Goal: Information Seeking & Learning: Learn about a topic

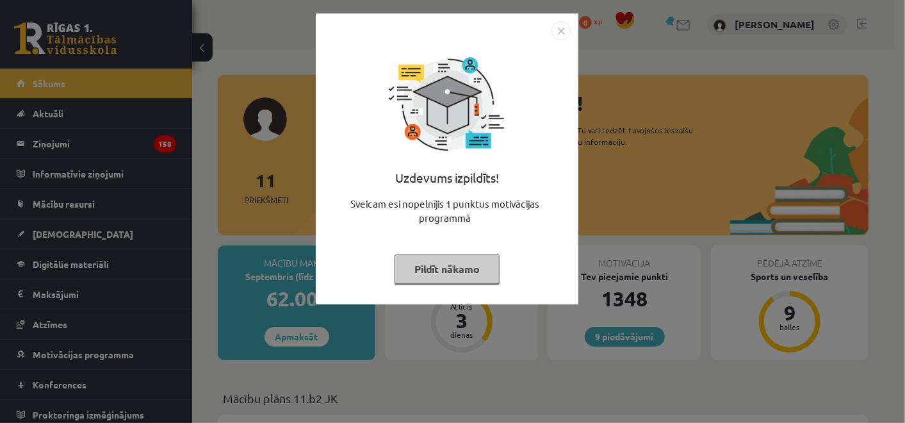
click at [467, 269] on button "Pildīt nākamo" at bounding box center [447, 268] width 105 height 29
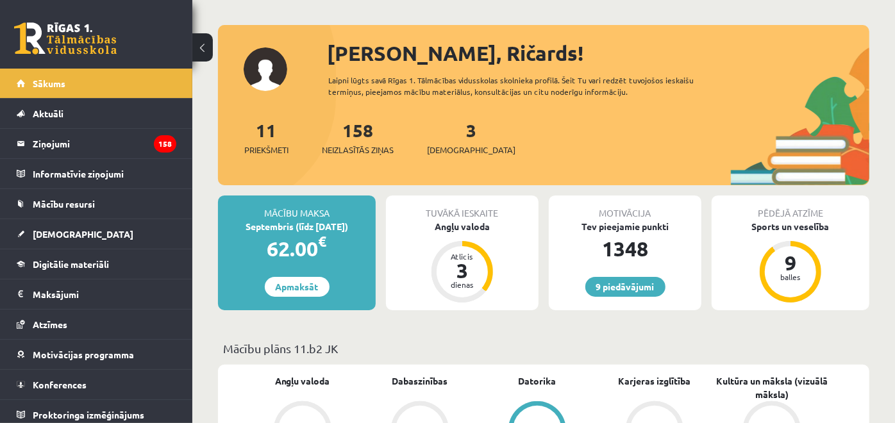
scroll to position [71, 0]
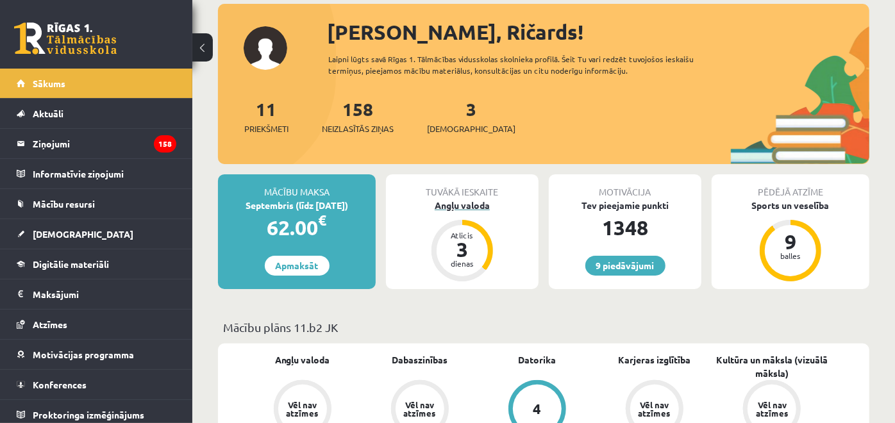
click at [447, 208] on div "Angļu valoda" at bounding box center [462, 205] width 153 height 13
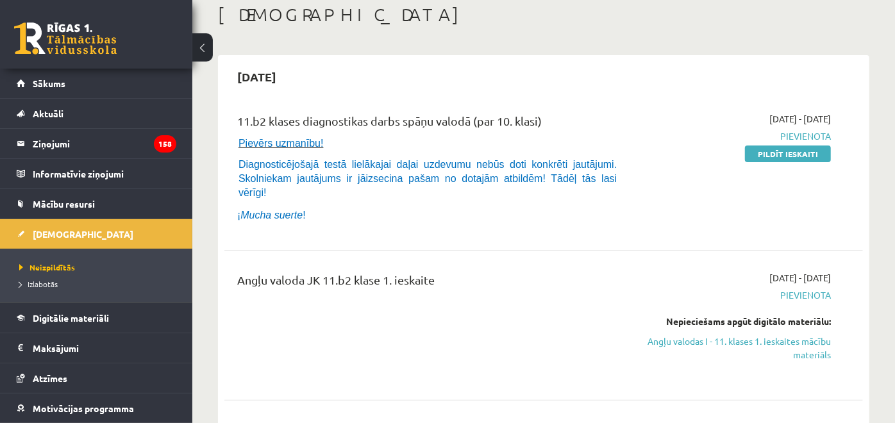
scroll to position [142, 0]
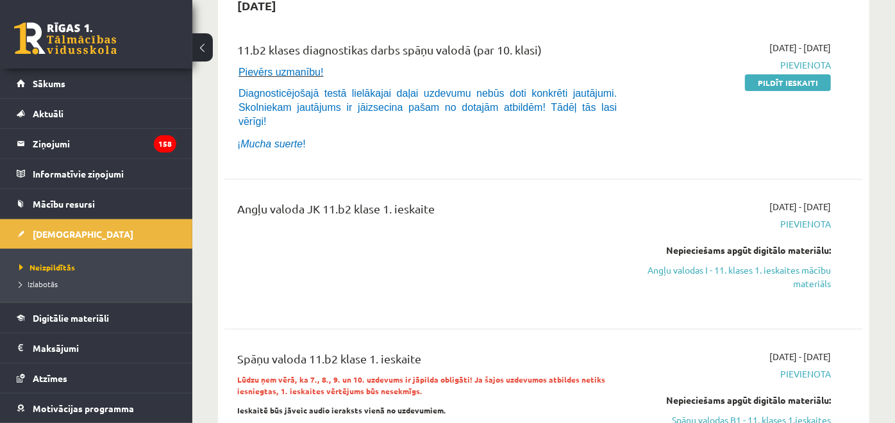
click at [506, 179] on hr at bounding box center [543, 179] width 638 height 1
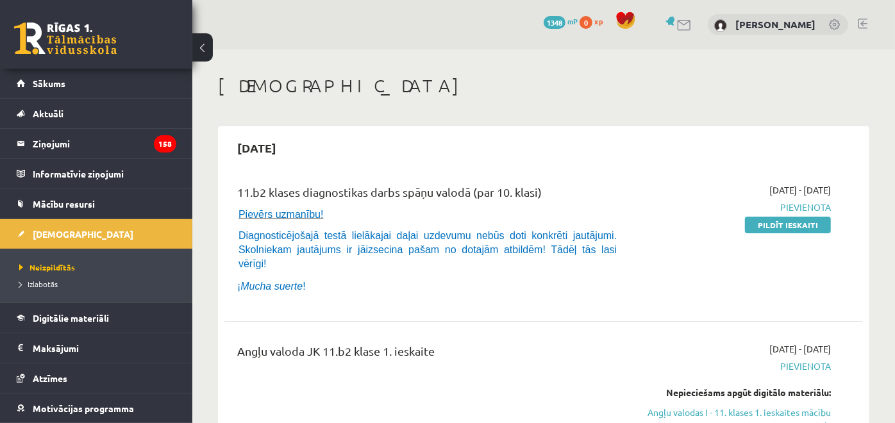
scroll to position [71, 0]
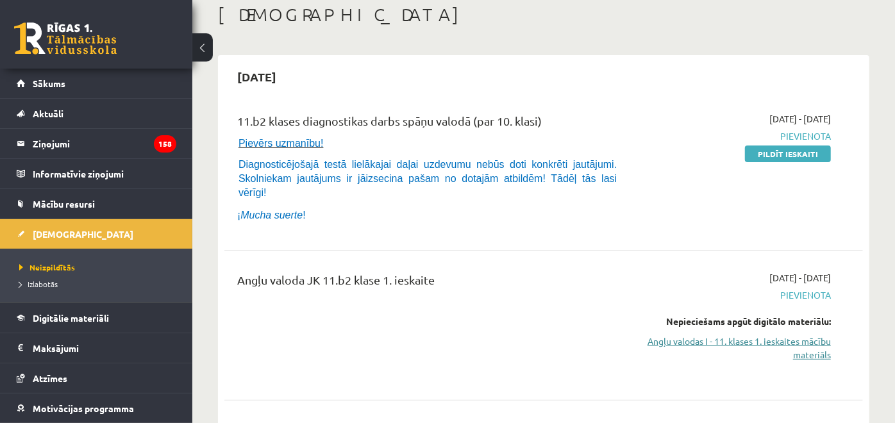
click at [750, 337] on link "Angļu valodas I - 11. klases 1. ieskaites mācību materiāls" at bounding box center [737, 348] width 185 height 27
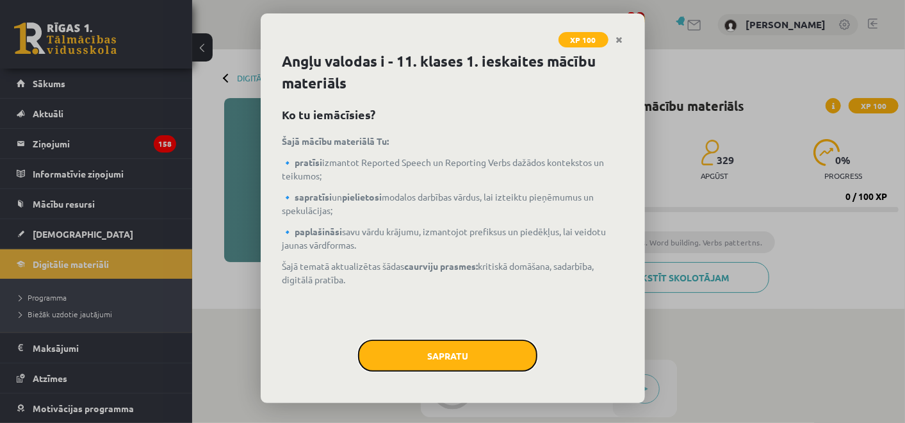
click at [518, 347] on button "Sapratu" at bounding box center [447, 356] width 179 height 32
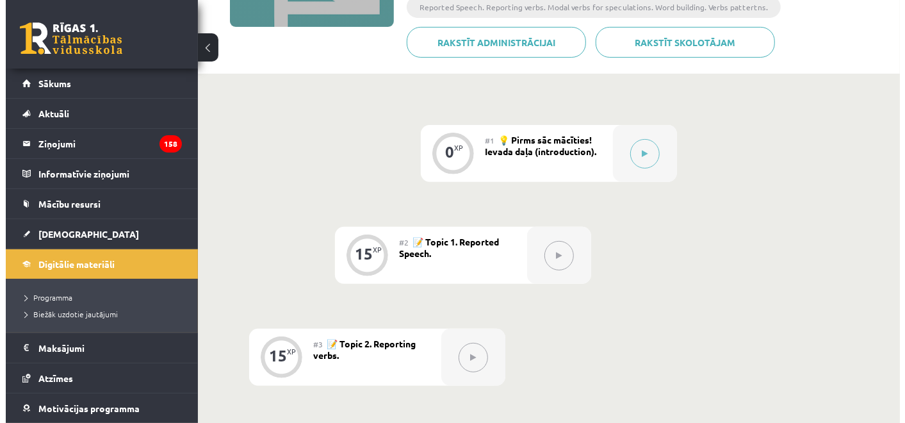
scroll to position [213, 0]
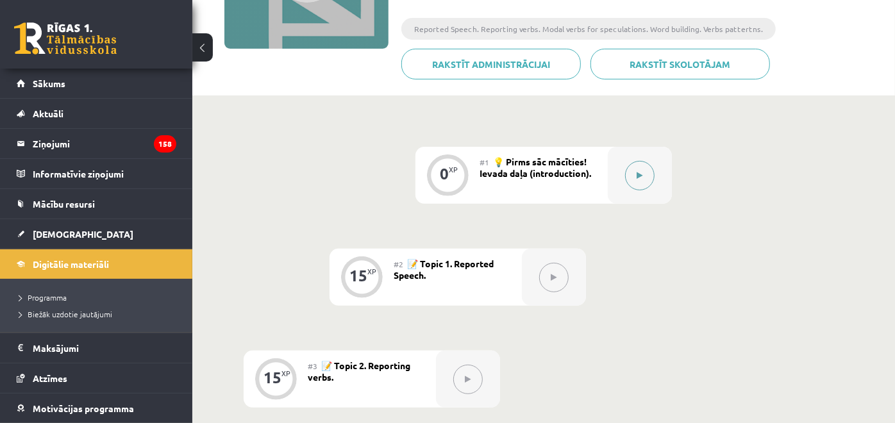
click at [657, 174] on div at bounding box center [640, 175] width 64 height 57
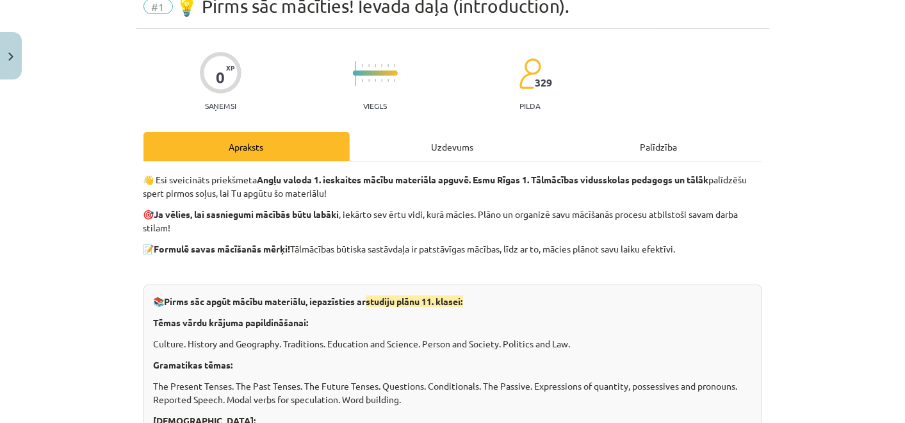
scroll to position [142, 0]
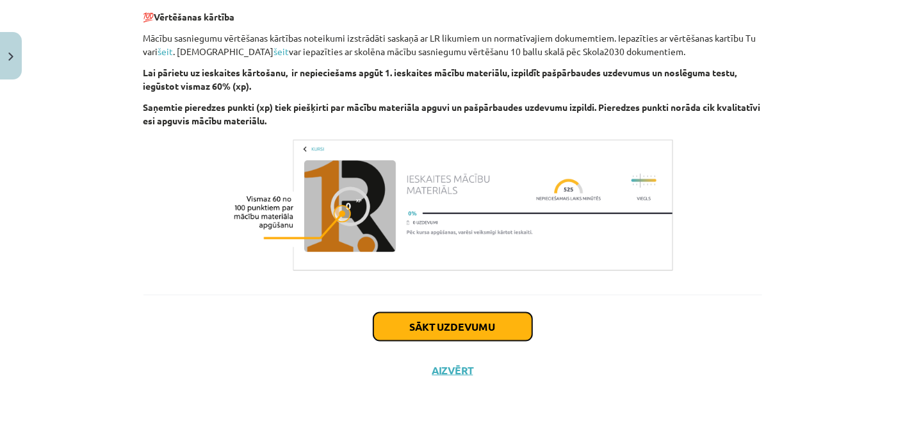
click at [481, 324] on button "Sākt uzdevumu" at bounding box center [453, 327] width 159 height 28
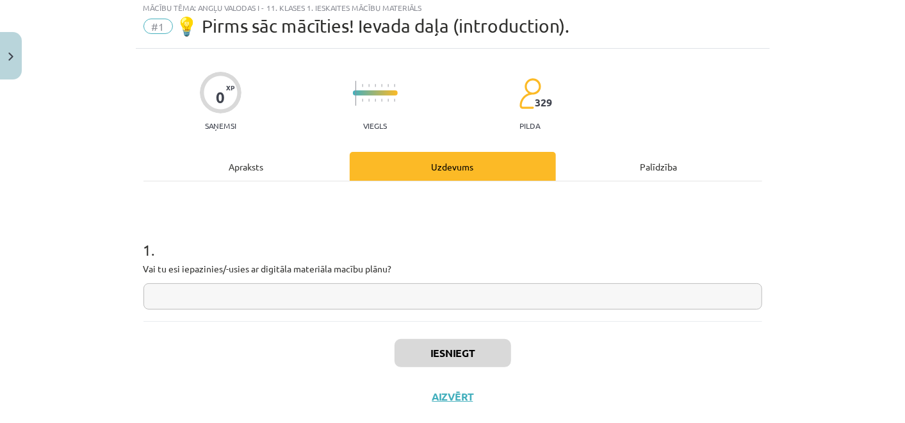
scroll to position [31, 0]
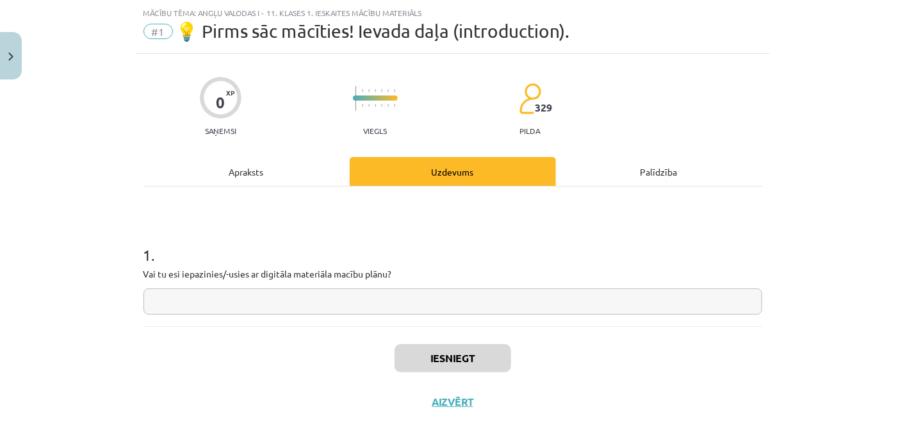
click at [365, 302] on input "text" at bounding box center [453, 301] width 619 height 26
type input "*"
click at [395, 356] on button "Iesniegt" at bounding box center [453, 358] width 117 height 28
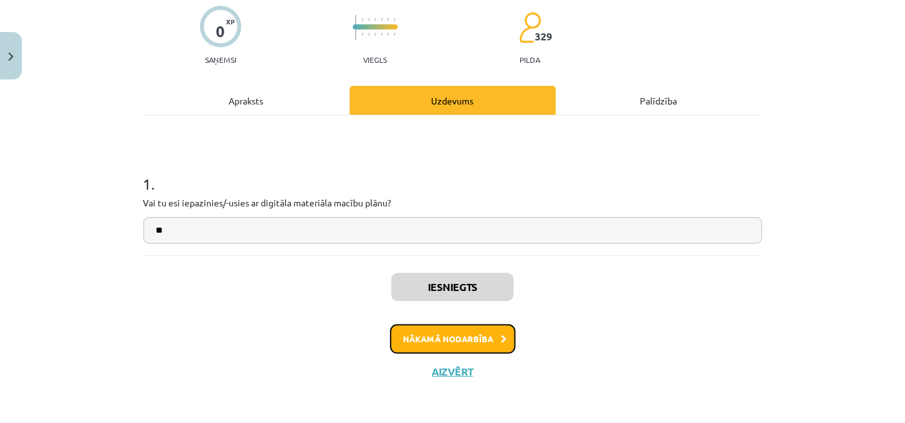
click at [434, 340] on button "Nākamā nodarbība" at bounding box center [453, 338] width 126 height 29
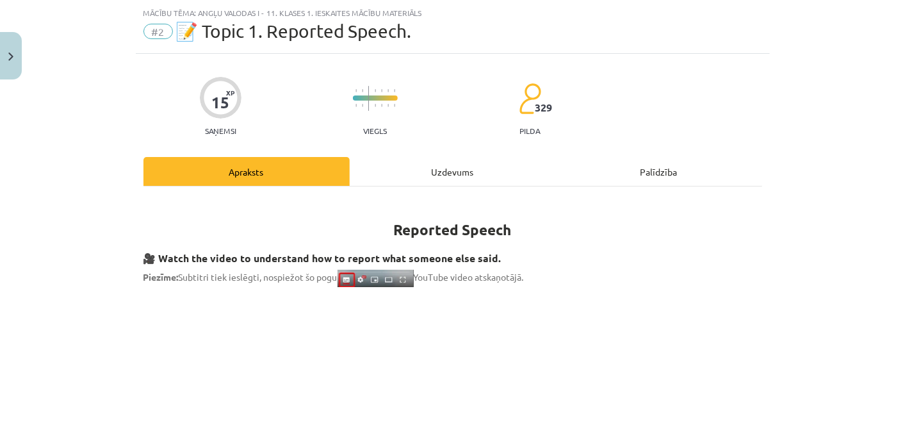
click at [392, 174] on div "Uzdevums" at bounding box center [453, 171] width 206 height 29
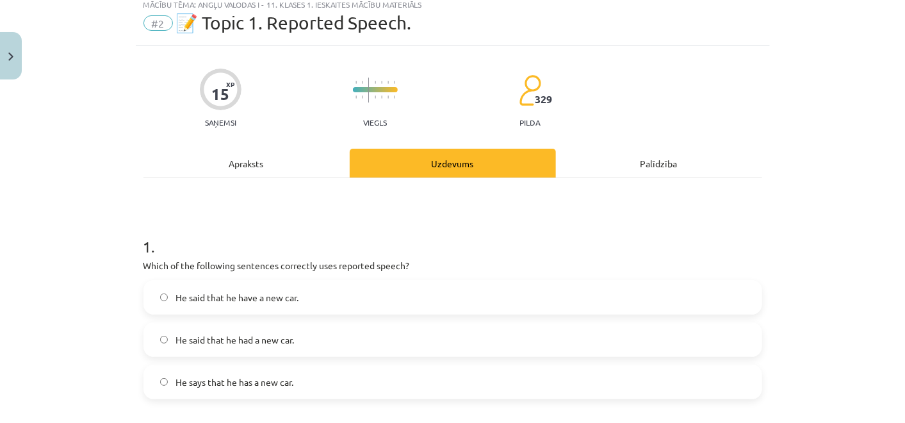
scroll to position [71, 0]
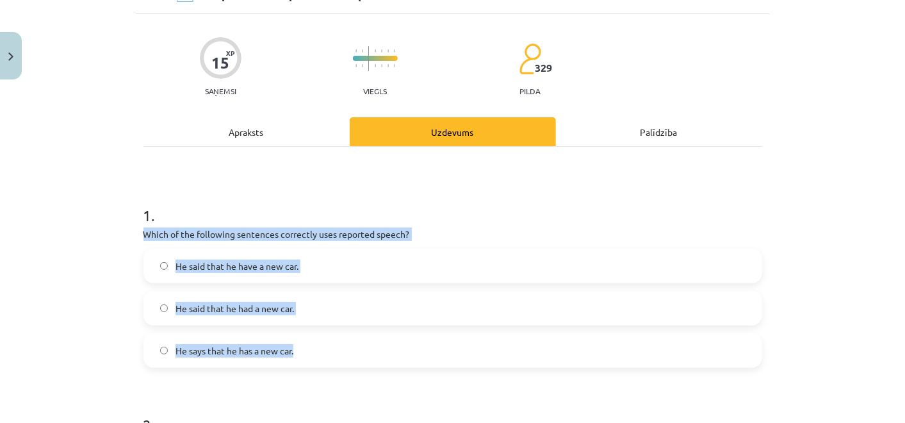
drag, startPoint x: 130, startPoint y: 234, endPoint x: 426, endPoint y: 338, distance: 313.3
copy div "Which of the following sentences correctly uses reported speech? He said that h…"
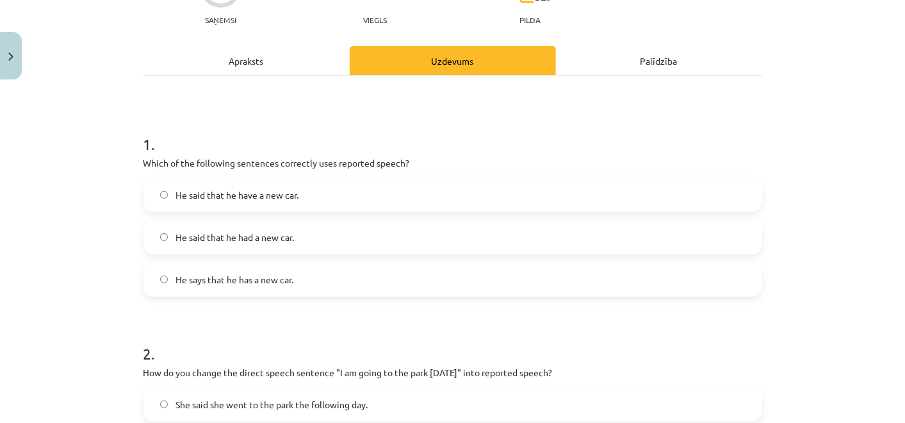
click at [254, 196] on span "He said that he have a new car." at bounding box center [237, 194] width 123 height 13
click at [278, 238] on span "He said that he had a new car." at bounding box center [235, 237] width 119 height 13
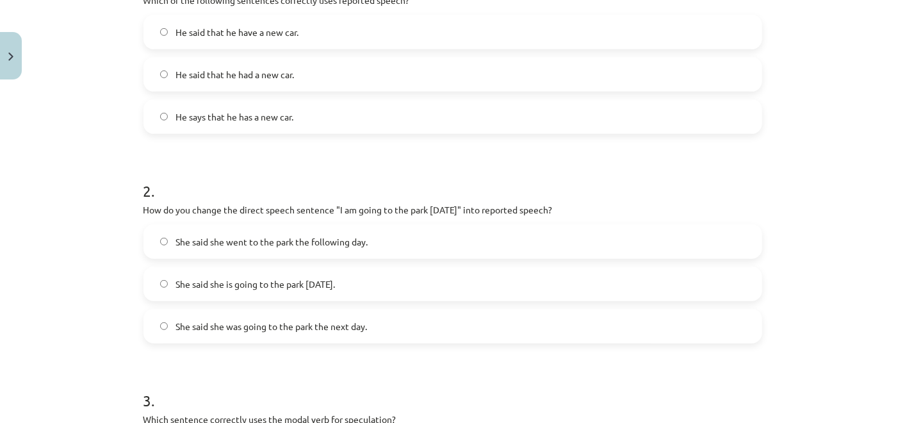
scroll to position [356, 0]
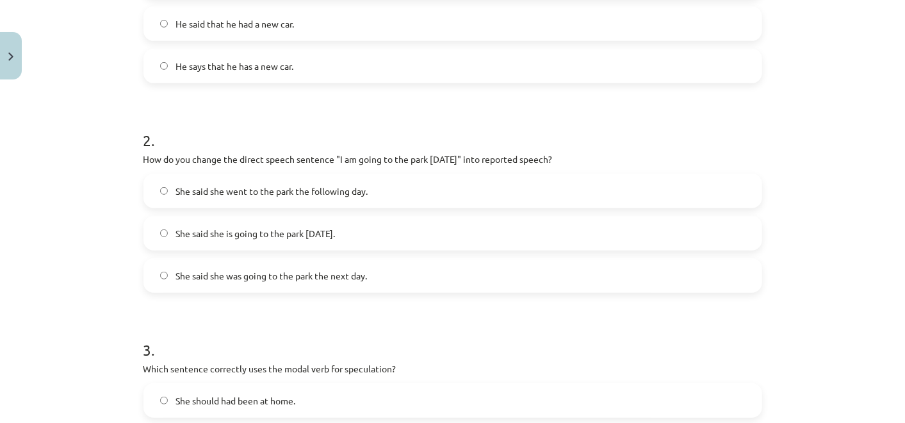
drag, startPoint x: 229, startPoint y: 195, endPoint x: 142, endPoint y: 174, distance: 89.1
click at [142, 174] on div "Mācību tēma: Angļu valodas i - 11. klases 1. ieskaites mācību materiāls #2 📝 To…" at bounding box center [452, 211] width 905 height 423
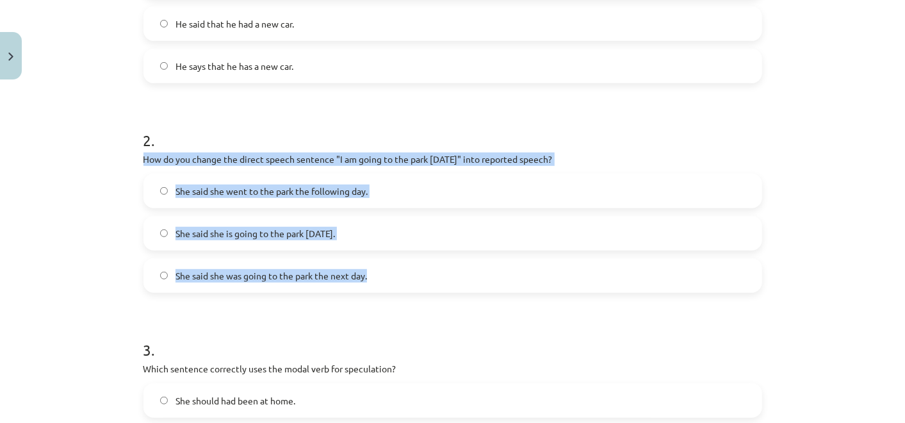
copy div "How do you change the direct speech sentence "I am going to the park tomorrow" …"
drag, startPoint x: 131, startPoint y: 161, endPoint x: 432, endPoint y: 258, distance: 315.9
click at [432, 258] on div "15 XP Saņemsi Viegls 329 pilda Apraksts Uzdevums Palīdzība 1 . Which of the fol…" at bounding box center [453, 384] width 634 height 1309
click at [332, 269] on span "She said she was going to the park the next day." at bounding box center [272, 275] width 192 height 13
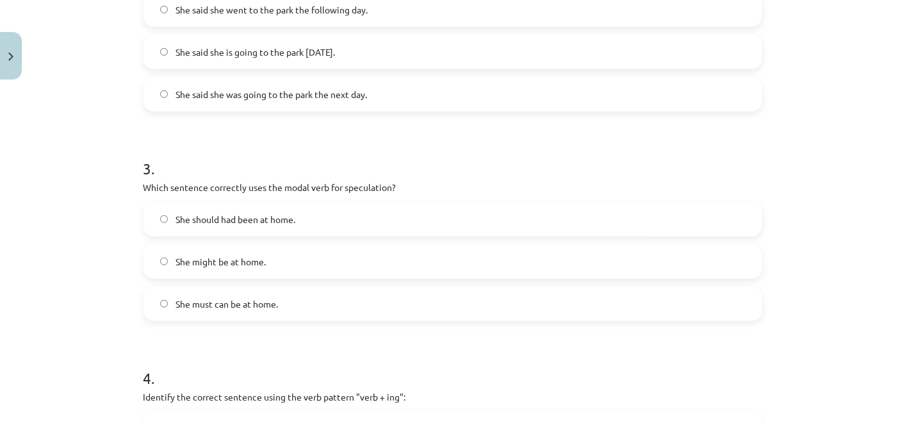
scroll to position [569, 0]
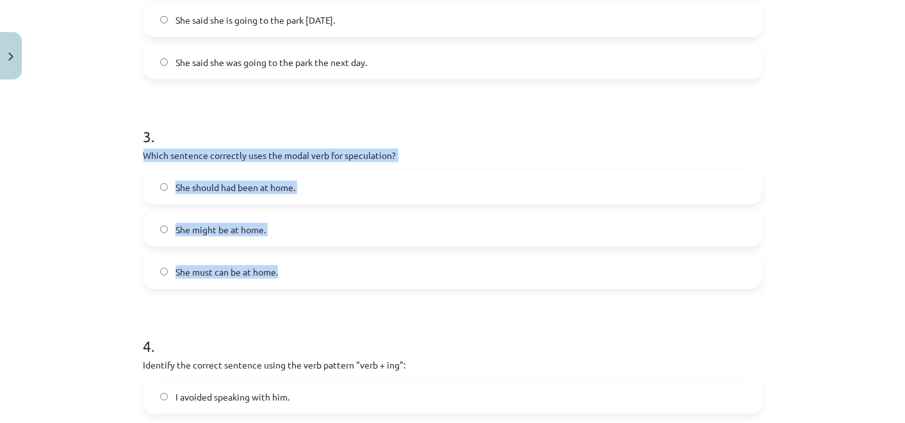
drag, startPoint x: 159, startPoint y: 165, endPoint x: 433, endPoint y: 247, distance: 285.8
click at [433, 247] on div "Mācību tēma: Angļu valodas i - 11. klases 1. ieskaites mācību materiāls #2 📝 To…" at bounding box center [452, 211] width 905 height 423
copy div "Which sentence correctly uses the modal verb for speculation? She should had be…"
click at [319, 272] on label "She must can be at home." at bounding box center [453, 272] width 616 height 32
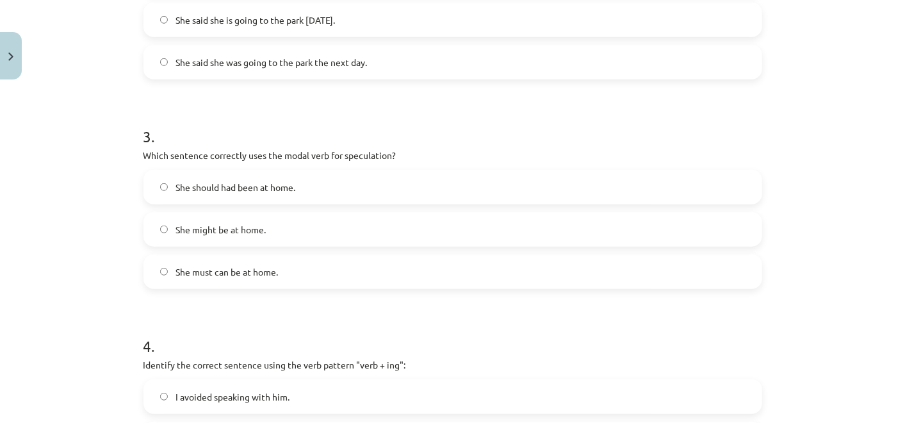
click at [320, 235] on label "She might be at home." at bounding box center [453, 229] width 616 height 32
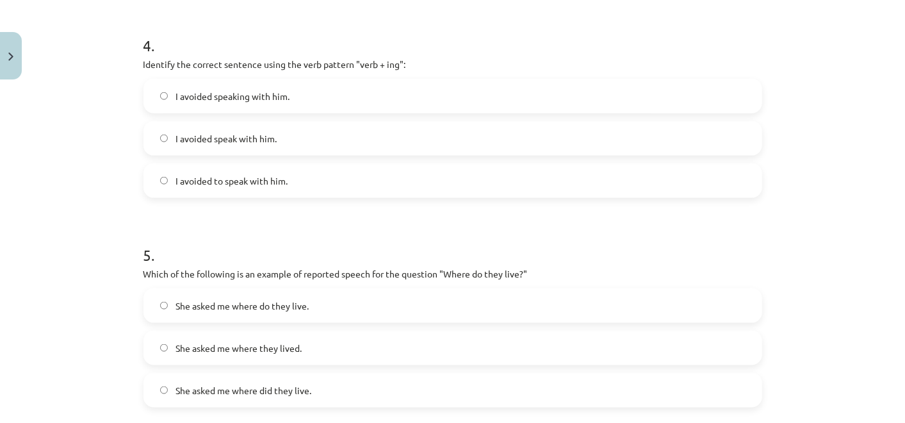
scroll to position [788, 0]
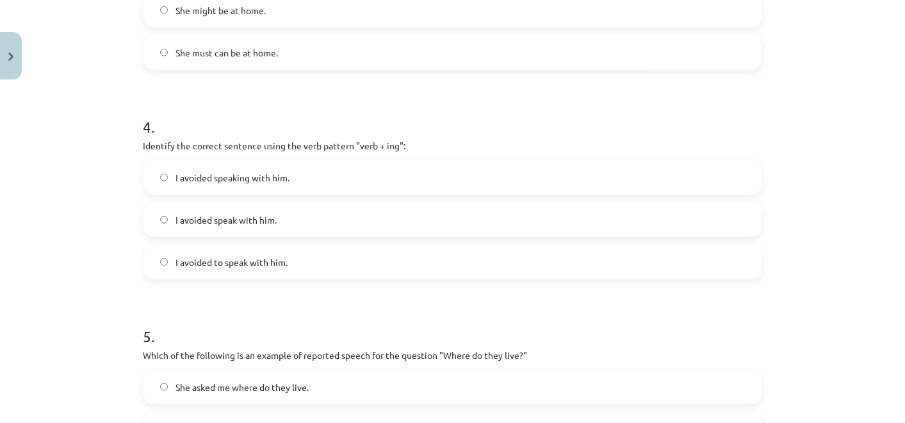
click at [302, 107] on h1 "4 ." at bounding box center [453, 115] width 619 height 40
click at [251, 258] on span "I avoided to speak with him." at bounding box center [232, 262] width 112 height 13
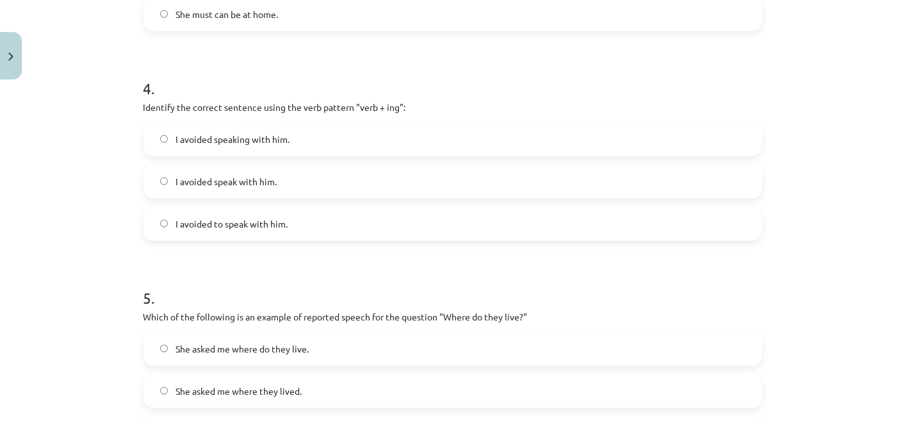
scroll to position [859, 0]
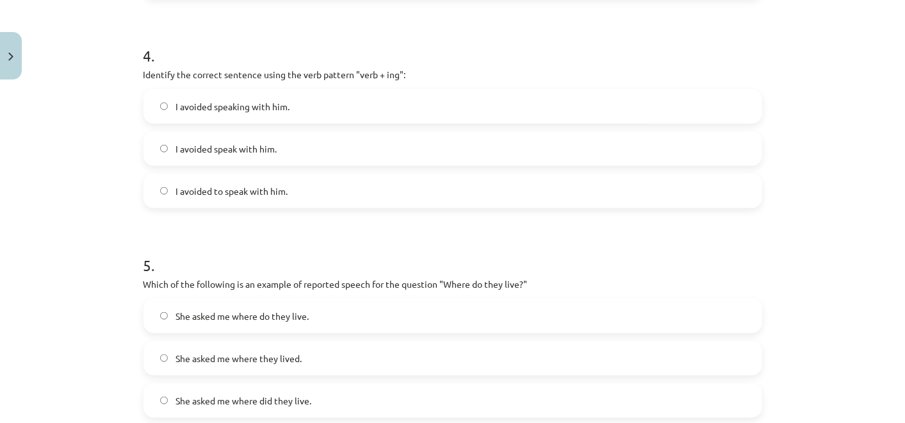
click at [106, 183] on div "Mācību tēma: Angļu valodas i - 11. klases 1. ieskaites mācību materiāls #2 📝 To…" at bounding box center [452, 211] width 905 height 423
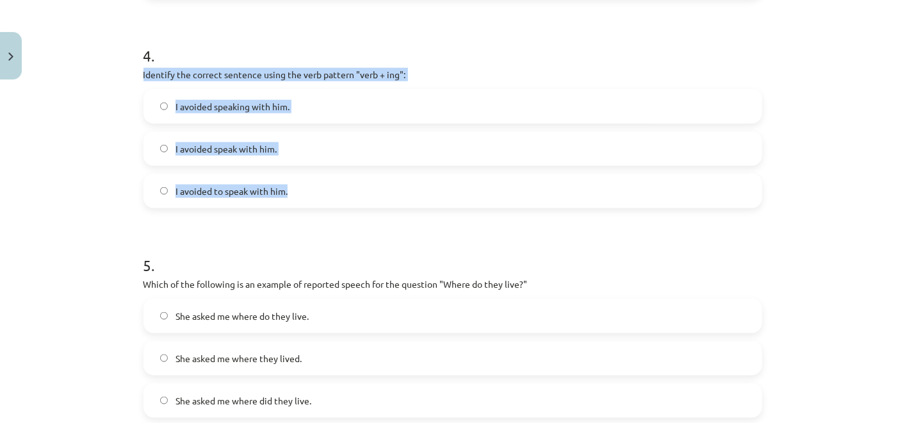
drag, startPoint x: 136, startPoint y: 70, endPoint x: 333, endPoint y: 195, distance: 233.1
copy div "Identify the correct sentence using the verb pattern "verb + ing": I avoided sp…"
click at [335, 107] on label "I avoided speaking with him." at bounding box center [453, 106] width 616 height 32
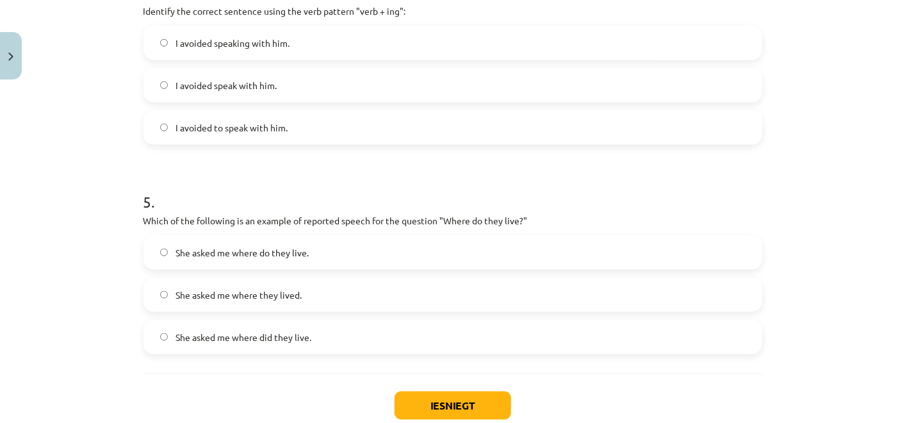
scroll to position [1002, 0]
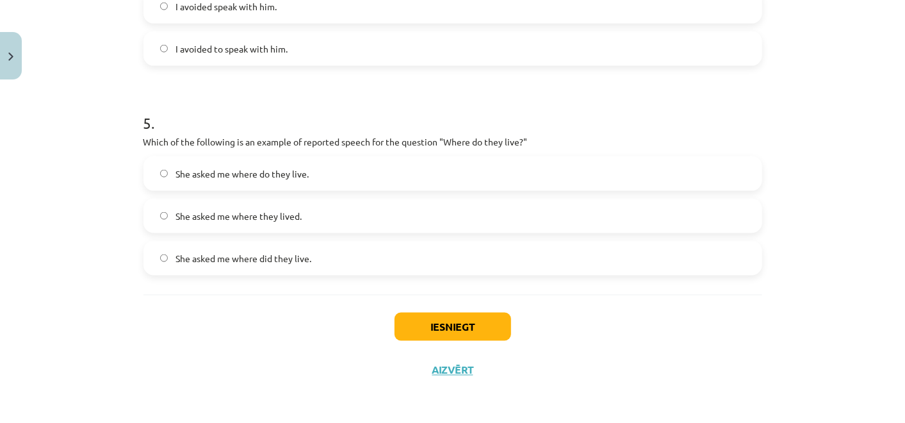
click at [95, 194] on div "Mācību tēma: Angļu valodas i - 11. klases 1. ieskaites mācību materiāls #2 📝 To…" at bounding box center [452, 211] width 905 height 423
click at [481, 324] on button "Iesniegt" at bounding box center [453, 327] width 117 height 28
click at [434, 260] on label "She asked me where did they live." at bounding box center [453, 258] width 616 height 32
click at [93, 227] on div "Mācību tēma: Angļu valodas i - 11. klases 1. ieskaites mācību materiāls #2 📝 To…" at bounding box center [452, 211] width 905 height 423
drag, startPoint x: 93, startPoint y: 227, endPoint x: 85, endPoint y: 238, distance: 13.2
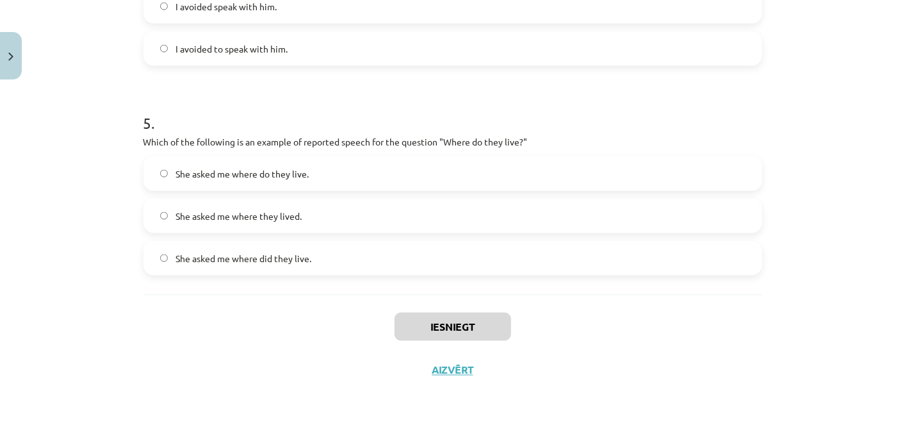
click at [85, 238] on div "Mācību tēma: Angļu valodas i - 11. klases 1. ieskaites mācību materiāls #2 📝 To…" at bounding box center [452, 211] width 905 height 423
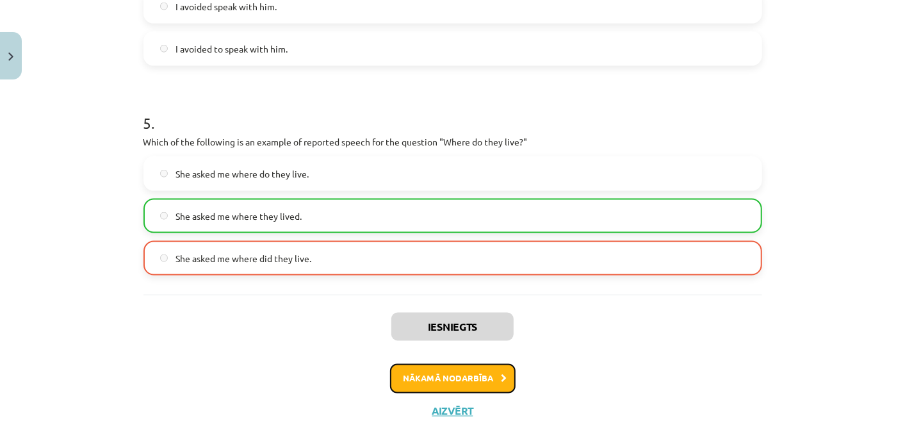
click at [483, 379] on button "Nākamā nodarbība" at bounding box center [453, 378] width 126 height 29
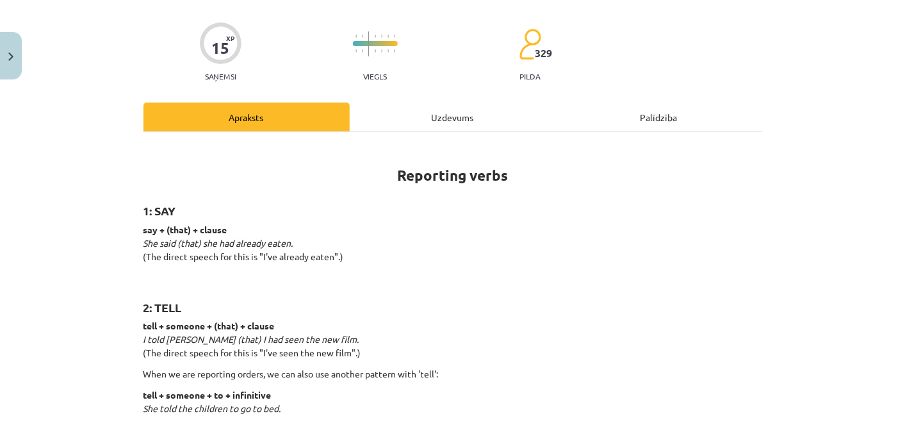
scroll to position [31, 0]
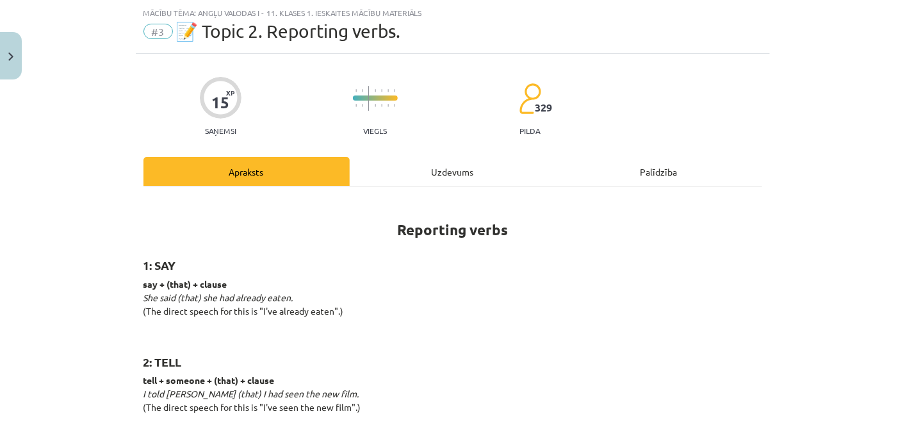
click at [430, 161] on div "Uzdevums" at bounding box center [453, 171] width 206 height 29
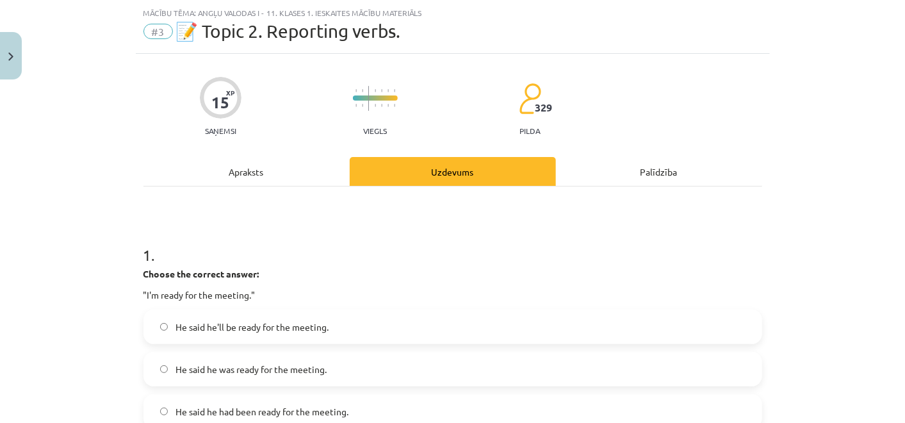
scroll to position [103, 0]
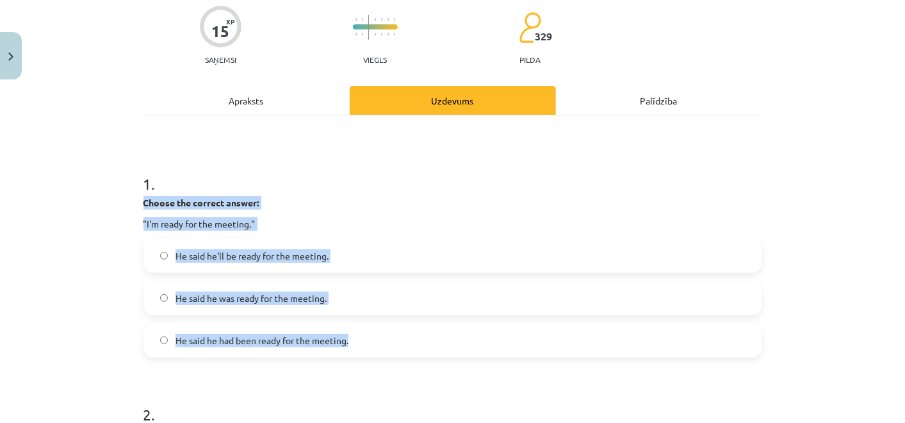
drag, startPoint x: 135, startPoint y: 203, endPoint x: 396, endPoint y: 336, distance: 293.2
copy div "Choose the correct answer: "I'm ready for the meeting." He said he'll be ready …"
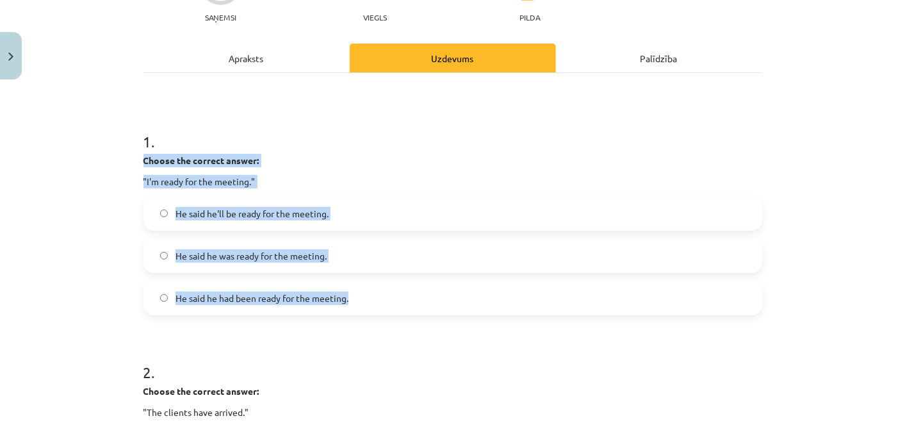
scroll to position [174, 0]
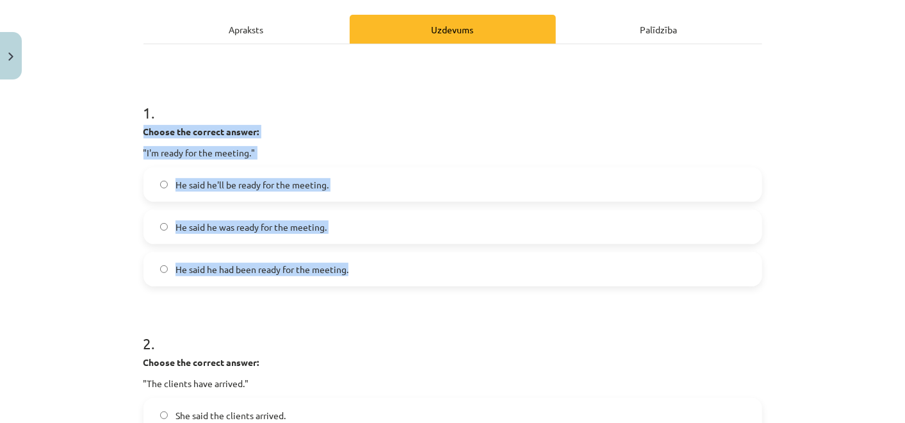
click at [371, 229] on label "He said he was ready for the meeting." at bounding box center [453, 227] width 616 height 32
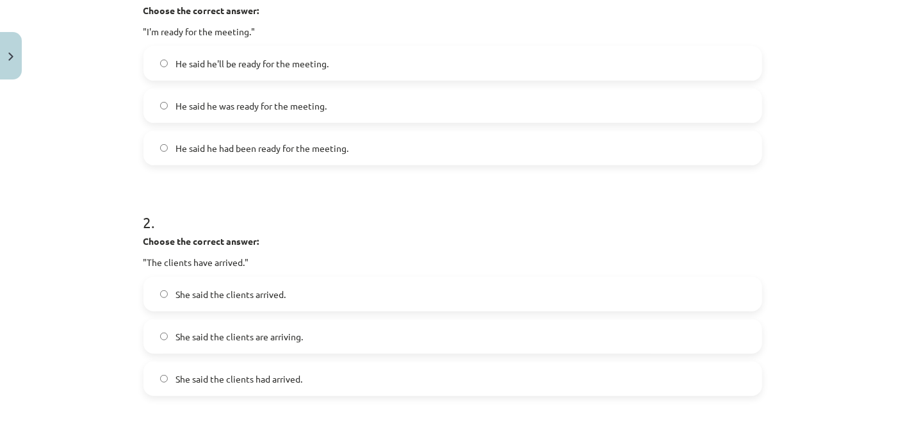
scroll to position [317, 0]
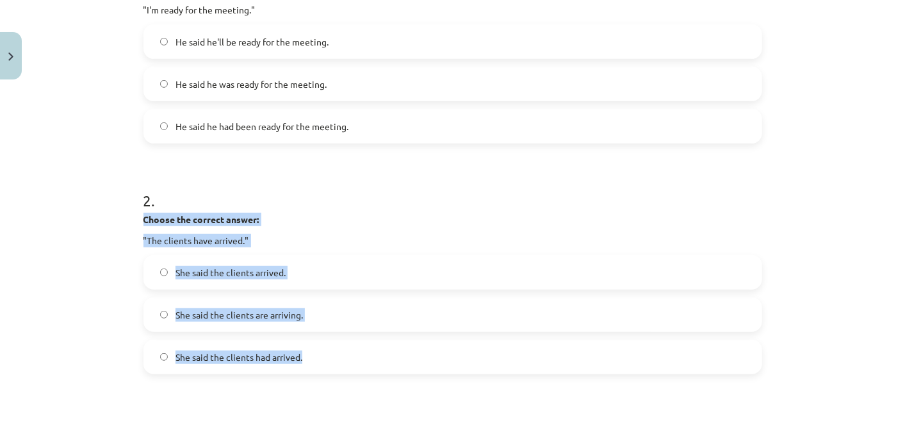
drag, startPoint x: 134, startPoint y: 214, endPoint x: 375, endPoint y: 349, distance: 276.3
copy div "Choose the correct answer: "The clients have arrived." She said the clients arr…"
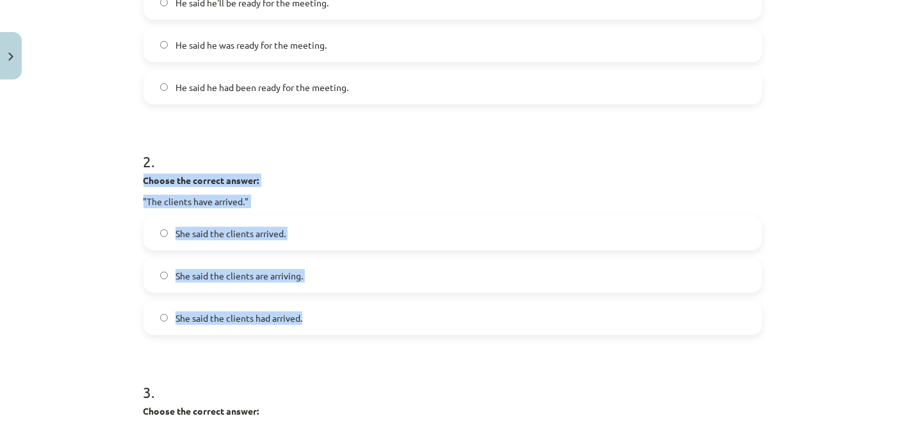
scroll to position [388, 0]
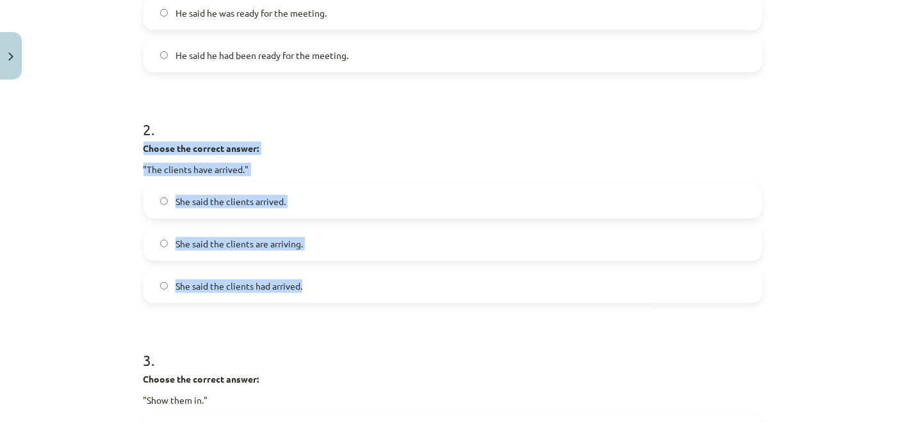
click at [289, 197] on label "She said the clients arrived." at bounding box center [453, 201] width 616 height 32
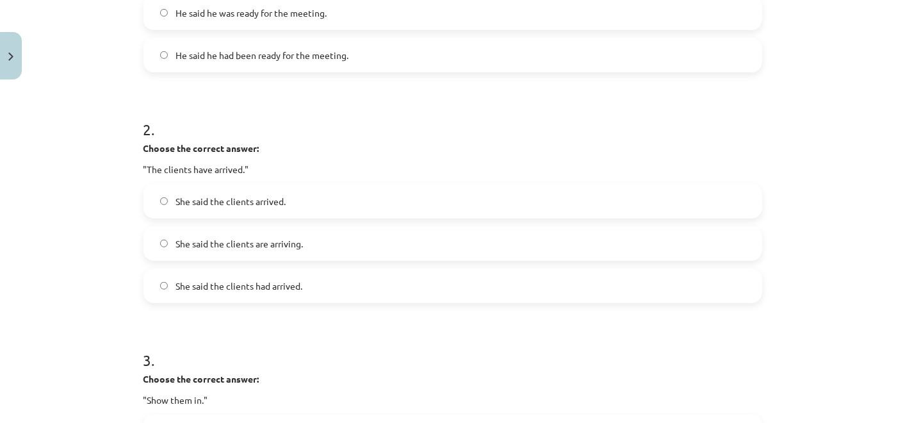
click at [322, 282] on label "She said the clients had arrived." at bounding box center [453, 286] width 616 height 32
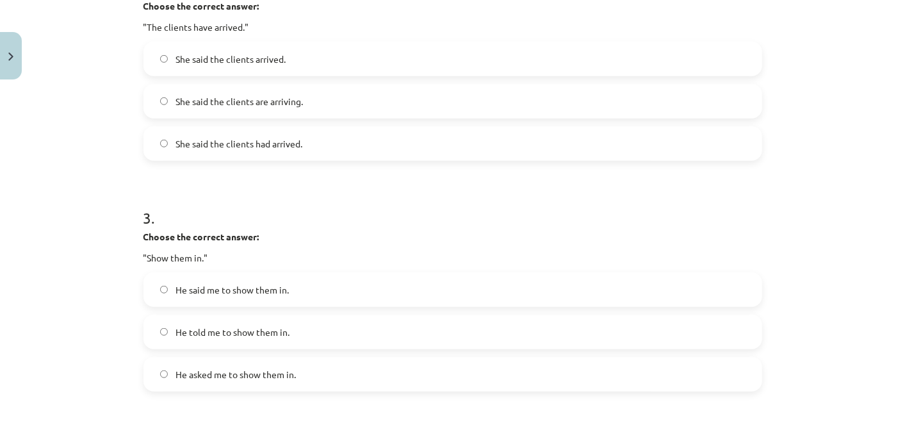
scroll to position [601, 0]
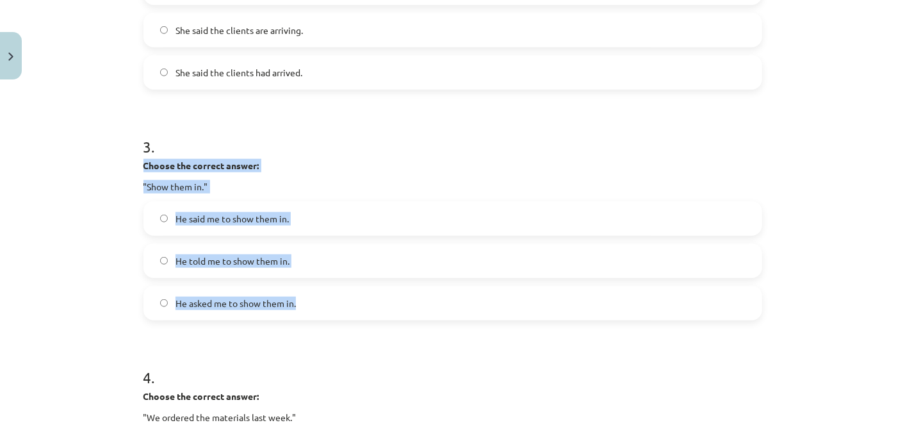
drag, startPoint x: 137, startPoint y: 161, endPoint x: 383, endPoint y: 310, distance: 287.2
click at [383, 310] on div "3 . Choose the correct answer: "Show them in." He said me to show them in. He t…" at bounding box center [453, 217] width 619 height 205
copy div "Choose the correct answer: "Show them in." He said me to show them in. He told …"
click at [318, 263] on label "He told me to show them in." at bounding box center [453, 261] width 616 height 32
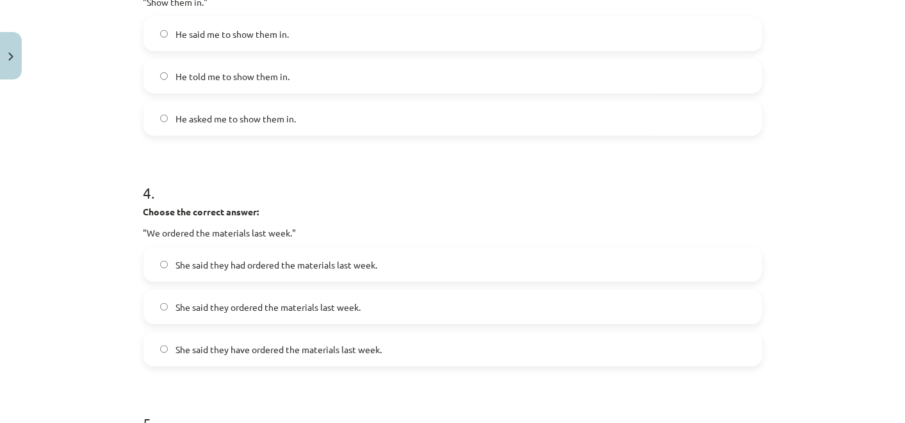
scroll to position [814, 0]
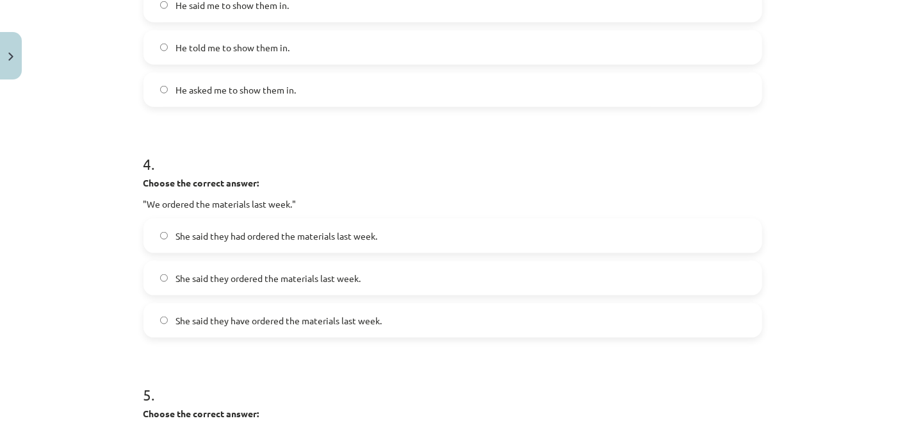
click at [306, 167] on h1 "4 ." at bounding box center [453, 153] width 619 height 40
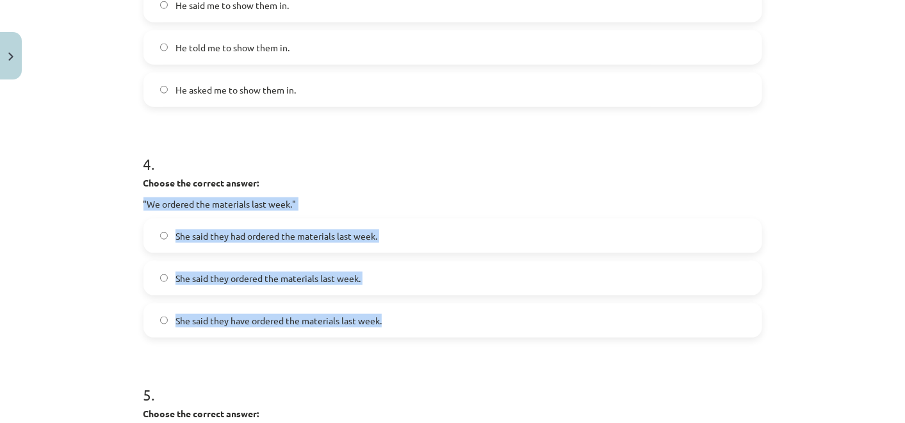
drag, startPoint x: 131, startPoint y: 203, endPoint x: 390, endPoint y: 312, distance: 280.3
copy div ""We ordered the materials last week." She said they had ordered the materials l…"
click at [413, 245] on label "She said they had ordered the materials last week." at bounding box center [453, 236] width 616 height 32
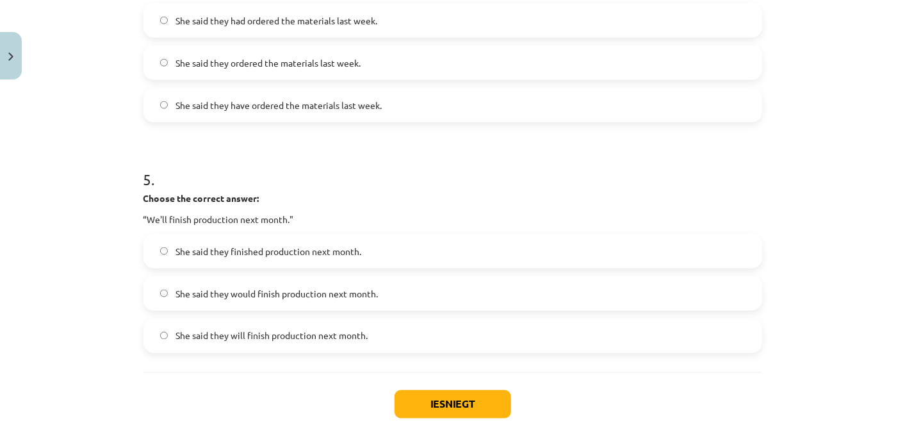
scroll to position [1100, 0]
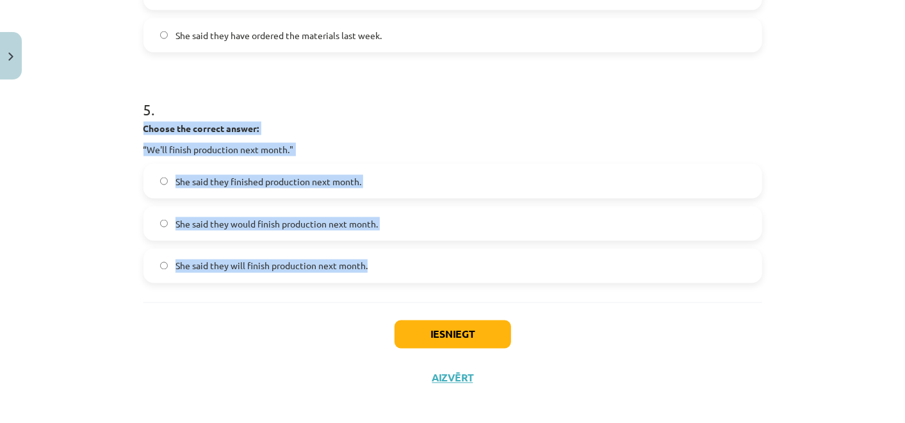
drag, startPoint x: 139, startPoint y: 131, endPoint x: 404, endPoint y: 277, distance: 303.2
copy div "Choose the correct answer: “We'll finish production next month." She said they …"
click at [397, 238] on label "She said they would finish production next month." at bounding box center [453, 224] width 616 height 32
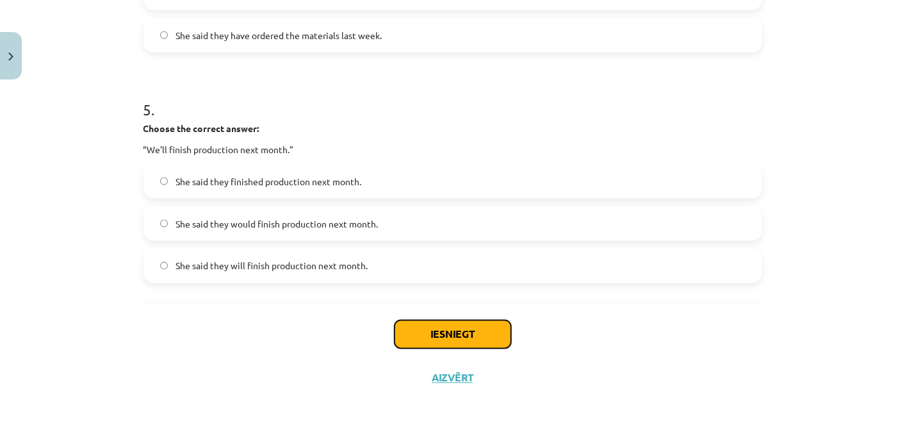
click at [436, 322] on button "Iesniegt" at bounding box center [453, 334] width 117 height 28
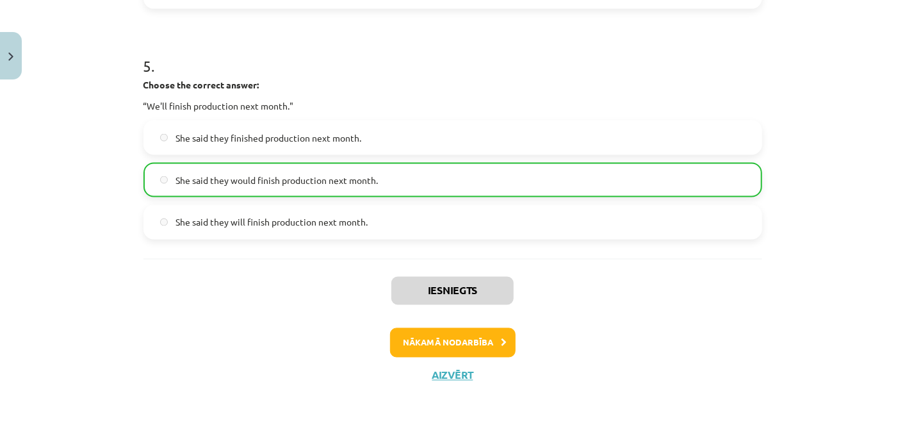
scroll to position [1148, 0]
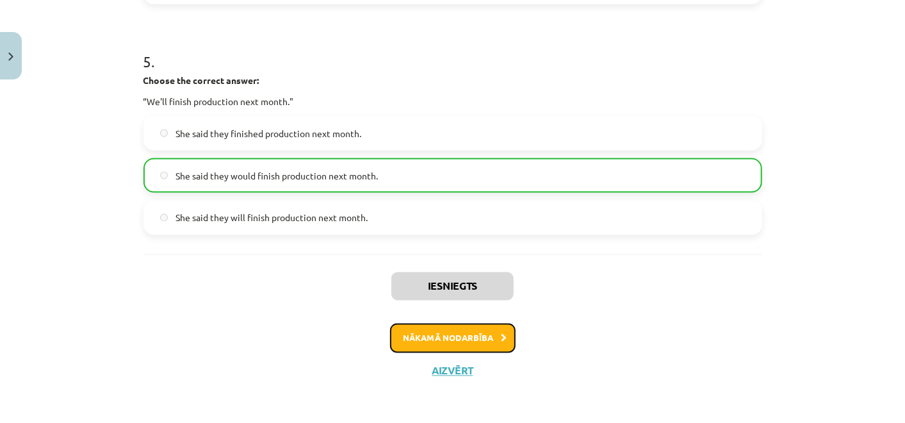
click at [492, 337] on button "Nākamā nodarbība" at bounding box center [453, 338] width 126 height 29
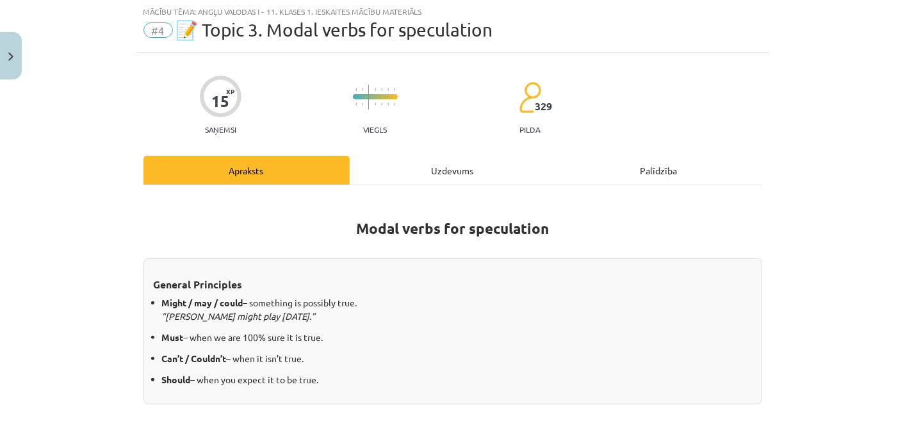
scroll to position [31, 0]
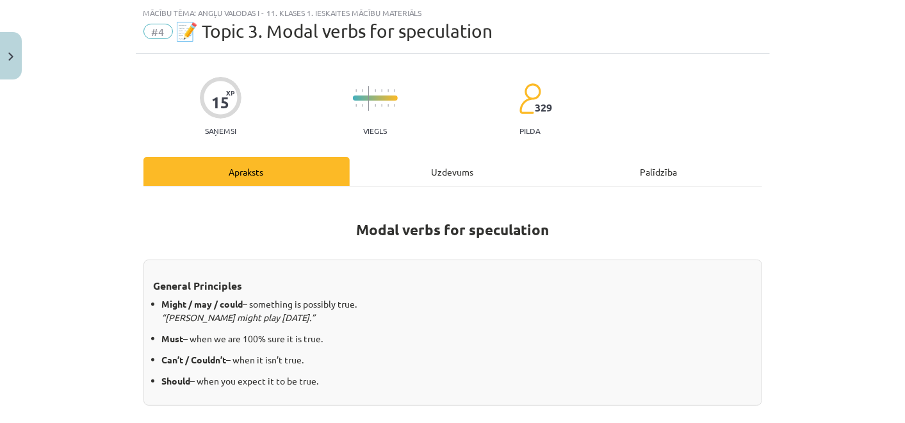
click at [427, 172] on div "Uzdevums" at bounding box center [453, 171] width 206 height 29
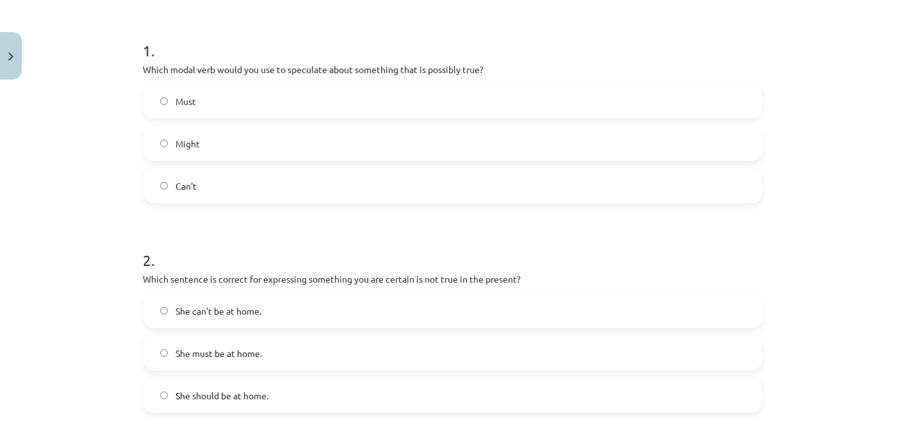
scroll to position [245, 0]
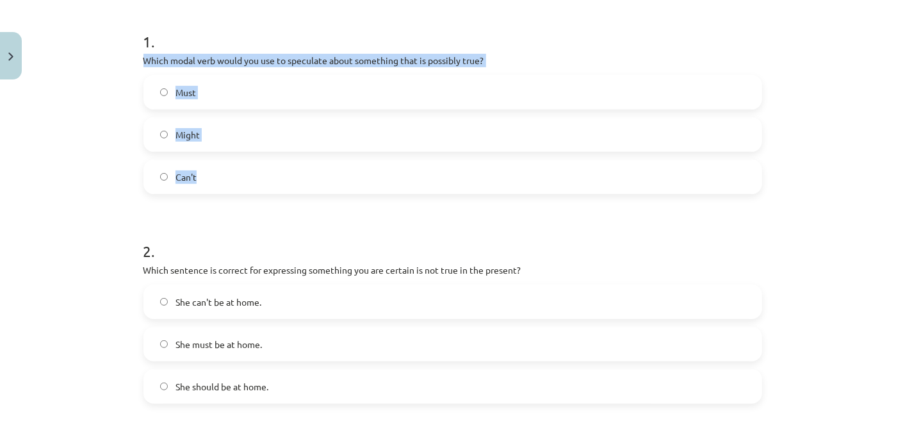
drag, startPoint x: 129, startPoint y: 54, endPoint x: 344, endPoint y: 174, distance: 246.2
click at [344, 174] on div "Mācību tēma: Angļu valodas i - 11. klases 1. ieskaites mācību materiāls #4 📝 To…" at bounding box center [452, 211] width 905 height 423
copy div "Which modal verb would you use to speculate about something that is possibly tr…"
click at [293, 125] on label "Might" at bounding box center [453, 135] width 616 height 32
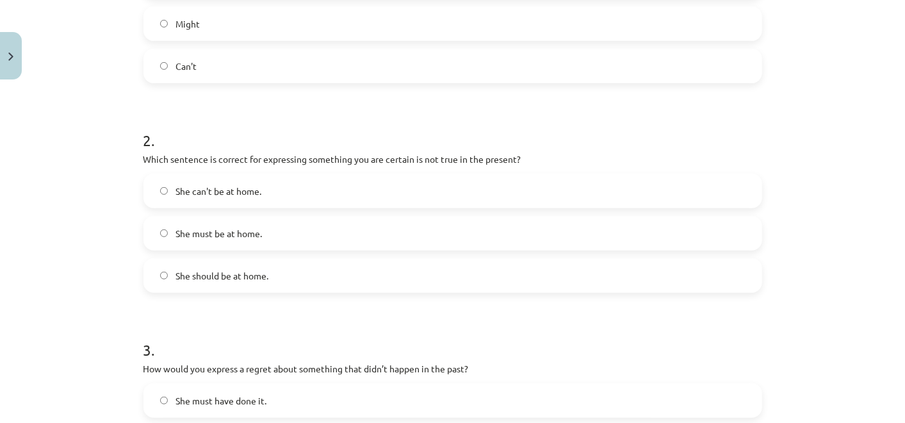
scroll to position [459, 0]
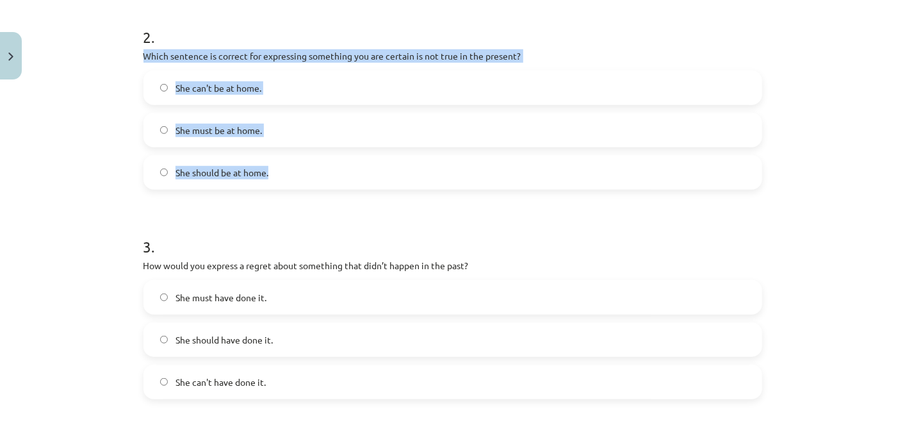
drag, startPoint x: 127, startPoint y: 54, endPoint x: 353, endPoint y: 151, distance: 246.3
click at [353, 151] on div "Mācību tēma: Angļu valodas i - 11. klases 1. ieskaites mācību materiāls #4 📝 To…" at bounding box center [452, 211] width 905 height 423
click at [302, 100] on label "She can't be at home." at bounding box center [453, 88] width 616 height 32
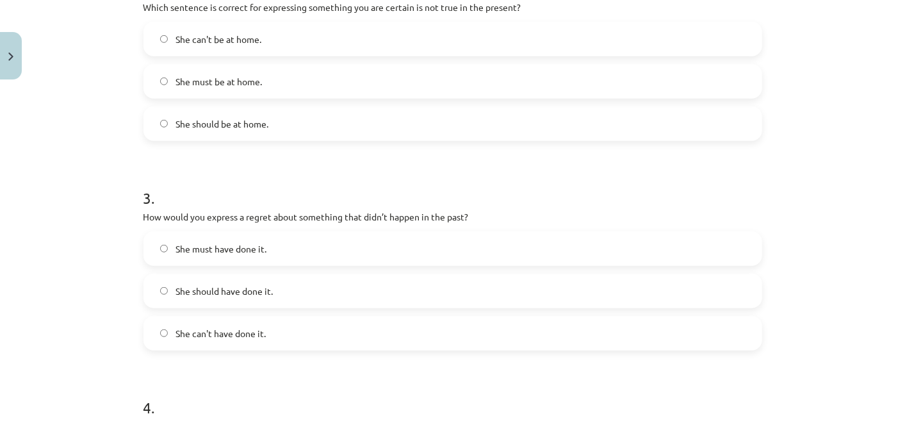
scroll to position [601, 0]
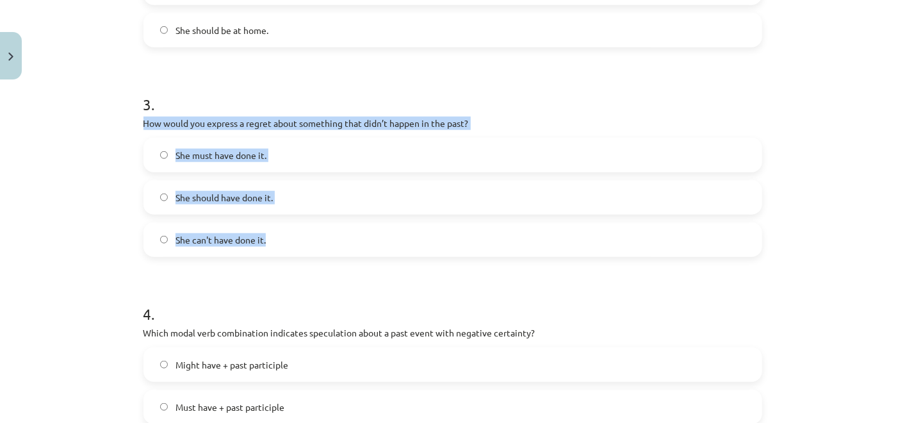
drag, startPoint x: 126, startPoint y: 117, endPoint x: 344, endPoint y: 223, distance: 242.2
click at [344, 223] on div "Mācību tēma: Angļu valodas i - 11. klases 1. ieskaites mācību materiāls #4 📝 To…" at bounding box center [452, 211] width 905 height 423
click at [301, 212] on label "She should have done it." at bounding box center [453, 197] width 616 height 32
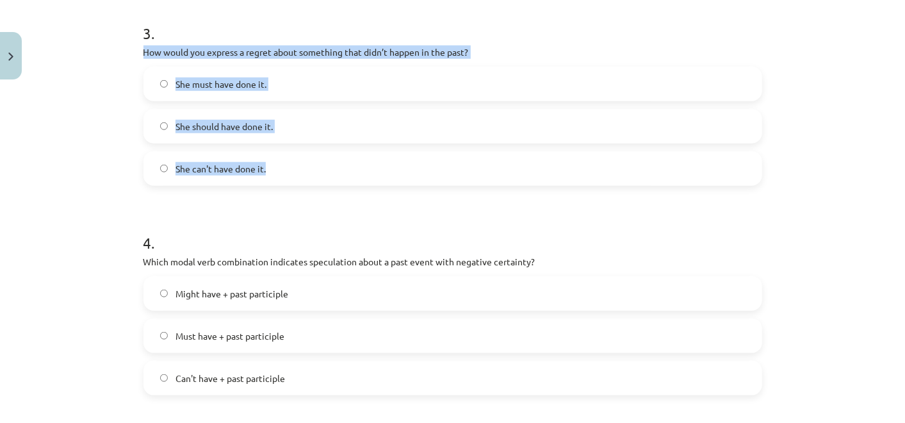
click at [97, 161] on div "Mācību tēma: Angļu valodas i - 11. klases 1. ieskaites mācību materiāls #4 📝 To…" at bounding box center [452, 211] width 905 height 423
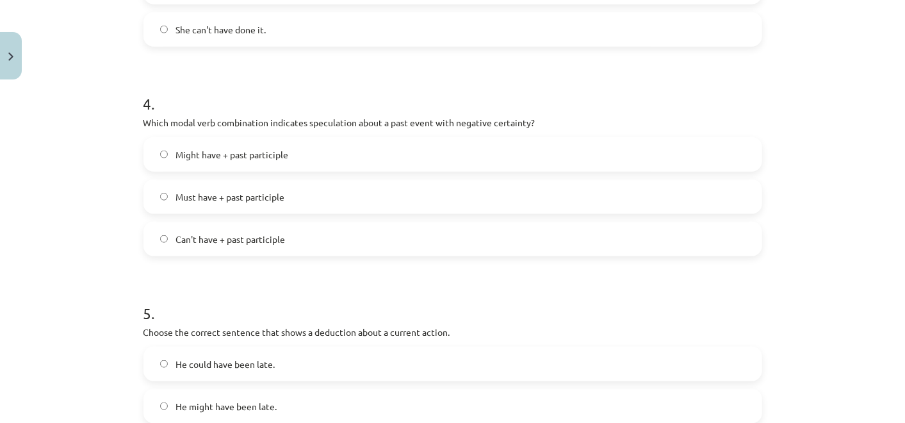
scroll to position [814, 0]
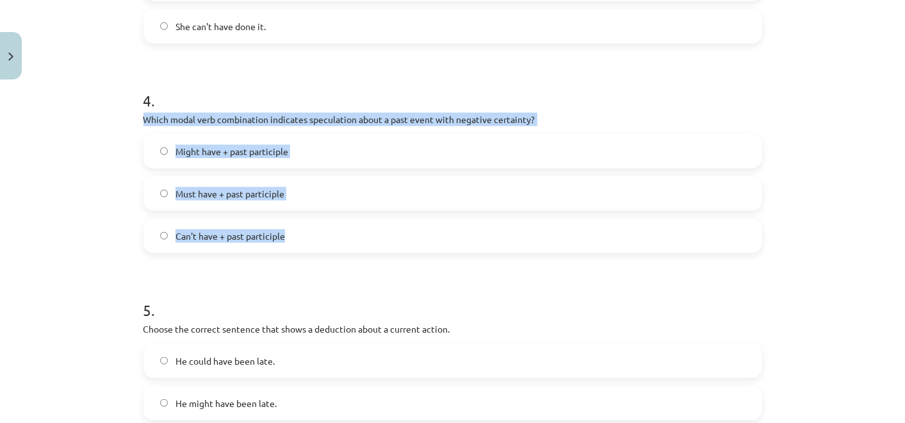
drag, startPoint x: 133, startPoint y: 113, endPoint x: 347, endPoint y: 236, distance: 246.6
click at [297, 226] on label "Can't have + past participle" at bounding box center [453, 236] width 616 height 32
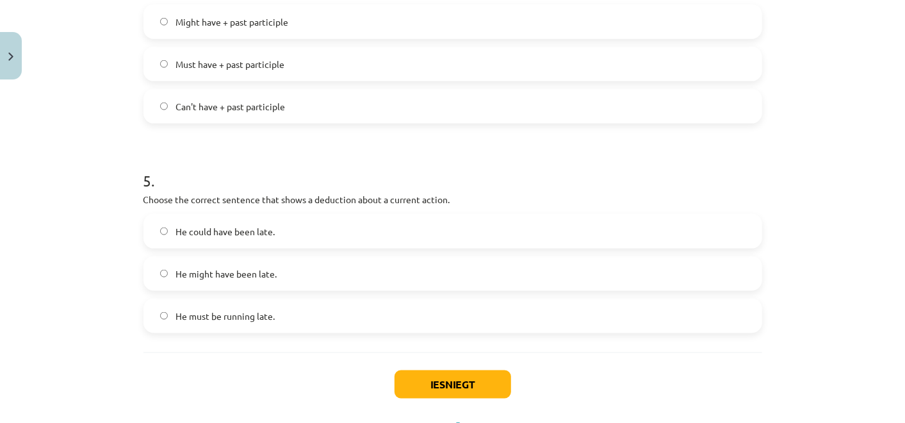
scroll to position [957, 0]
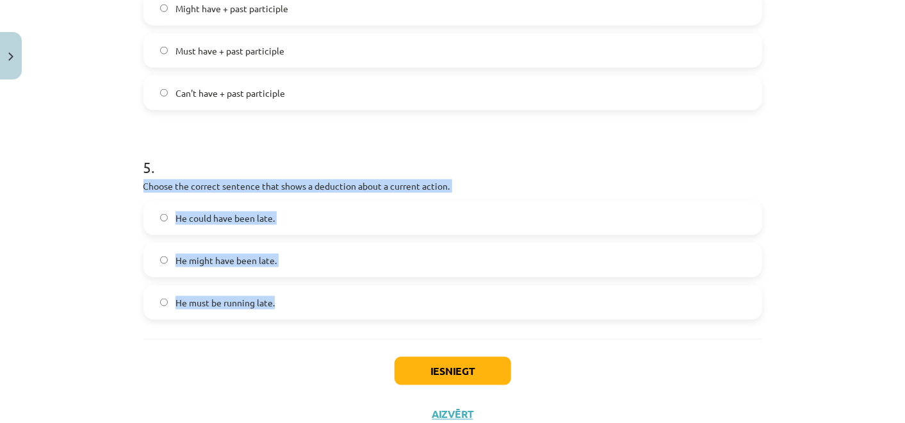
drag, startPoint x: 133, startPoint y: 185, endPoint x: 357, endPoint y: 310, distance: 256.5
click at [294, 297] on label "He must be running late." at bounding box center [453, 302] width 616 height 32
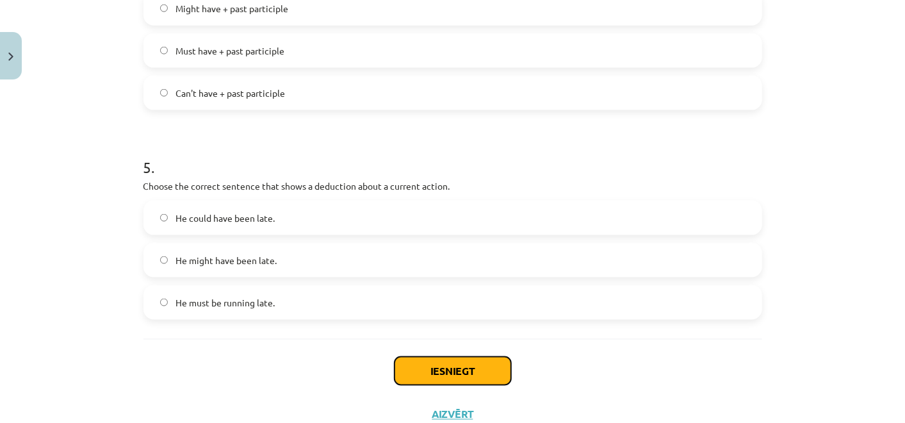
click at [415, 370] on button "Iesniegt" at bounding box center [453, 371] width 117 height 28
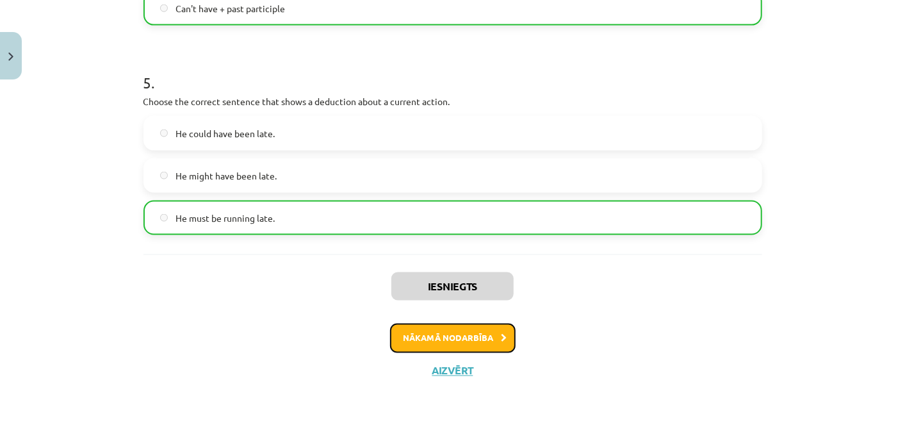
click at [437, 329] on button "Nākamā nodarbība" at bounding box center [453, 338] width 126 height 29
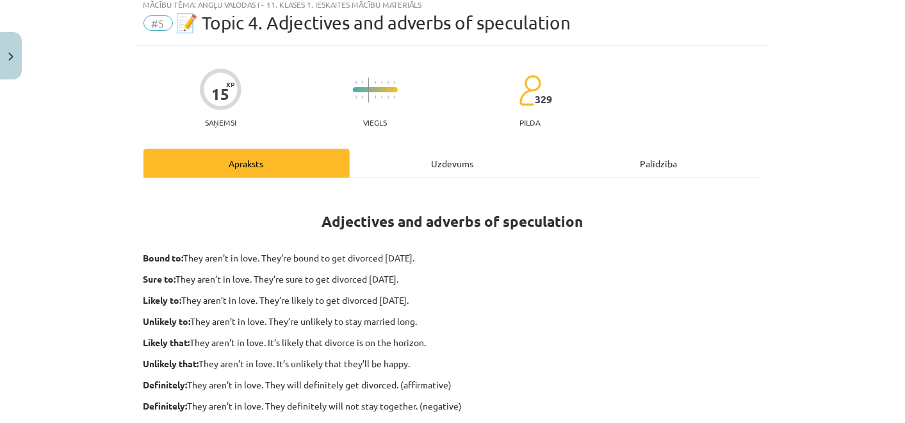
scroll to position [31, 0]
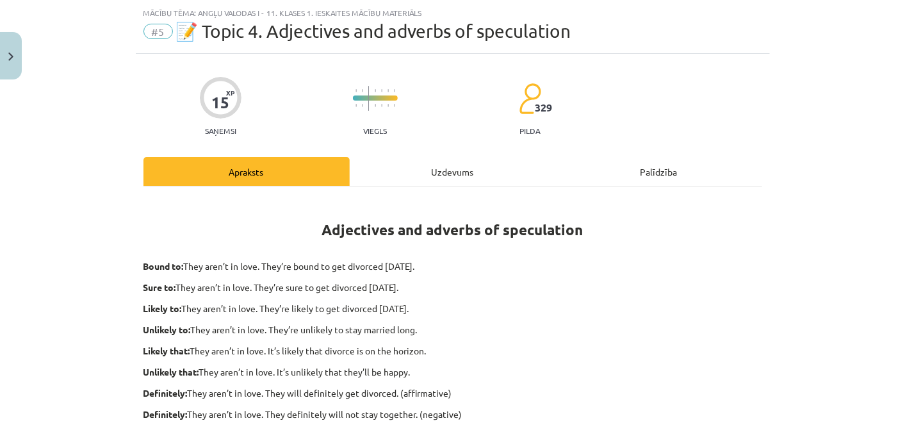
click at [403, 169] on div "Uzdevums" at bounding box center [453, 171] width 206 height 29
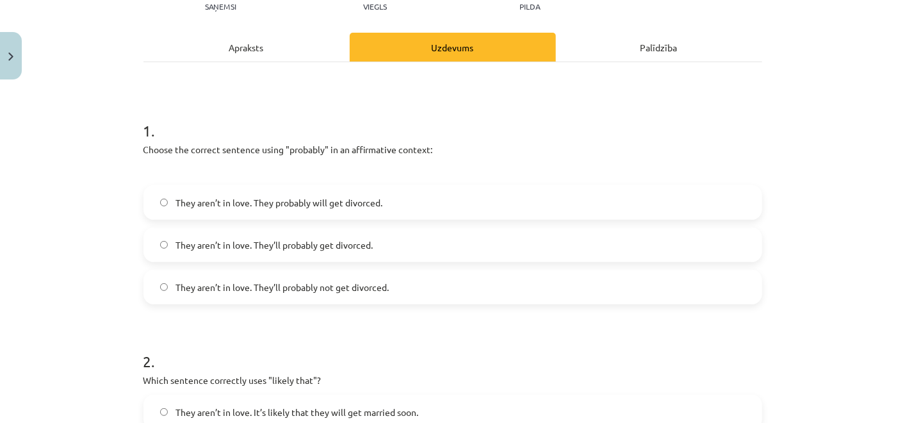
scroll to position [174, 0]
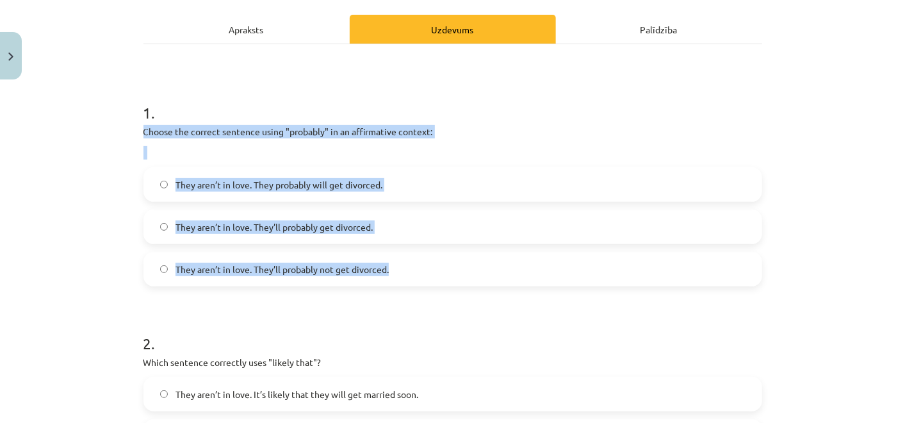
drag, startPoint x: 131, startPoint y: 131, endPoint x: 386, endPoint y: 270, distance: 290.5
click at [432, 185] on label "They aren’t in love. They probably will get divorced." at bounding box center [453, 185] width 616 height 32
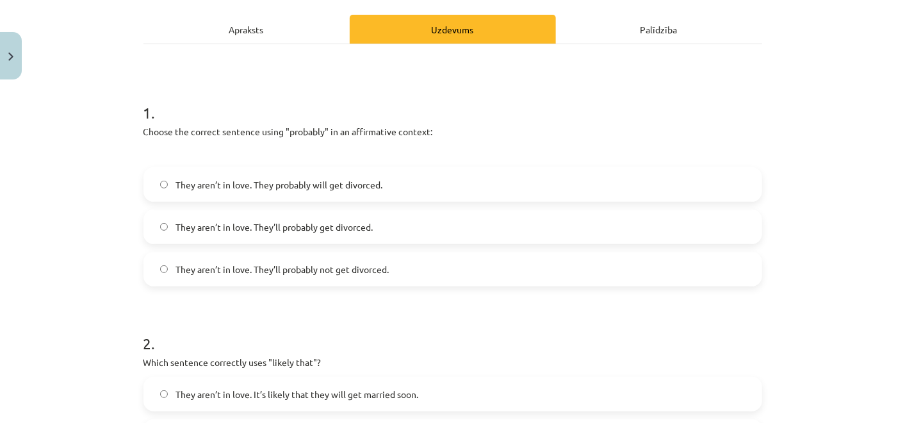
click at [375, 217] on label "They aren’t in love. They’ll probably get divorced." at bounding box center [453, 227] width 616 height 32
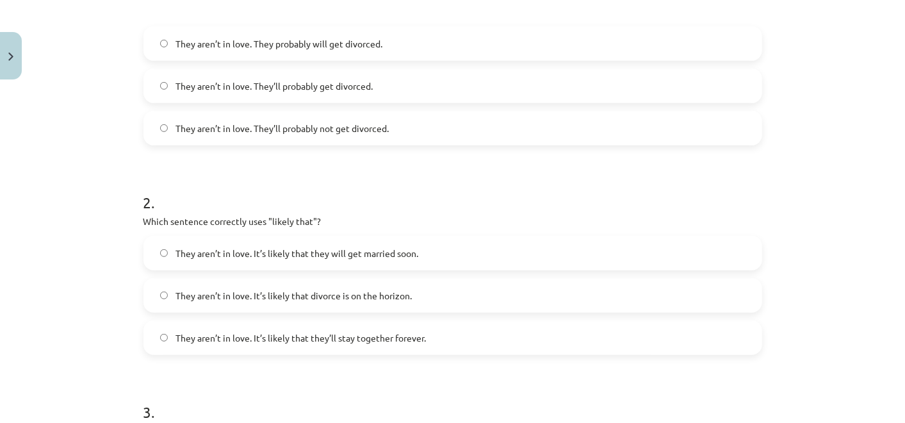
scroll to position [317, 0]
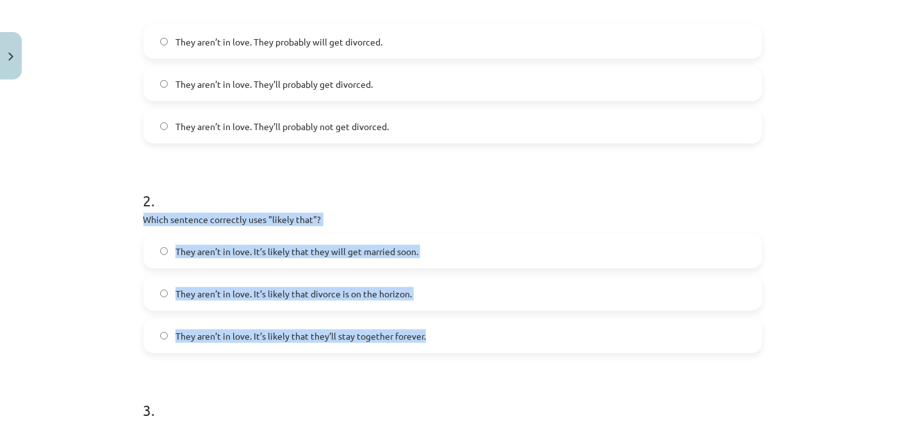
drag, startPoint x: 121, startPoint y: 214, endPoint x: 436, endPoint y: 327, distance: 334.2
click at [436, 327] on div "Mācību tēma: Angļu valodas i - 11. klases 1. ieskaites mācību materiāls #5 📝 To…" at bounding box center [452, 211] width 905 height 423
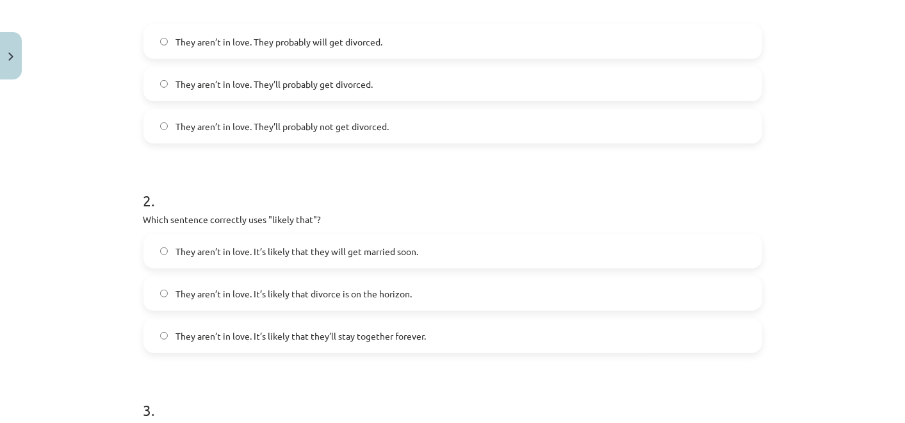
click at [434, 179] on h1 "2 ." at bounding box center [453, 189] width 619 height 40
click at [434, 235] on label "They aren’t in love. It’s likely that they will get married soon." at bounding box center [453, 251] width 616 height 32
click at [471, 268] on div "They aren’t in love. It’s likely that they will get married soon. They aren’t i…" at bounding box center [453, 293] width 619 height 119
click at [474, 288] on label "They aren’t in love. It’s likely that divorce is on the horizon." at bounding box center [453, 293] width 616 height 32
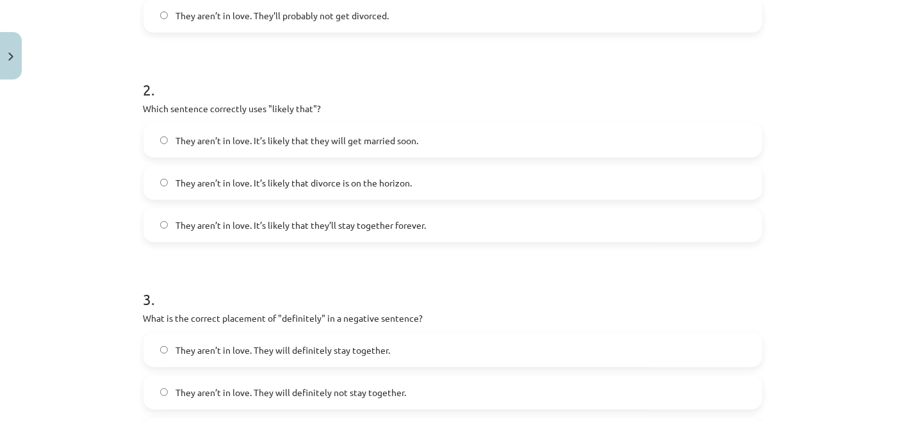
scroll to position [530, 0]
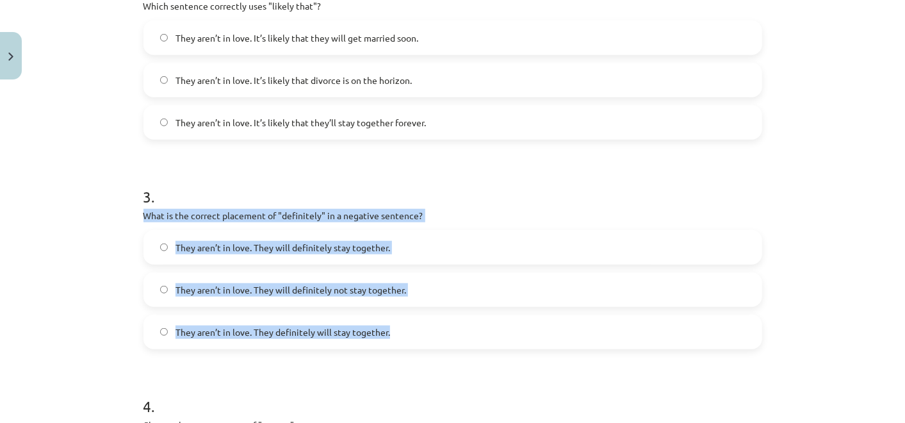
drag, startPoint x: 139, startPoint y: 219, endPoint x: 445, endPoint y: 335, distance: 327.5
click at [445, 335] on div "3 . What is the correct placement of "definitely" in a negative sentence? They …" at bounding box center [453, 257] width 619 height 184
click at [422, 245] on label "They aren’t in love. They will definitely stay together." at bounding box center [453, 247] width 616 height 32
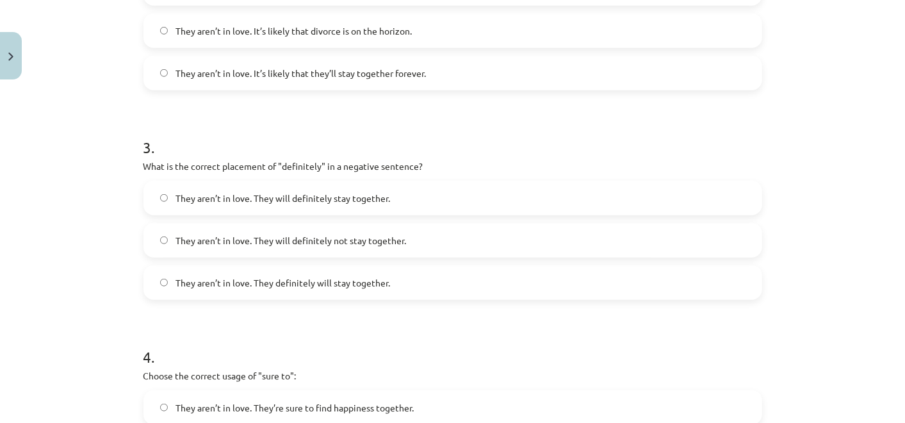
scroll to position [601, 0]
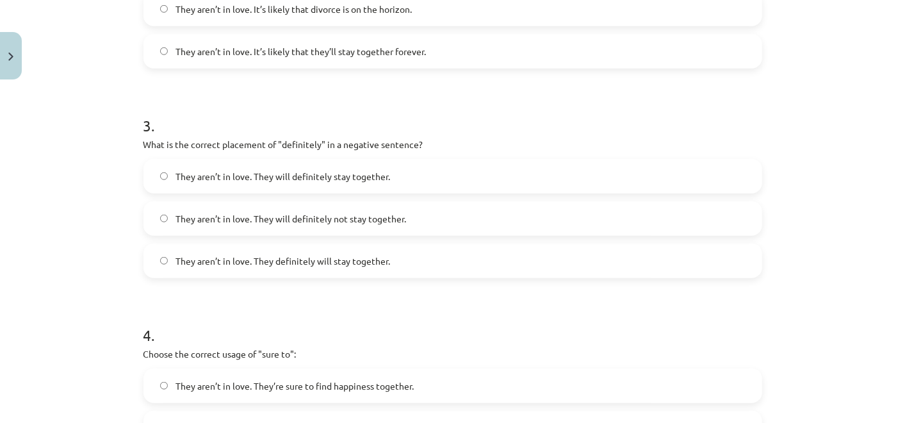
click at [417, 215] on label "They aren’t in love. They will definitely not stay together." at bounding box center [453, 219] width 616 height 32
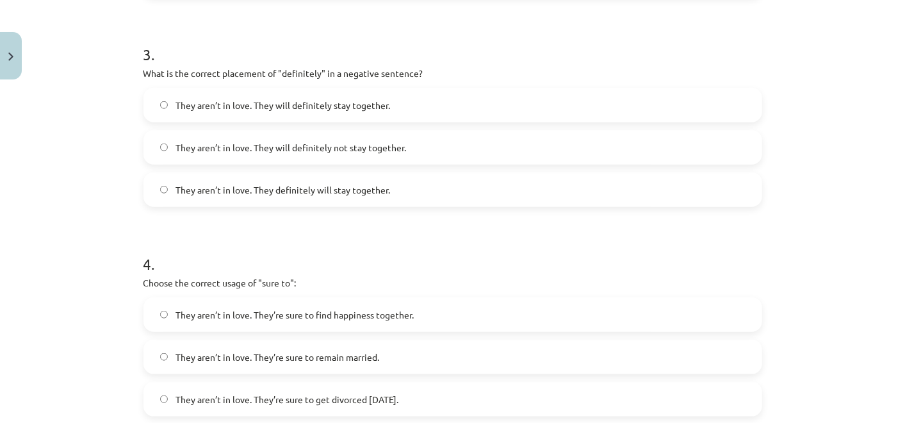
scroll to position [743, 0]
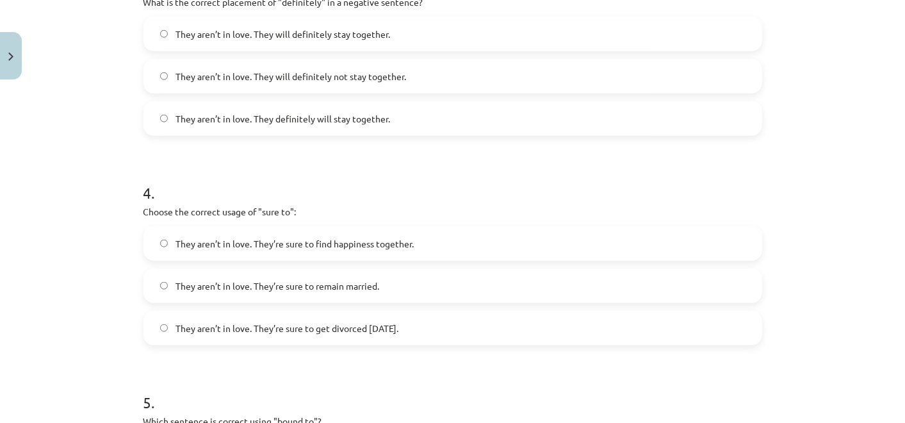
click at [144, 211] on p "Choose the correct usage of "sure to":" at bounding box center [453, 211] width 619 height 13
drag, startPoint x: 133, startPoint y: 208, endPoint x: 459, endPoint y: 313, distance: 343.3
click at [459, 313] on div "15 XP Saņemsi Viegls 329 pilda Apraksts Uzdevums Palīdzība 1 . Choose the corre…" at bounding box center [453, 7] width 634 height 1330
click at [481, 242] on label "They aren’t in love. They’re sure to find happiness together." at bounding box center [453, 243] width 616 height 32
click at [486, 283] on label "They aren’t in love. They’re sure to remain married." at bounding box center [453, 286] width 616 height 32
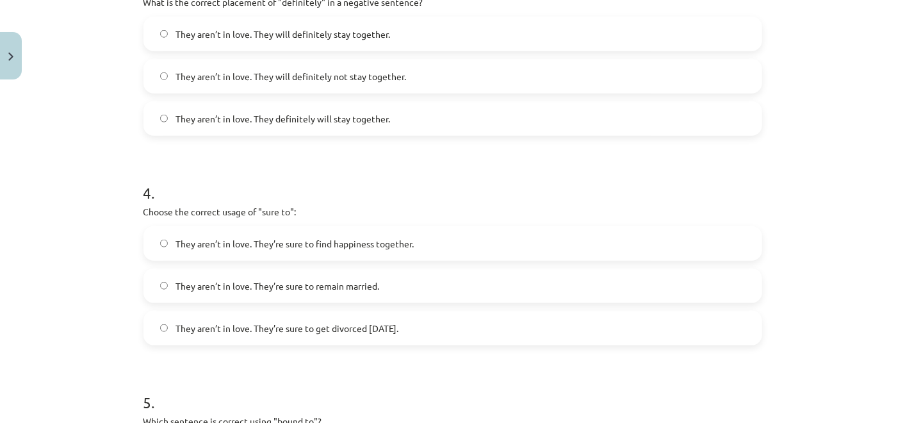
click at [483, 335] on label "They aren’t in love. They’re sure to get divorced within six months." at bounding box center [453, 328] width 616 height 32
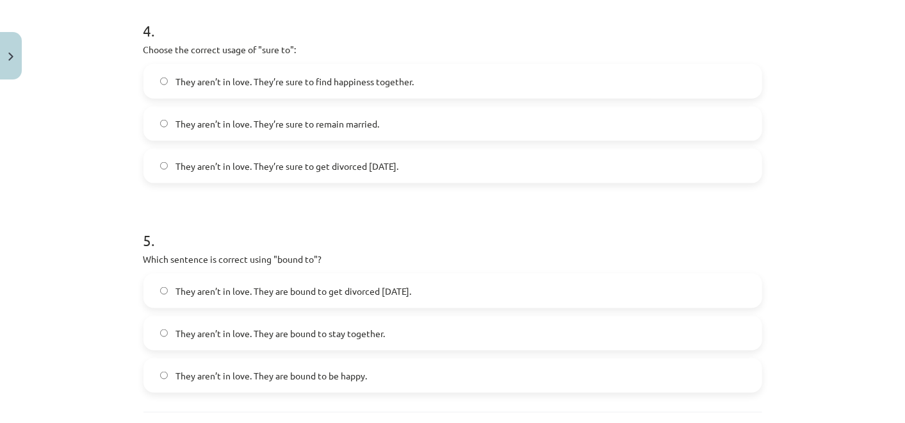
scroll to position [957, 0]
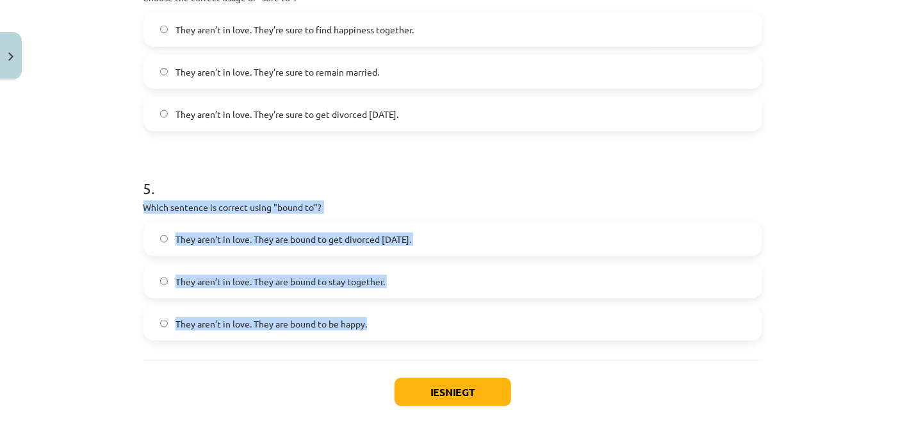
drag, startPoint x: 120, startPoint y: 211, endPoint x: 409, endPoint y: 332, distance: 313.1
click at [409, 332] on div "Mācību tēma: Angļu valodas i - 11. klases 1. ieskaites mācību materiāls #5 📝 To…" at bounding box center [452, 211] width 905 height 423
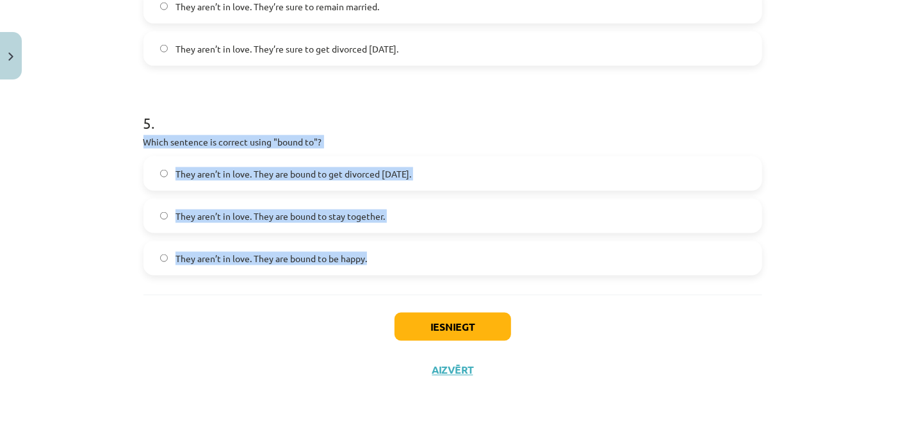
click at [401, 211] on label "They aren’t in love. They are bound to stay together." at bounding box center [453, 216] width 616 height 32
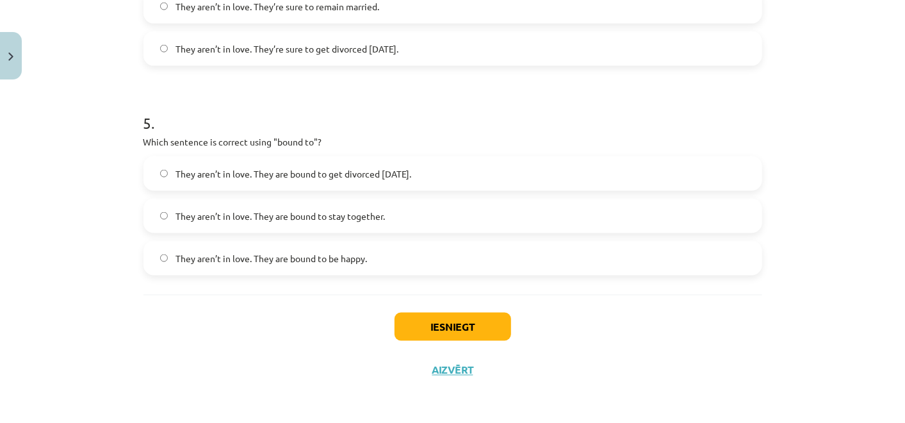
click at [399, 179] on span "They aren’t in love. They are bound to get divorced within six months." at bounding box center [294, 173] width 236 height 13
click at [434, 320] on button "Iesniegt" at bounding box center [453, 327] width 117 height 28
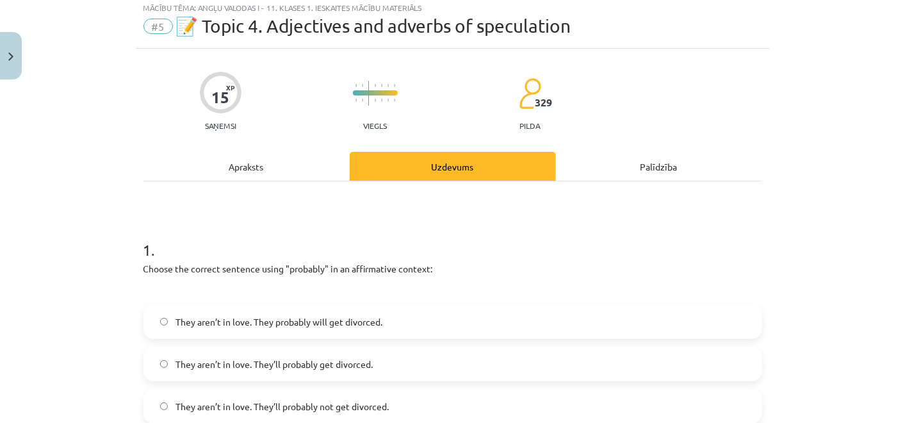
scroll to position [0, 0]
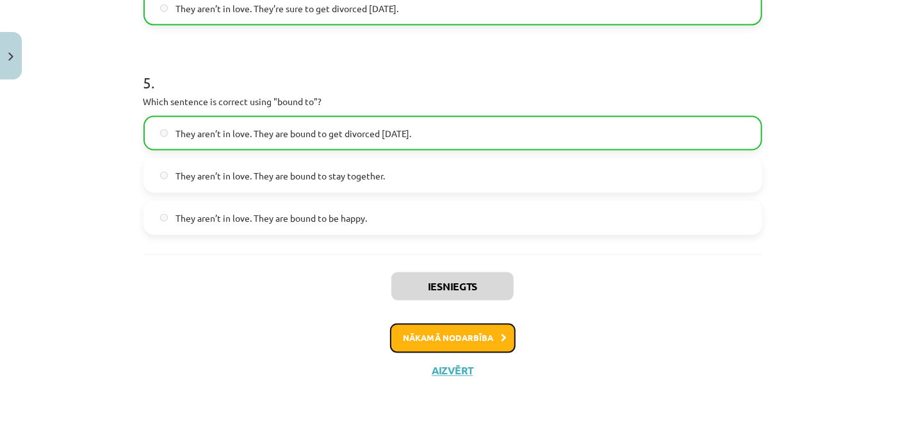
click at [502, 335] on icon at bounding box center [505, 339] width 6 height 8
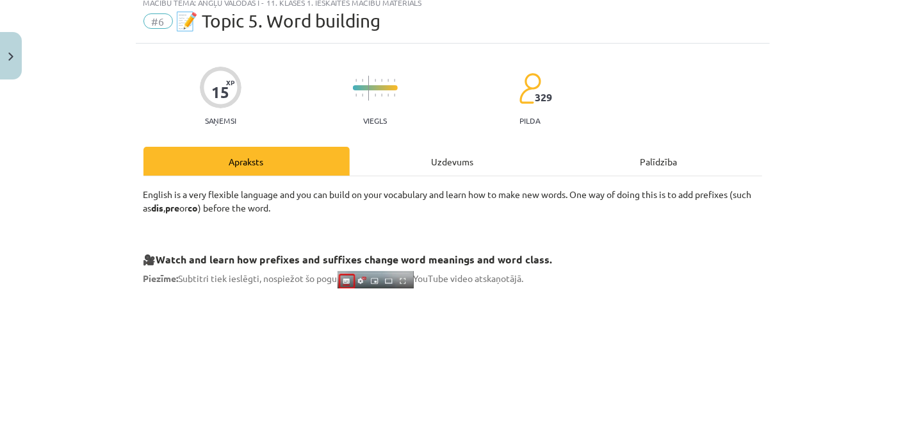
scroll to position [31, 0]
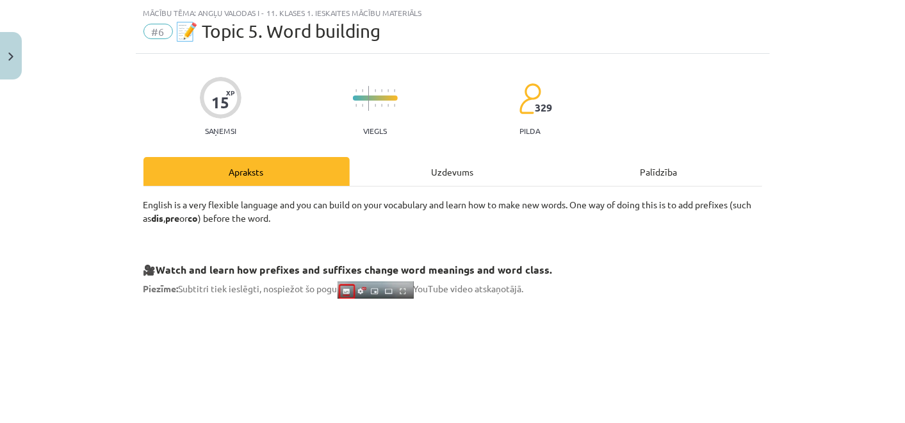
click at [381, 177] on div "Uzdevums" at bounding box center [453, 171] width 206 height 29
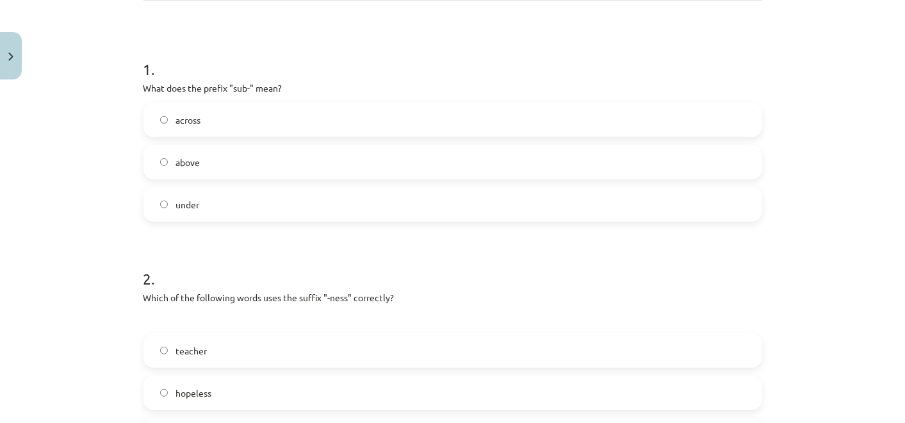
scroll to position [245, 0]
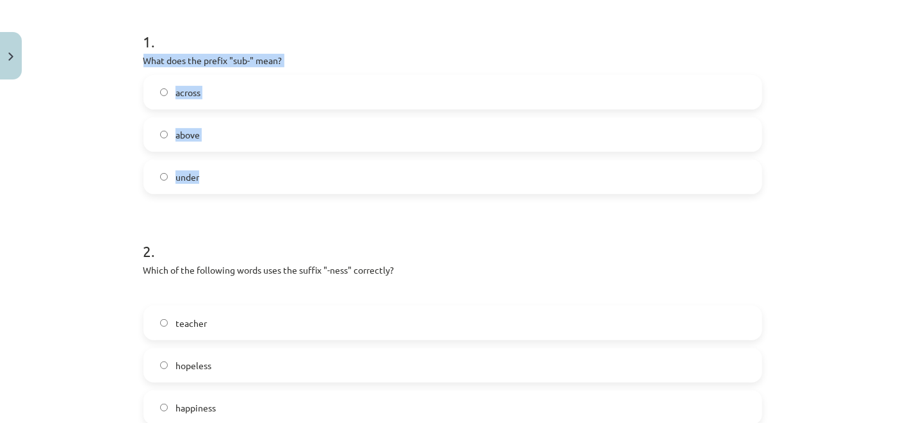
drag, startPoint x: 128, startPoint y: 60, endPoint x: 260, endPoint y: 183, distance: 179.6
click at [260, 183] on div "Mācību tēma: Angļu valodas i - 11. klases 1. ieskaites mācību materiāls #6 📝 To…" at bounding box center [452, 211] width 905 height 423
click at [283, 178] on label "under" at bounding box center [453, 177] width 616 height 32
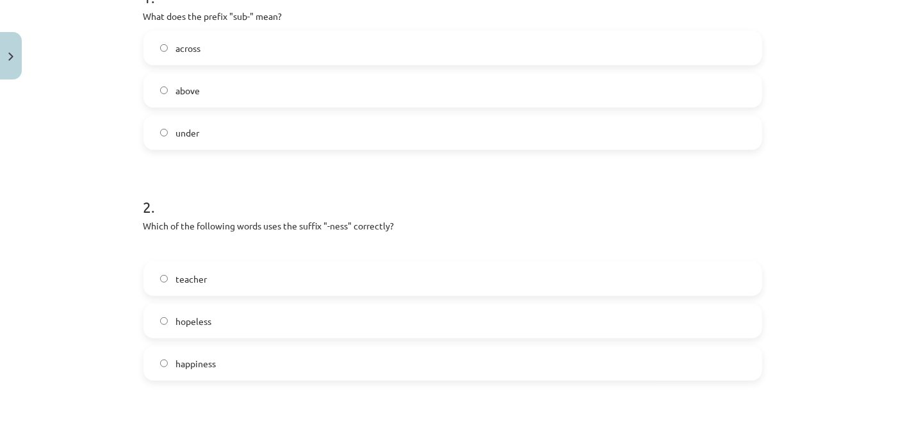
scroll to position [388, 0]
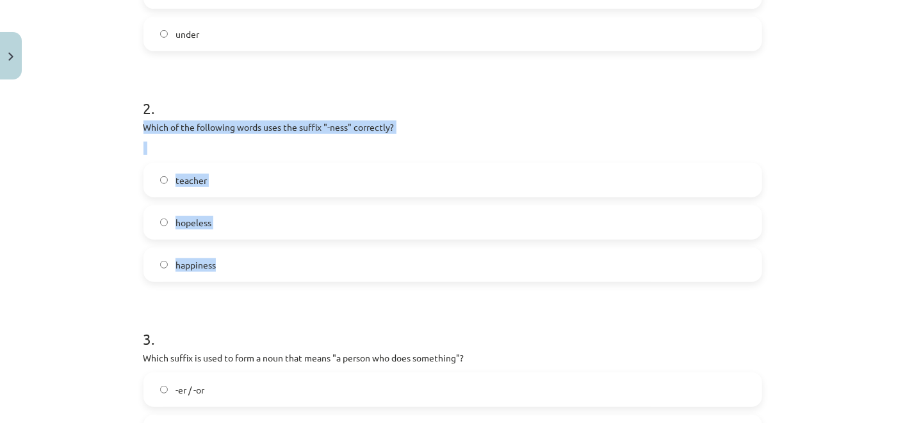
drag, startPoint x: 121, startPoint y: 127, endPoint x: 258, endPoint y: 255, distance: 187.2
click at [258, 255] on div "Mācību tēma: Angļu valodas i - 11. klases 1. ieskaites mācību materiāls #6 📝 To…" at bounding box center [452, 211] width 905 height 423
click at [227, 261] on label "happiness" at bounding box center [453, 265] width 616 height 32
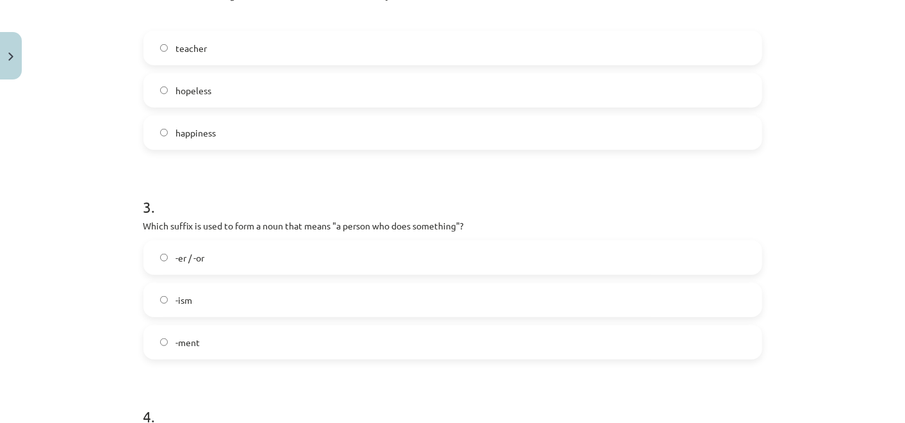
scroll to position [530, 0]
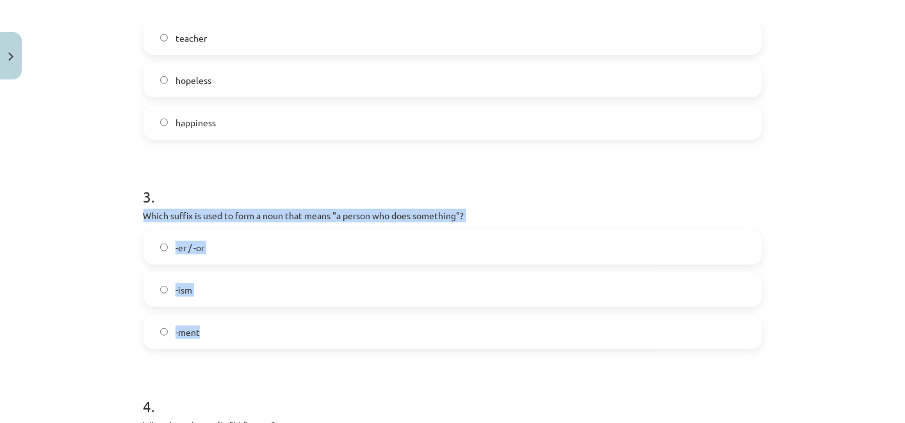
drag, startPoint x: 133, startPoint y: 216, endPoint x: 318, endPoint y: 322, distance: 213.6
click at [318, 322] on div "15 XP Saņemsi Viegls 329 pilda Apraksts Uzdevums Palīdzība 1 . What does the pr…" at bounding box center [453, 220] width 634 height 1330
click at [267, 308] on div "-er / -or -ism -ment" at bounding box center [453, 289] width 619 height 119
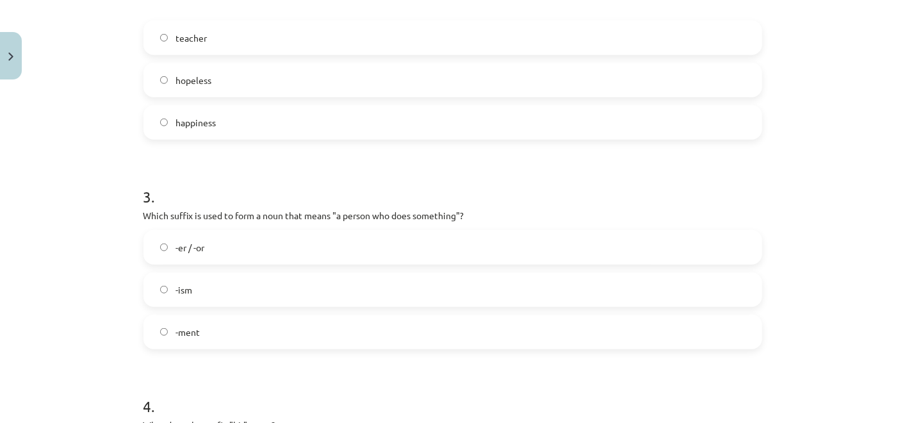
click at [201, 258] on label "-er / -or" at bounding box center [453, 247] width 616 height 32
click at [409, 178] on h1 "3 ." at bounding box center [453, 185] width 619 height 40
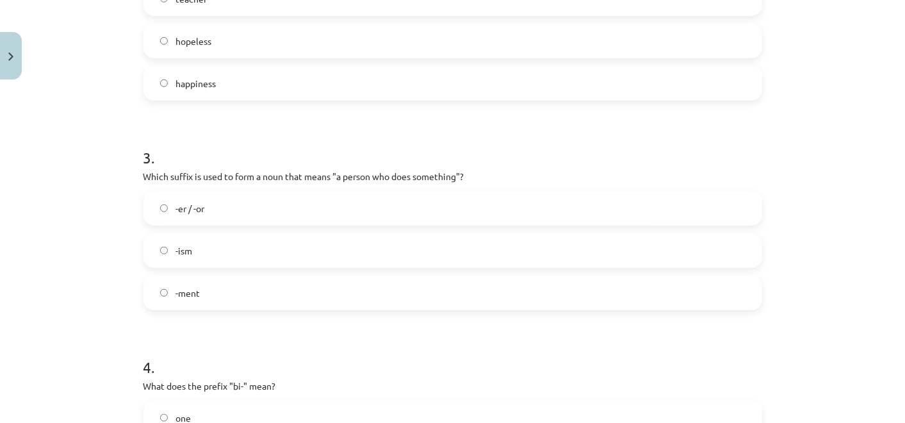
scroll to position [601, 0]
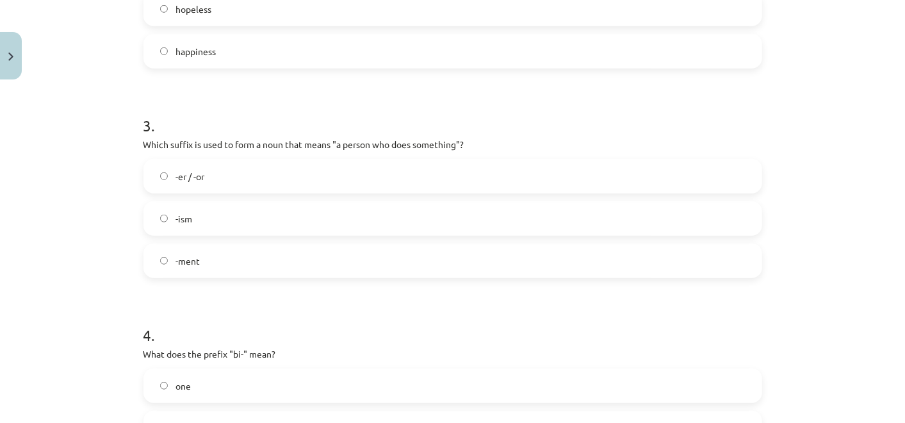
click at [70, 218] on div "Mācību tēma: Angļu valodas i - 11. klases 1. ieskaites mācību materiāls #6 📝 To…" at bounding box center [452, 211] width 905 height 423
click at [65, 216] on div "Mācību tēma: Angļu valodas i - 11. klases 1. ieskaites mācību materiāls #6 📝 To…" at bounding box center [452, 211] width 905 height 423
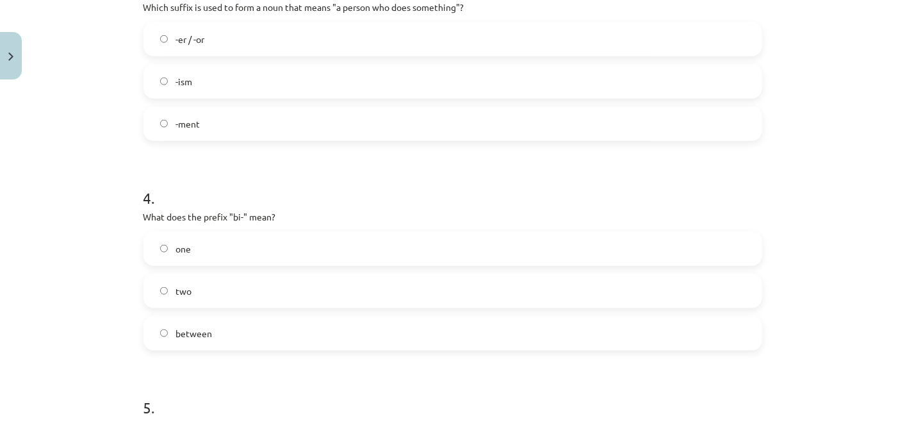
scroll to position [743, 0]
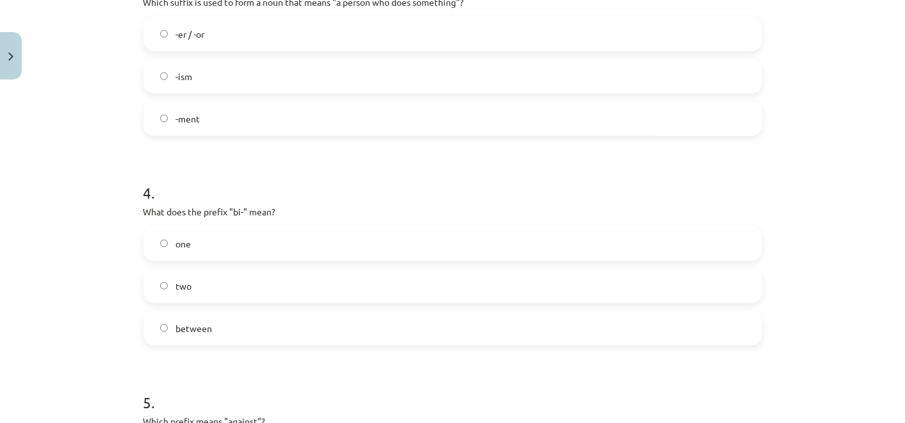
drag, startPoint x: 131, startPoint y: 211, endPoint x: 101, endPoint y: 207, distance: 31.0
click at [101, 207] on div "Mācību tēma: Angļu valodas i - 11. klases 1. ieskaites mācību materiāls #6 📝 To…" at bounding box center [452, 211] width 905 height 423
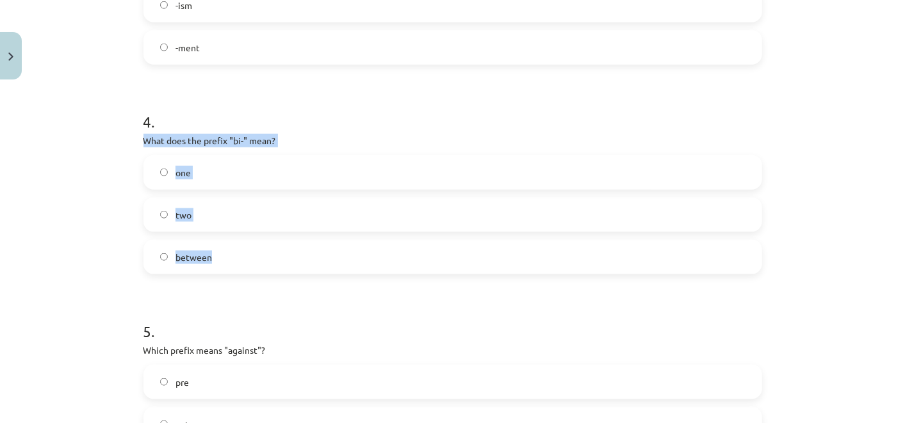
drag, startPoint x: 133, startPoint y: 142, endPoint x: 232, endPoint y: 258, distance: 152.3
click at [232, 258] on div "Mācību tēma: Angļu valodas i - 11. klases 1. ieskaites mācību materiāls #6 📝 To…" at bounding box center [452, 211] width 905 height 423
click at [331, 174] on label "one" at bounding box center [453, 172] width 616 height 32
click at [318, 201] on label "two" at bounding box center [453, 215] width 616 height 32
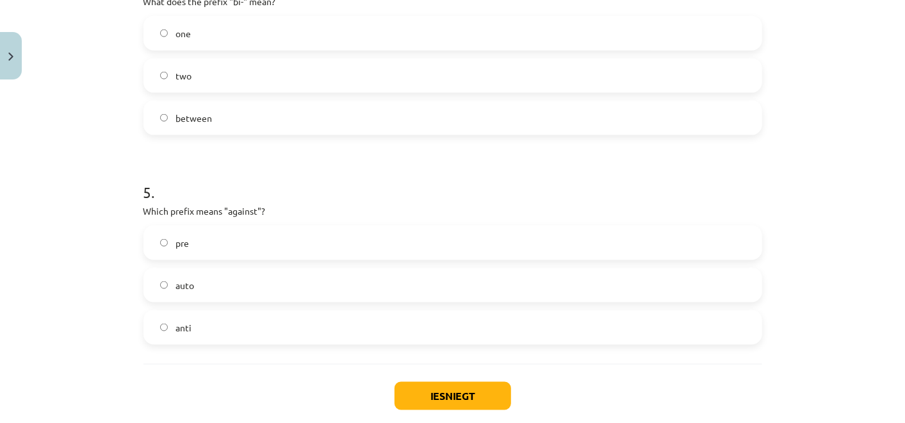
scroll to position [957, 0]
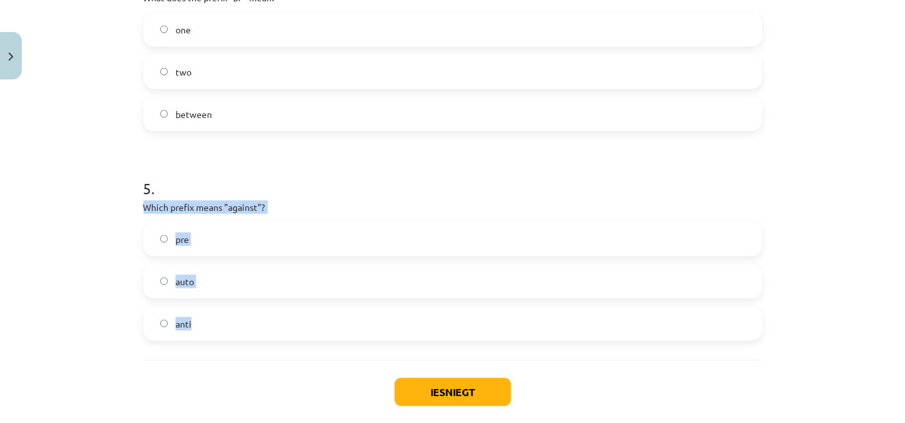
drag, startPoint x: 134, startPoint y: 210, endPoint x: 296, endPoint y: 302, distance: 186.9
drag, startPoint x: 296, startPoint y: 302, endPoint x: 45, endPoint y: 199, distance: 271.2
click at [45, 199] on div "Mācību tēma: Angļu valodas i - 11. klases 1. ieskaites mācību materiāls #6 📝 To…" at bounding box center [452, 211] width 905 height 423
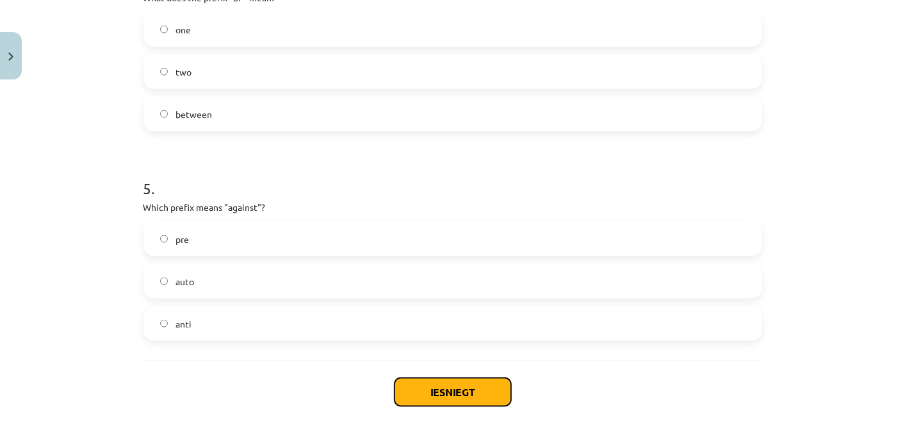
click at [470, 392] on button "Iesniegt" at bounding box center [453, 392] width 117 height 28
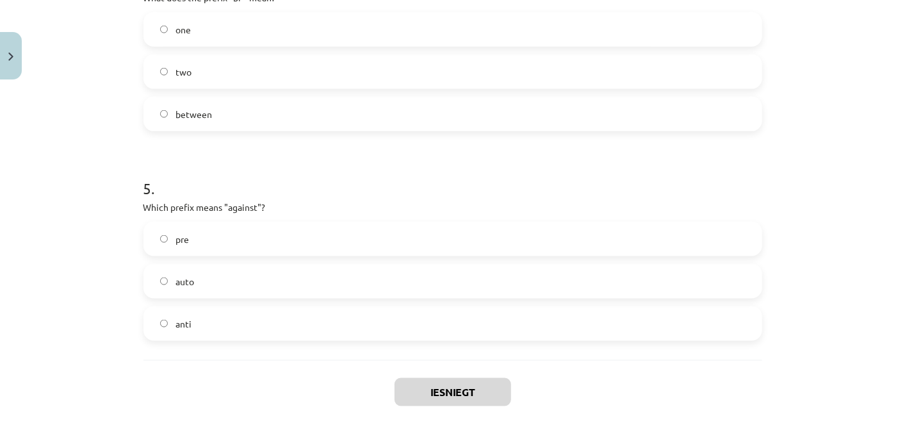
click at [376, 334] on label "anti" at bounding box center [453, 324] width 616 height 32
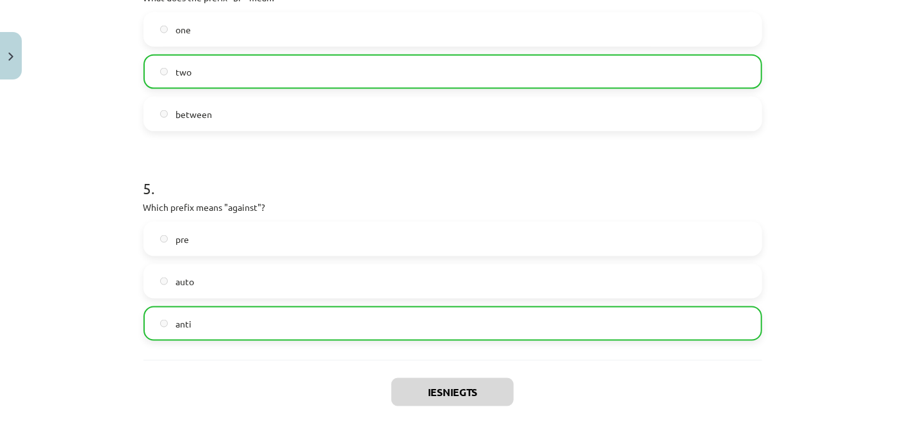
click at [288, 181] on h1 "5 ." at bounding box center [453, 177] width 619 height 40
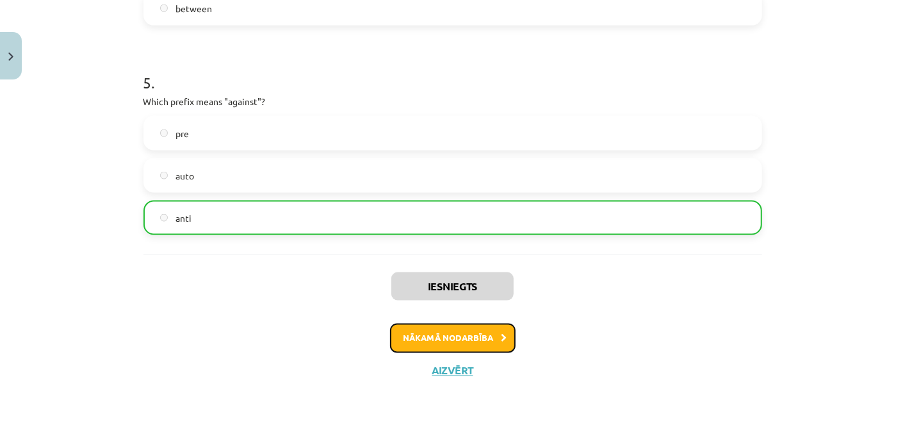
click at [487, 326] on button "Nākamā nodarbība" at bounding box center [453, 338] width 126 height 29
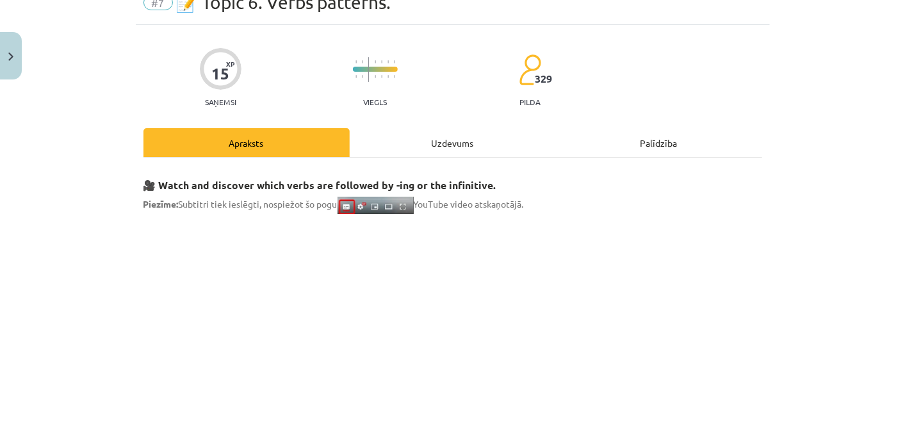
scroll to position [31, 0]
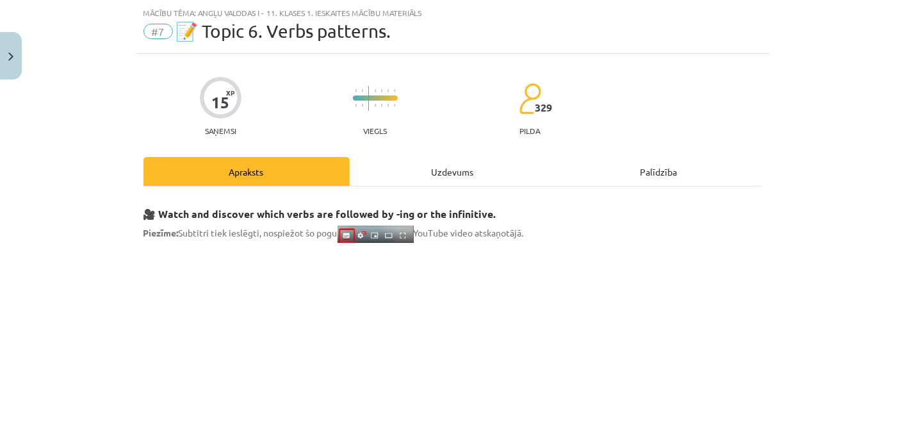
click at [386, 170] on div "Uzdevums" at bounding box center [453, 171] width 206 height 29
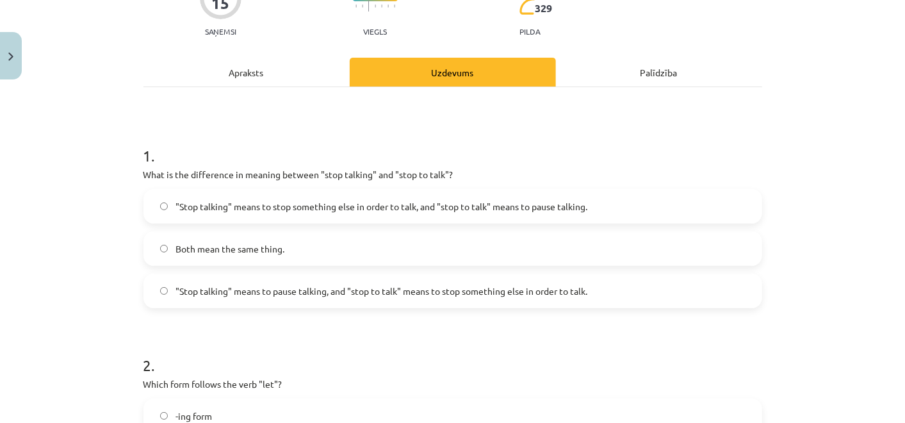
scroll to position [245, 0]
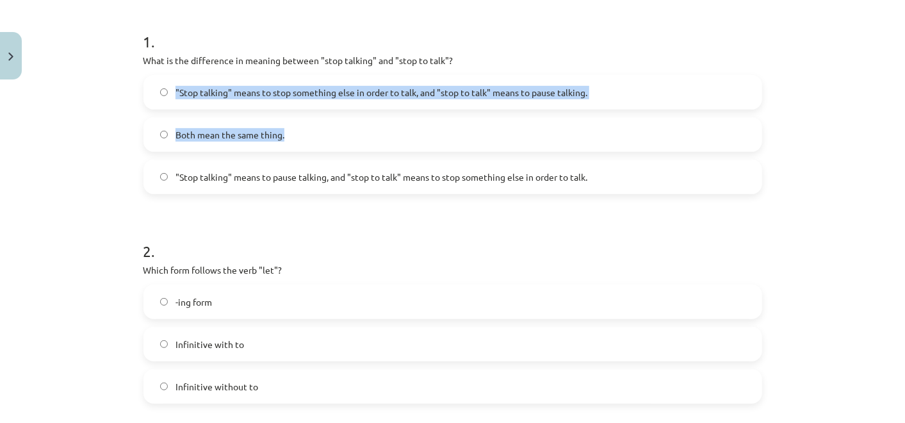
drag, startPoint x: 132, startPoint y: 69, endPoint x: 520, endPoint y: 144, distance: 395.6
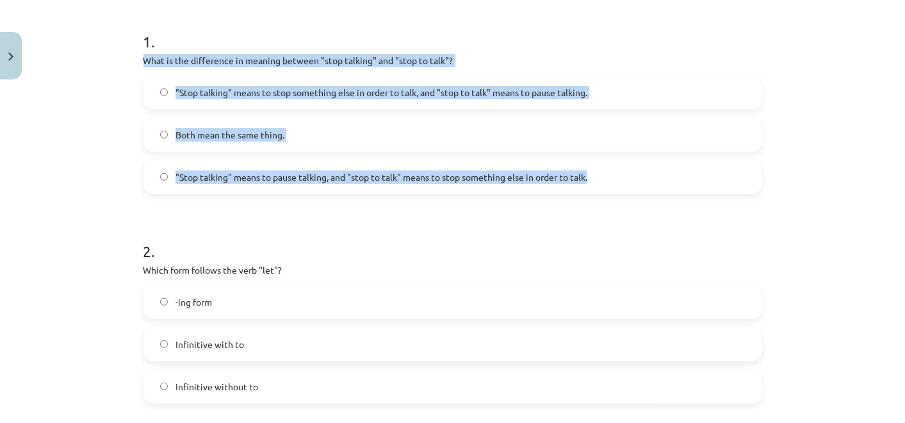
drag, startPoint x: 135, startPoint y: 58, endPoint x: 654, endPoint y: 179, distance: 533.2
click at [324, 95] on span ""Stop talking" means to stop something else in order to talk, and "stop to talk…" at bounding box center [382, 92] width 412 height 13
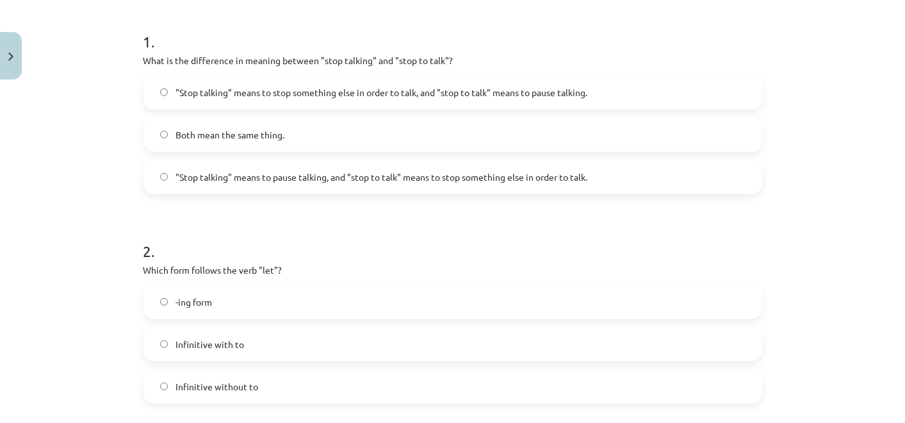
click at [321, 181] on span ""Stop talking" means to pause talking, and "stop to talk" means to stop somethi…" at bounding box center [382, 176] width 412 height 13
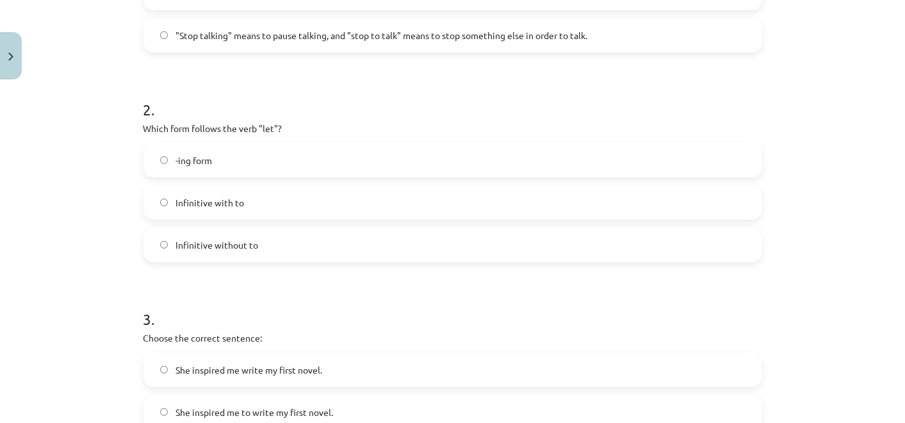
scroll to position [388, 0]
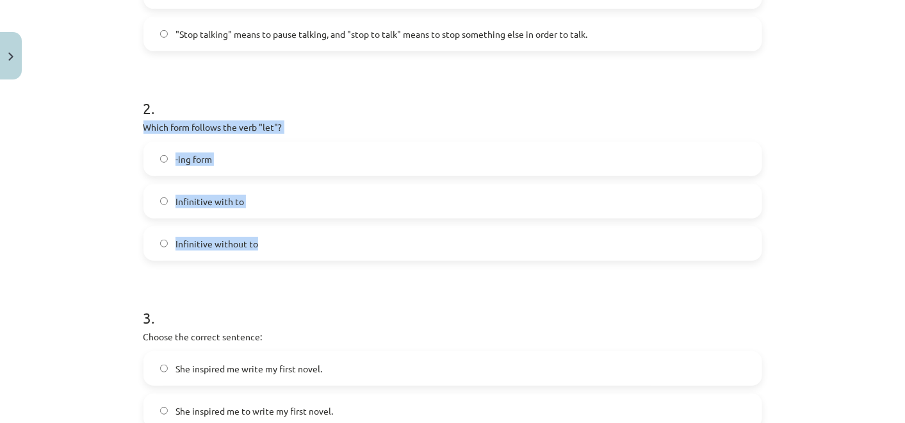
drag, startPoint x: 120, startPoint y: 127, endPoint x: 345, endPoint y: 238, distance: 251.6
click at [345, 238] on div "Mācību tēma: Angļu valodas i - 11. klases 1. ieskaites mācību materiāls #7 📝 To…" at bounding box center [452, 211] width 905 height 423
click at [274, 215] on label "Infinitive with to" at bounding box center [453, 201] width 616 height 32
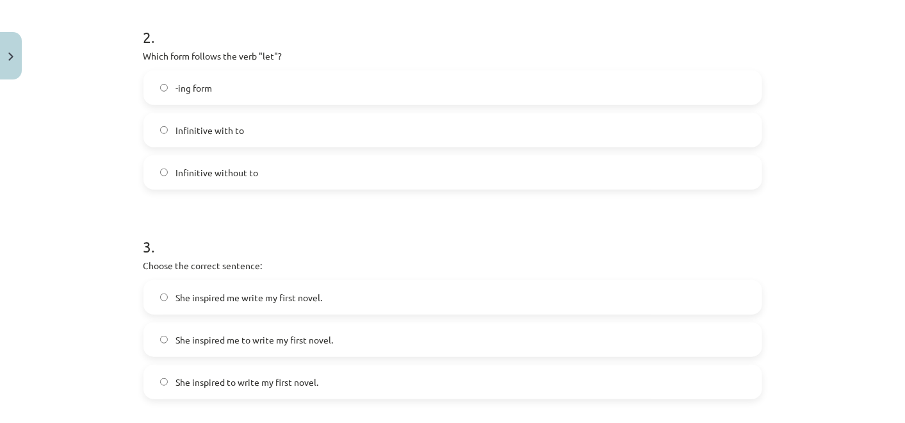
click at [267, 160] on label "Infinitive without to" at bounding box center [453, 172] width 616 height 32
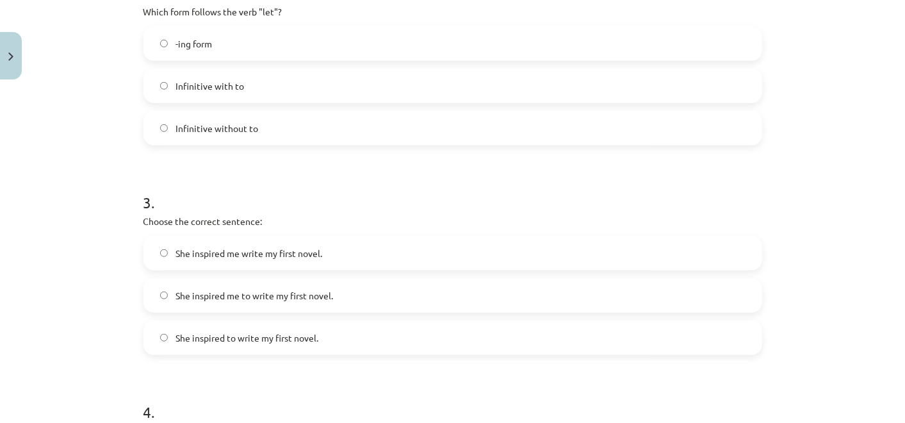
scroll to position [601, 0]
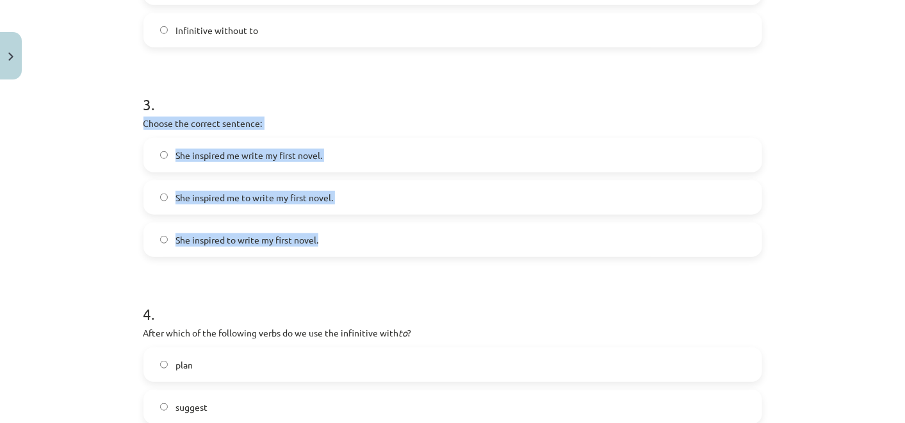
drag, startPoint x: 128, startPoint y: 126, endPoint x: 357, endPoint y: 245, distance: 257.7
click at [357, 245] on div "Mācību tēma: Angļu valodas i - 11. klases 1. ieskaites mācību materiāls #7 📝 To…" at bounding box center [452, 211] width 905 height 423
click at [373, 199] on label "She inspired me to write my first novel." at bounding box center [453, 197] width 616 height 32
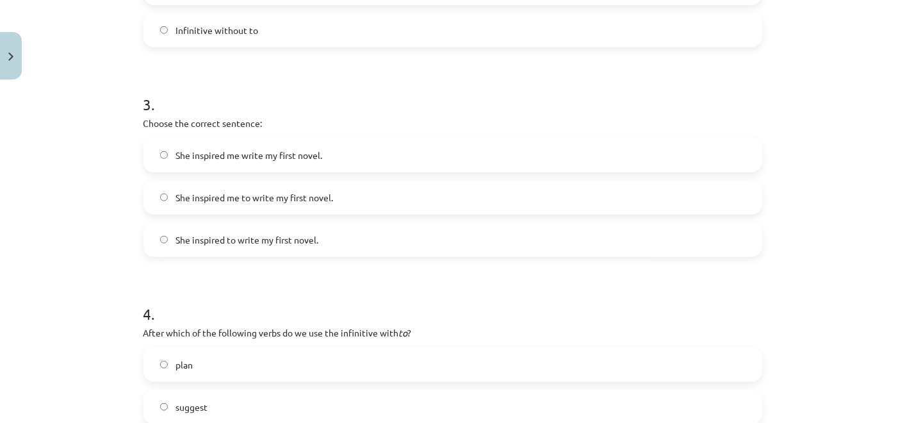
click at [333, 173] on div "She inspired me write my first novel. She inspired me to write my first novel. …" at bounding box center [453, 197] width 619 height 119
click at [392, 208] on label "She inspired me to write my first novel." at bounding box center [453, 197] width 616 height 32
click at [81, 296] on div "Mācību tēma: Angļu valodas i - 11. klases 1. ieskaites mācību materiāls #7 📝 To…" at bounding box center [452, 211] width 905 height 423
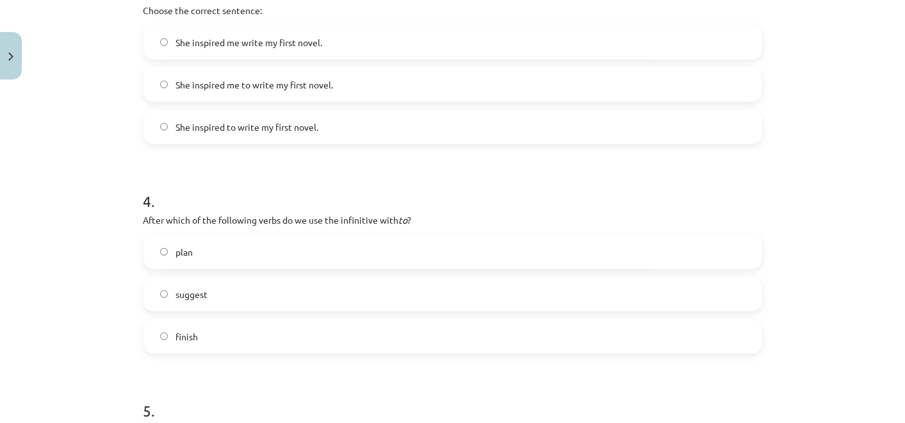
scroll to position [814, 0]
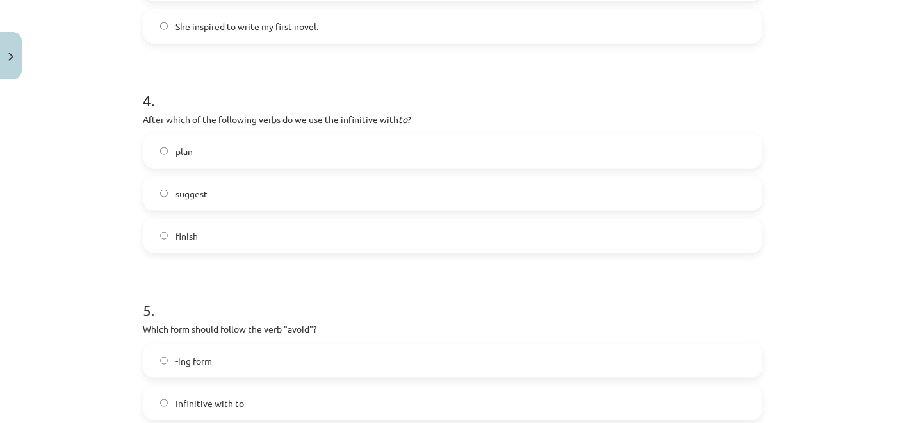
drag, startPoint x: 129, startPoint y: 119, endPoint x: 285, endPoint y: 225, distance: 188.2
click at [285, 225] on div "Mācību tēma: Angļu valodas i - 11. klases 1. ieskaites mācību materiāls #7 📝 To…" at bounding box center [452, 211] width 905 height 423
click at [315, 152] on label "plan" at bounding box center [453, 151] width 616 height 32
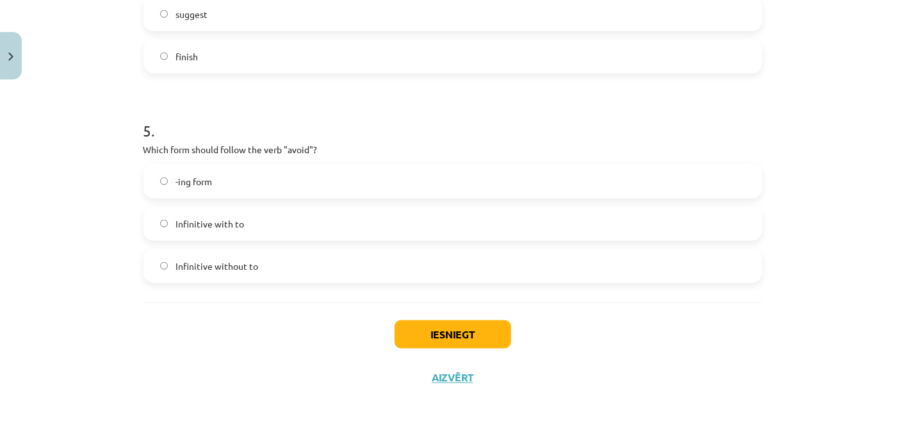
scroll to position [1002, 0]
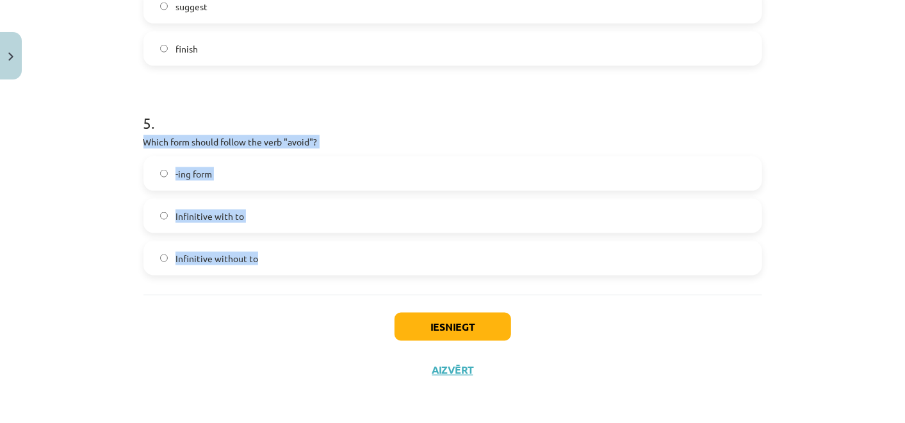
drag, startPoint x: 203, startPoint y: 175, endPoint x: 339, endPoint y: 251, distance: 155.8
click at [339, 251] on div "Mācību tēma: Angļu valodas i - 11. klases 1. ieskaites mācību materiāls #7 📝 To…" at bounding box center [452, 211] width 905 height 423
click at [236, 165] on label "-ing form" at bounding box center [453, 174] width 616 height 32
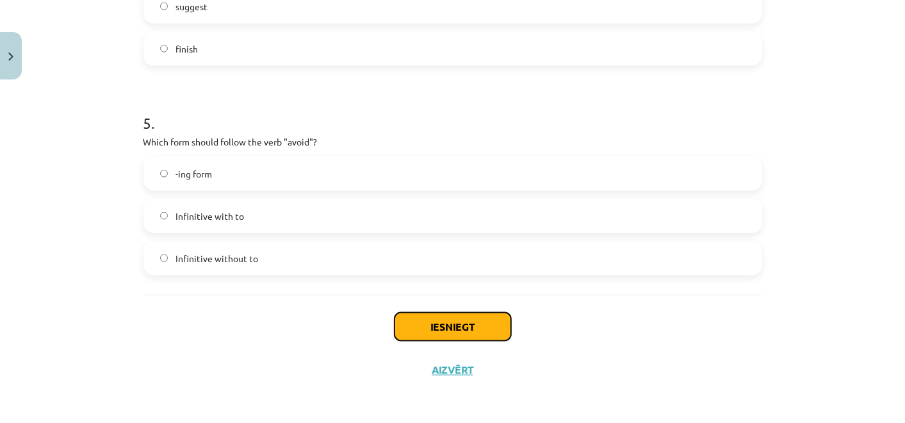
click at [411, 336] on button "Iesniegt" at bounding box center [453, 327] width 117 height 28
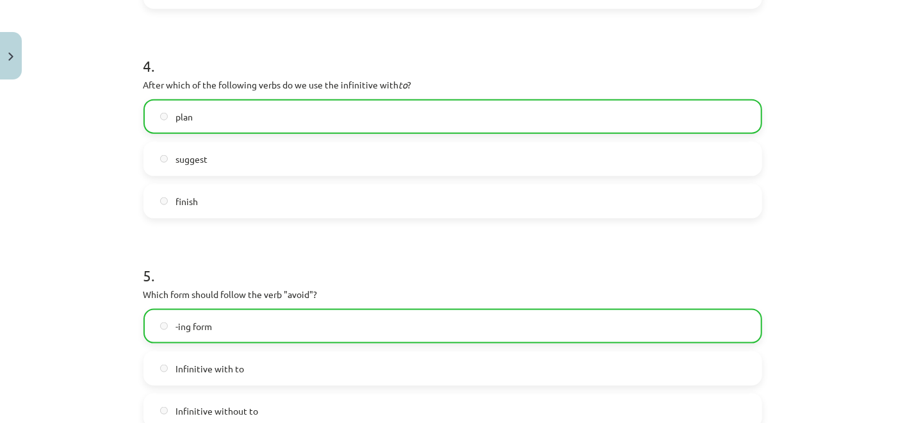
scroll to position [1042, 0]
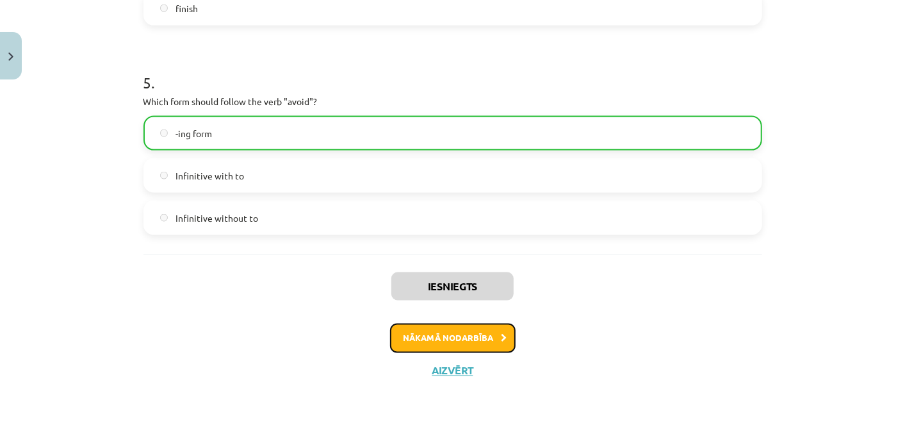
click at [471, 339] on button "Nākamā nodarbība" at bounding box center [453, 338] width 126 height 29
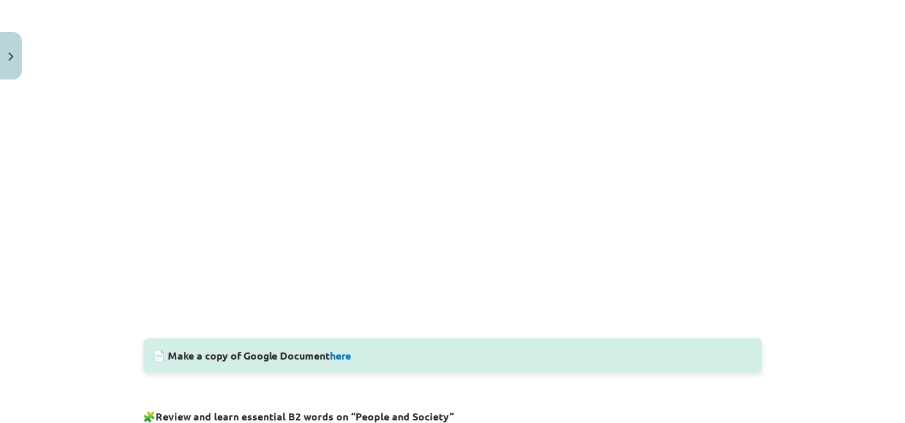
scroll to position [31, 0]
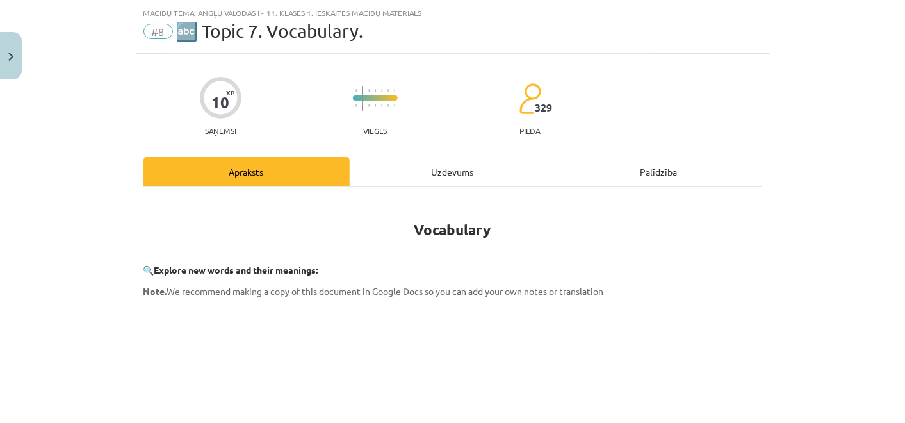
click at [424, 167] on div "Uzdevums" at bounding box center [453, 171] width 206 height 29
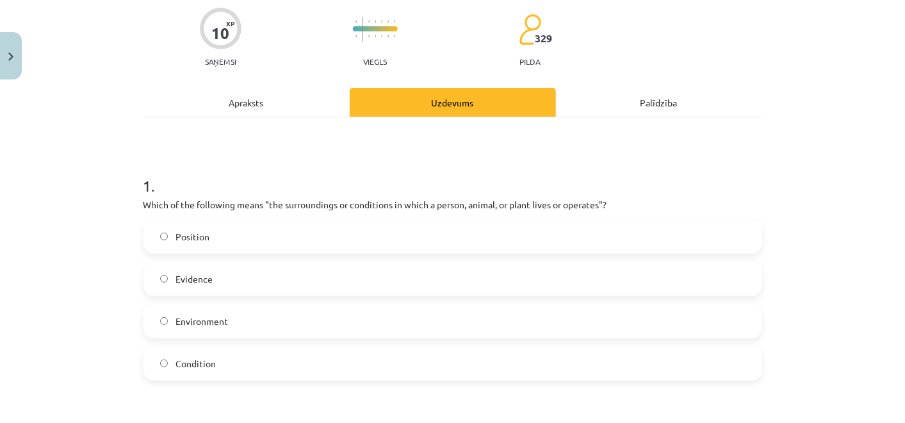
scroll to position [103, 0]
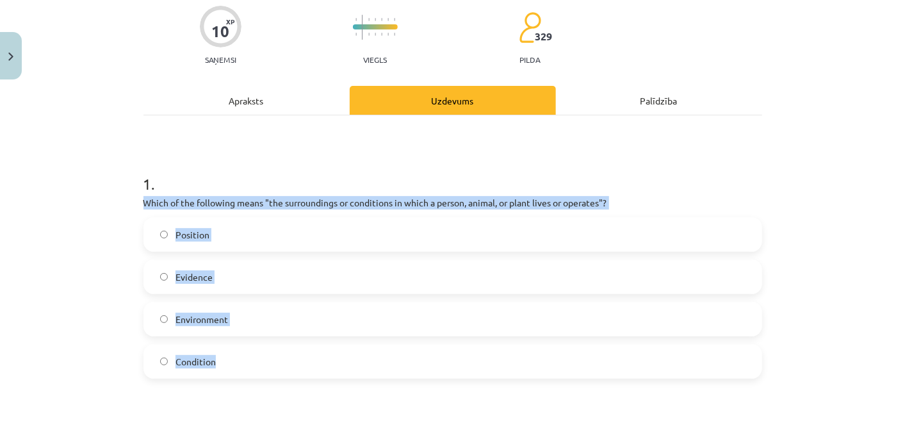
drag, startPoint x: 133, startPoint y: 202, endPoint x: 359, endPoint y: 338, distance: 264.2
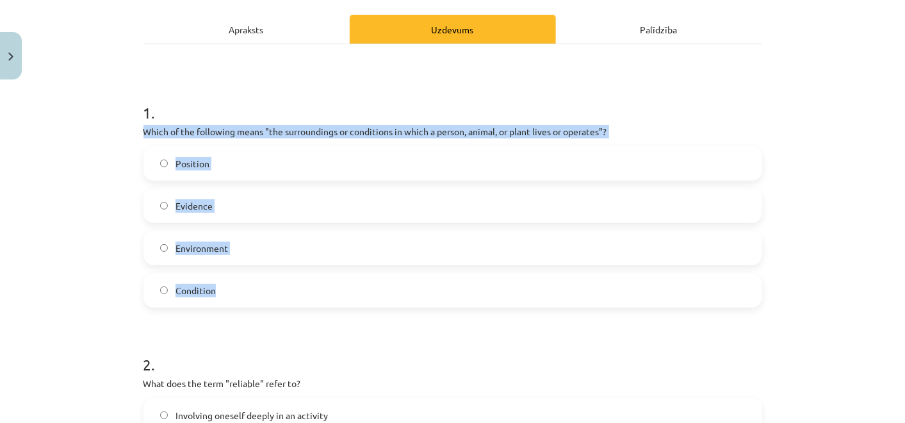
click at [253, 245] on label "Environment" at bounding box center [453, 248] width 616 height 32
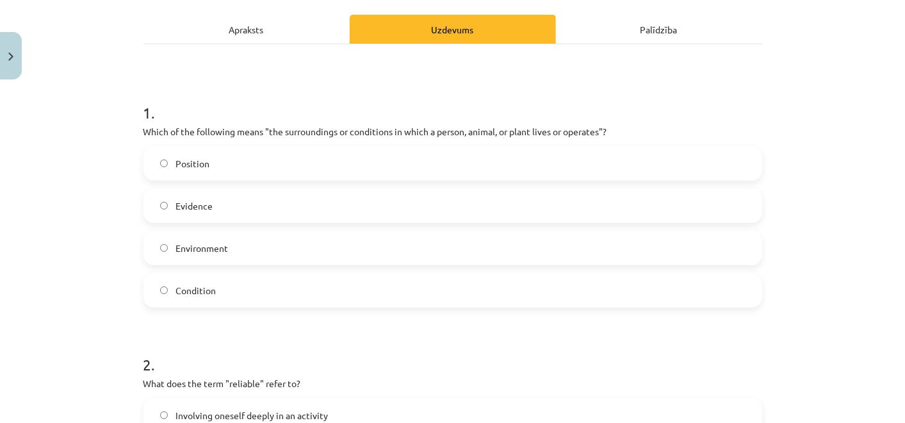
scroll to position [459, 0]
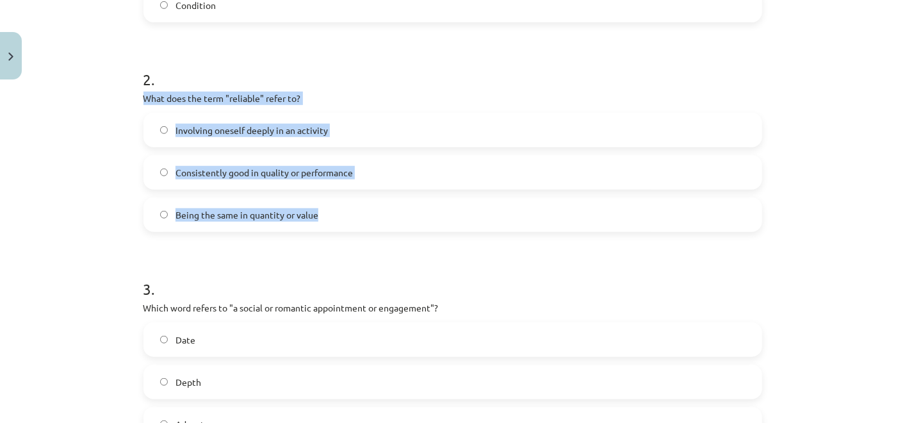
drag, startPoint x: 129, startPoint y: 98, endPoint x: 404, endPoint y: 193, distance: 290.2
click at [404, 193] on div "Mācību tēma: Angļu valodas i - 11. klases 1. ieskaites mācību materiāls #8 🔤 To…" at bounding box center [452, 211] width 905 height 423
click at [170, 182] on label "Consistently good in quality or performance" at bounding box center [453, 172] width 616 height 32
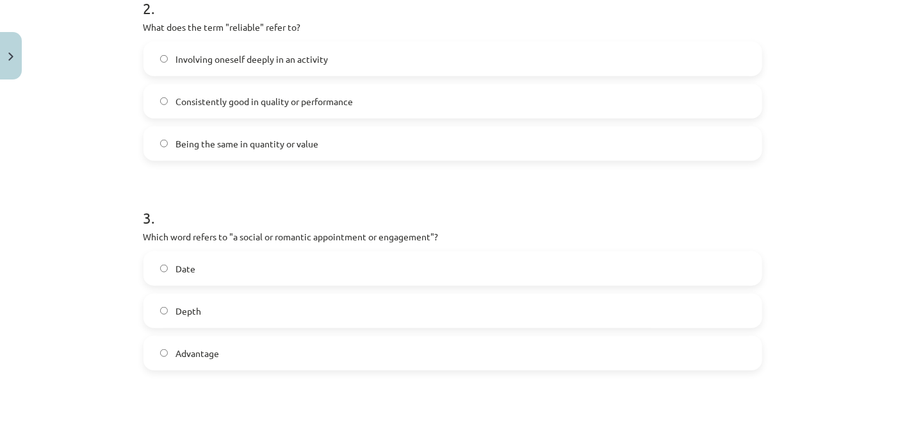
click at [93, 199] on div "Mācību tēma: Angļu valodas i - 11. klases 1. ieskaites mācību materiāls #8 🔤 To…" at bounding box center [452, 211] width 905 height 423
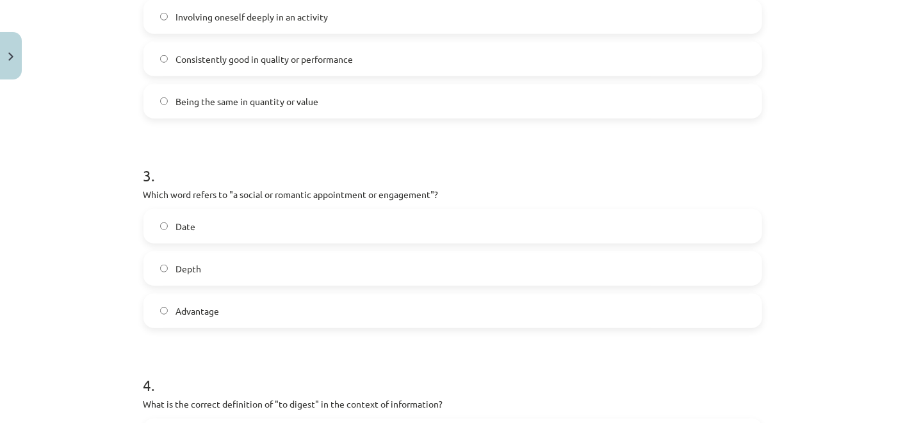
scroll to position [601, 0]
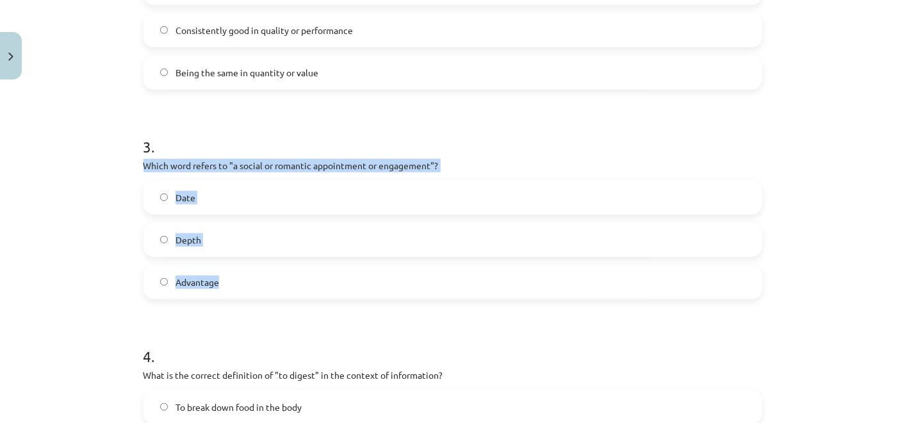
drag, startPoint x: 130, startPoint y: 166, endPoint x: 287, endPoint y: 285, distance: 197.1
click at [287, 285] on div "10 XP Saņemsi Viegls 329 pilda Apraksts Uzdevums Palīdzība 1 . Which of the fol…" at bounding box center [453, 159] width 634 height 1351
click at [246, 185] on label "Date" at bounding box center [453, 197] width 616 height 32
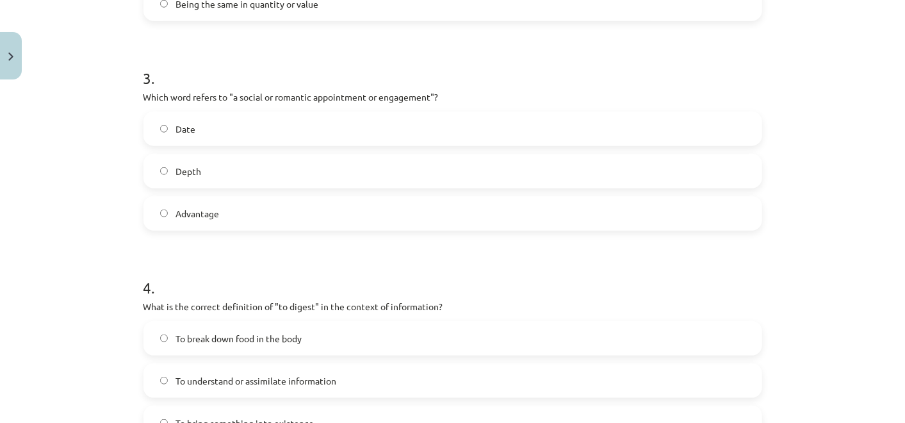
scroll to position [743, 0]
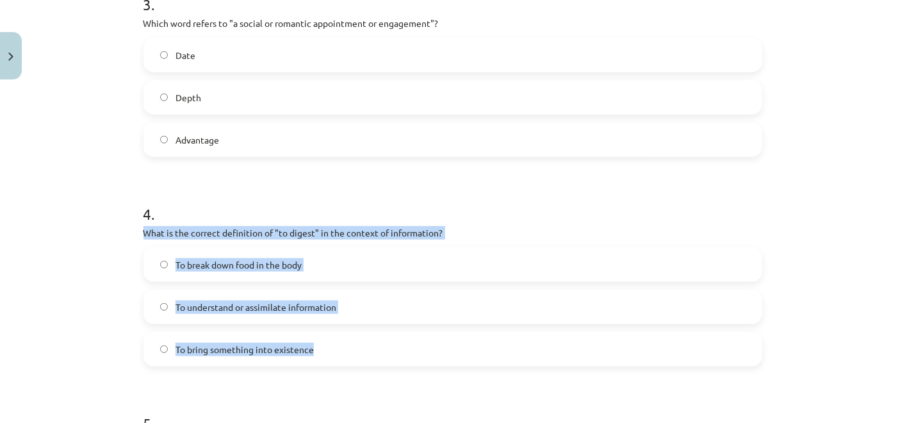
drag, startPoint x: 133, startPoint y: 231, endPoint x: 392, endPoint y: 335, distance: 278.9
click at [392, 335] on div "Mācību tēma: Angļu valodas i - 11. klases 1. ieskaites mācību materiāls #8 🔤 To…" at bounding box center [452, 211] width 905 height 423
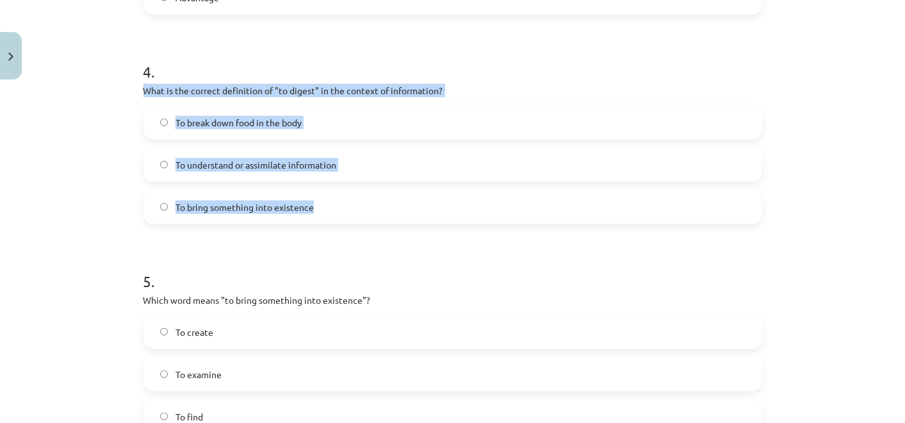
click at [392, 166] on label "To understand or assimilate information" at bounding box center [453, 165] width 616 height 32
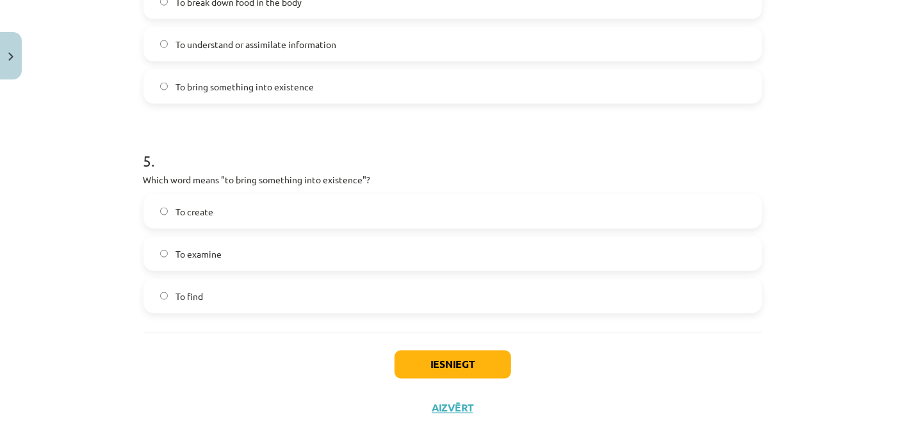
scroll to position [1029, 0]
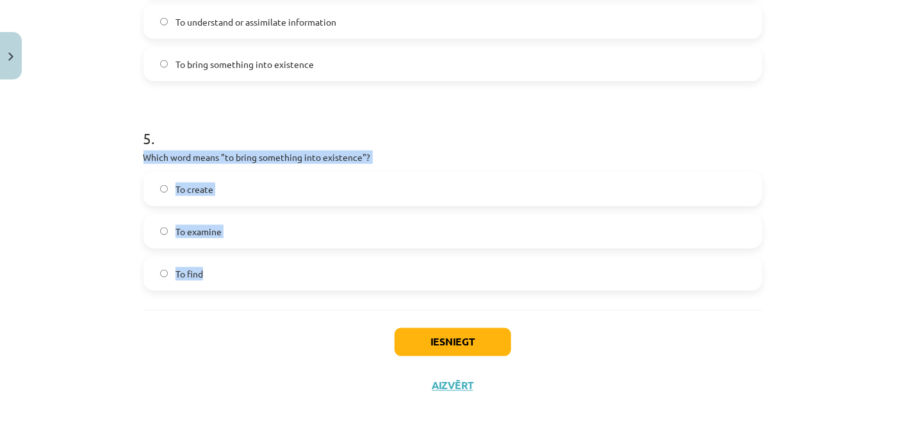
drag, startPoint x: 129, startPoint y: 159, endPoint x: 326, endPoint y: 280, distance: 230.5
click at [221, 199] on label "To create" at bounding box center [453, 189] width 616 height 32
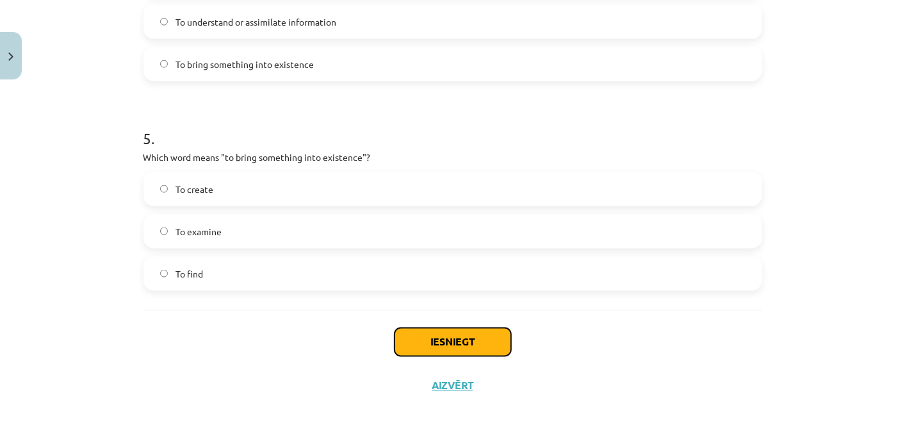
click at [449, 345] on button "Iesniegt" at bounding box center [453, 342] width 117 height 28
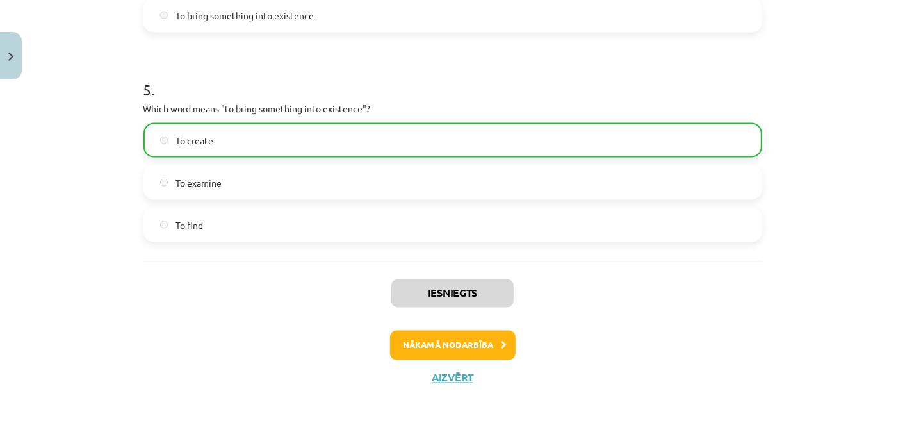
scroll to position [1084, 0]
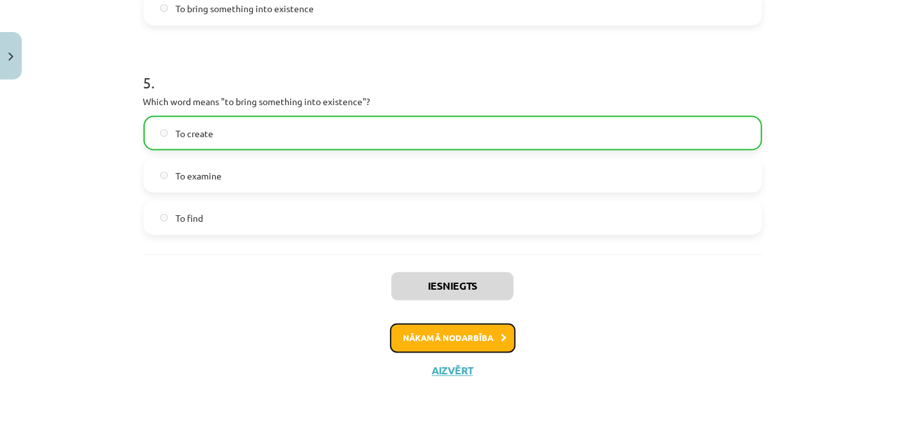
click at [478, 333] on button "Nākamā nodarbība" at bounding box center [453, 338] width 126 height 29
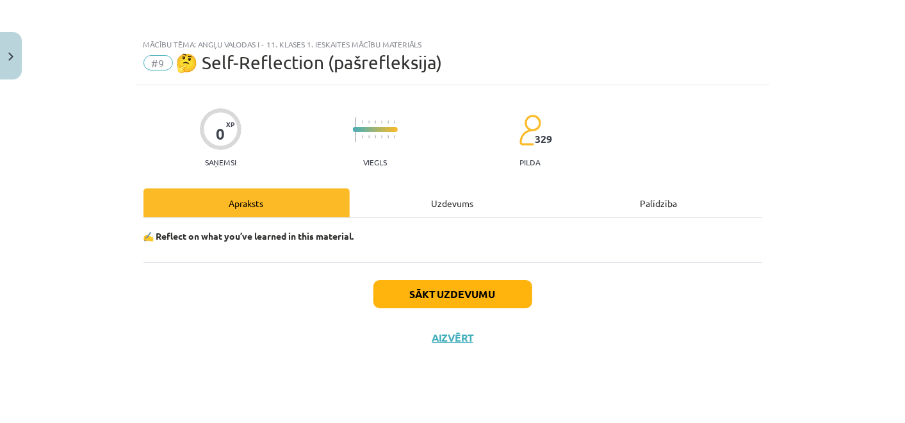
scroll to position [0, 0]
click at [459, 210] on div "Uzdevums" at bounding box center [453, 202] width 206 height 29
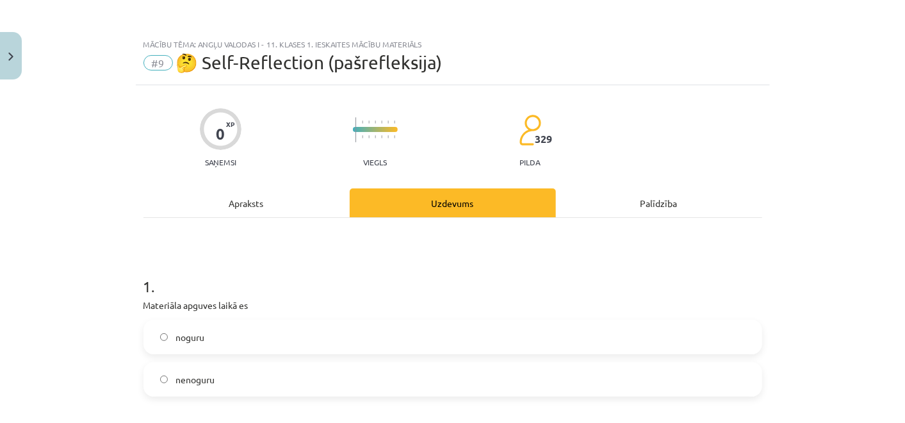
click at [128, 165] on div "Mācību tēma: Angļu valodas i - 11. klases 1. ieskaites mācību materiāls #9 🤔 Se…" at bounding box center [452, 211] width 905 height 423
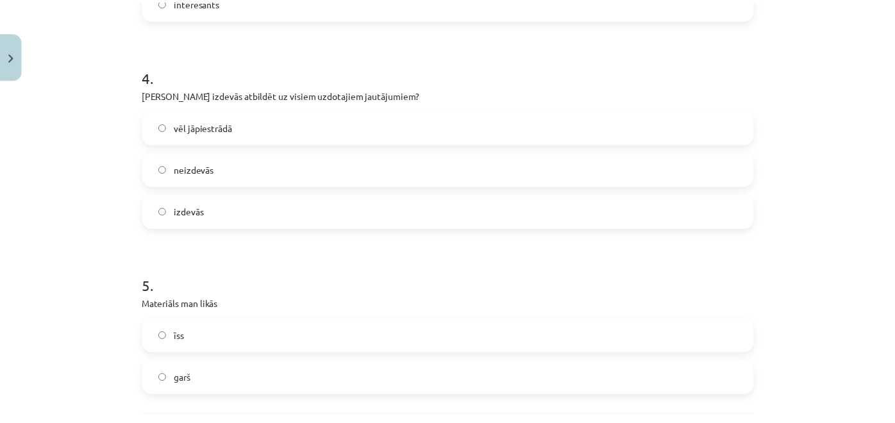
scroll to position [833, 0]
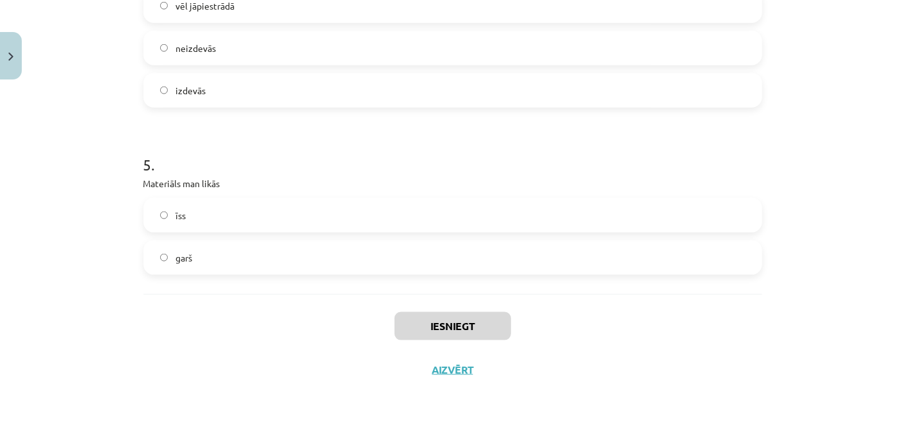
click at [306, 268] on label "garš" at bounding box center [453, 258] width 616 height 32
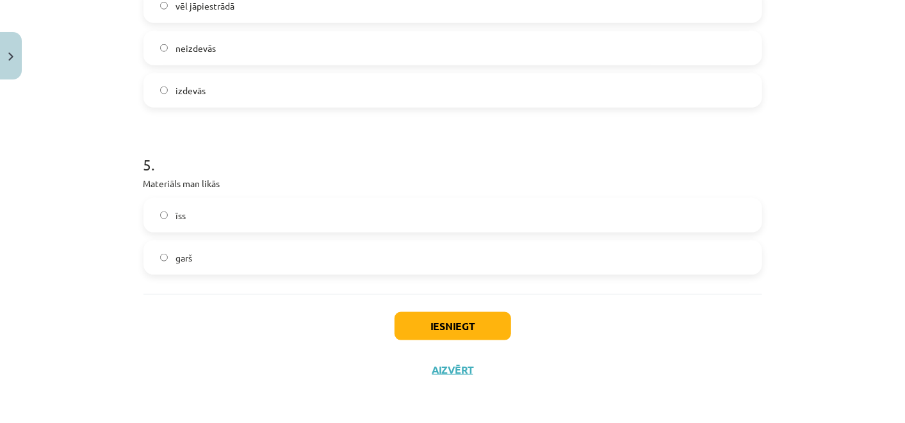
click at [317, 247] on label "garš" at bounding box center [453, 258] width 616 height 32
click at [316, 230] on label "īss" at bounding box center [453, 215] width 616 height 32
click at [419, 317] on button "Iesniegt" at bounding box center [453, 326] width 117 height 28
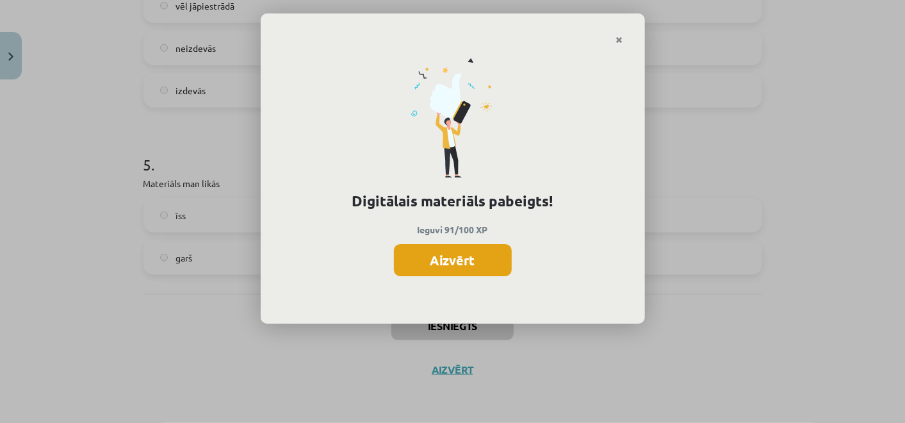
click at [502, 274] on button "Aizvērt" at bounding box center [453, 260] width 118 height 32
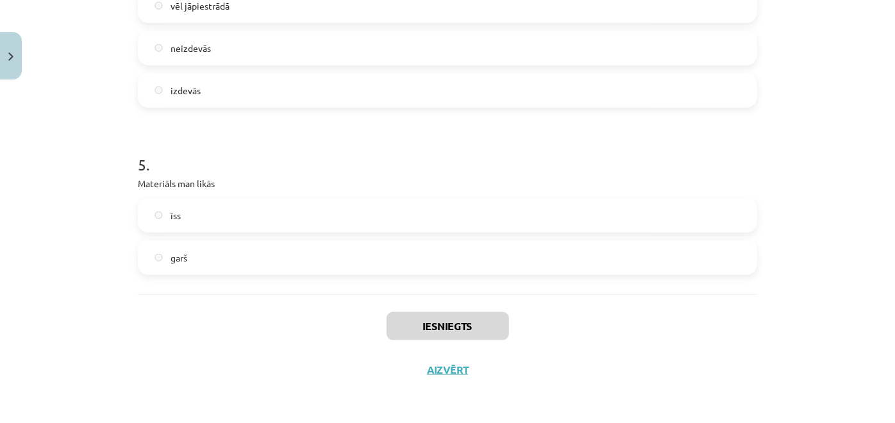
scroll to position [690, 0]
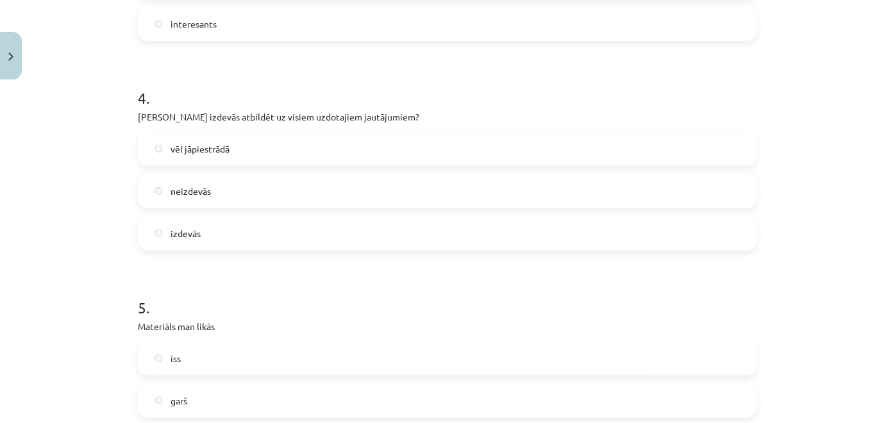
click at [468, 301] on h1 "5 ." at bounding box center [447, 296] width 619 height 40
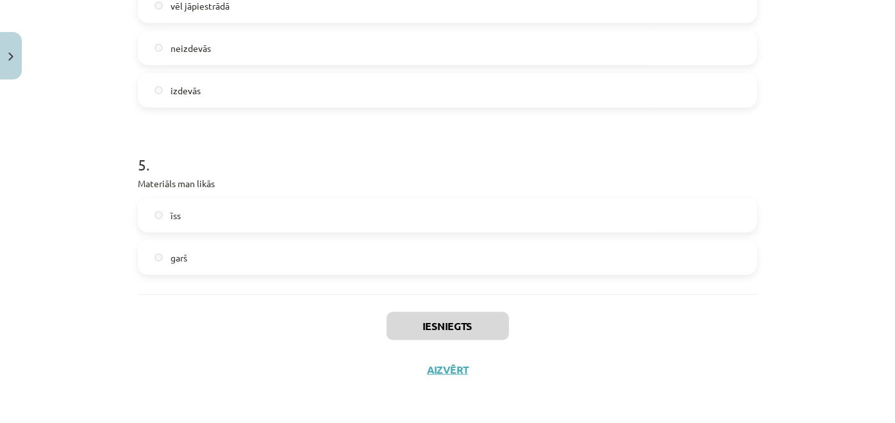
scroll to position [356, 0]
click at [458, 370] on button "Aizvērt" at bounding box center [447, 369] width 49 height 13
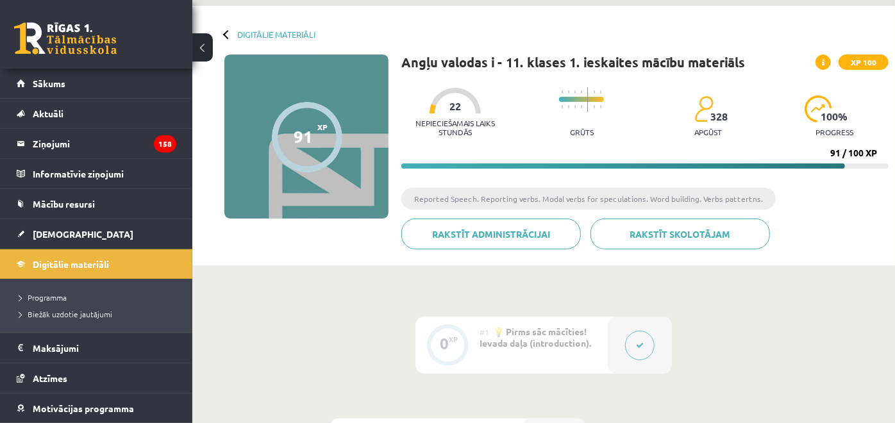
scroll to position [0, 0]
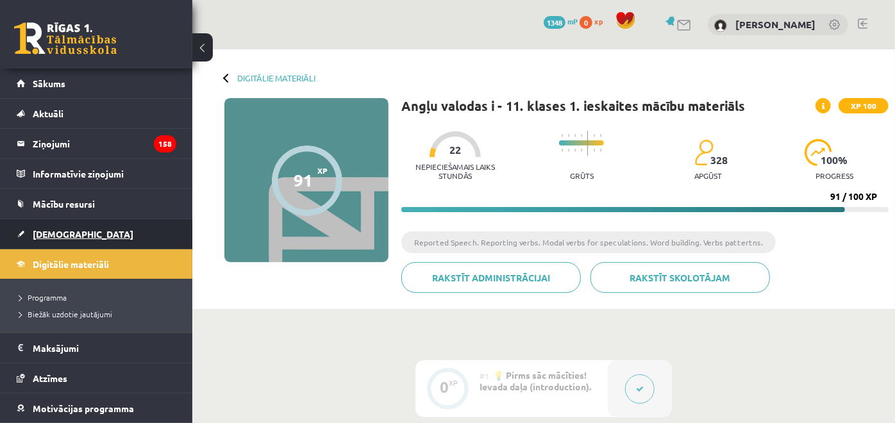
click at [113, 227] on link "[DEMOGRAPHIC_DATA]" at bounding box center [97, 233] width 160 height 29
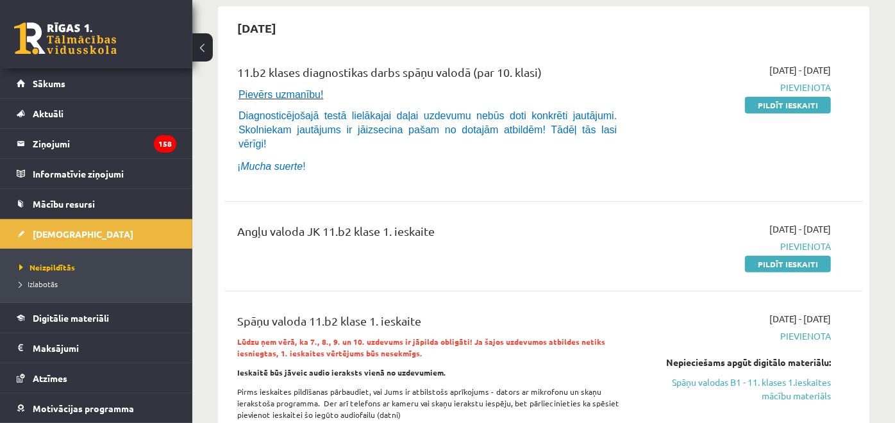
scroll to position [71, 0]
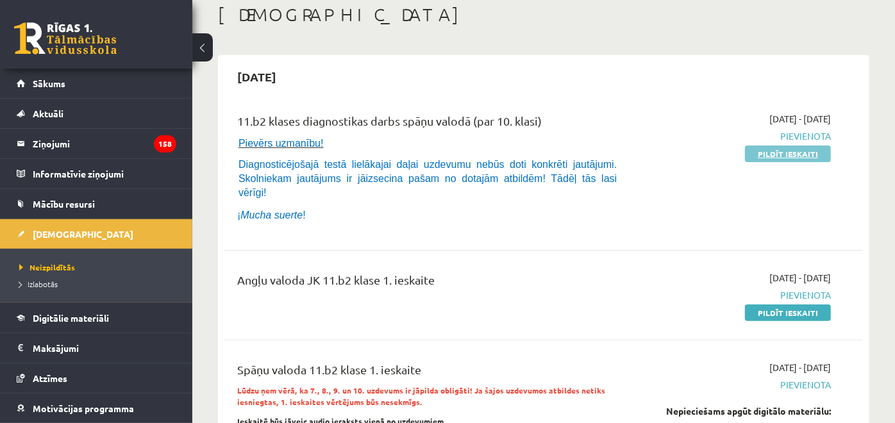
click at [810, 155] on link "Pildīt ieskaiti" at bounding box center [788, 153] width 86 height 17
click at [793, 289] on div "2025-09-01 - 2025-09-15 Pievienota Pildīt ieskaiti" at bounding box center [738, 295] width 204 height 48
click at [795, 304] on link "Pildīt ieskaiti" at bounding box center [788, 312] width 86 height 17
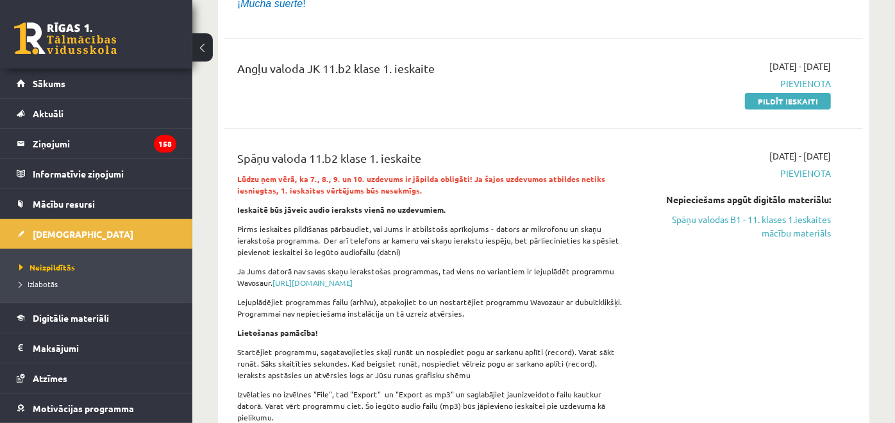
scroll to position [285, 0]
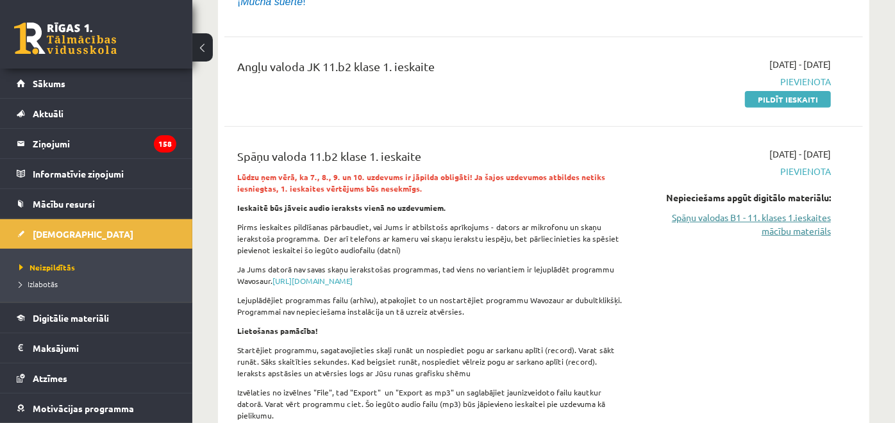
click at [736, 211] on link "Spāņu valodas B1 - 11. klases 1.ieskaites mācību materiāls" at bounding box center [737, 224] width 185 height 27
click at [816, 217] on link "Spāņu valodas B1 - 11. klases 1.ieskaites mācību materiāls" at bounding box center [737, 224] width 185 height 27
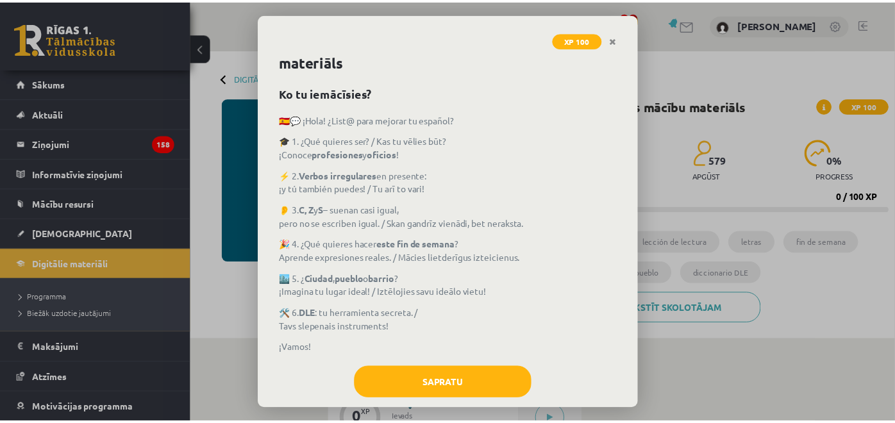
scroll to position [42, 0]
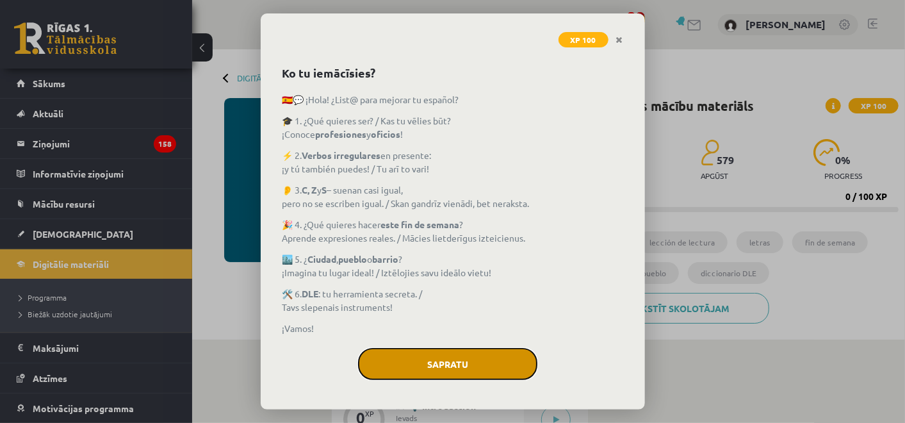
click at [495, 356] on button "Sapratu" at bounding box center [447, 364] width 179 height 32
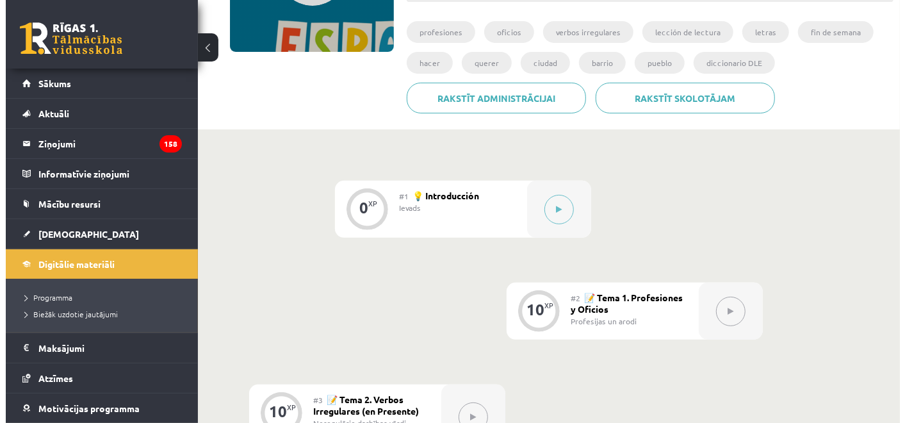
scroll to position [135, 0]
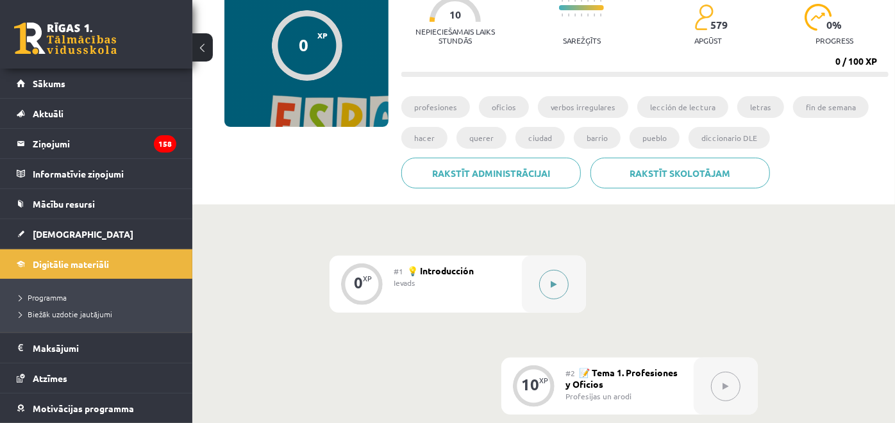
click at [548, 302] on div at bounding box center [554, 284] width 64 height 57
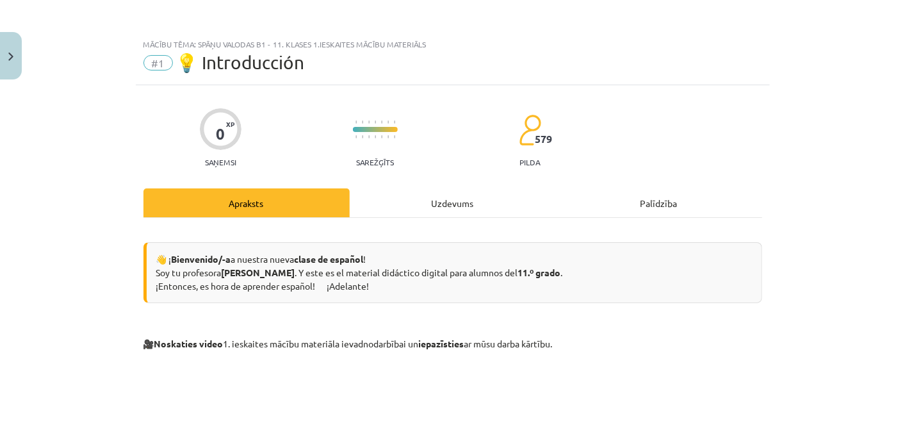
click at [483, 210] on div "Uzdevums" at bounding box center [453, 202] width 206 height 29
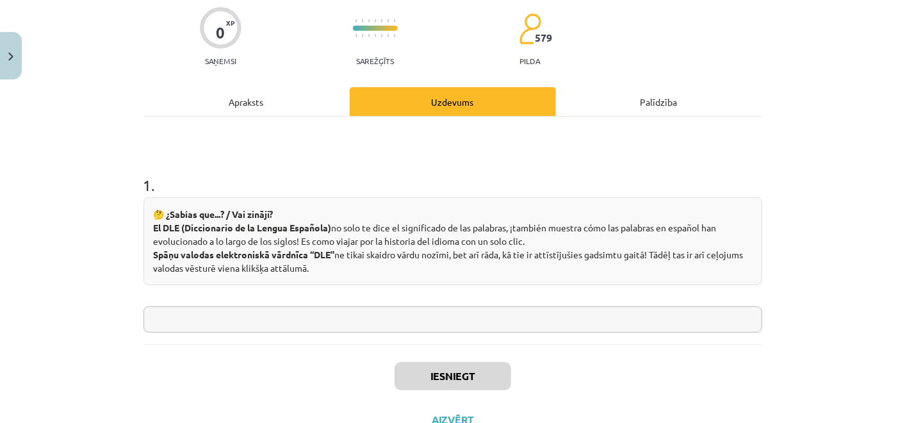
scroll to position [79, 0]
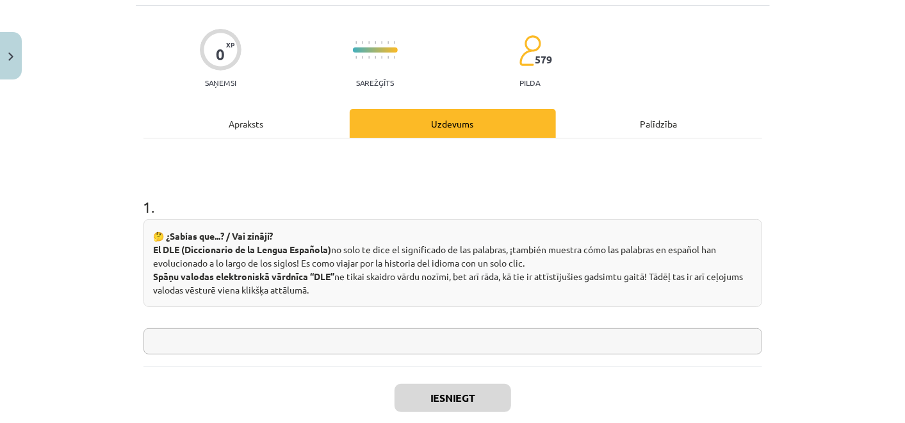
click at [447, 353] on div "1 . 🤔 ¿Sabías que...? / Vai zināji? El DLE (Diccionario de la Lengua Española) …" at bounding box center [453, 251] width 619 height 227
click at [445, 346] on input "text" at bounding box center [453, 341] width 619 height 26
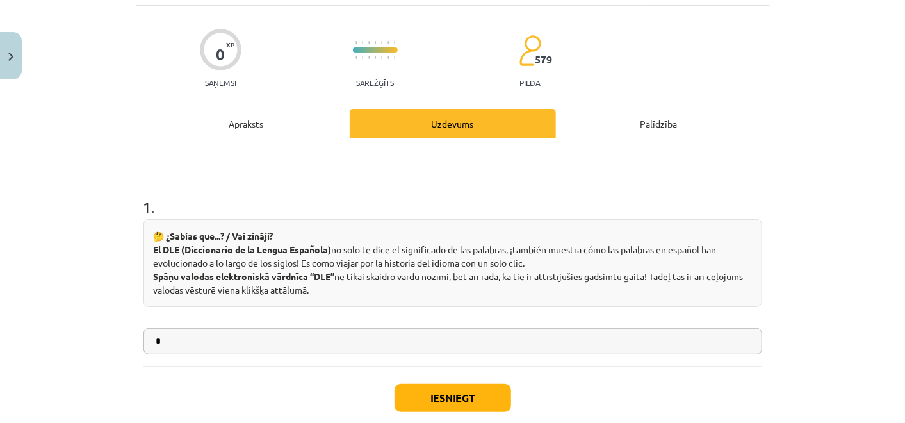
type input "*"
click at [449, 381] on div "Iesniegt Aizvērt" at bounding box center [453, 411] width 619 height 90
click at [453, 393] on button "Iesniegt" at bounding box center [453, 398] width 117 height 28
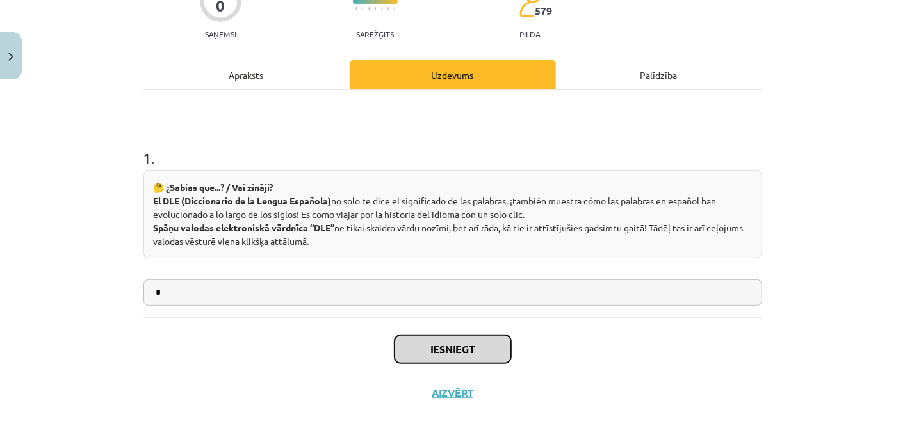
scroll to position [151, 0]
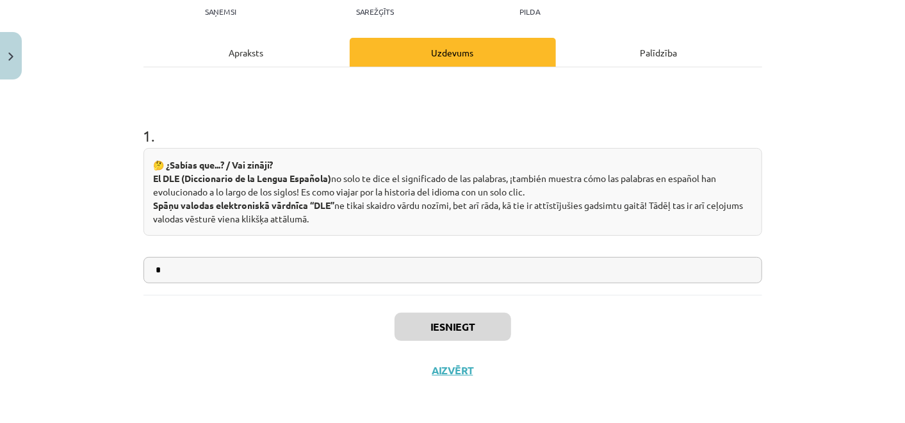
click at [805, 129] on div "Mācību tēma: Spāņu valodas b1 - 11. klases 1.ieskaites mācību materiāls #1 💡 In…" at bounding box center [452, 211] width 905 height 423
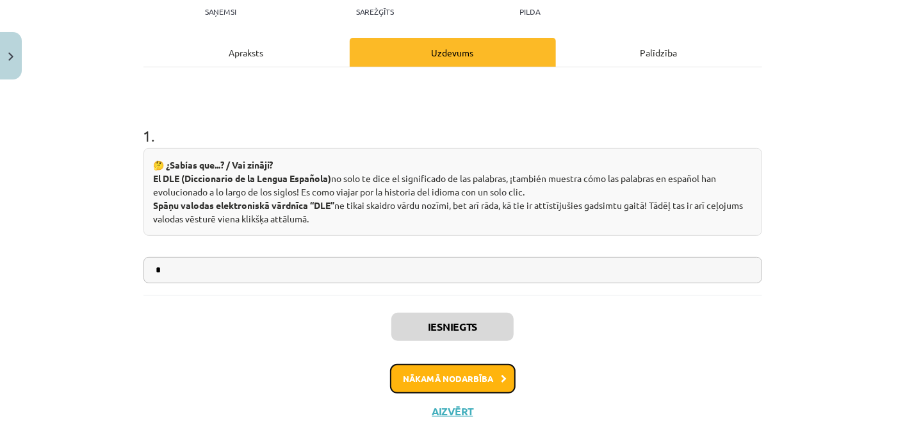
click at [492, 367] on button "Nākamā nodarbība" at bounding box center [453, 378] width 126 height 29
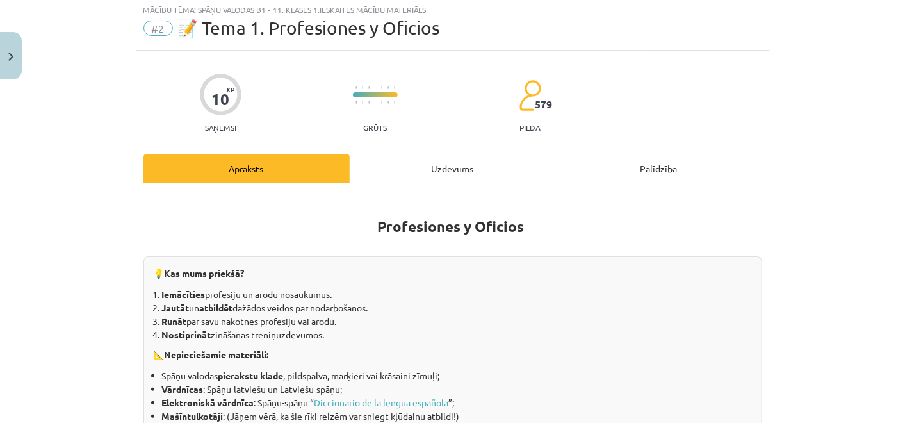
scroll to position [31, 0]
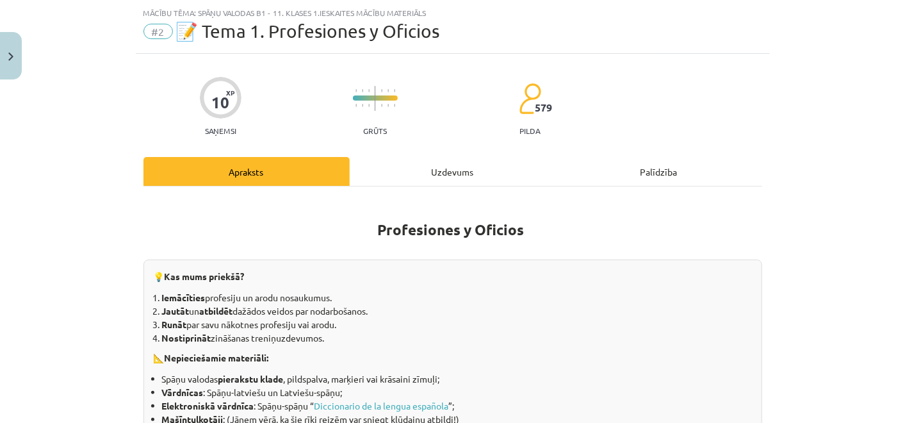
click at [437, 163] on div "Uzdevums" at bounding box center [453, 171] width 206 height 29
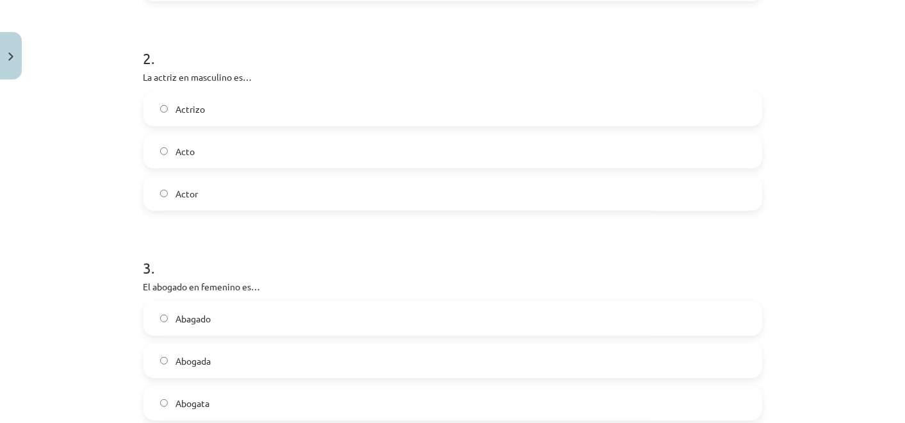
scroll to position [103, 0]
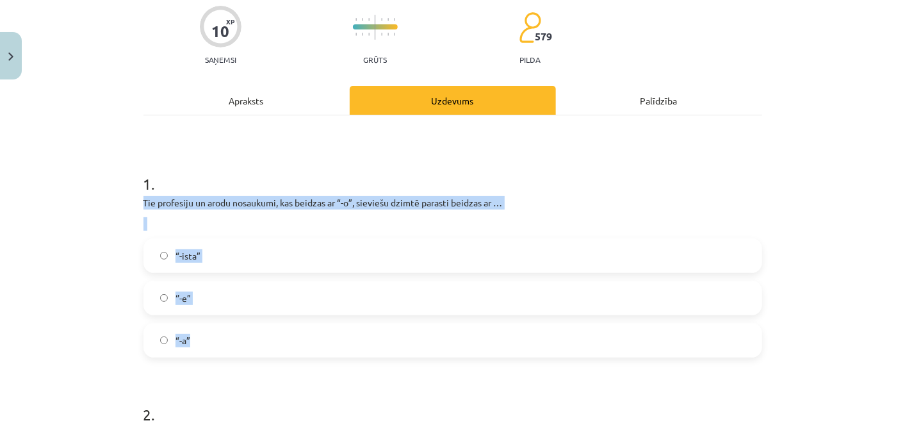
drag, startPoint x: 144, startPoint y: 208, endPoint x: 341, endPoint y: 324, distance: 228.7
click at [341, 324] on div "Mācību tēma: Spāņu valodas b1 - 11. klases 1.ieskaites mācību materiāls #2 📝 Te…" at bounding box center [452, 211] width 905 height 423
copy div "Tie profesiju un arodu nosaukumi, kas beidzas ar “-o”, sieviešu dzimtē parasti …"
click at [267, 331] on label "“-a”" at bounding box center [453, 340] width 616 height 32
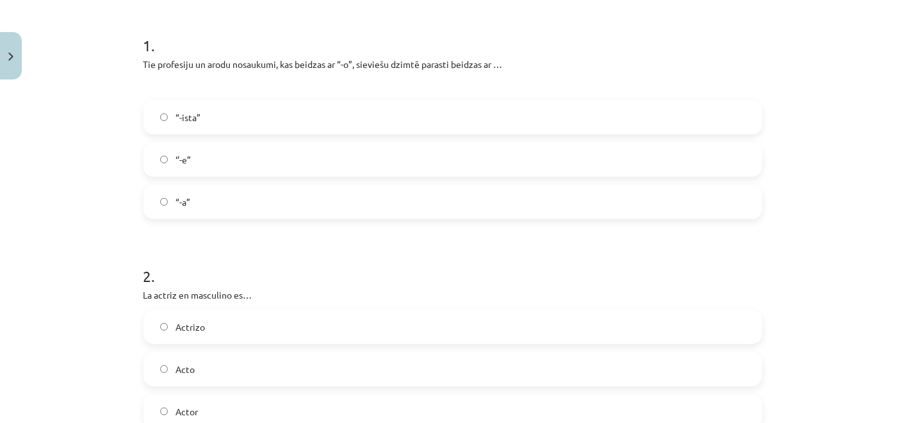
scroll to position [317, 0]
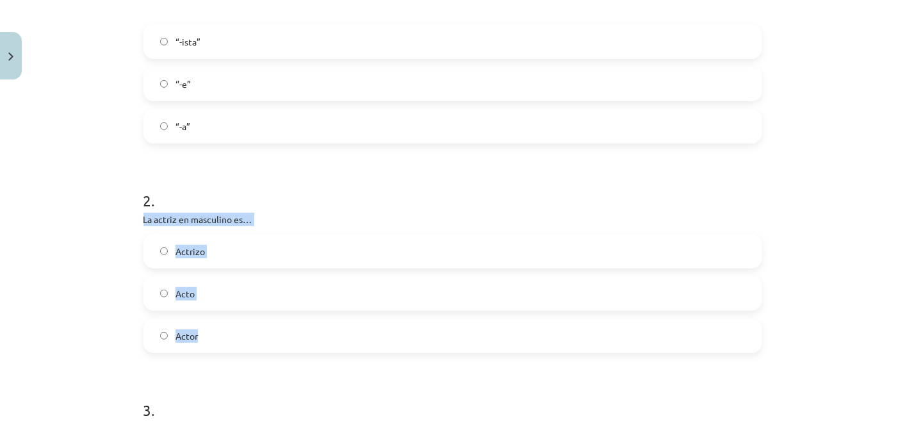
drag, startPoint x: 129, startPoint y: 224, endPoint x: 276, endPoint y: 313, distance: 171.1
click at [276, 313] on div "Mācību tēma: Spāņu valodas b1 - 11. klases 1.ieskaites mācību materiāls #2 📝 Te…" at bounding box center [452, 211] width 905 height 423
click at [337, 340] on label "Actor" at bounding box center [453, 336] width 616 height 32
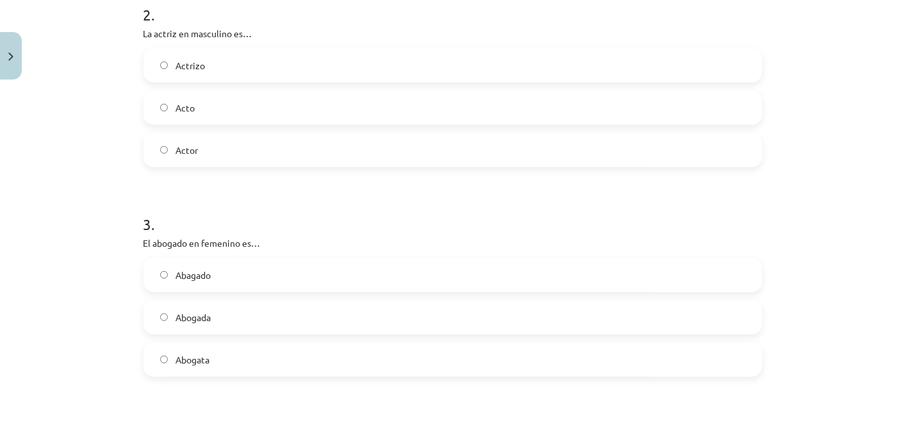
scroll to position [530, 0]
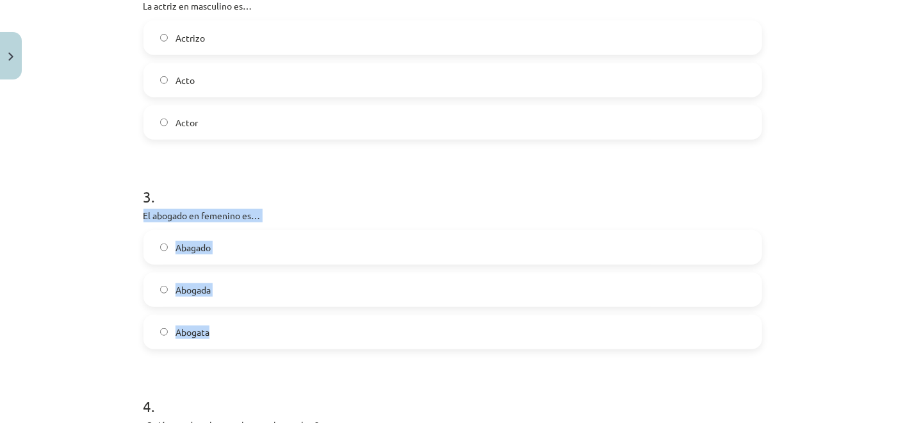
drag, startPoint x: 145, startPoint y: 226, endPoint x: 353, endPoint y: 329, distance: 231.8
click at [353, 329] on div "Mācību tēma: Spāņu valodas b1 - 11. klases 1.ieskaites mācību materiāls #2 📝 Te…" at bounding box center [452, 211] width 905 height 423
copy div "El abogado en femenino es… Abagado Abogada Abogata"
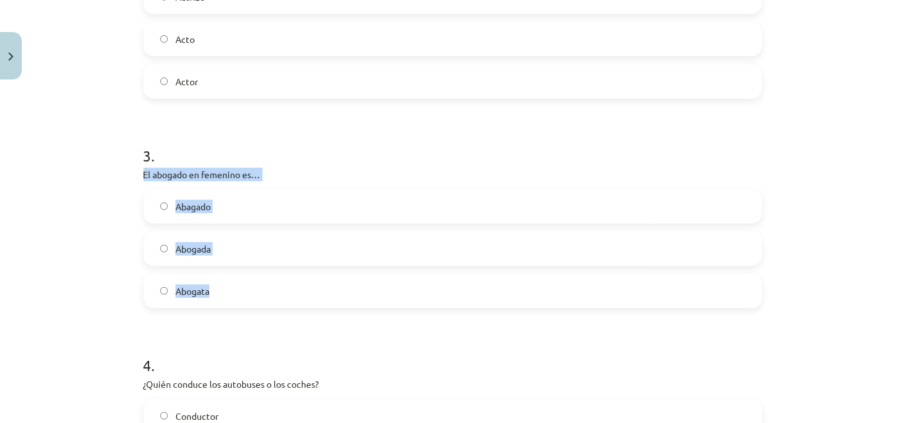
scroll to position [601, 0]
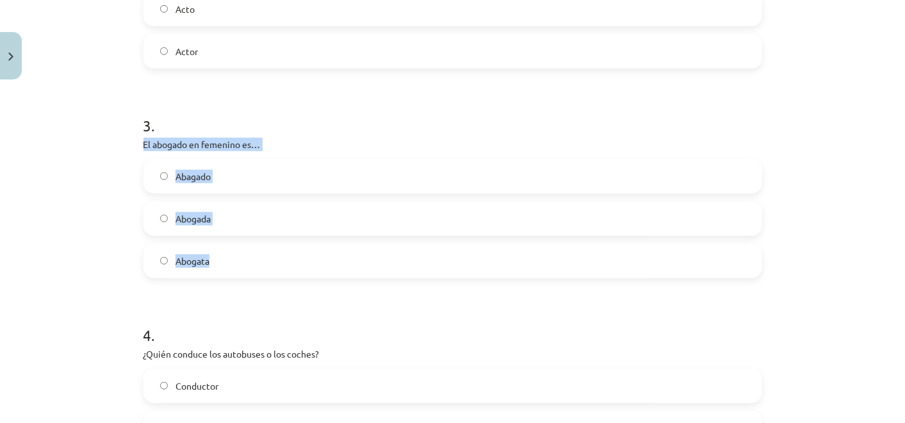
click at [232, 183] on label "Abagado" at bounding box center [453, 176] width 616 height 32
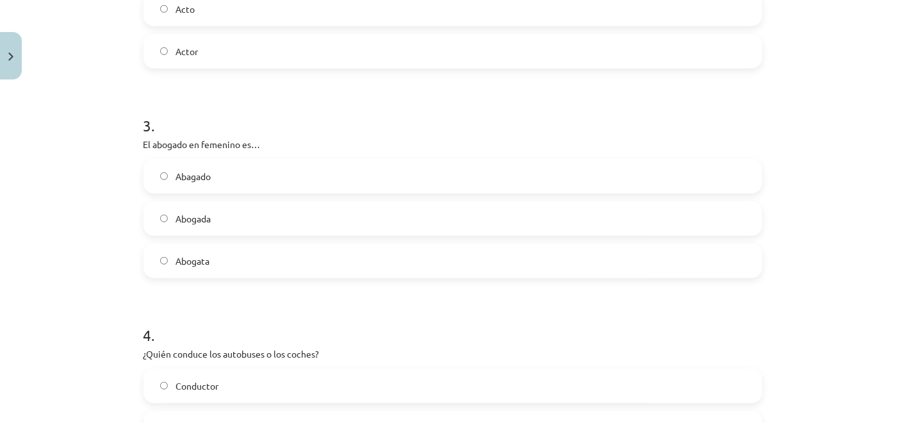
click at [235, 231] on label "Abogada" at bounding box center [453, 219] width 616 height 32
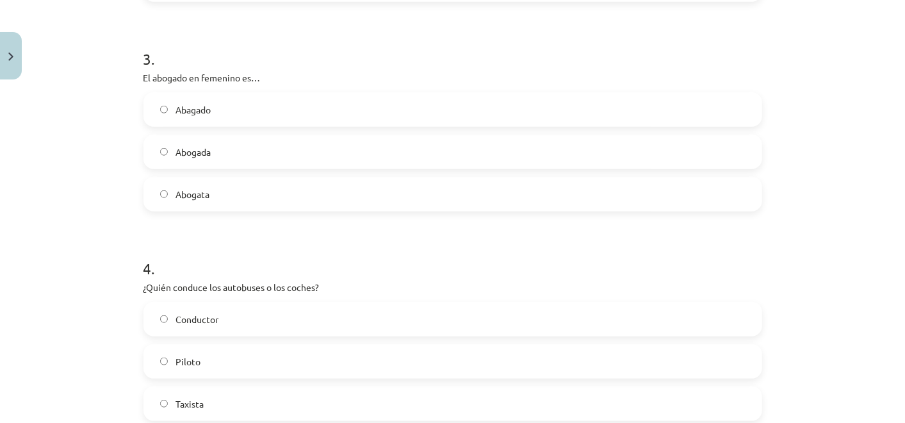
scroll to position [743, 0]
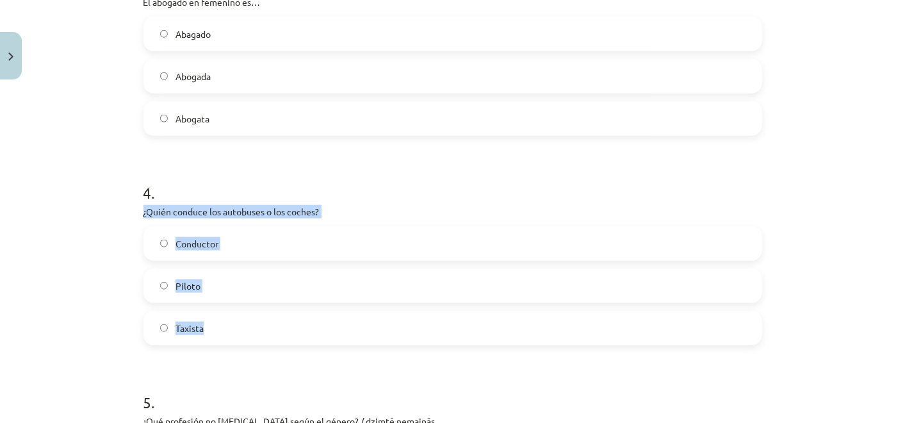
drag, startPoint x: 124, startPoint y: 216, endPoint x: 280, endPoint y: 328, distance: 192.4
click at [280, 328] on div "Mācību tēma: Spāņu valodas b1 - 11. klases 1.ieskaites mācību materiāls #2 📝 Te…" at bounding box center [452, 211] width 905 height 423
copy div "¿Quién conduce los autobuses o los coches? Conductor Piloto Taxista"
click at [272, 251] on label "Conductor" at bounding box center [453, 243] width 616 height 32
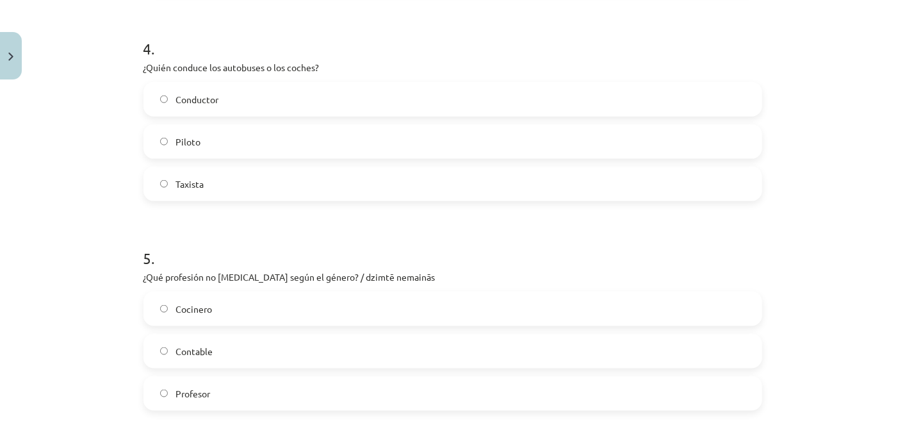
scroll to position [957, 0]
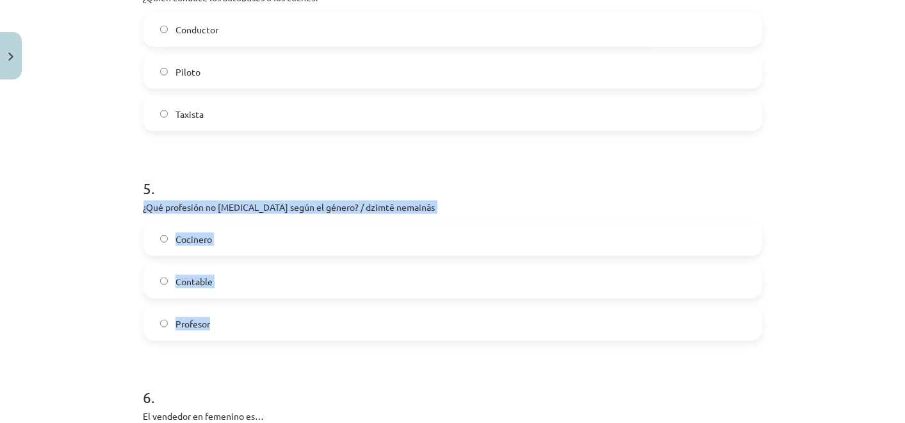
drag, startPoint x: 117, startPoint y: 209, endPoint x: 313, endPoint y: 329, distance: 230.1
click at [313, 329] on div "Mācību tēma: Spāņu valodas b1 - 11. klases 1.ieskaites mācību materiāls #2 📝 Te…" at bounding box center [452, 211] width 905 height 423
copy div "¿Qué profesión no cambia según el género? / dzimtē nemainās Cocinero Contable P…"
click at [311, 278] on label "Contable" at bounding box center [453, 281] width 616 height 32
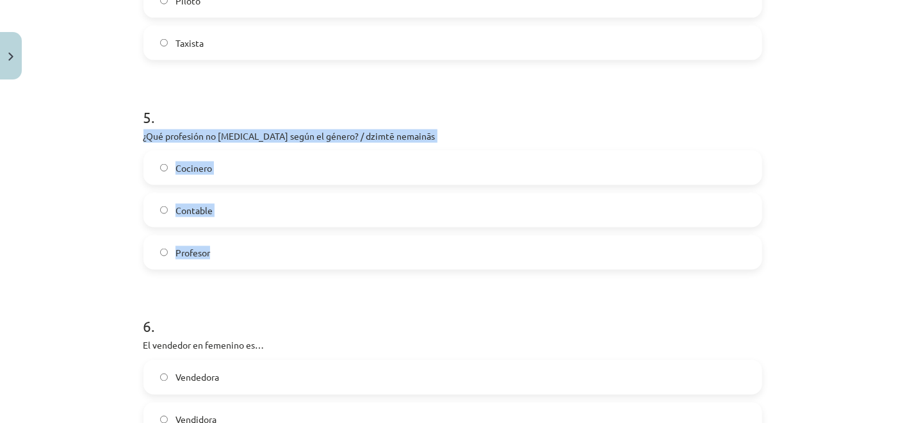
scroll to position [1100, 0]
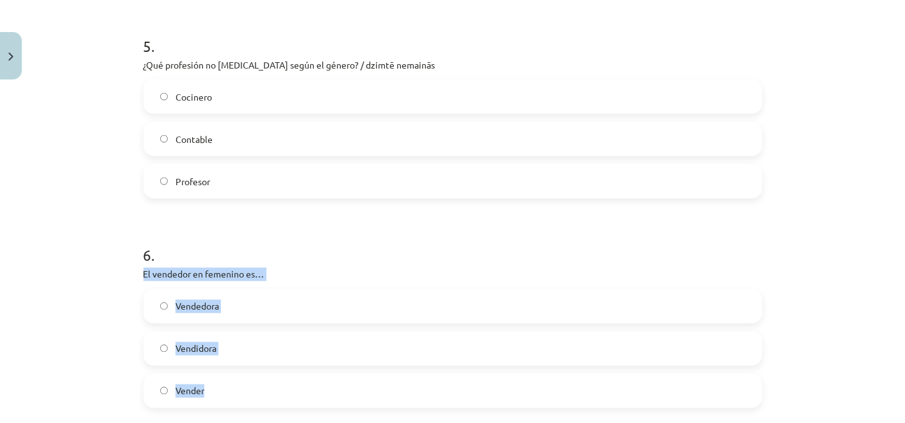
drag, startPoint x: 148, startPoint y: 288, endPoint x: 270, endPoint y: 374, distance: 149.4
click at [270, 374] on div "10 XP Saņemsi Grūts 579 pilda Apraksts Uzdevums Palīdzība 1 . Tie profesiju un …" at bounding box center [453, 174] width 634 height 2377
copy div "El vendedor en femenino es… Vendedora Vendidora Vender"
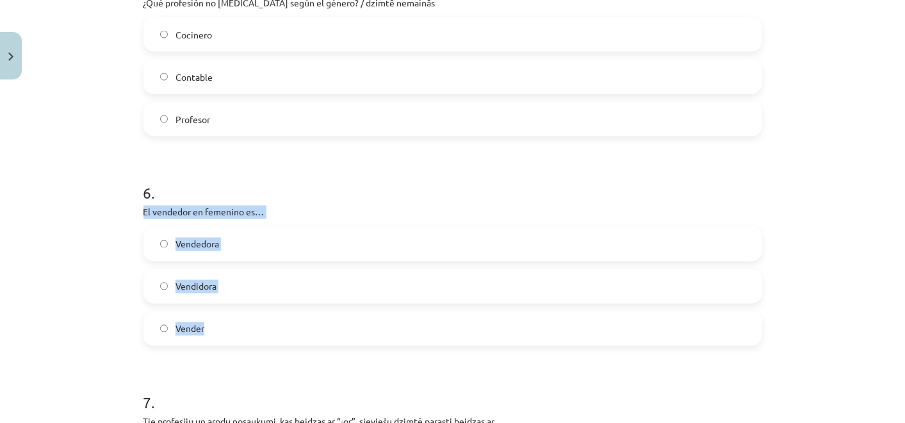
scroll to position [1242, 0]
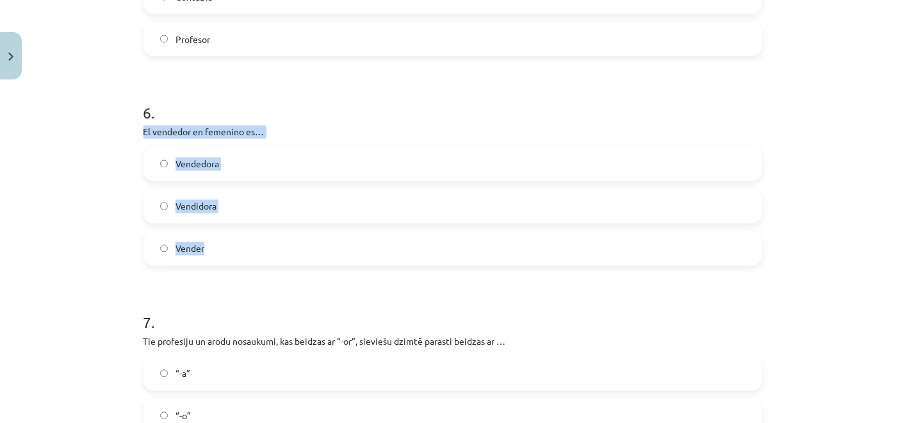
click at [242, 160] on label "Vendedora" at bounding box center [453, 164] width 616 height 32
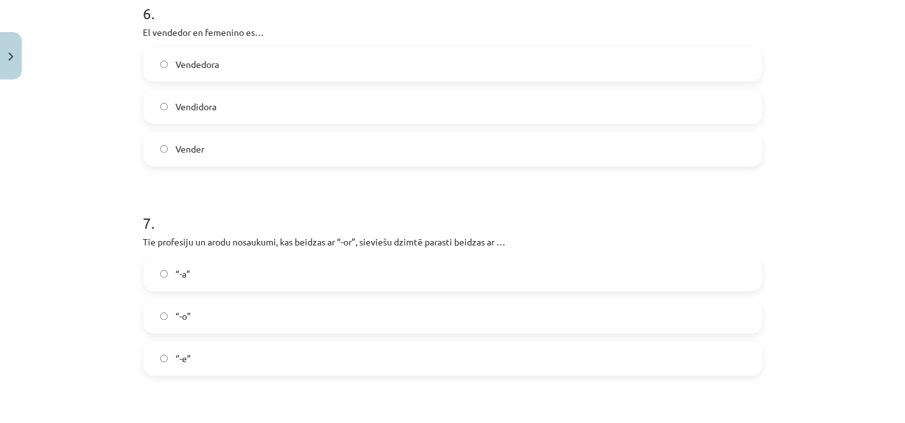
scroll to position [1384, 0]
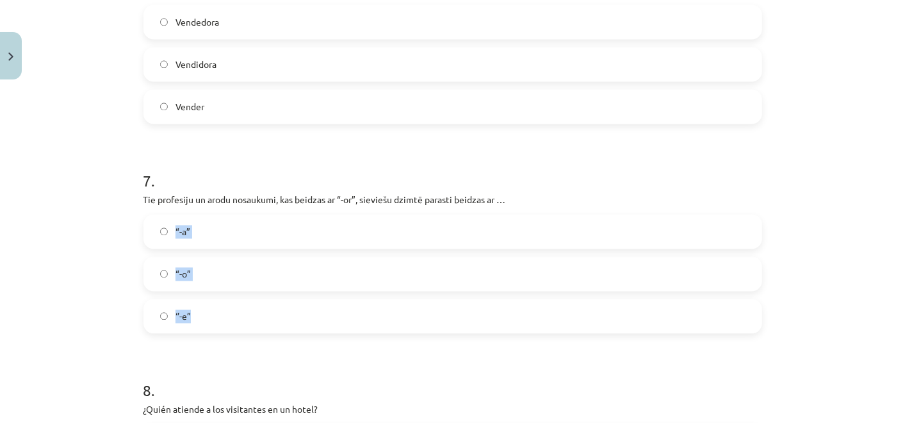
drag, startPoint x: 124, startPoint y: 207, endPoint x: 246, endPoint y: 299, distance: 153.3
click at [246, 299] on div "Mācību tēma: Spāņu valodas b1 - 11. klases 1.ieskaites mācību materiāls #2 📝 Te…" at bounding box center [452, 211] width 905 height 423
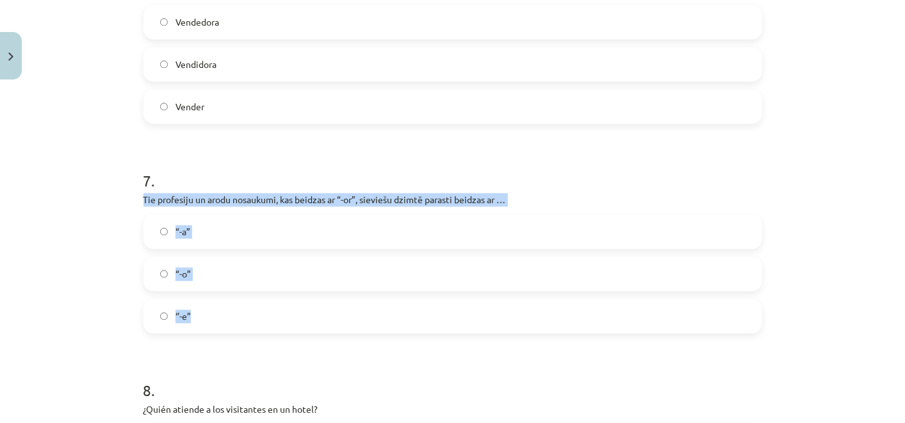
copy div "Tie profesiju un arodu nosaukumi, kas beidzas ar “-or”, sieviešu dzimtē parasti…"
drag, startPoint x: 246, startPoint y: 299, endPoint x: 296, endPoint y: 314, distance: 52.1
click at [296, 314] on div "Mācību tēma: Spāņu valodas b1 - 11. klases 1.ieskaites mācību materiāls #2 📝 Te…" at bounding box center [452, 211] width 905 height 423
click at [392, 232] on label "“-a”" at bounding box center [453, 231] width 616 height 32
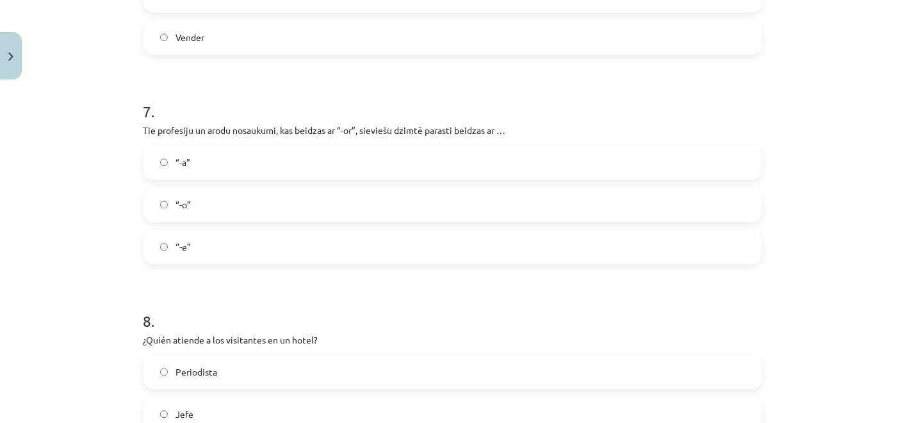
scroll to position [1598, 0]
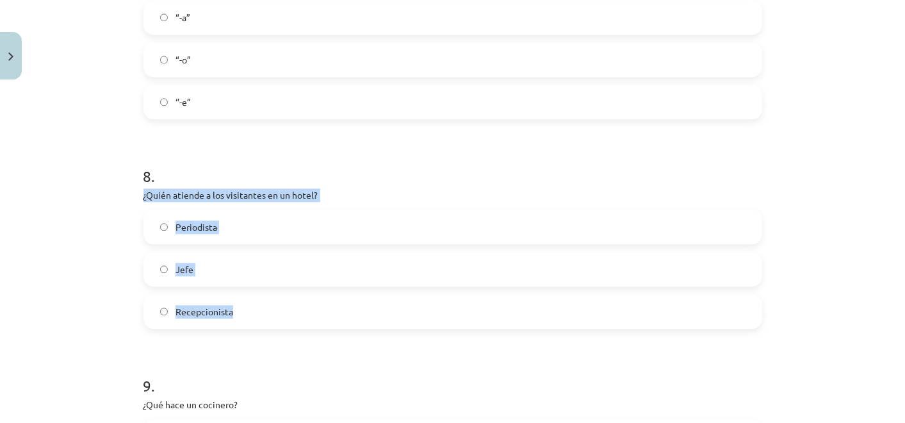
drag, startPoint x: 119, startPoint y: 190, endPoint x: 344, endPoint y: 310, distance: 255.1
click at [344, 310] on div "Mācību tēma: Spāņu valodas b1 - 11. klases 1.ieskaites mācību materiāls #2 📝 Te…" at bounding box center [452, 211] width 905 height 423
copy div "¿Quién atiende a los visitantes en un hotel? Periodista Jefe Recepcionista"
click at [263, 313] on label "Recepcionista" at bounding box center [453, 311] width 616 height 32
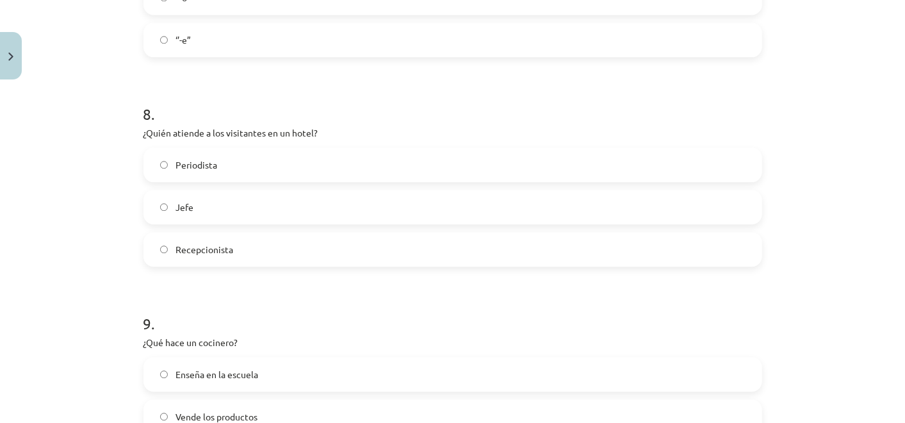
scroll to position [1812, 0]
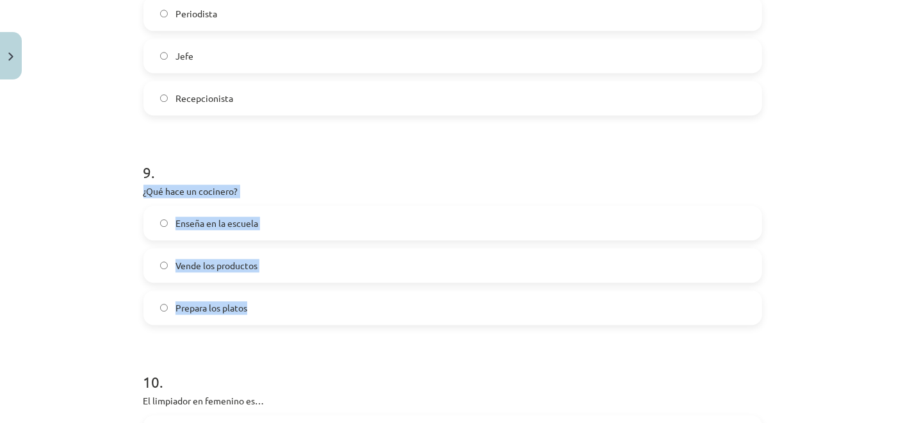
drag, startPoint x: 129, startPoint y: 188, endPoint x: 329, endPoint y: 300, distance: 228.9
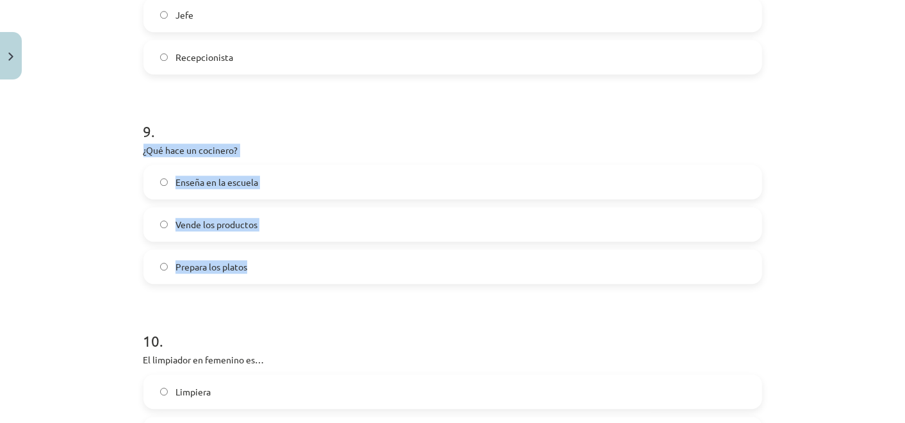
scroll to position [1883, 0]
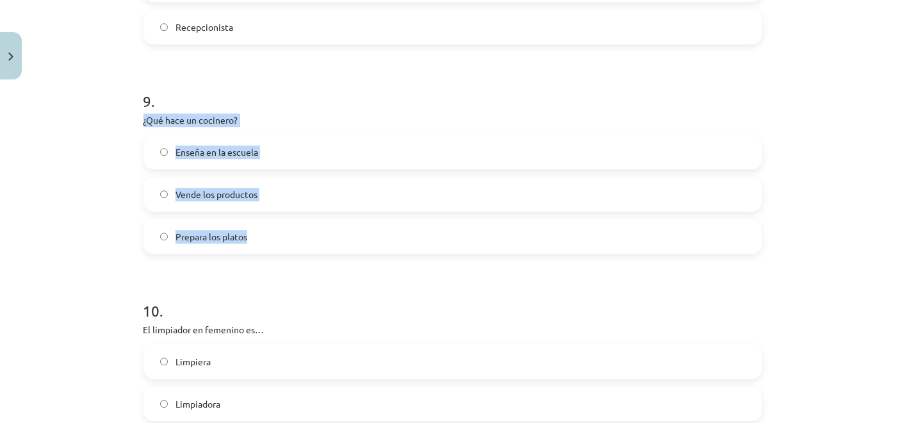
click at [345, 247] on label "Prepara los platos" at bounding box center [453, 236] width 616 height 32
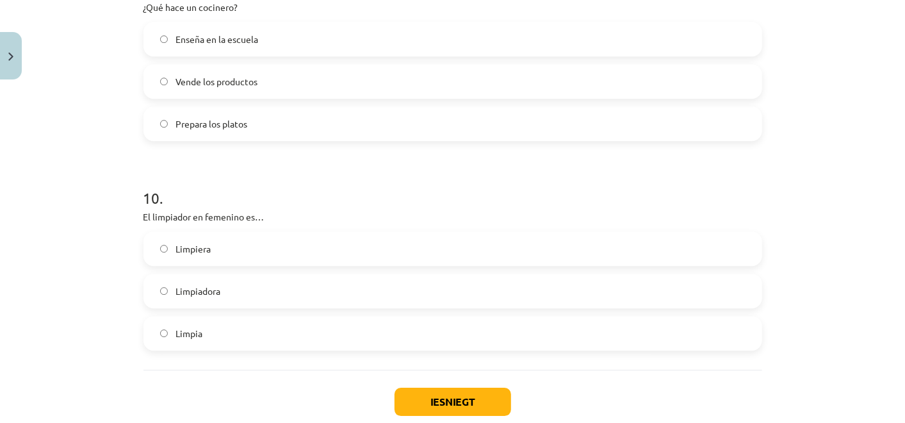
scroll to position [2025, 0]
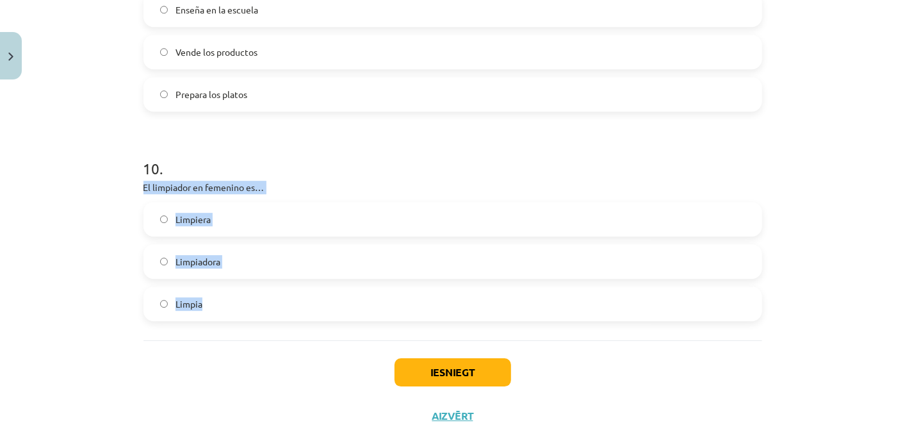
drag, startPoint x: 131, startPoint y: 187, endPoint x: 311, endPoint y: 293, distance: 209.1
copy div "El limpiador en femenino es… Limpiera Limpiadora Limpia"
click at [304, 249] on label "Limpiadora" at bounding box center [453, 261] width 616 height 32
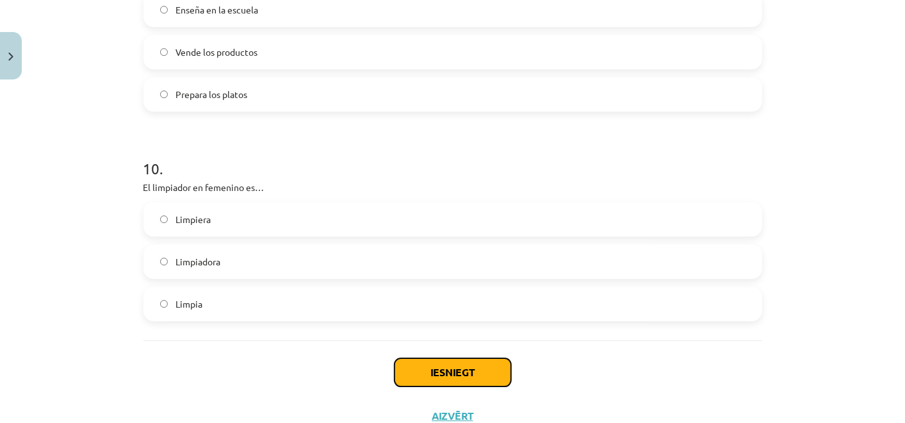
click at [429, 362] on button "Iesniegt" at bounding box center [453, 372] width 117 height 28
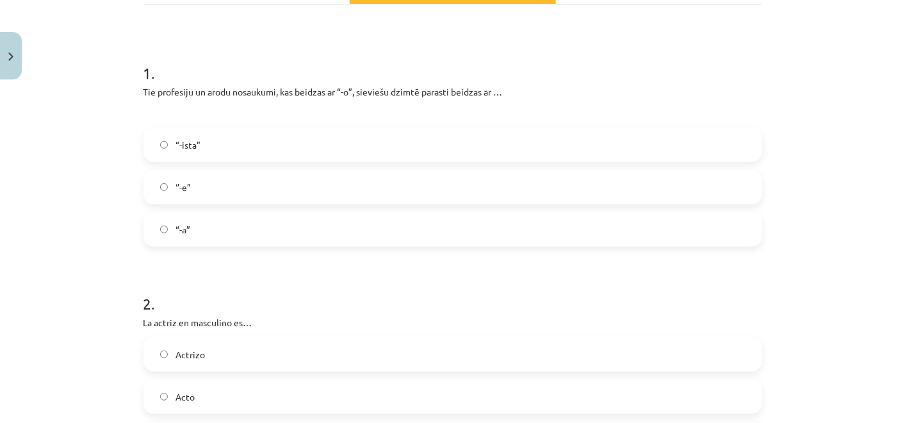
scroll to position [285, 0]
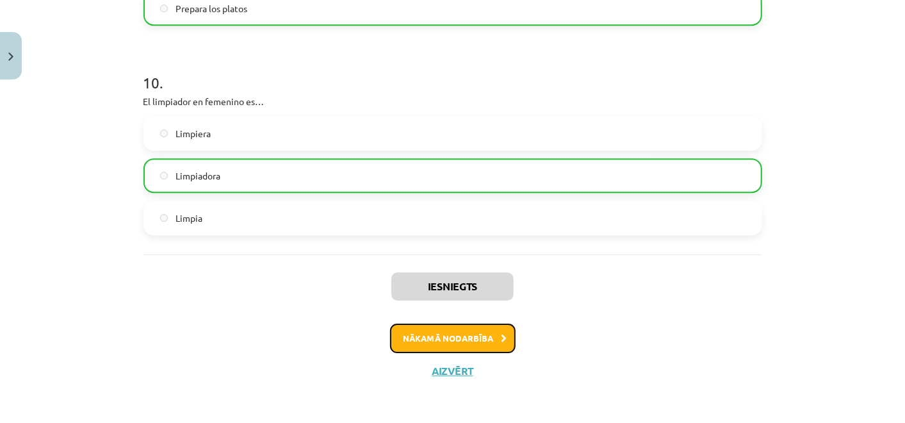
click at [436, 342] on button "Nākamā nodarbība" at bounding box center [453, 338] width 126 height 29
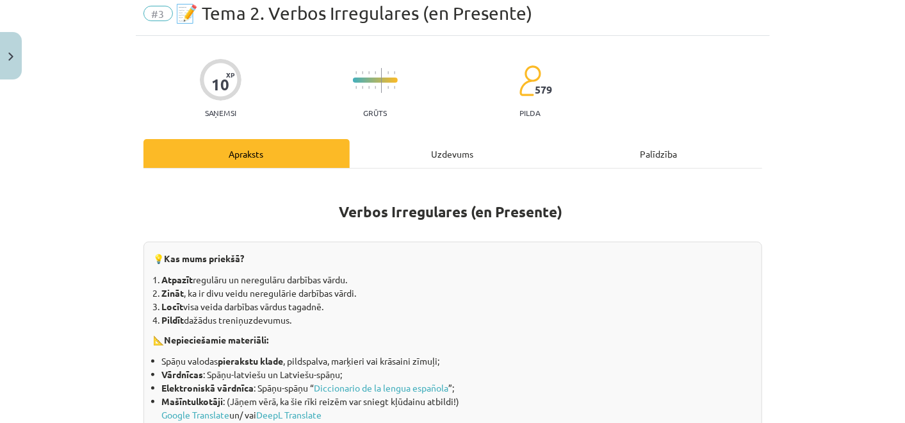
scroll to position [31, 0]
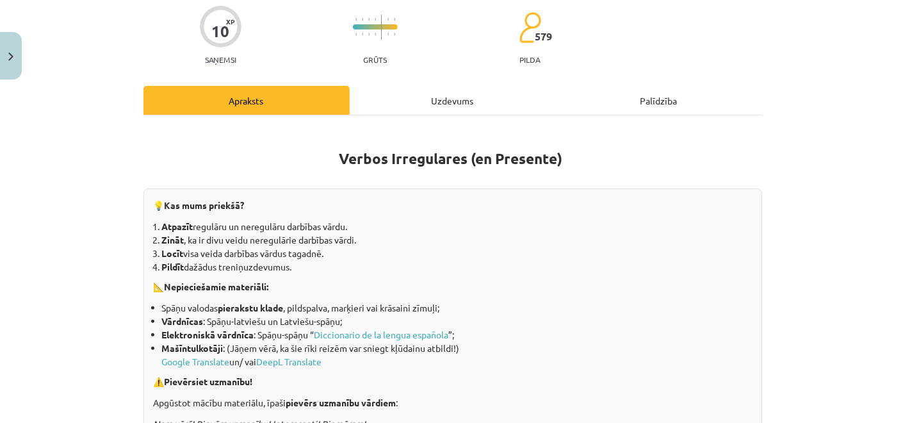
click at [451, 102] on div "Uzdevums" at bounding box center [453, 100] width 206 height 29
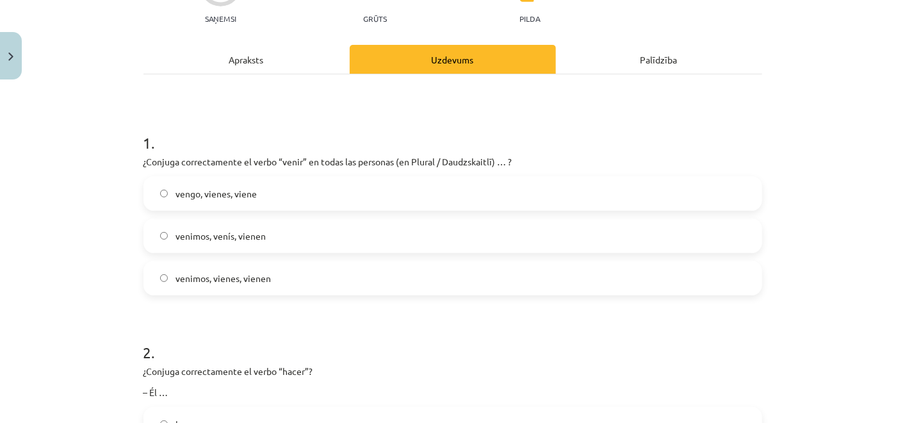
scroll to position [174, 0]
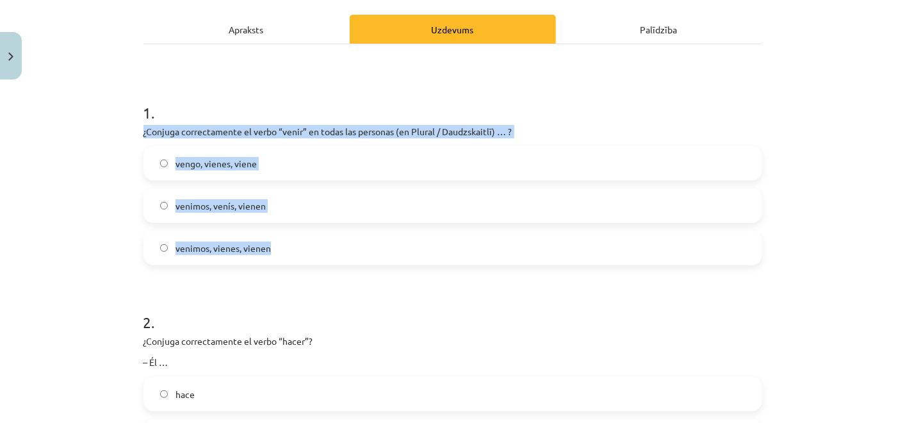
drag, startPoint x: 133, startPoint y: 138, endPoint x: 291, endPoint y: 248, distance: 192.4
copy div "¿Conjuga correctamente el verbo “venir” en todas las personas (en Plural / Daud…"
click at [286, 215] on label "venimos, venís, vienen" at bounding box center [453, 206] width 616 height 32
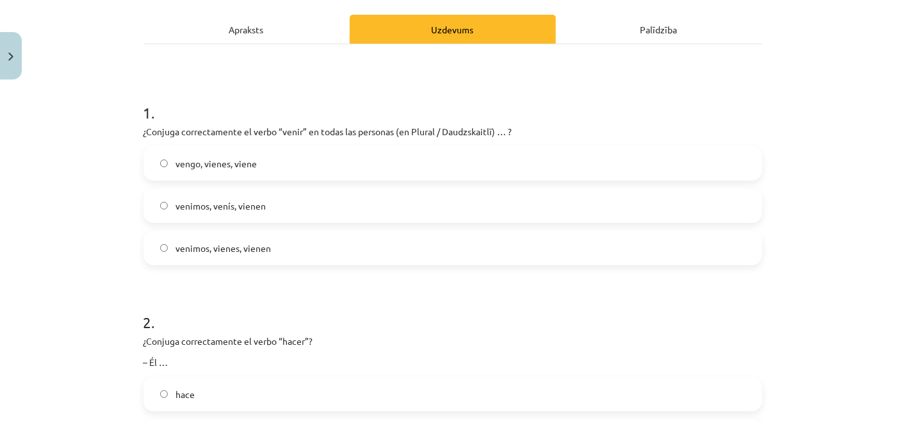
scroll to position [317, 0]
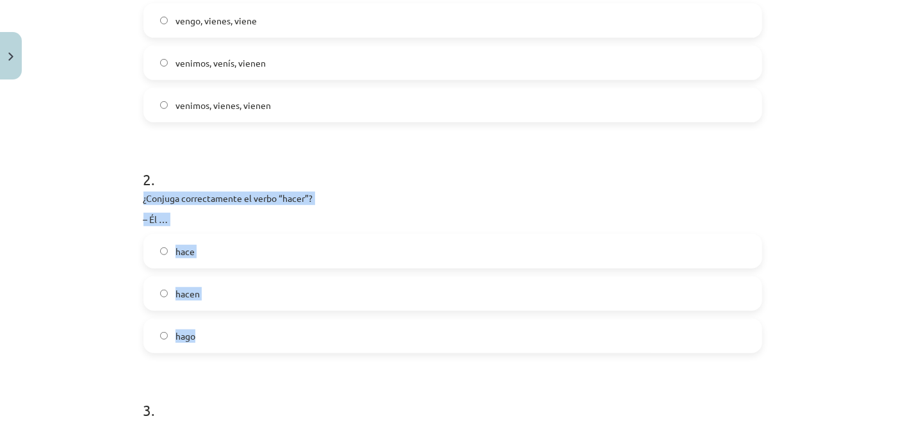
drag, startPoint x: 133, startPoint y: 199, endPoint x: 272, endPoint y: 317, distance: 182.3
copy div "¿Conjuga correctamente el verbo “hacer”? – Él … hace hacen hago"
click at [238, 261] on label "hace" at bounding box center [453, 251] width 616 height 32
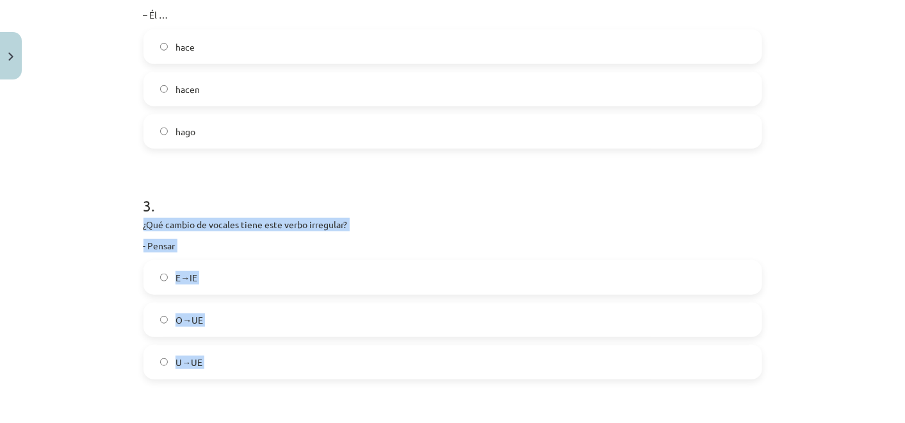
scroll to position [601, 0]
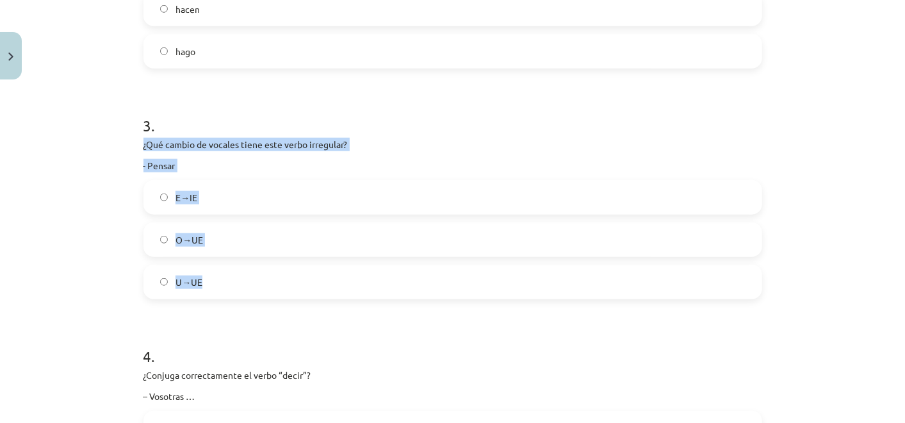
drag, startPoint x: 135, startPoint y: 285, endPoint x: 256, endPoint y: 282, distance: 121.1
click at [368, 199] on label "E→IE" at bounding box center [453, 197] width 616 height 32
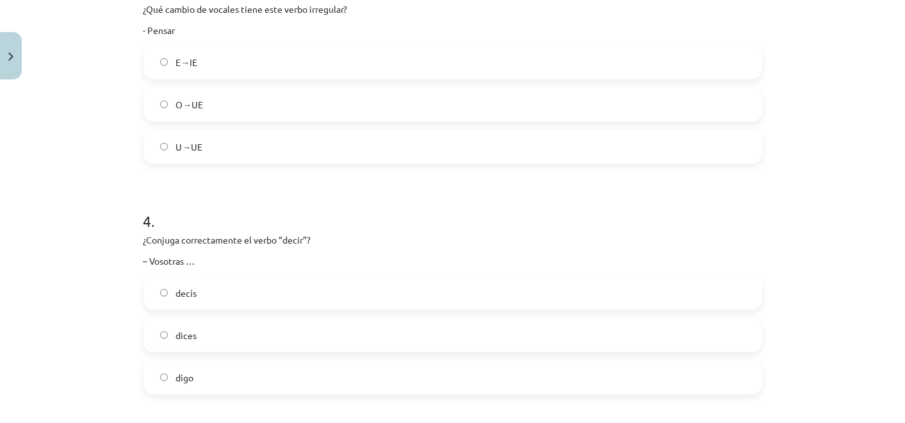
scroll to position [814, 0]
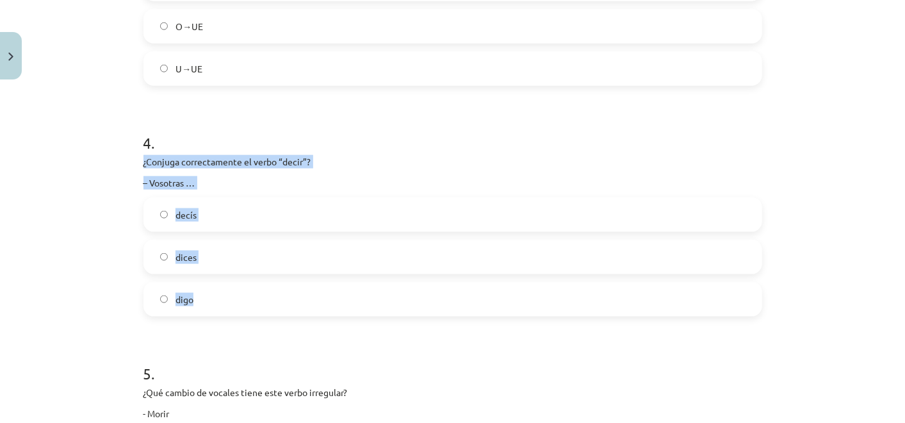
drag, startPoint x: 134, startPoint y: 163, endPoint x: 257, endPoint y: 286, distance: 174.5
click at [251, 219] on label "decís" at bounding box center [453, 215] width 616 height 32
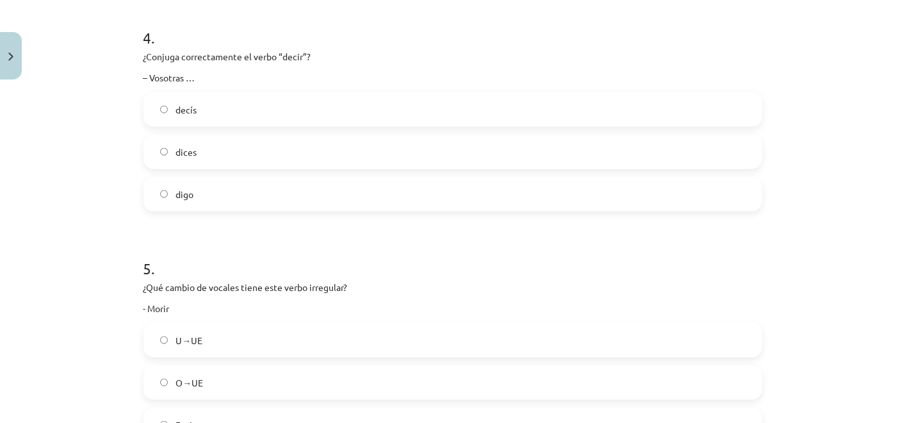
scroll to position [1029, 0]
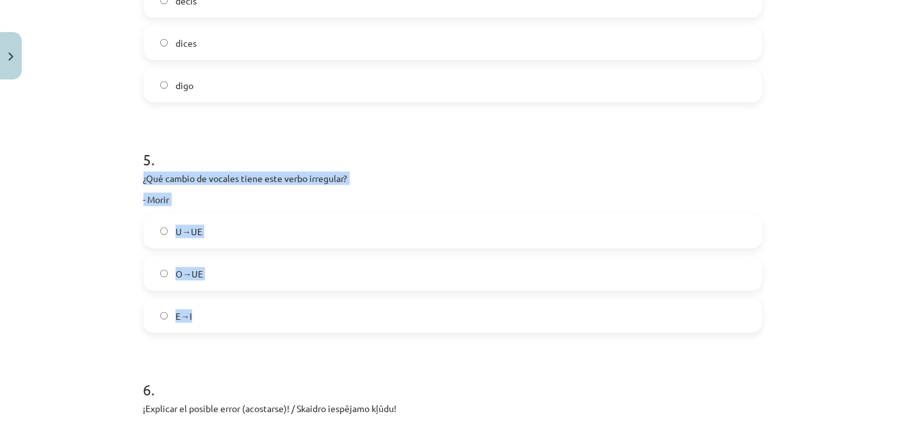
drag, startPoint x: 136, startPoint y: 178, endPoint x: 265, endPoint y: 298, distance: 176.4
click at [265, 298] on div "10 XP Saņemsi Grūts 579 pilda Apraksts Uzdevums Palīdzība 1 . ¿Conjuga correcta…" at bounding box center [453, 319] width 634 height 2525
click at [225, 280] on label "O→UE" at bounding box center [453, 274] width 616 height 32
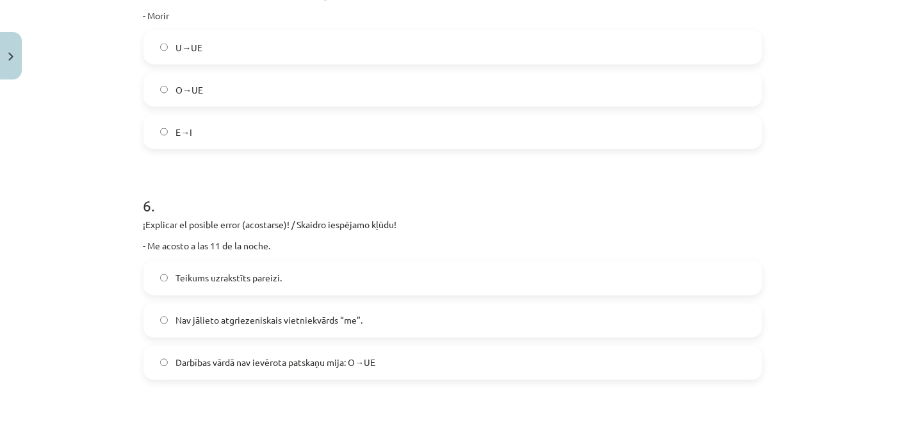
scroll to position [1242, 0]
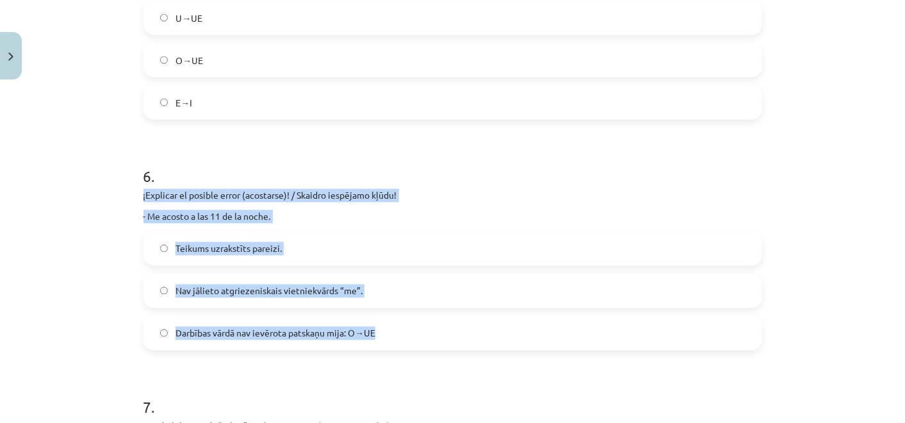
drag, startPoint x: 131, startPoint y: 190, endPoint x: 428, endPoint y: 337, distance: 331.6
click at [428, 337] on div "10 XP Saņemsi Grūts 579 pilda Apraksts Uzdevums Palīdzība 1 . ¿Conjuga correcta…" at bounding box center [453, 105] width 634 height 2525
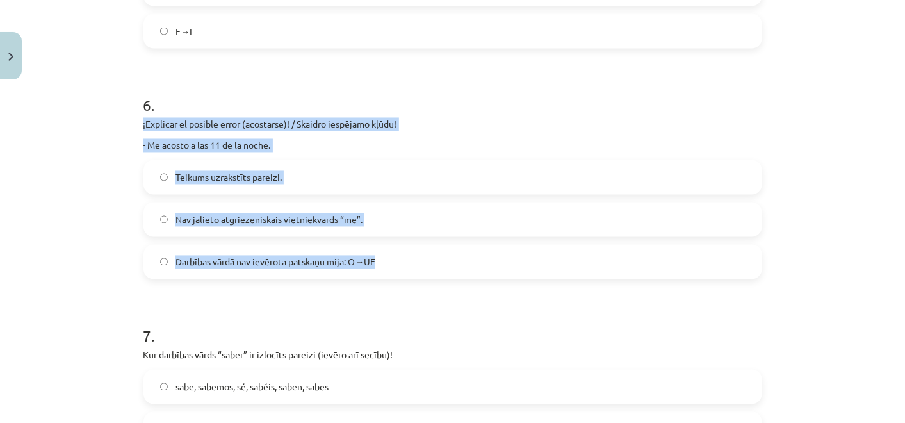
click at [406, 272] on label "Darbības vārdā nav ievērota patskaņu mija: O→UE" at bounding box center [453, 262] width 616 height 32
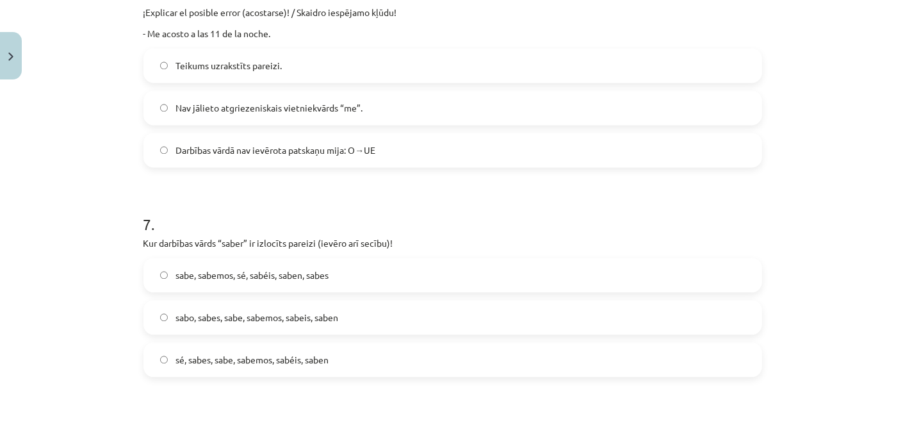
scroll to position [1455, 0]
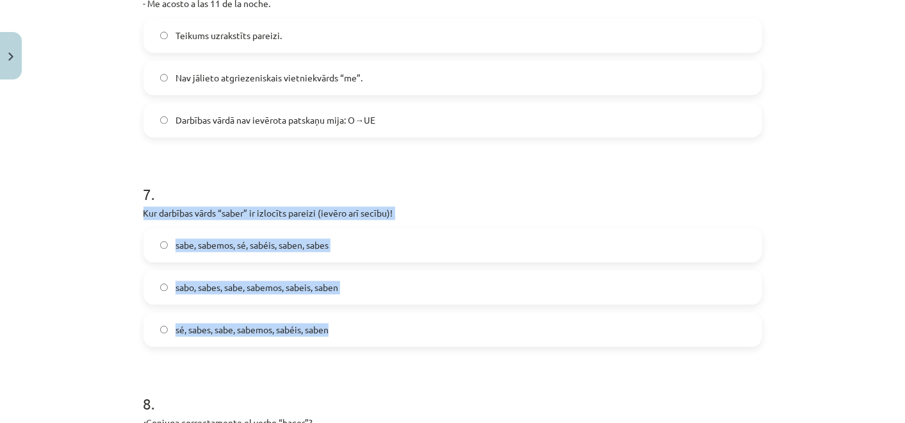
drag, startPoint x: 128, startPoint y: 214, endPoint x: 338, endPoint y: 324, distance: 237.6
click at [338, 324] on div "Mācību tēma: Spāņu valodas b1 - 11. klases 1.ieskaites mācību materiāls #3 📝 Te…" at bounding box center [452, 211] width 905 height 423
click at [416, 332] on label "sé, sabes, sabe, sabemos, sabéis, saben" at bounding box center [453, 329] width 616 height 32
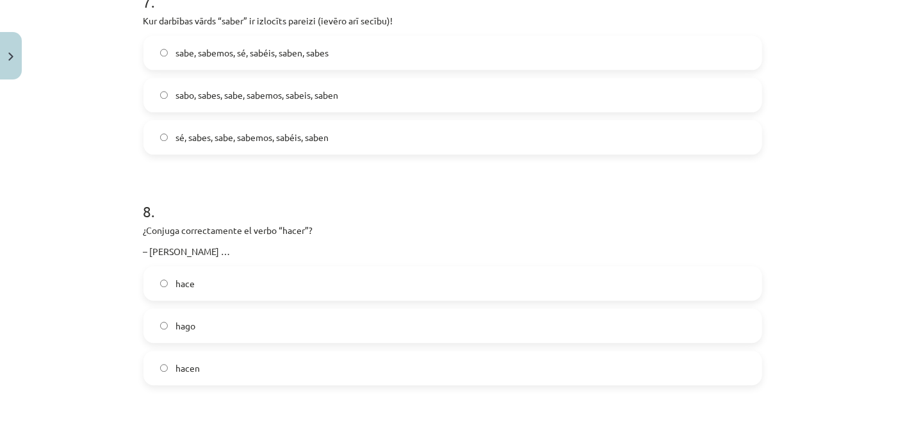
scroll to position [1669, 0]
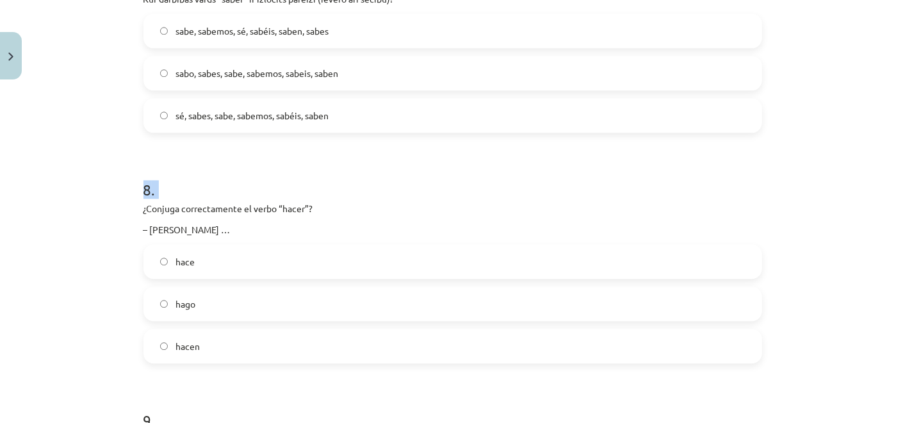
drag, startPoint x: 135, startPoint y: 213, endPoint x: 65, endPoint y: 195, distance: 71.5
click at [65, 195] on div "Mācību tēma: Spāņu valodas b1 - 11. klases 1.ieskaites mācību materiāls #3 📝 Te…" at bounding box center [452, 211] width 905 height 423
click at [301, 202] on p "¿Conjuga correctamente el verbo “hacer”?" at bounding box center [453, 208] width 619 height 13
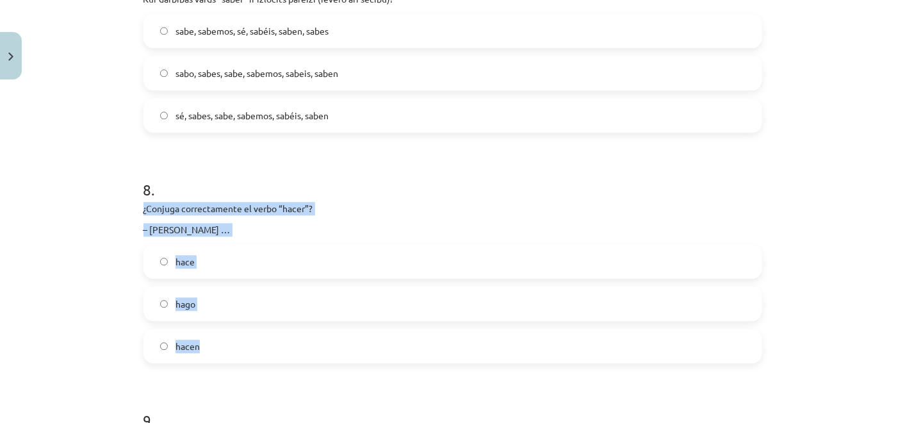
drag, startPoint x: 129, startPoint y: 210, endPoint x: 286, endPoint y: 342, distance: 205.1
click at [286, 342] on div "Mācību tēma: Spāņu valodas b1 - 11. klases 1.ieskaites mācību materiāls #3 📝 Te…" at bounding box center [452, 211] width 905 height 423
click at [302, 261] on label "hace" at bounding box center [453, 261] width 616 height 32
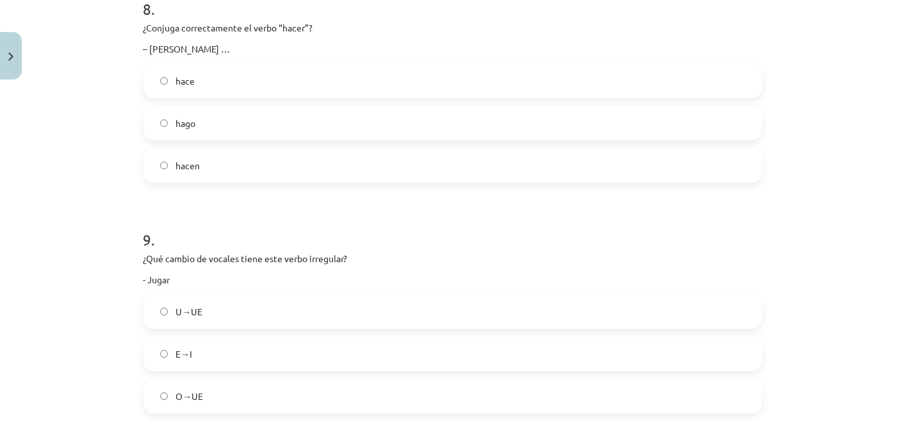
scroll to position [1883, 0]
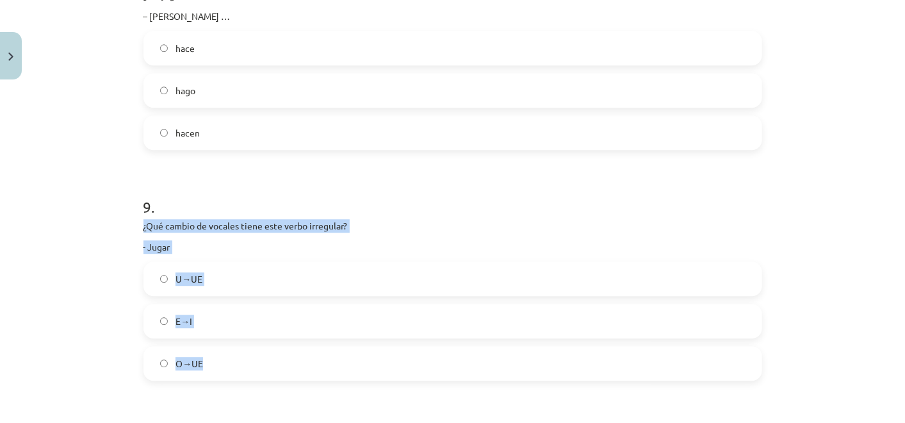
drag, startPoint x: 213, startPoint y: 278, endPoint x: 342, endPoint y: 366, distance: 155.9
click at [342, 366] on div "Mācību tēma: Spāņu valodas b1 - 11. klases 1.ieskaites mācību materiāls #3 📝 Te…" at bounding box center [452, 211] width 905 height 423
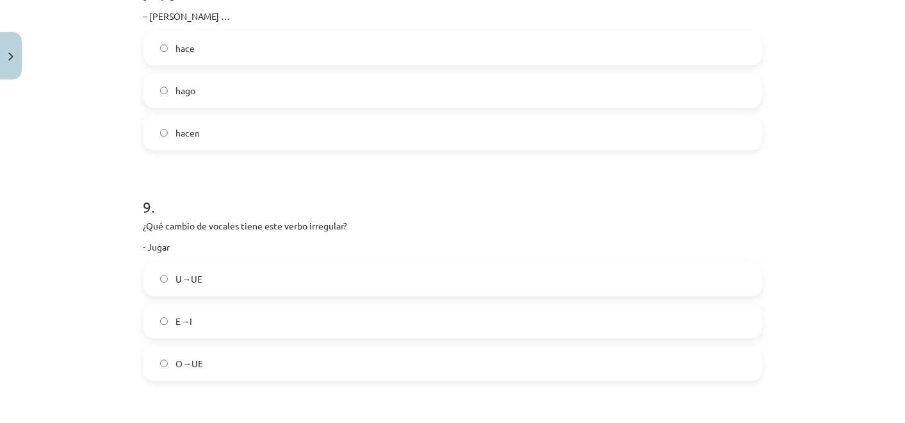
click at [406, 197] on h1 "9 ." at bounding box center [453, 196] width 619 height 40
click at [298, 267] on label "U→UE" at bounding box center [453, 279] width 616 height 32
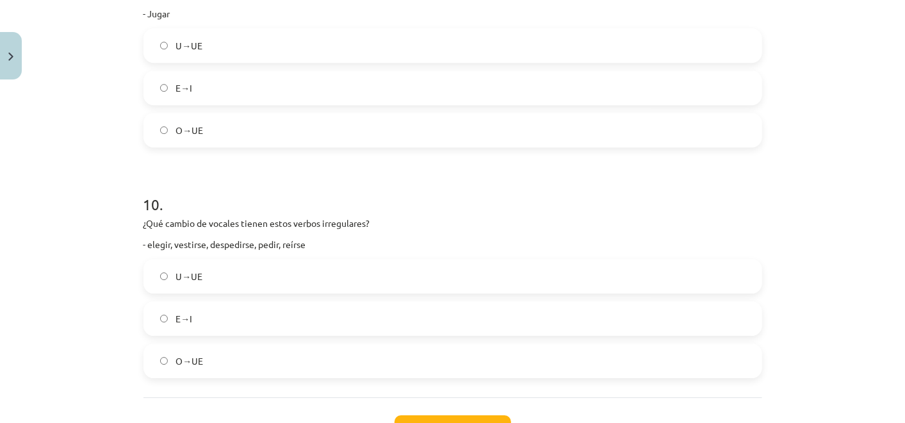
scroll to position [2167, 0]
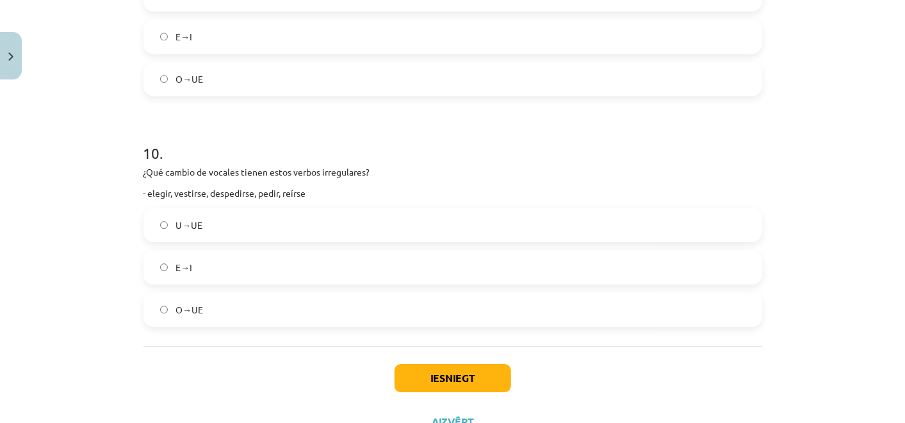
click at [203, 313] on label "O→UE" at bounding box center [453, 309] width 616 height 32
click at [445, 381] on button "Iesniegt" at bounding box center [453, 378] width 117 height 28
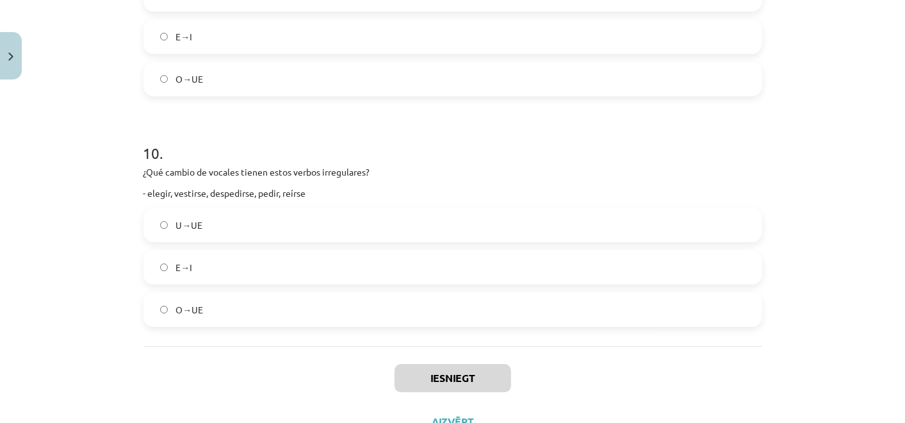
click at [258, 270] on label "E→I" at bounding box center [453, 267] width 616 height 32
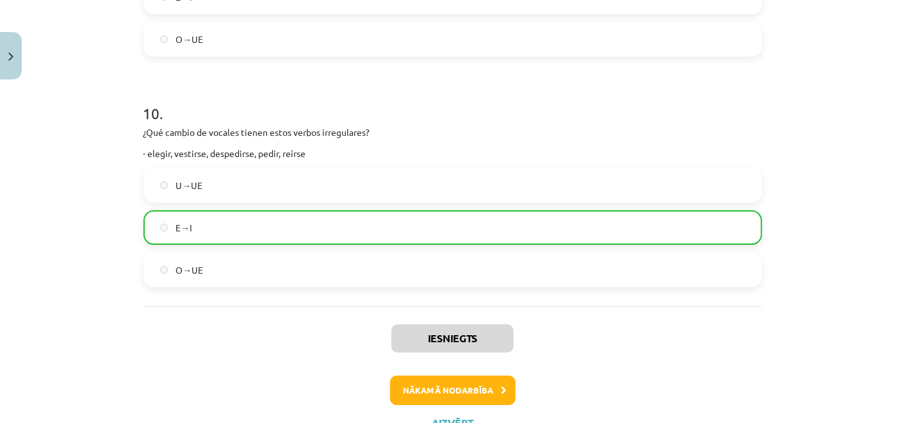
scroll to position [2259, 0]
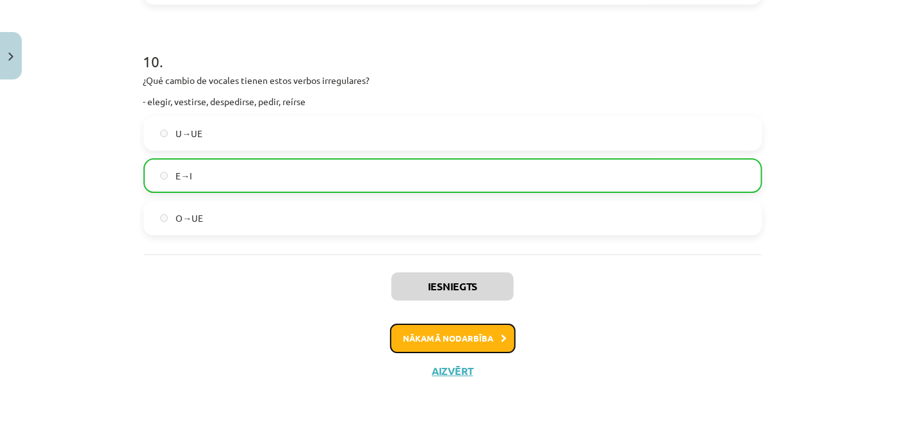
click at [468, 324] on button "Nākamā nodarbība" at bounding box center [453, 338] width 126 height 29
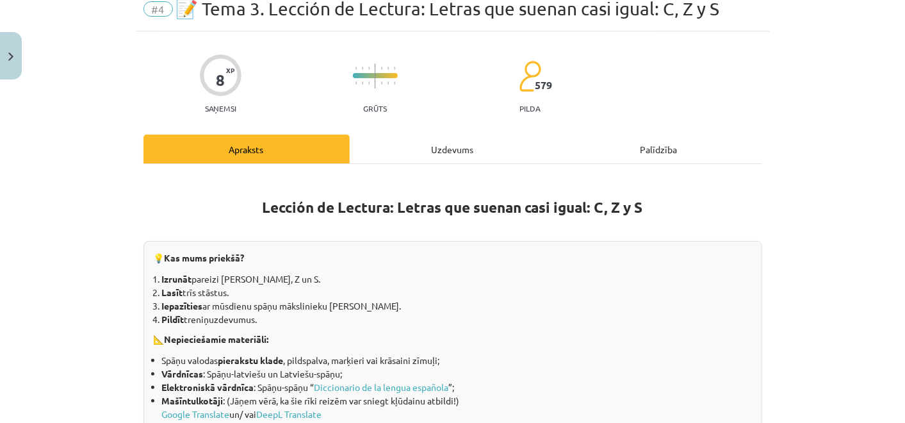
scroll to position [31, 0]
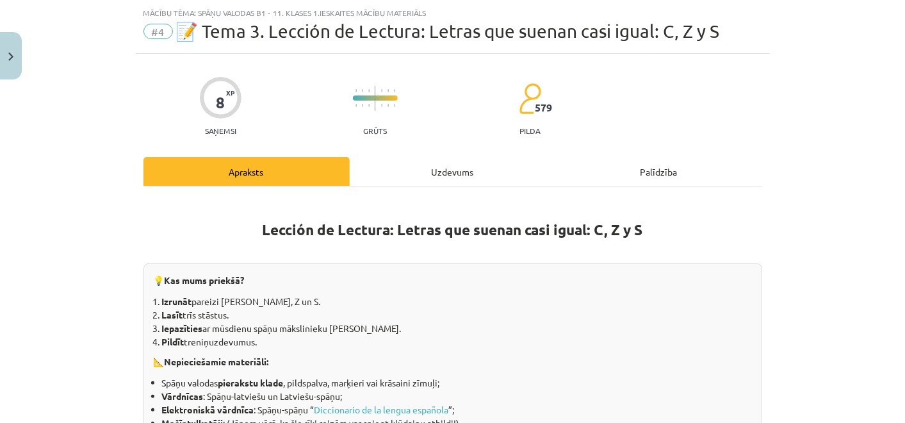
click at [429, 163] on div "Uzdevums" at bounding box center [453, 171] width 206 height 29
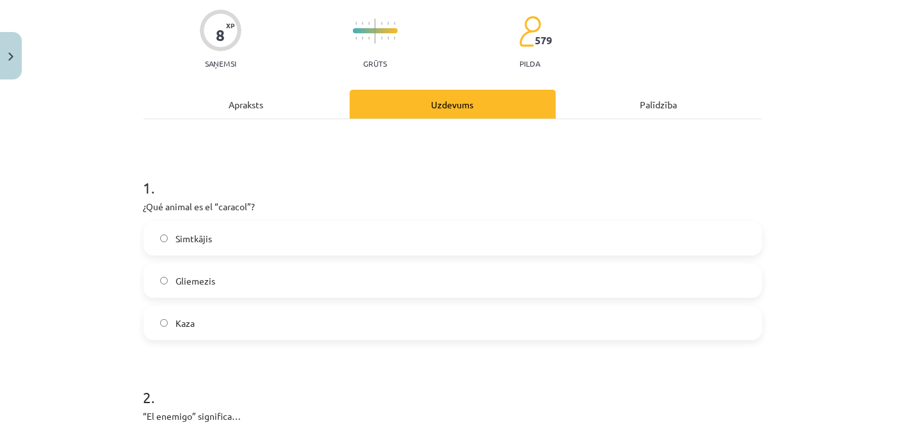
scroll to position [174, 0]
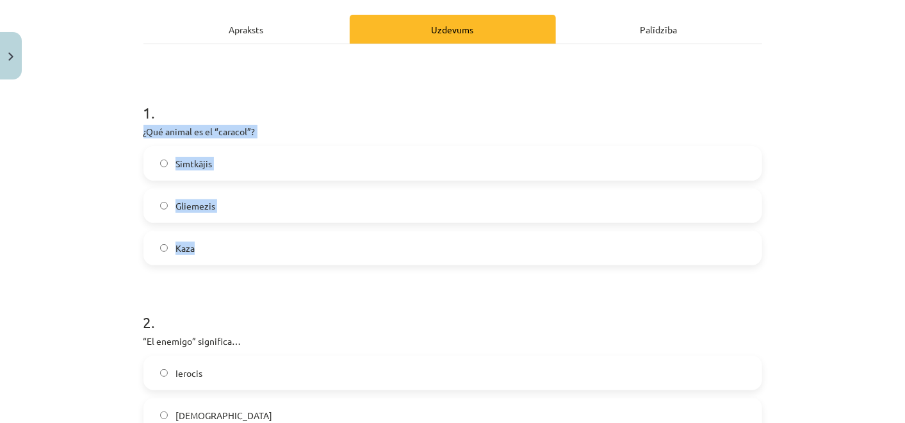
drag, startPoint x: 133, startPoint y: 129, endPoint x: 325, endPoint y: 239, distance: 221.3
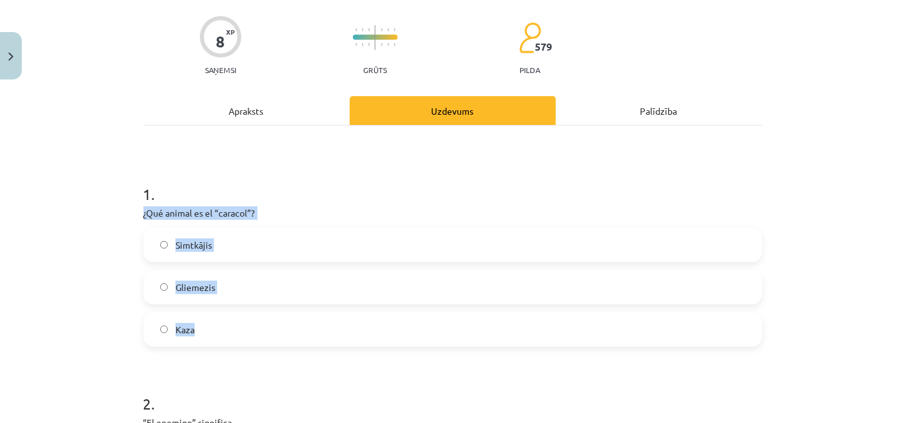
scroll to position [142, 0]
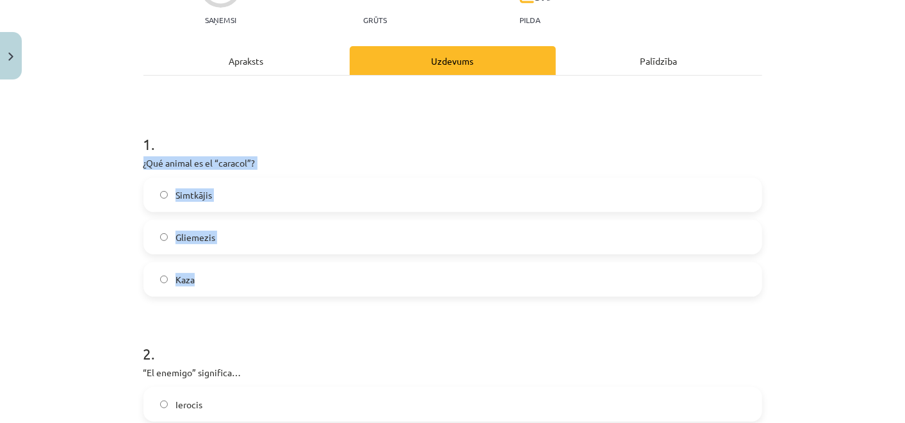
click at [286, 245] on label "Gliemezis" at bounding box center [453, 237] width 616 height 32
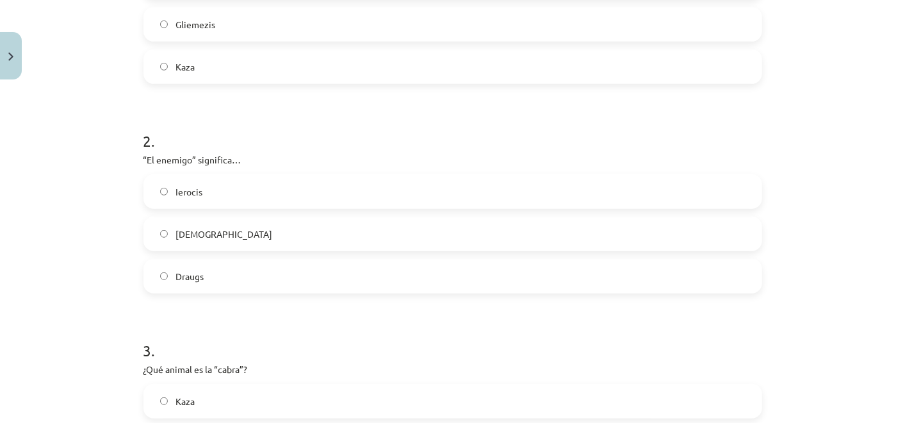
scroll to position [356, 0]
drag, startPoint x: 127, startPoint y: 153, endPoint x: 246, endPoint y: 276, distance: 171.3
click at [246, 276] on div "Mācību tēma: Spāņu valodas b1 - 11. klases 1.ieskaites mācību materiāls #4 📝 Te…" at bounding box center [452, 211] width 905 height 423
click at [280, 223] on label "Ienaidnieks" at bounding box center [453, 233] width 616 height 32
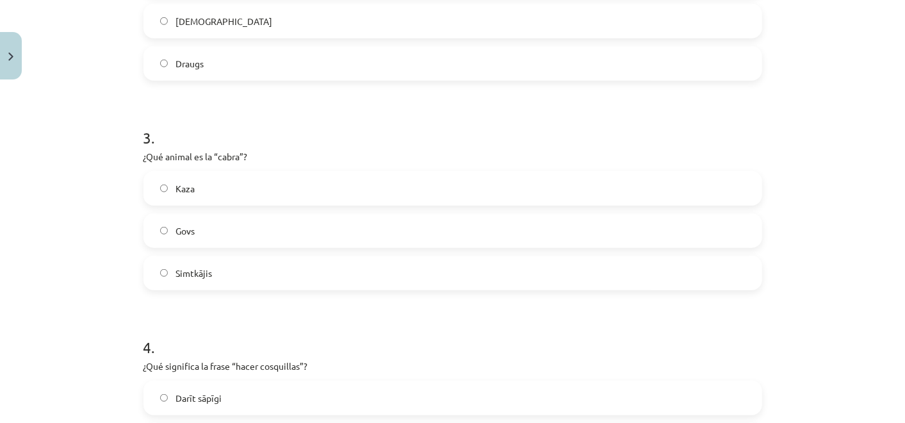
scroll to position [569, 0]
drag, startPoint x: 132, startPoint y: 158, endPoint x: 278, endPoint y: 279, distance: 189.8
click at [251, 174] on label "Kaza" at bounding box center [453, 187] width 616 height 32
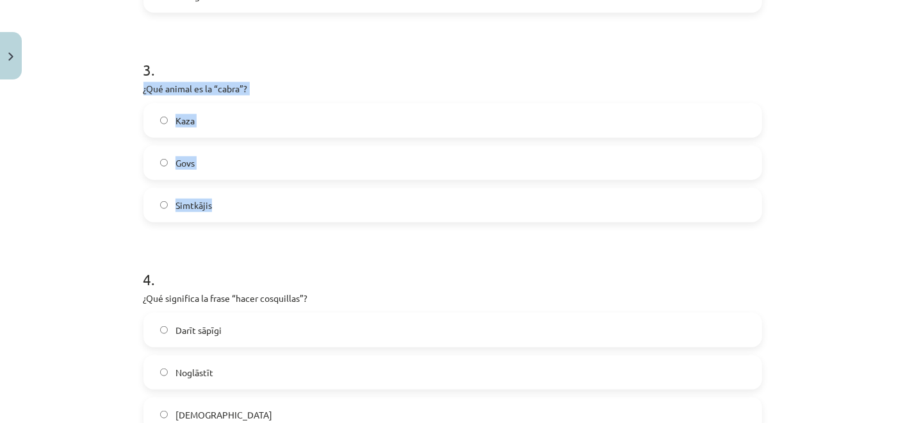
scroll to position [712, 0]
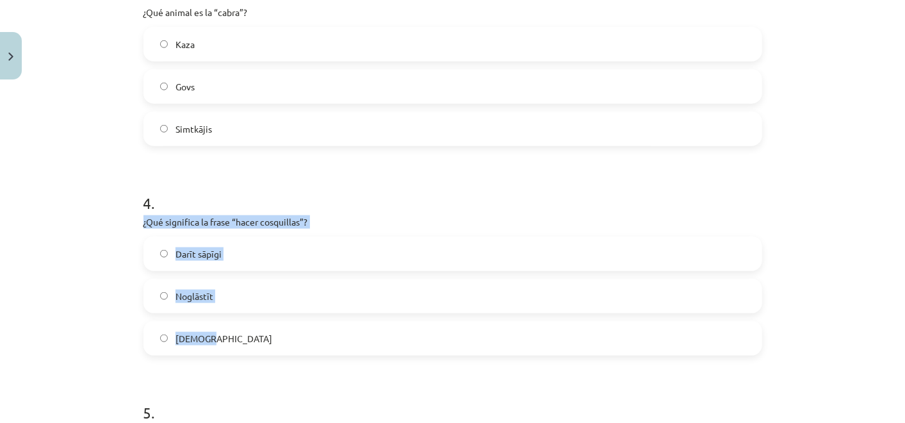
drag, startPoint x: 131, startPoint y: 220, endPoint x: 296, endPoint y: 333, distance: 200.0
click at [296, 333] on div "8 XP Saņemsi Grūts 579 pilda Apraksts Uzdevums Palīdzība 1 . ¿Qué animal es el …" at bounding box center [453, 341] width 634 height 1937
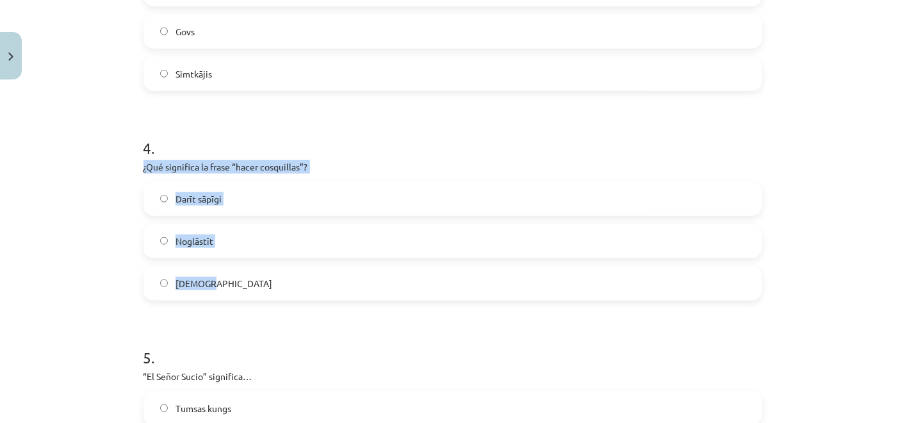
scroll to position [854, 0]
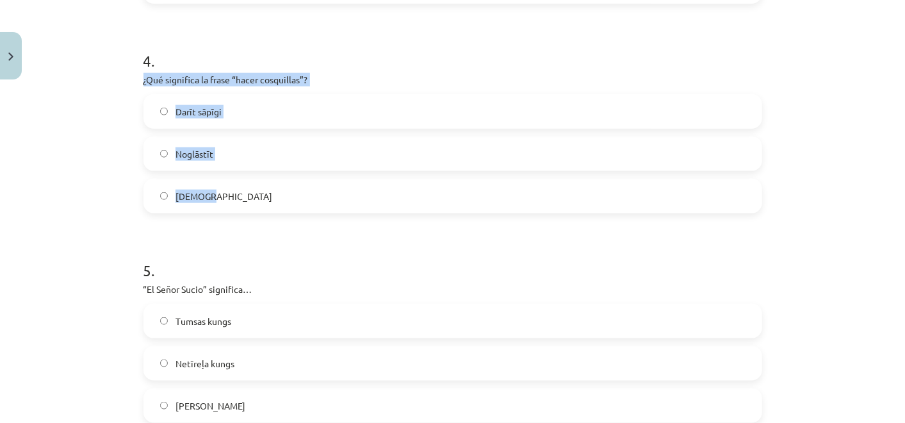
click at [275, 199] on label "Kutināt" at bounding box center [453, 196] width 616 height 32
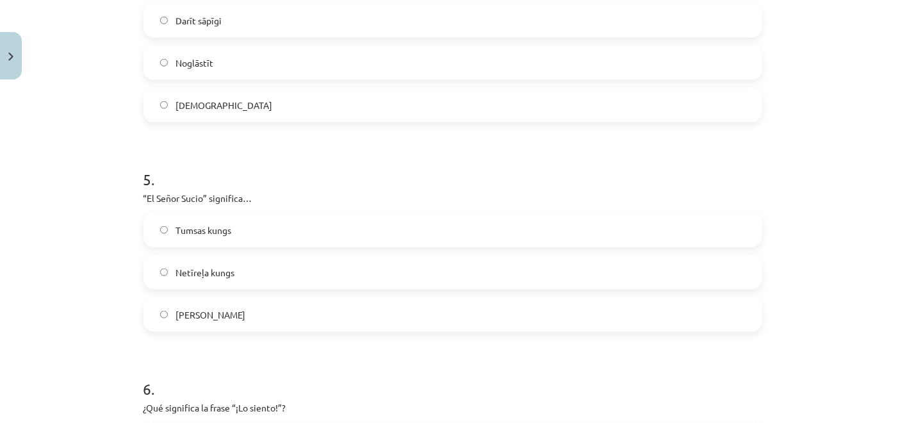
scroll to position [996, 0]
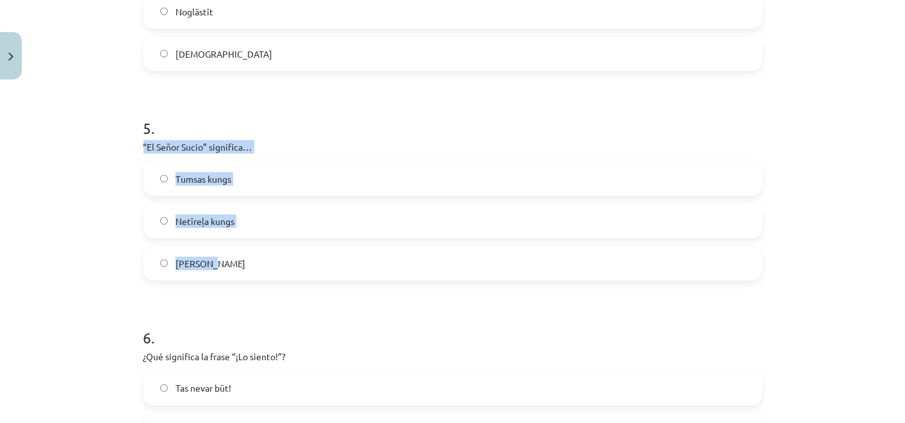
drag, startPoint x: 134, startPoint y: 149, endPoint x: 261, endPoint y: 263, distance: 171.1
click at [261, 263] on div "8 XP Saņemsi Grūts 579 pilda Apraksts Uzdevums Palīdzība 1 . ¿Qué animal es el …" at bounding box center [453, 57] width 634 height 1937
click at [247, 221] on label "Netīreļa kungs" at bounding box center [453, 221] width 616 height 32
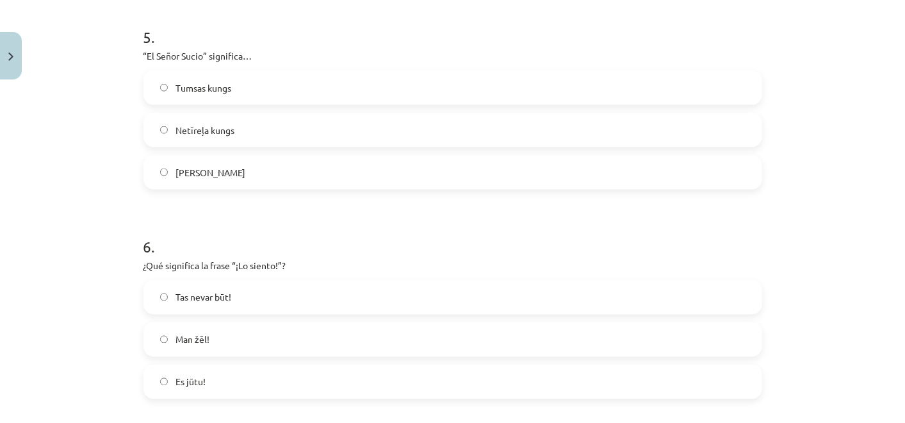
scroll to position [1139, 0]
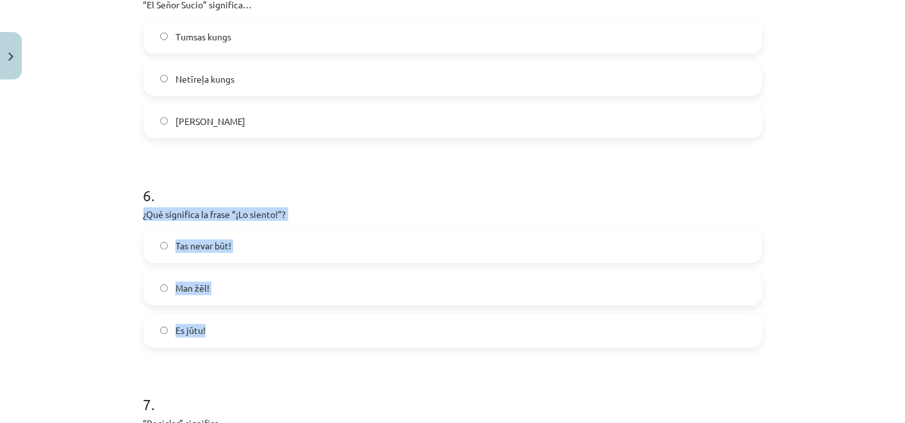
drag, startPoint x: 131, startPoint y: 219, endPoint x: 268, endPoint y: 336, distance: 179.5
click at [256, 310] on div "Tas nevar būt! Man žēl! Es jūtu!" at bounding box center [453, 288] width 619 height 119
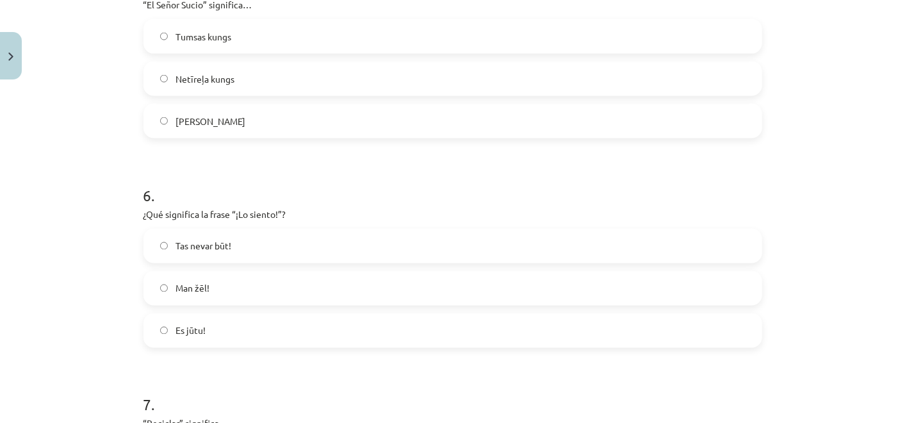
click at [247, 290] on label "Man žēl!" at bounding box center [453, 288] width 616 height 32
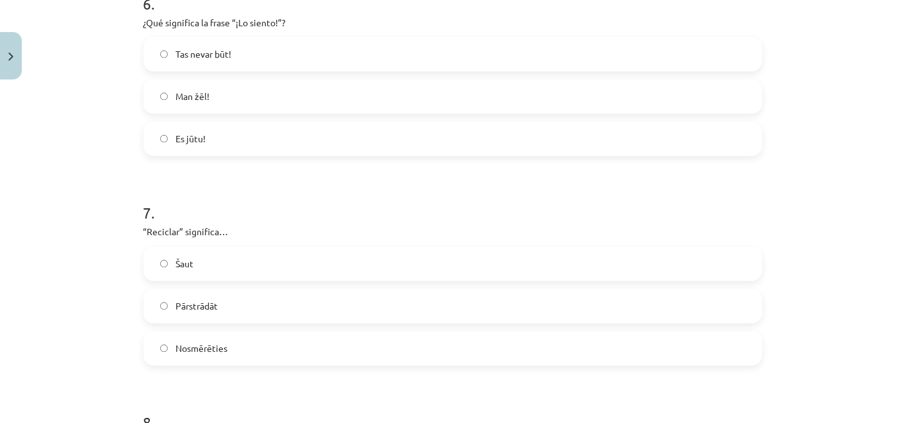
scroll to position [1353, 0]
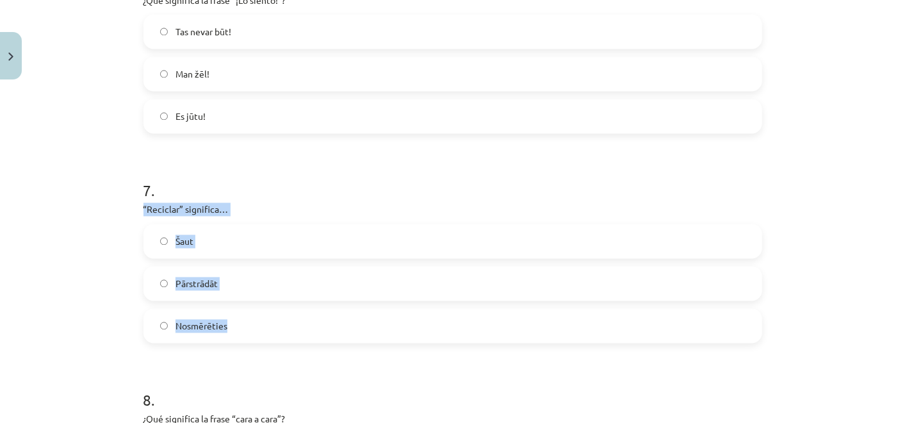
drag, startPoint x: 131, startPoint y: 208, endPoint x: 291, endPoint y: 327, distance: 199.7
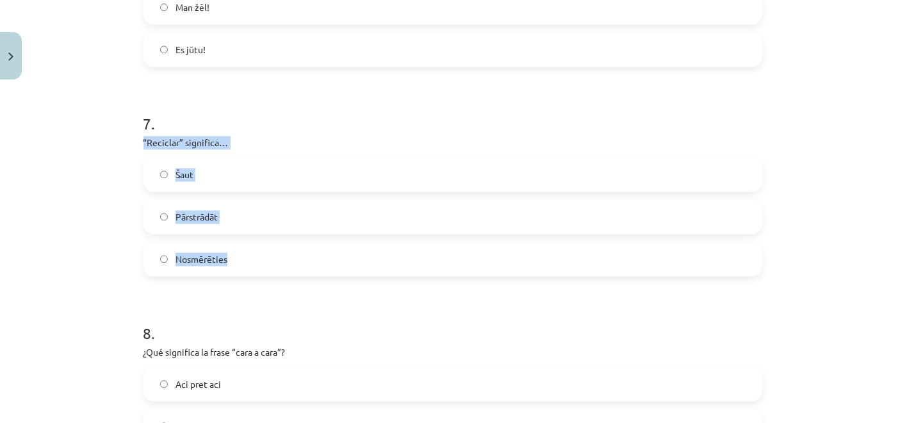
scroll to position [1495, 0]
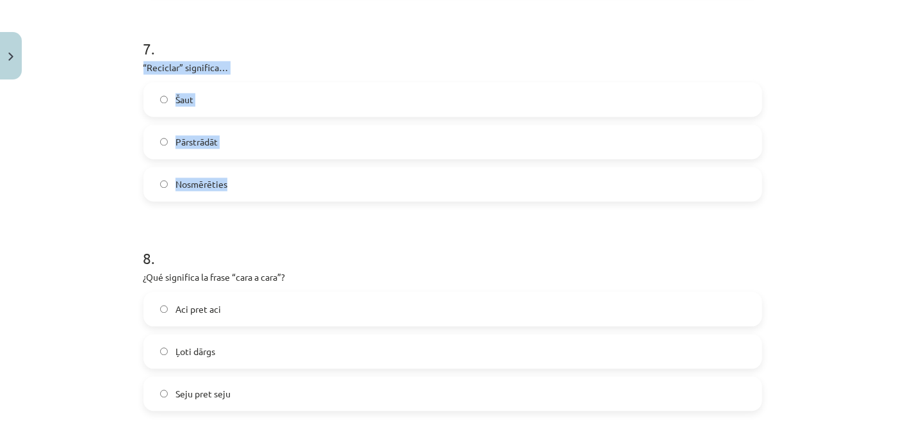
click at [258, 140] on label "Pārstrādāt" at bounding box center [453, 142] width 616 height 32
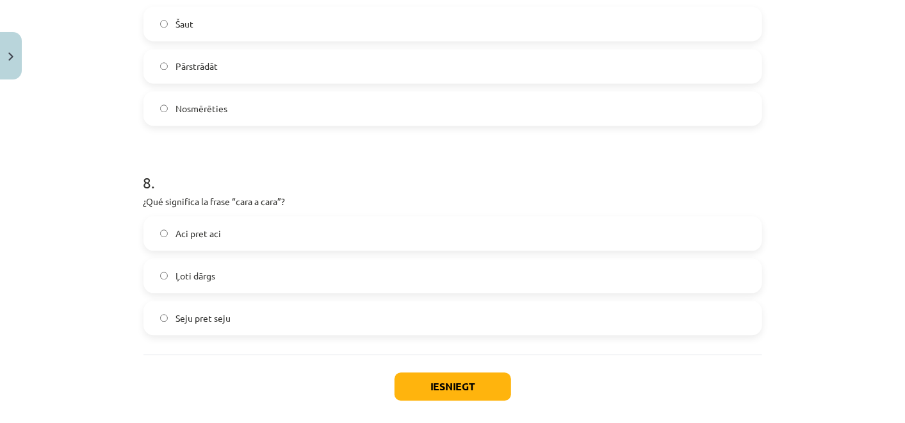
scroll to position [1630, 0]
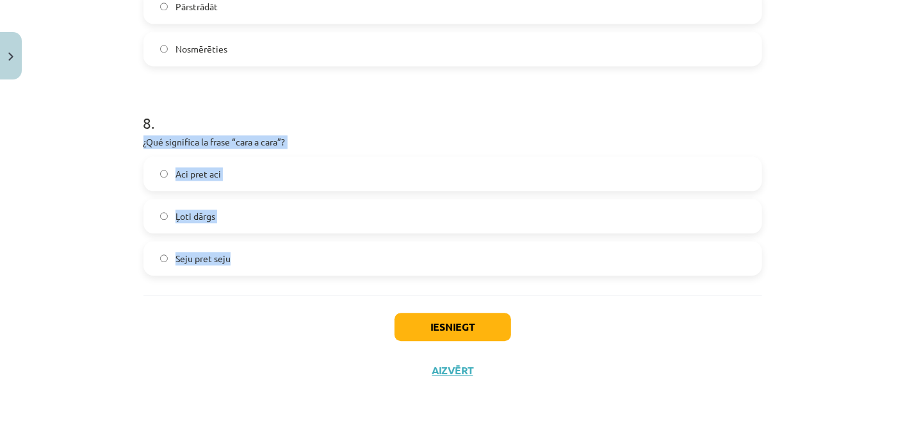
drag, startPoint x: 131, startPoint y: 138, endPoint x: 263, endPoint y: 243, distance: 167.8
click at [262, 170] on label "Aci pret aci" at bounding box center [453, 174] width 616 height 32
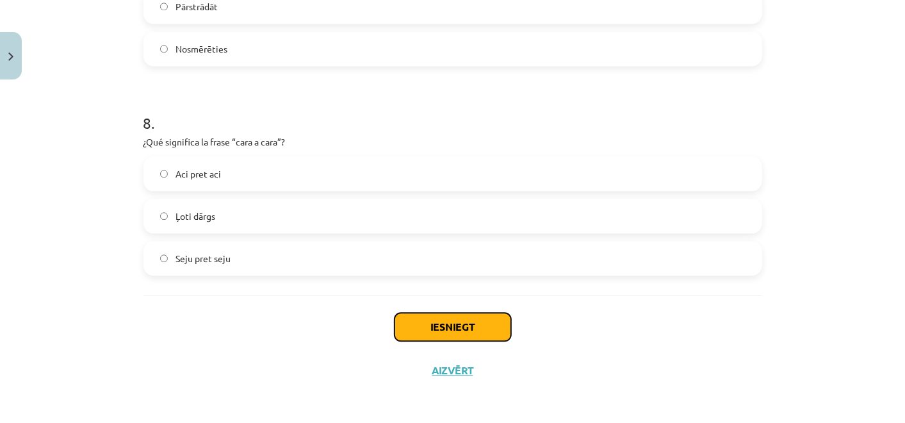
click at [401, 322] on button "Iesniegt" at bounding box center [453, 327] width 117 height 28
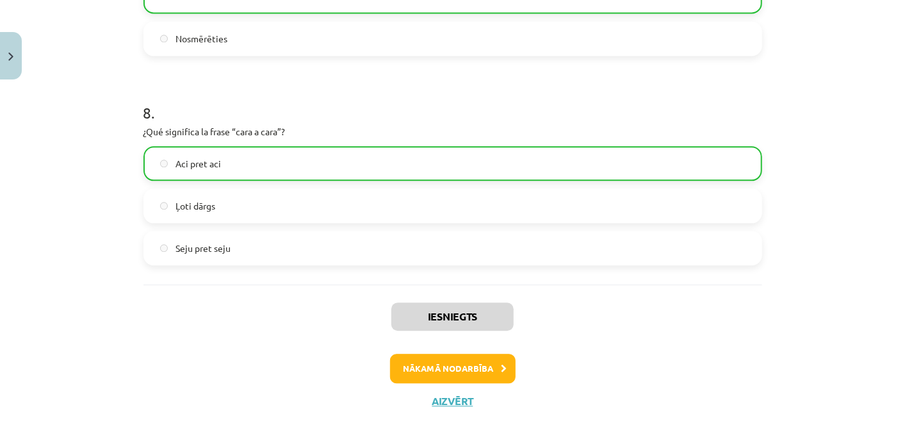
scroll to position [1671, 0]
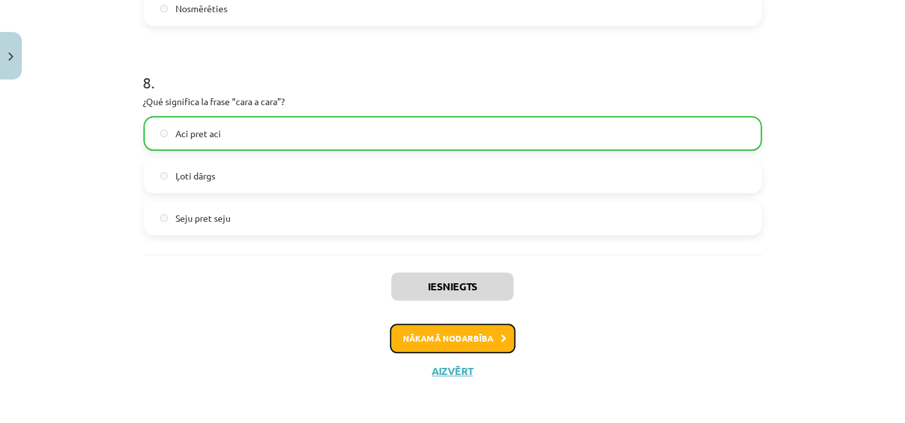
click at [406, 326] on button "Nākamā nodarbība" at bounding box center [453, 338] width 126 height 29
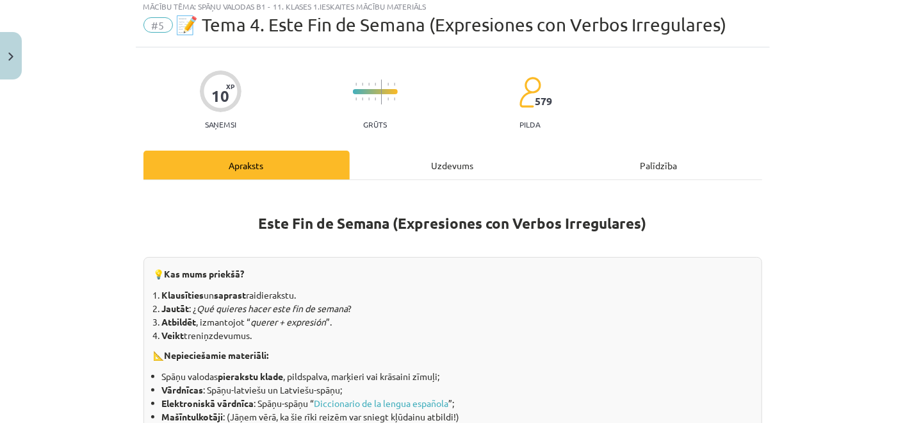
scroll to position [31, 0]
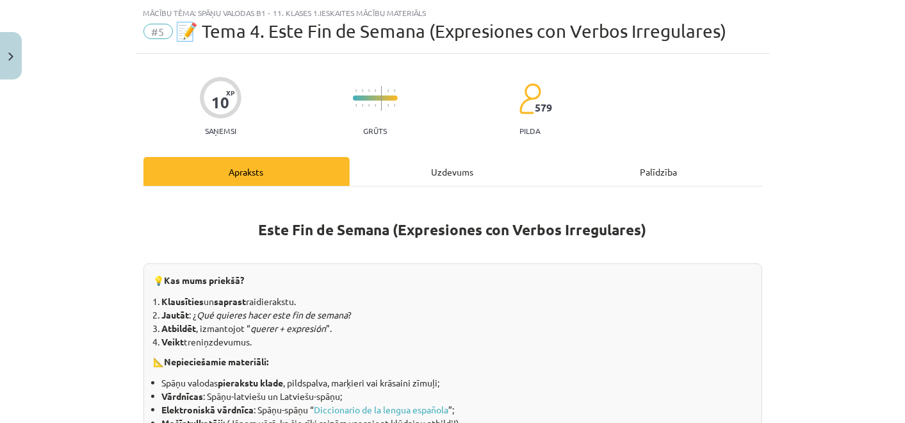
click at [442, 185] on div "Uzdevums" at bounding box center [453, 171] width 206 height 29
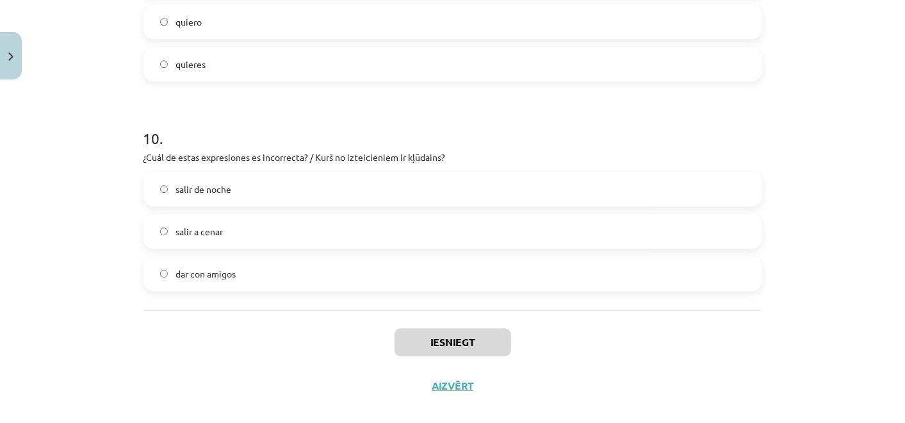
scroll to position [2049, 0]
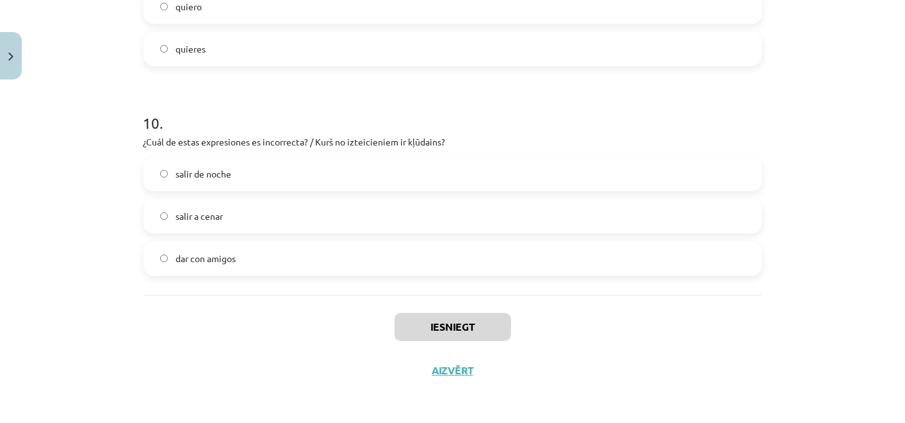
click at [289, 229] on label "salir a cenar" at bounding box center [453, 216] width 616 height 32
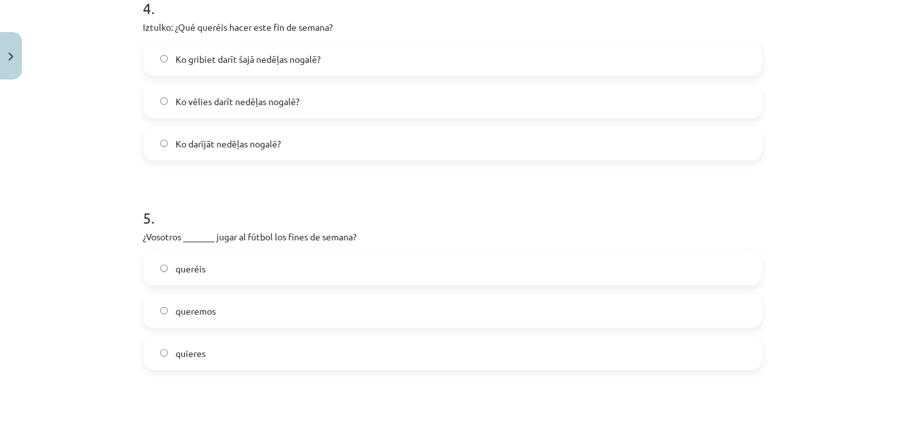
scroll to position [910, 0]
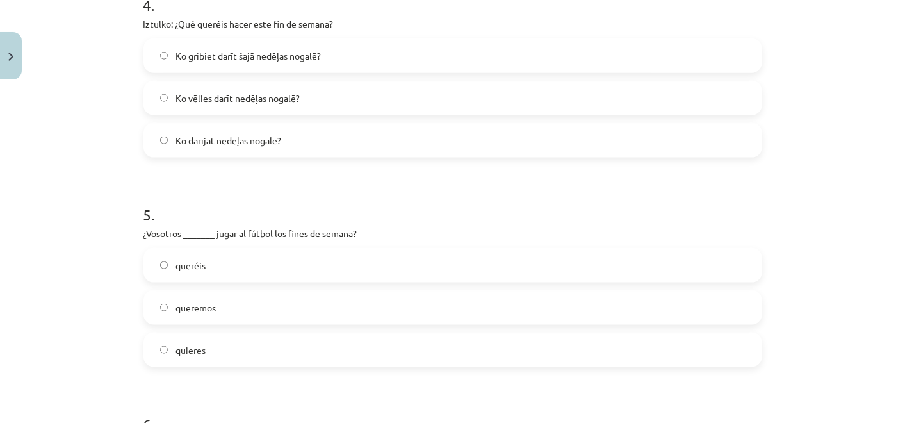
click at [292, 306] on label "queremos" at bounding box center [453, 308] width 616 height 32
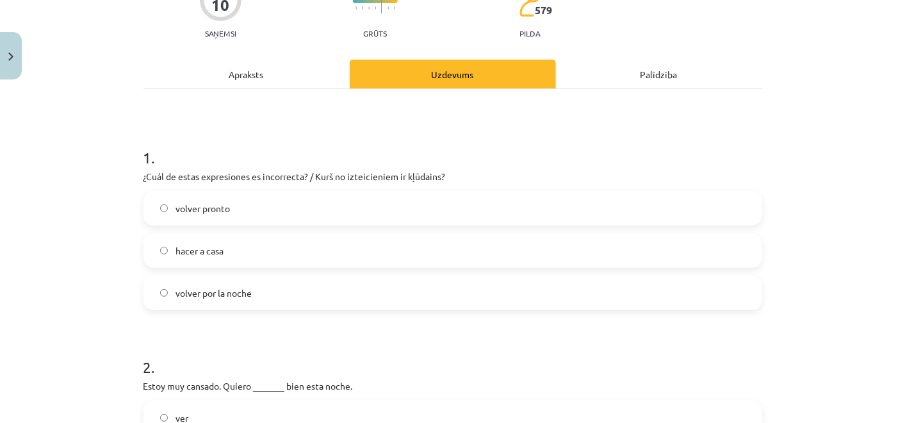
scroll to position [127, 0]
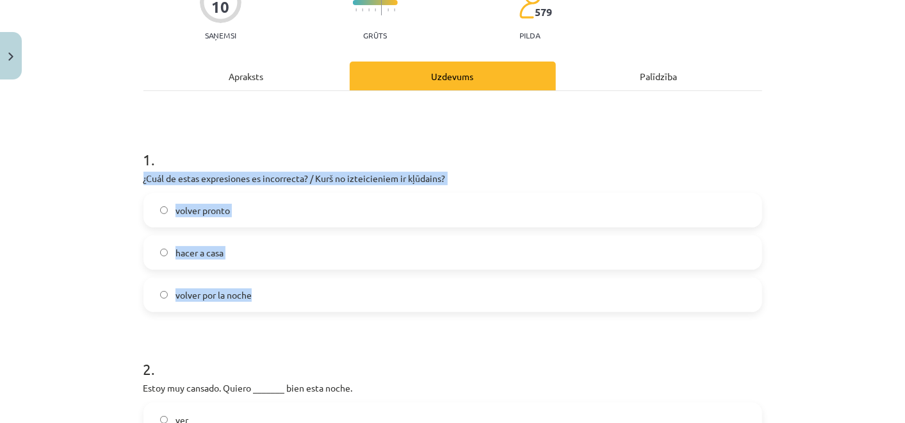
drag, startPoint x: 135, startPoint y: 174, endPoint x: 299, endPoint y: 283, distance: 196.8
click at [292, 261] on label "hacer a casa" at bounding box center [453, 252] width 616 height 32
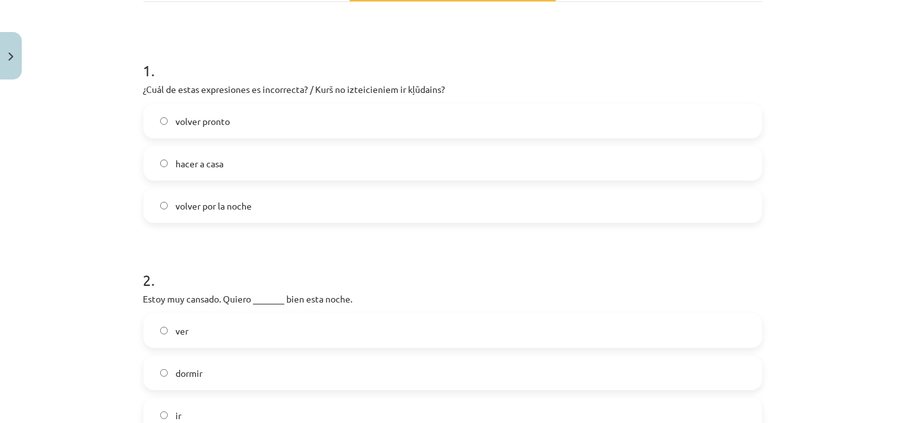
scroll to position [269, 0]
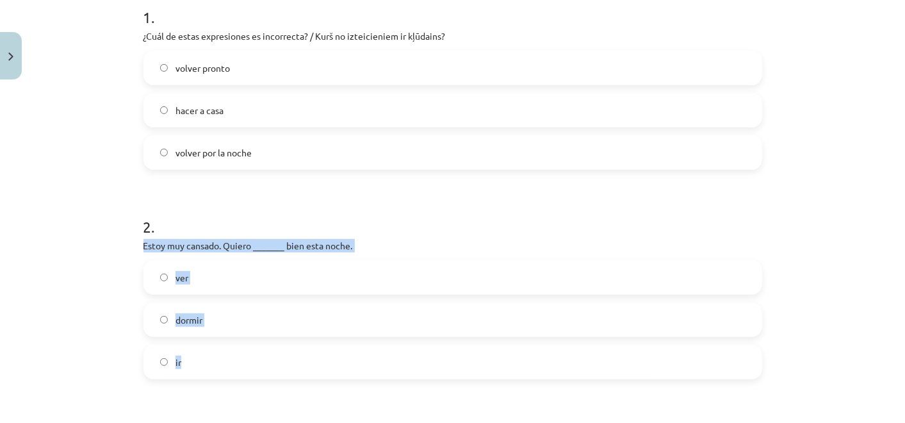
drag, startPoint x: 158, startPoint y: 262, endPoint x: 277, endPoint y: 342, distance: 144.1
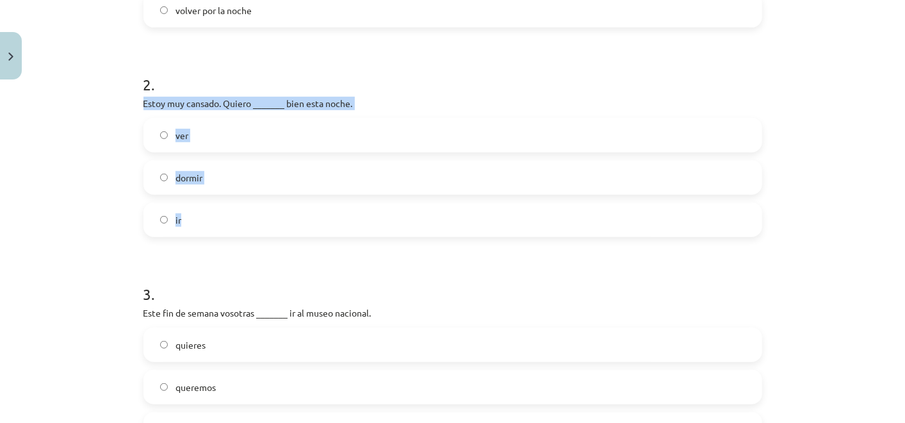
click at [280, 188] on label "dormir" at bounding box center [453, 177] width 616 height 32
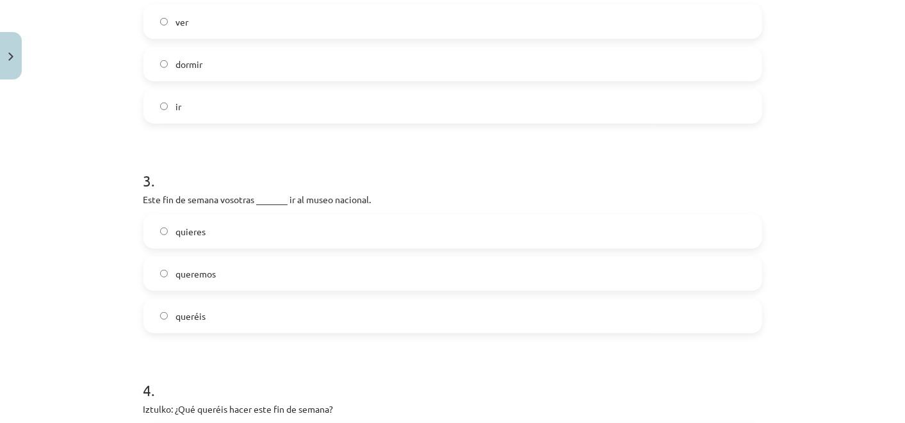
scroll to position [625, 0]
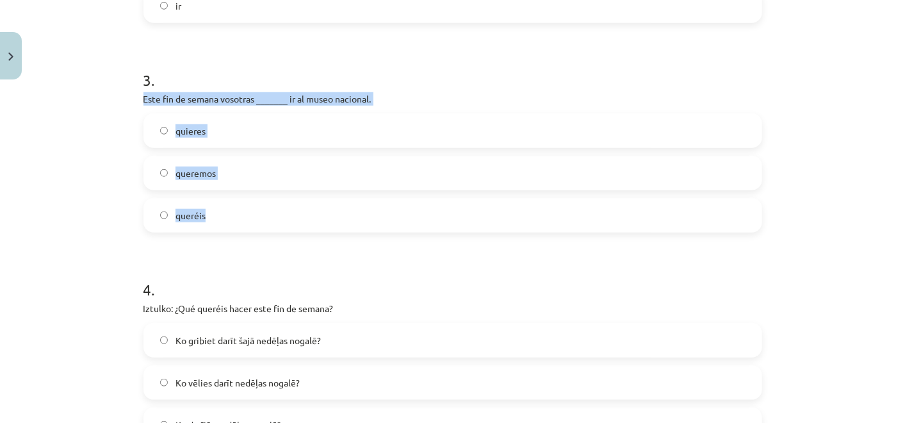
drag, startPoint x: 130, startPoint y: 96, endPoint x: 304, endPoint y: 223, distance: 215.1
click at [278, 208] on label "queréis" at bounding box center [453, 215] width 616 height 32
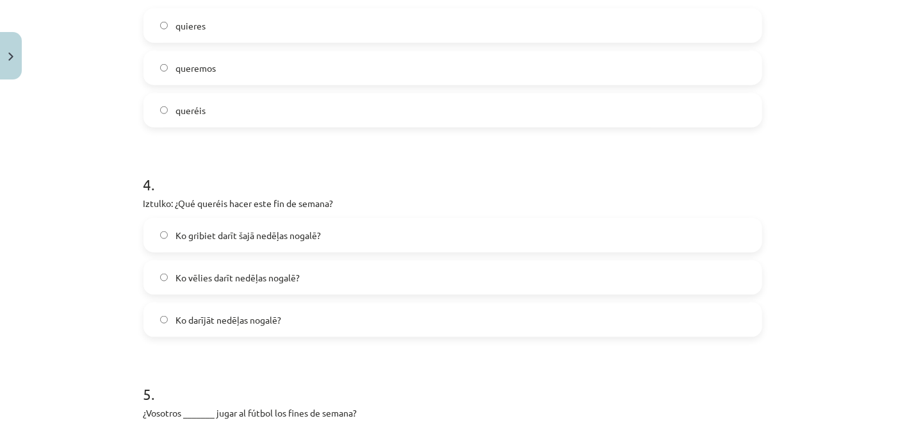
scroll to position [839, 0]
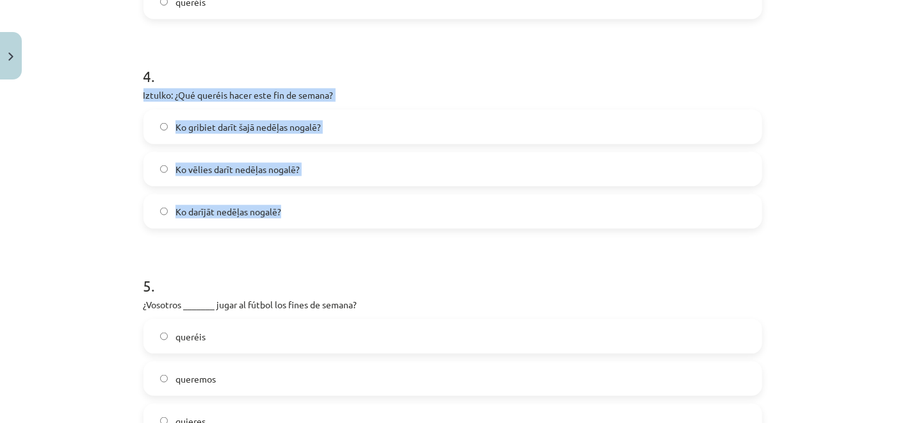
drag, startPoint x: 129, startPoint y: 99, endPoint x: 304, endPoint y: 199, distance: 201.8
click at [304, 199] on div "Mācību tēma: Spāņu valodas b1 - 11. klases 1.ieskaites mācību materiāls #5 📝 Te…" at bounding box center [452, 211] width 905 height 423
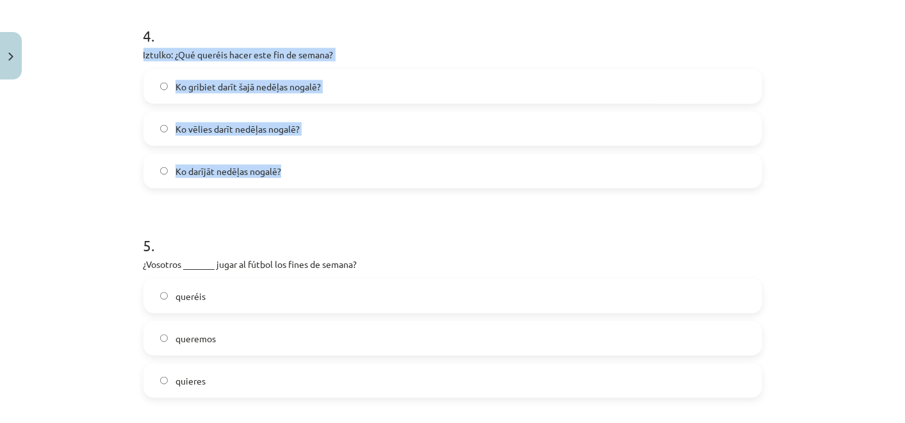
scroll to position [910, 0]
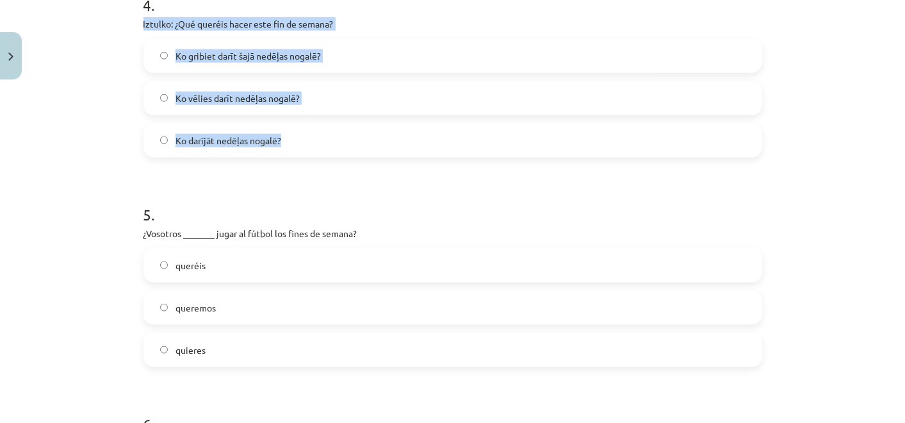
click at [346, 57] on label "Ko gribiet darīt šajā nedēļas nogalē?" at bounding box center [453, 56] width 616 height 32
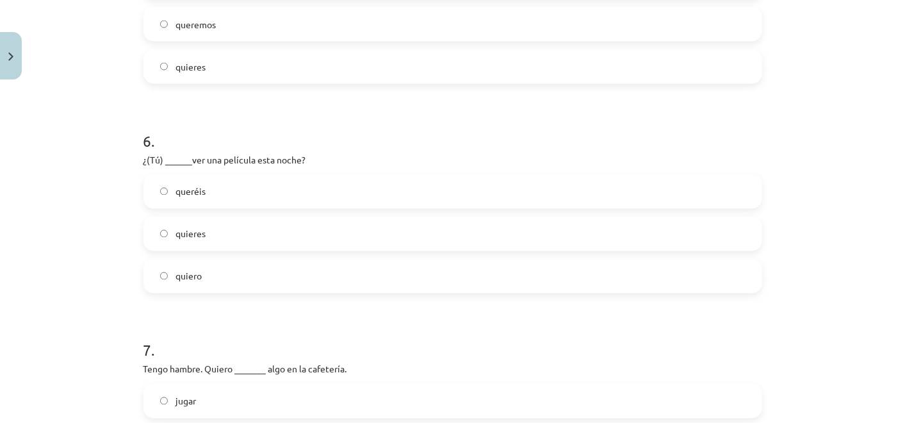
scroll to position [1195, 0]
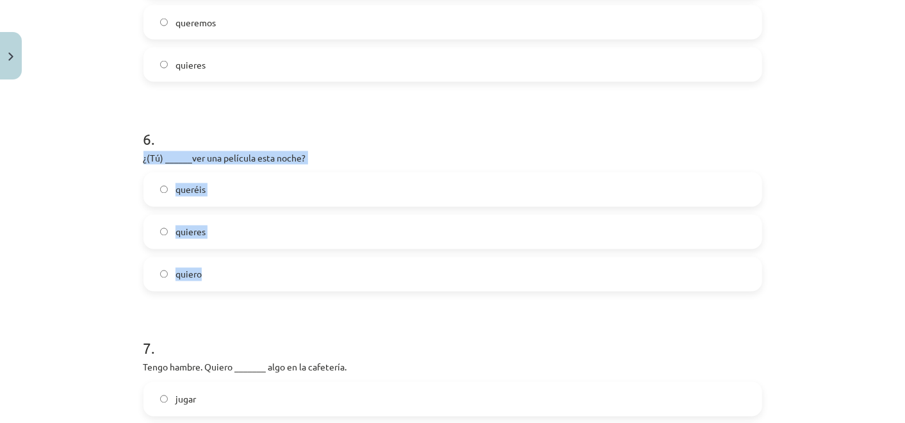
drag, startPoint x: 131, startPoint y: 160, endPoint x: 284, endPoint y: 261, distance: 183.4
click at [284, 261] on div "10 XP Saņemsi Grūts 579 pilda Apraksts Uzdevums Palīdzība 1 . ¿Cuál de estas ex…" at bounding box center [453, 68] width 634 height 2356
drag, startPoint x: 245, startPoint y: 193, endPoint x: 254, endPoint y: 205, distance: 14.8
click at [246, 193] on label "queréis" at bounding box center [453, 190] width 616 height 32
click at [271, 245] on label "quieres" at bounding box center [453, 232] width 616 height 32
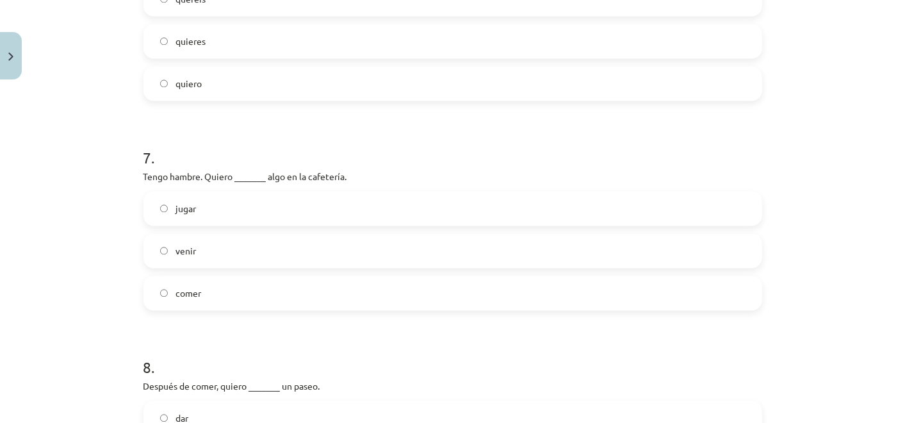
scroll to position [1409, 0]
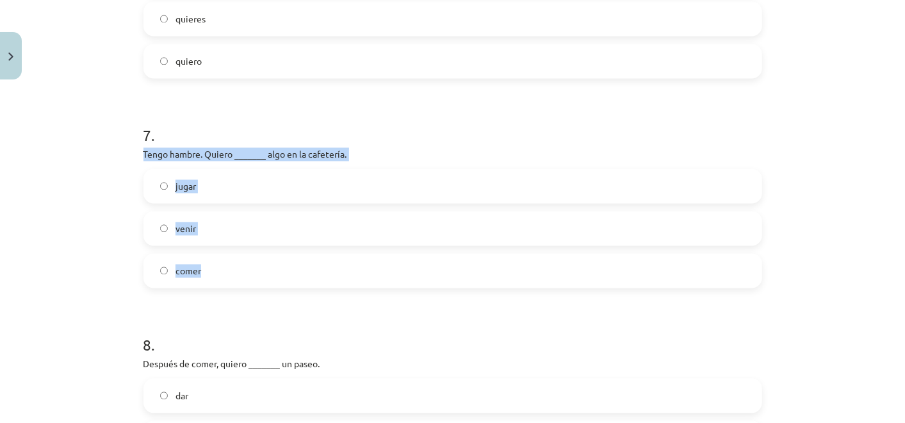
drag, startPoint x: 152, startPoint y: 169, endPoint x: 276, endPoint y: 278, distance: 164.8
click at [262, 261] on label "comer" at bounding box center [453, 270] width 616 height 32
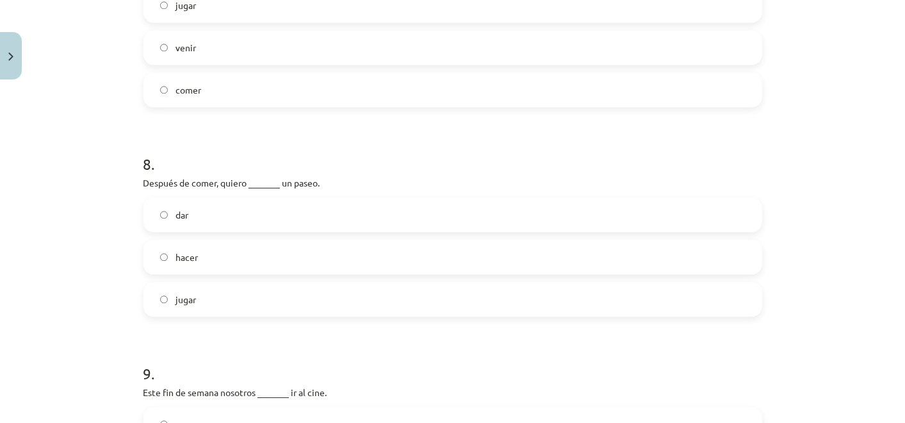
scroll to position [1622, 0]
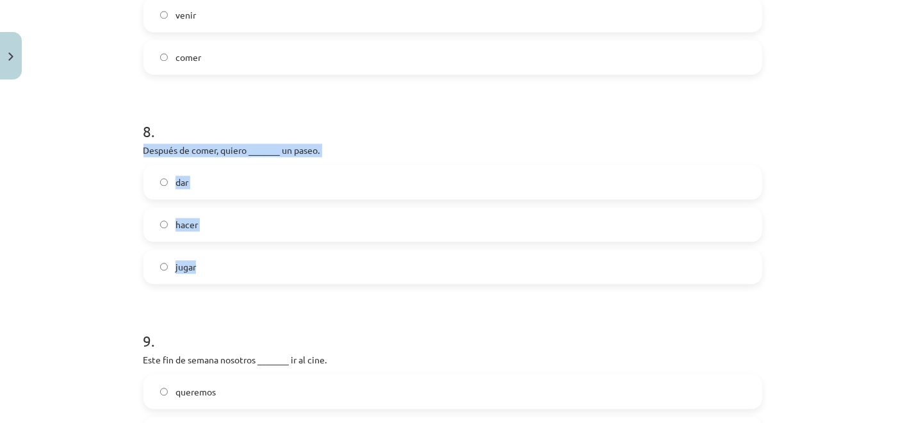
drag, startPoint x: 131, startPoint y: 151, endPoint x: 260, endPoint y: 260, distance: 168.3
click at [233, 179] on label "dar" at bounding box center [453, 182] width 616 height 32
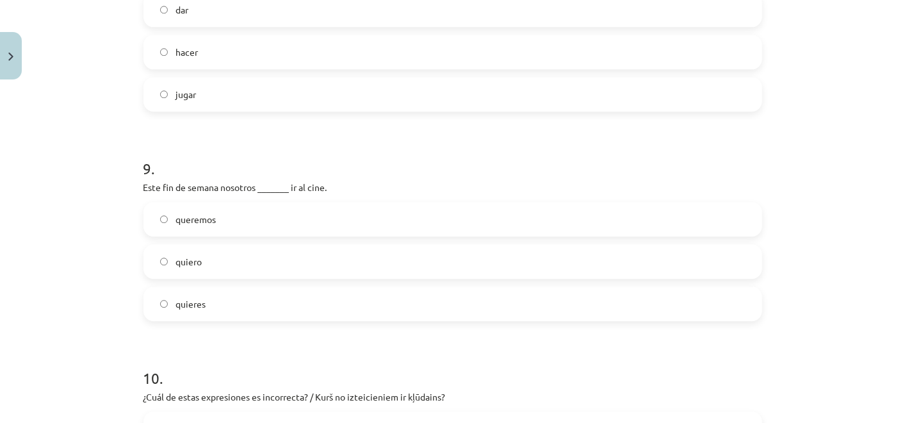
scroll to position [1836, 0]
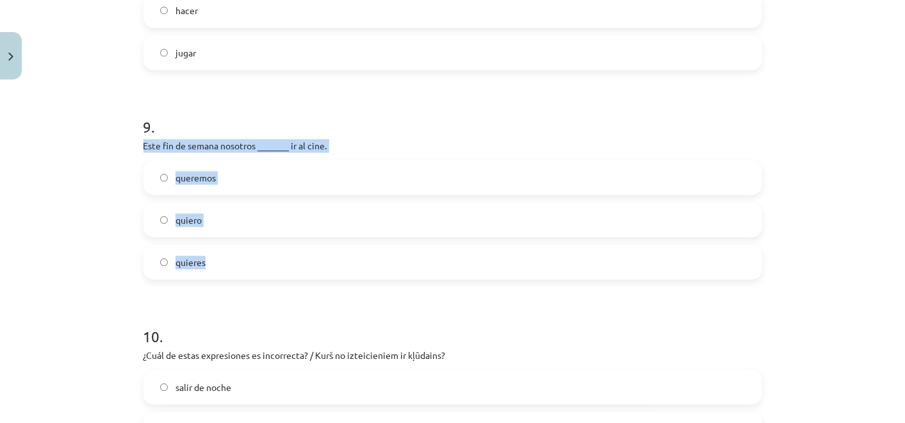
drag, startPoint x: 137, startPoint y: 146, endPoint x: 270, endPoint y: 258, distance: 173.3
click at [270, 258] on div "9 . Este fin de semana nosotros _______ ir al cine. queremos quiero quieres" at bounding box center [453, 187] width 619 height 184
click at [250, 174] on label "queremos" at bounding box center [453, 177] width 616 height 32
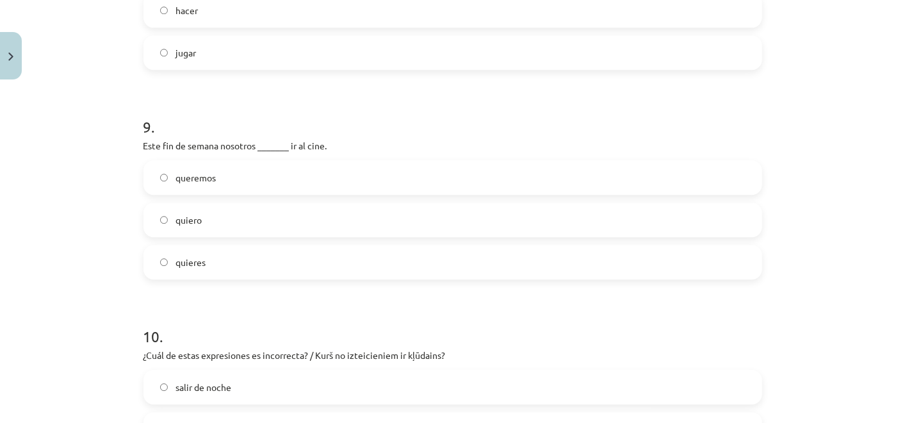
scroll to position [2049, 0]
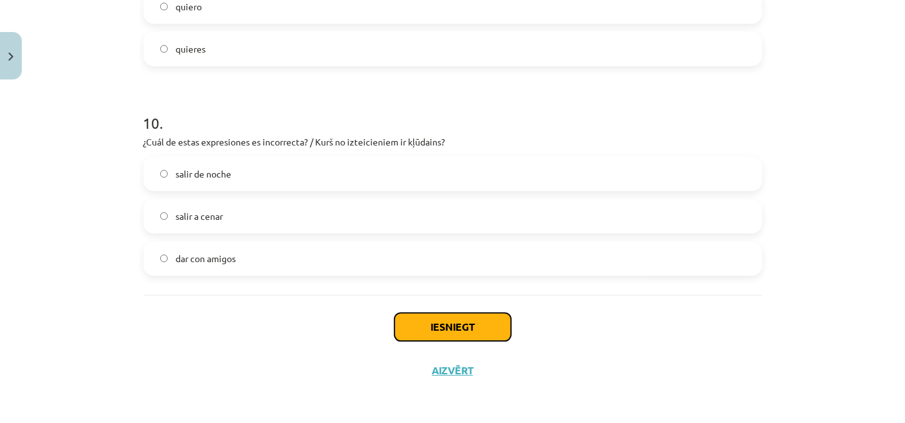
click at [439, 333] on button "Iesniegt" at bounding box center [453, 327] width 117 height 28
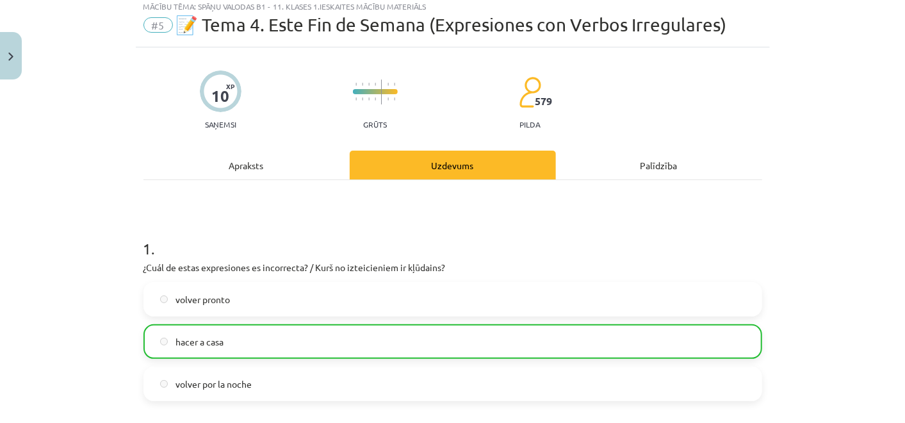
scroll to position [0, 0]
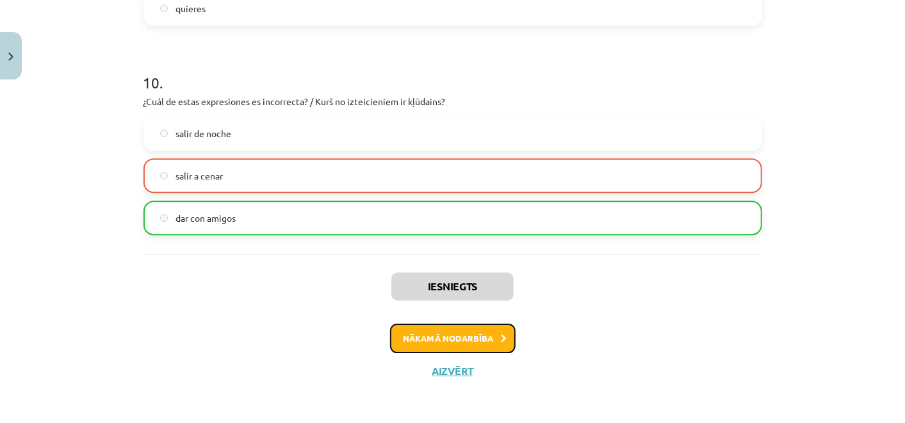
click at [492, 331] on button "Nākamā nodarbība" at bounding box center [453, 338] width 126 height 29
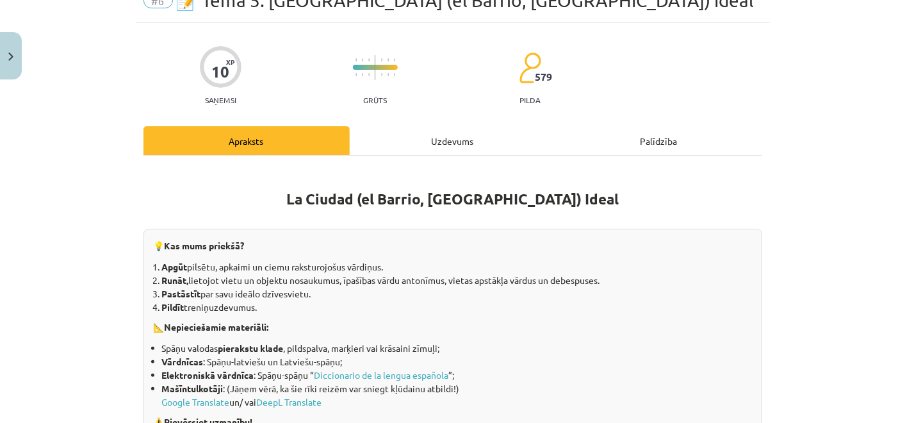
scroll to position [31, 0]
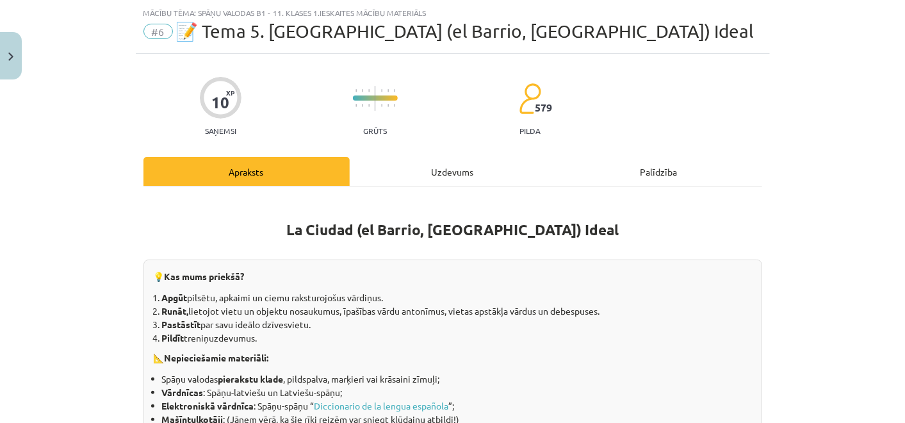
click at [516, 178] on div "Uzdevums" at bounding box center [453, 171] width 206 height 29
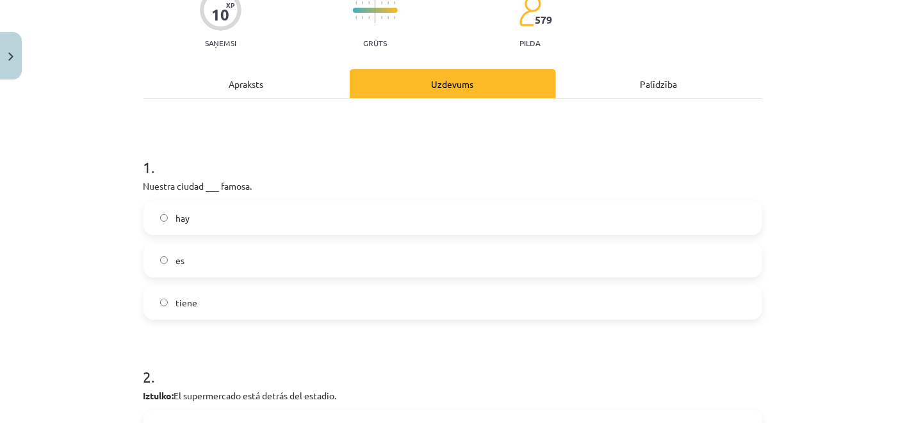
scroll to position [174, 0]
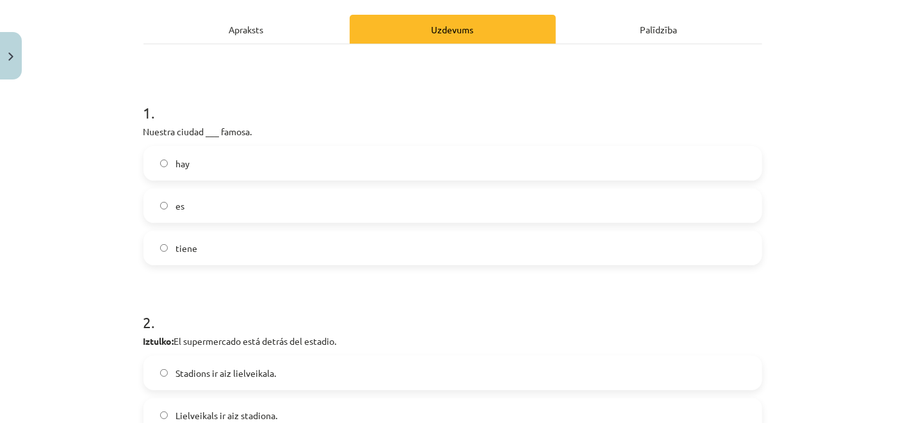
click at [248, 218] on label "es" at bounding box center [453, 206] width 616 height 32
click at [326, 156] on label "hay" at bounding box center [453, 163] width 616 height 32
click at [326, 228] on div "hay es tiene" at bounding box center [453, 205] width 619 height 119
click at [327, 254] on label "tiene" at bounding box center [453, 248] width 616 height 32
click at [319, 206] on label "es" at bounding box center [453, 206] width 616 height 32
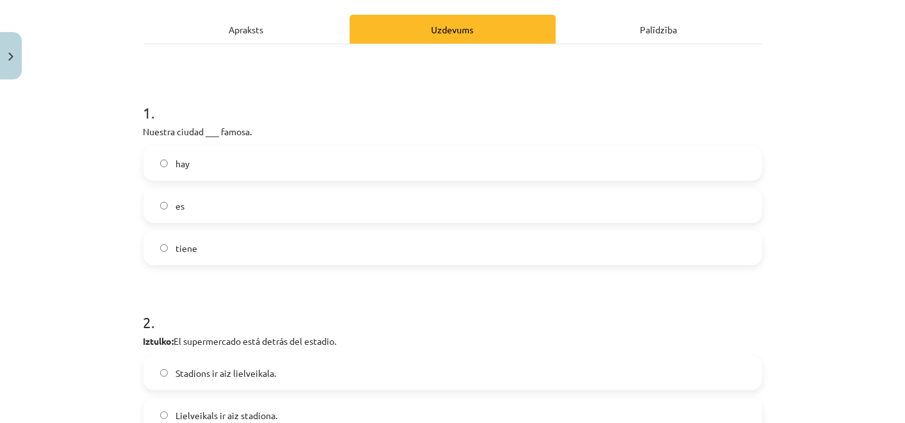
click at [319, 176] on label "hay" at bounding box center [453, 163] width 616 height 32
click at [320, 221] on div "es" at bounding box center [453, 205] width 619 height 35
drag, startPoint x: 316, startPoint y: 204, endPoint x: 315, endPoint y: 240, distance: 35.9
click at [316, 206] on label "es" at bounding box center [453, 206] width 616 height 32
click at [305, 174] on label "hay" at bounding box center [453, 163] width 616 height 32
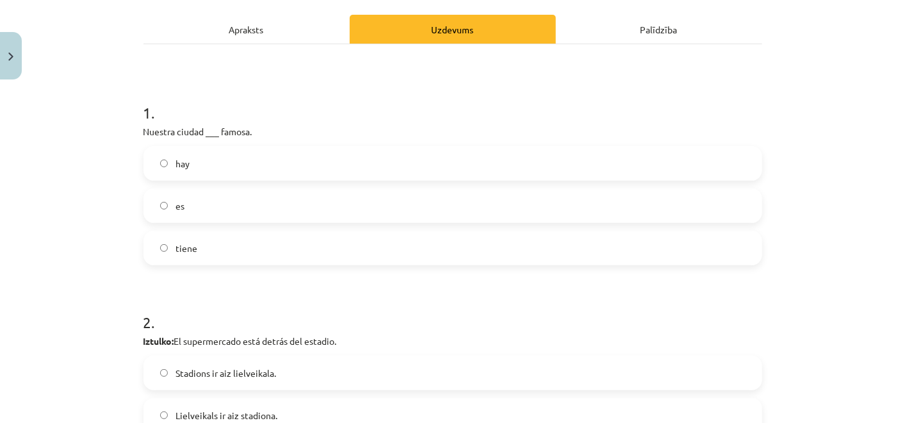
click at [283, 242] on label "tiene" at bounding box center [453, 248] width 616 height 32
click at [197, 221] on div "es" at bounding box center [453, 205] width 619 height 35
click at [216, 204] on label "es" at bounding box center [453, 206] width 616 height 32
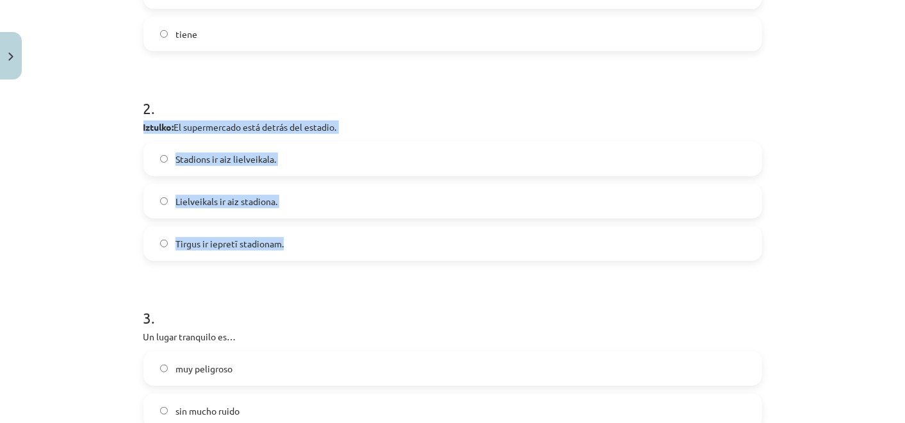
drag, startPoint x: 150, startPoint y: 129, endPoint x: 344, endPoint y: 240, distance: 223.3
click at [344, 240] on div "2 . Iztulko: El supermercado está detrás del estadio. Stadions ir aiz lielveika…" at bounding box center [453, 169] width 619 height 184
click at [326, 193] on label "Lielveikals ir aiz stadiona." at bounding box center [453, 201] width 616 height 32
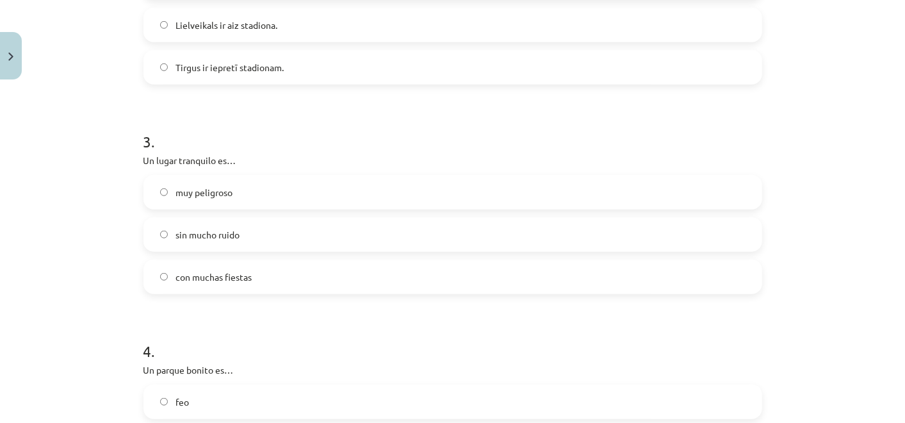
scroll to position [601, 0]
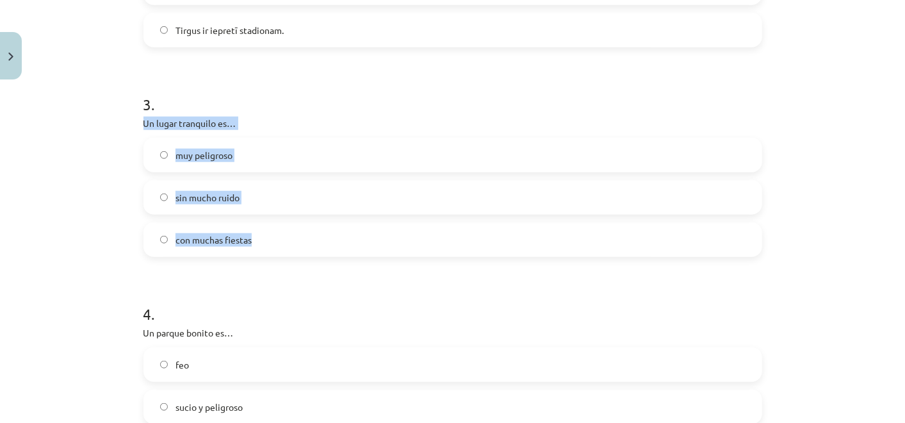
drag, startPoint x: 129, startPoint y: 120, endPoint x: 300, endPoint y: 242, distance: 209.1
click at [287, 197] on label "sin mucho ruido" at bounding box center [453, 197] width 616 height 32
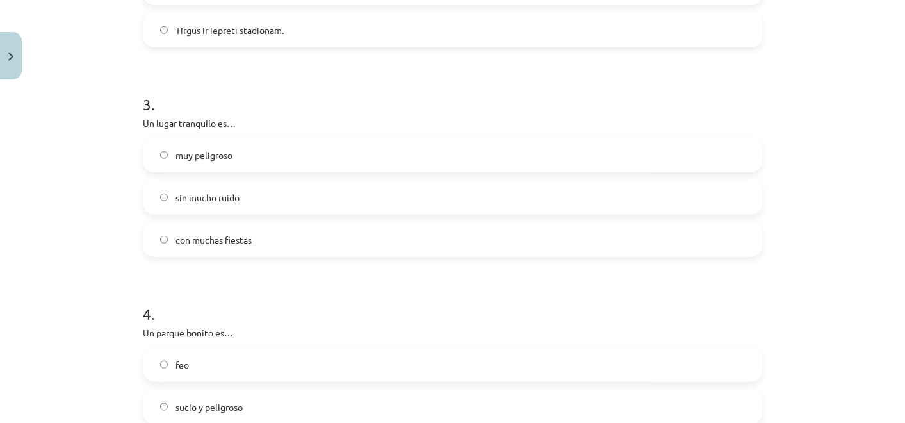
scroll to position [743, 0]
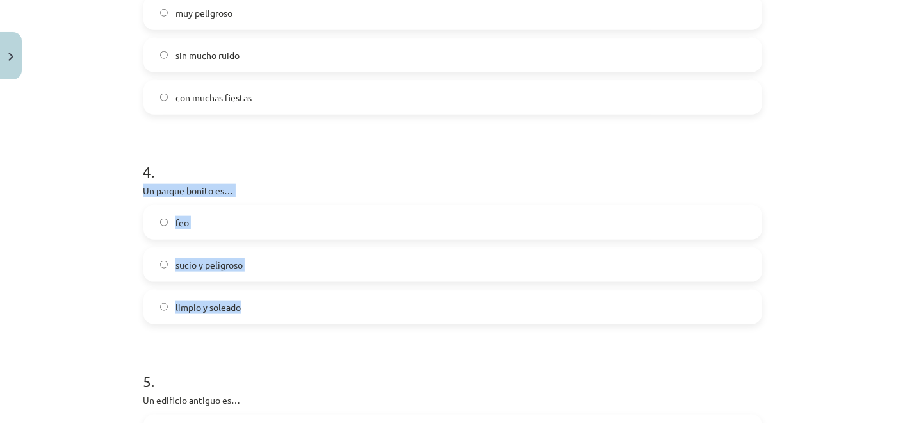
drag, startPoint x: 127, startPoint y: 188, endPoint x: 292, endPoint y: 302, distance: 200.5
click at [292, 302] on div "Mācību tēma: Spāņu valodas b1 - 11. klases 1.ieskaites mācību materiāls #6 📝 Te…" at bounding box center [452, 211] width 905 height 423
click at [269, 308] on label "limpio y soleado" at bounding box center [453, 307] width 616 height 32
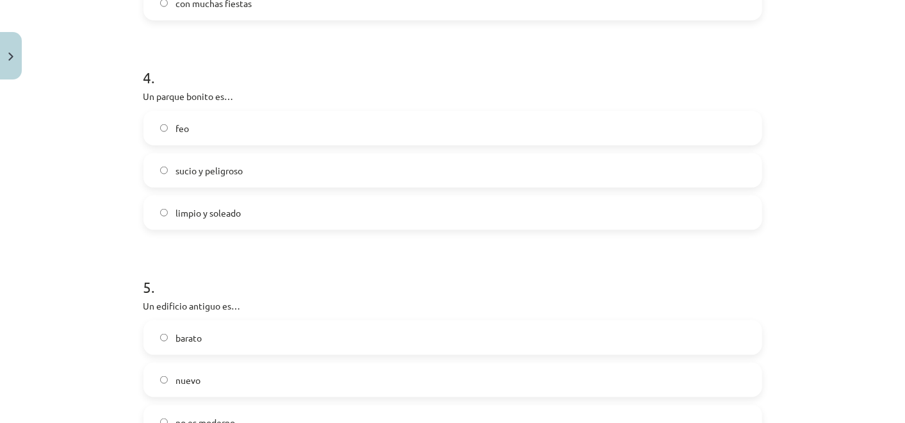
scroll to position [886, 0]
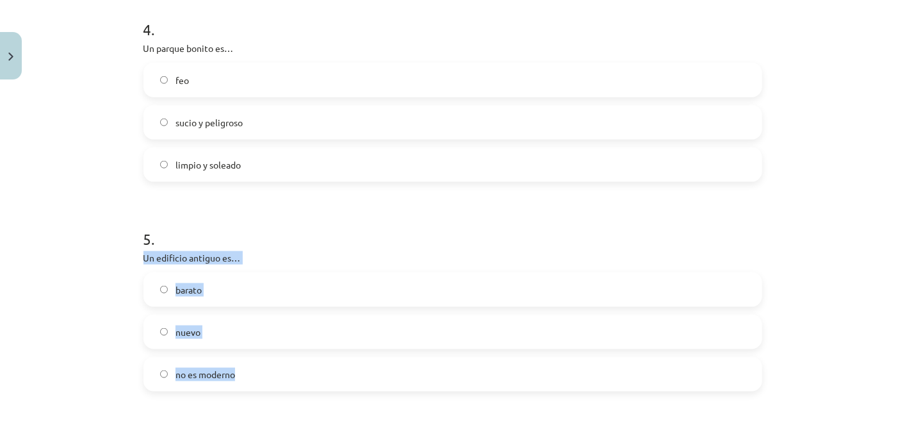
drag, startPoint x: 149, startPoint y: 270, endPoint x: 264, endPoint y: 356, distance: 142.9
click at [264, 356] on div "10 XP Saņemsi Grūts 579 pilda Apraksts Uzdevums Palīdzība 1 . Nuestra ciudad __…" at bounding box center [453, 378] width 634 height 2356
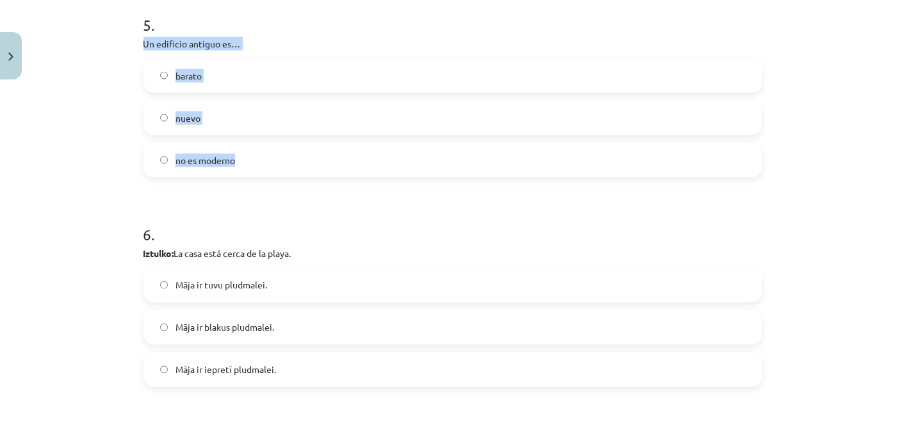
click at [304, 170] on label "no es moderno" at bounding box center [453, 160] width 616 height 32
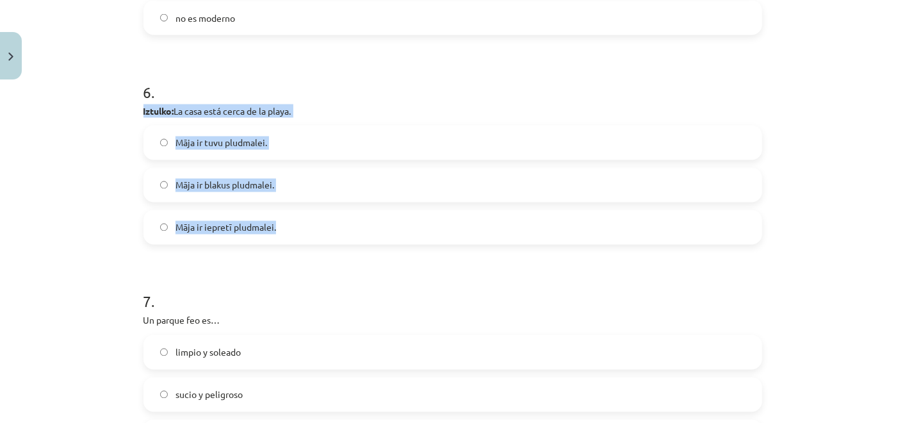
drag, startPoint x: 130, startPoint y: 108, endPoint x: 304, endPoint y: 215, distance: 204.3
click at [304, 215] on div "10 XP Saņemsi Grūts 579 pilda Apraksts Uzdevums Palīdzība 1 . Nuestra ciudad __…" at bounding box center [453, 21] width 634 height 2356
click at [336, 220] on label "Māja ir iepretī pludmalei." at bounding box center [453, 227] width 616 height 32
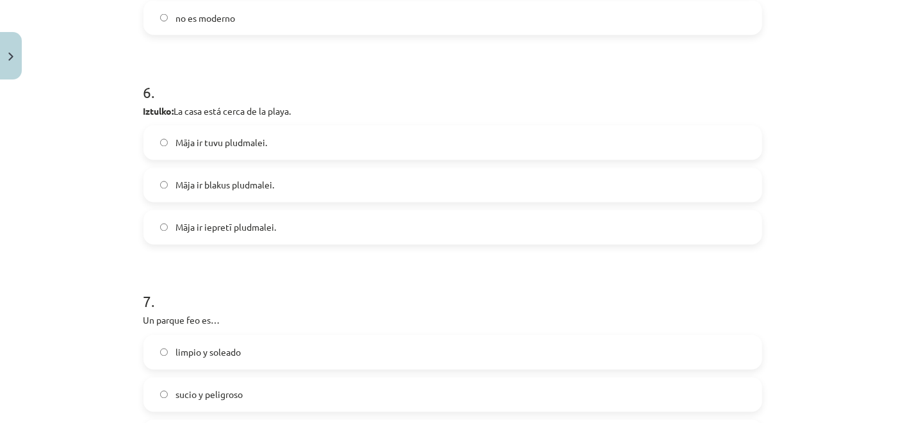
click at [235, 140] on span "Māja ir tuvu pludmalei." at bounding box center [222, 142] width 92 height 13
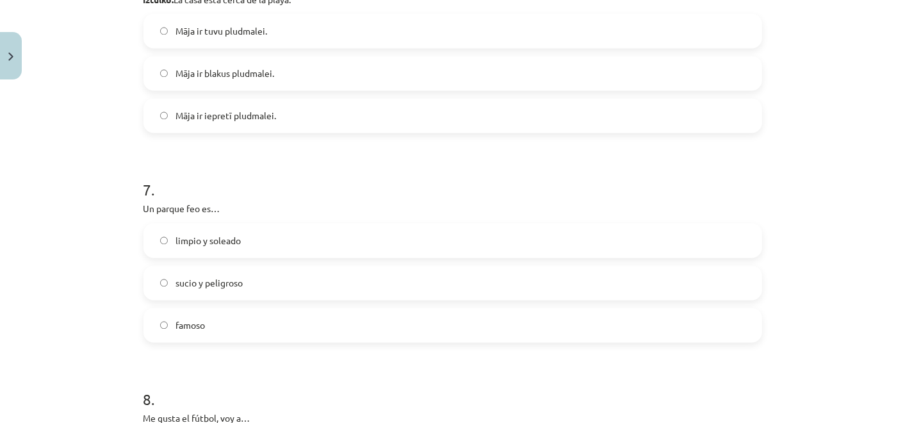
scroll to position [1384, 0]
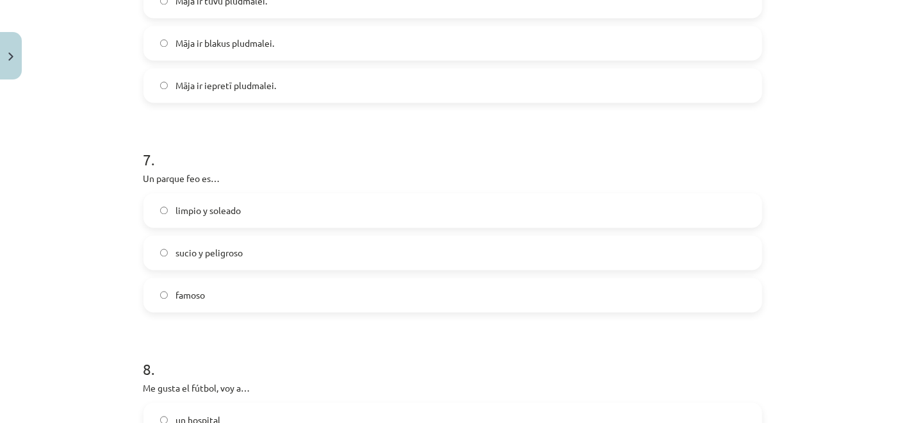
click at [242, 260] on label "sucio y peligroso" at bounding box center [453, 252] width 616 height 32
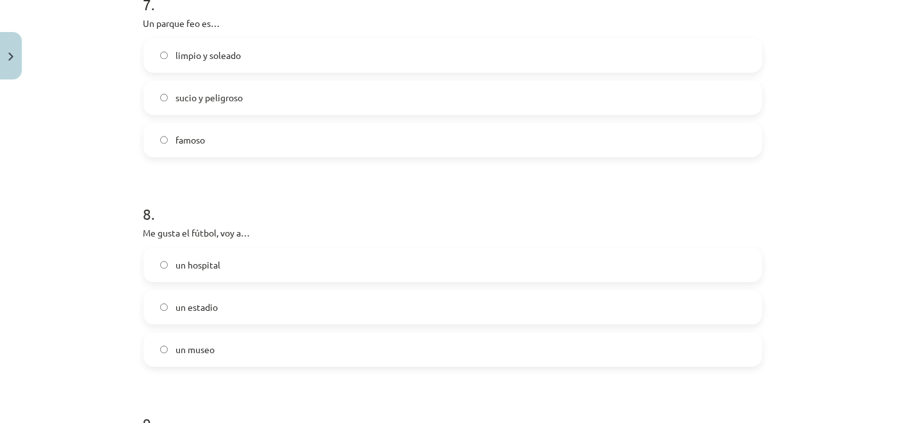
scroll to position [1598, 0]
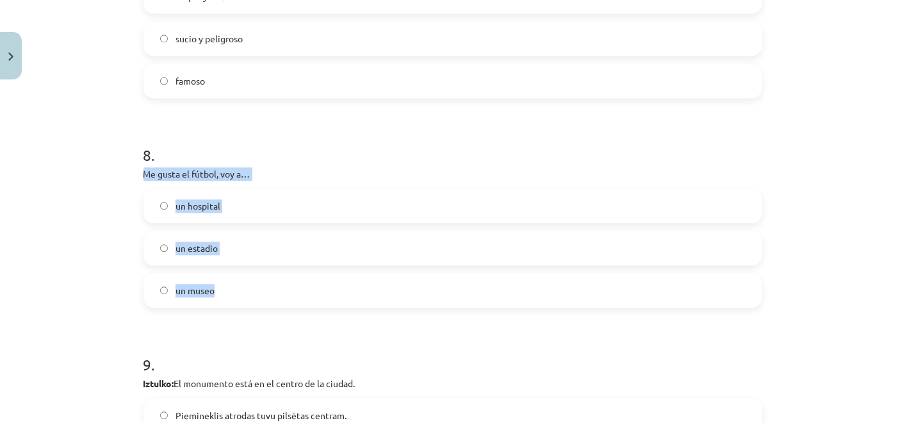
drag, startPoint x: 127, startPoint y: 178, endPoint x: 291, endPoint y: 283, distance: 195.2
click at [291, 283] on div "Mācību tēma: Spāņu valodas b1 - 11. klases 1.ieskaites mācību materiāls #6 📝 Te…" at bounding box center [452, 211] width 905 height 423
click at [265, 260] on label "un estadio" at bounding box center [453, 248] width 616 height 32
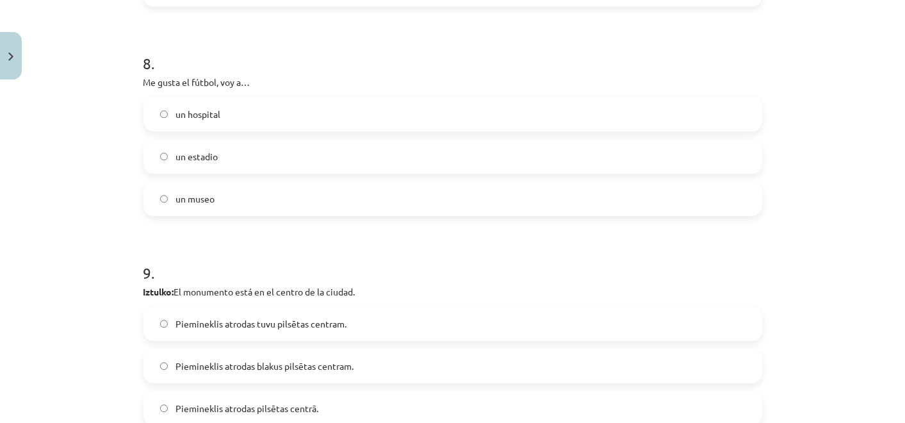
scroll to position [1740, 0]
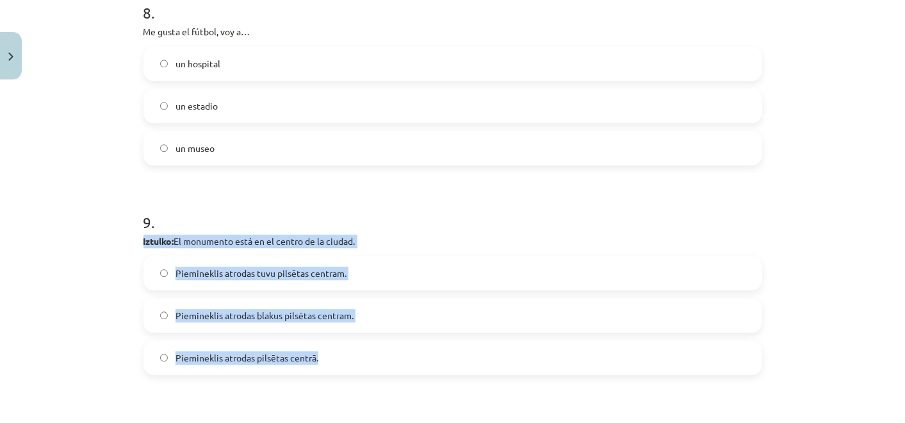
drag, startPoint x: 129, startPoint y: 242, endPoint x: 363, endPoint y: 352, distance: 258.0
click at [363, 352] on div "Mācību tēma: Spāņu valodas b1 - 11. klases 1.ieskaites mācību materiāls #6 📝 Te…" at bounding box center [452, 211] width 905 height 423
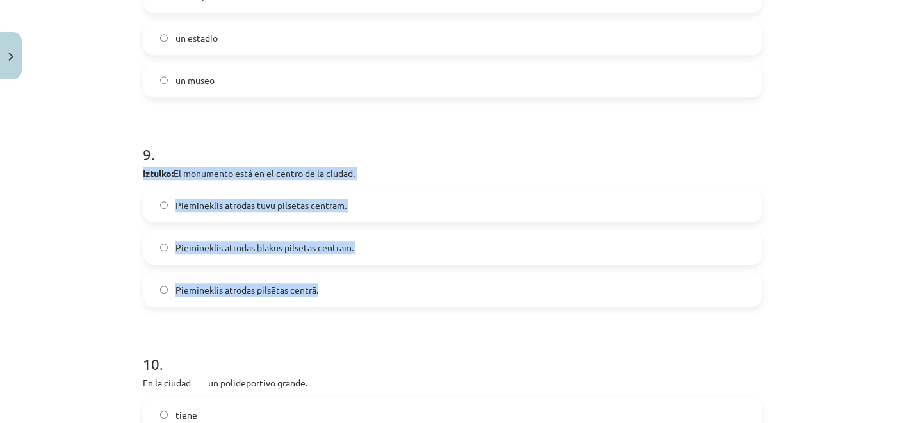
scroll to position [1883, 0]
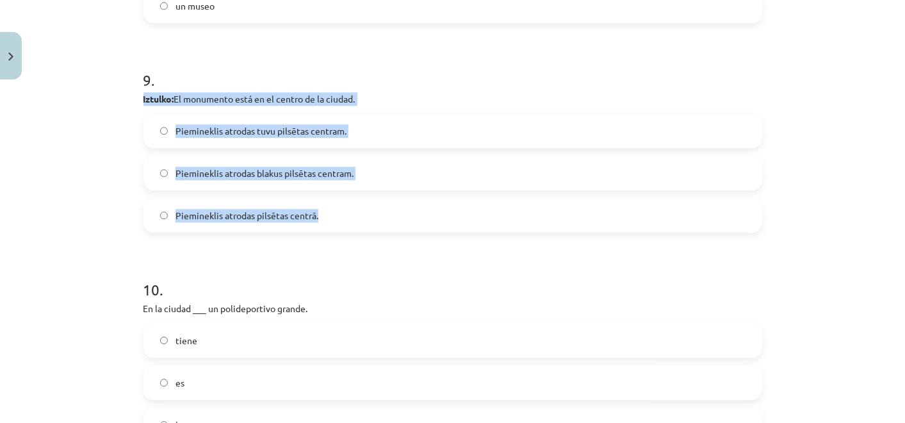
click at [383, 171] on label "Piemineklis atrodas blakus pilsētas centram." at bounding box center [453, 173] width 616 height 32
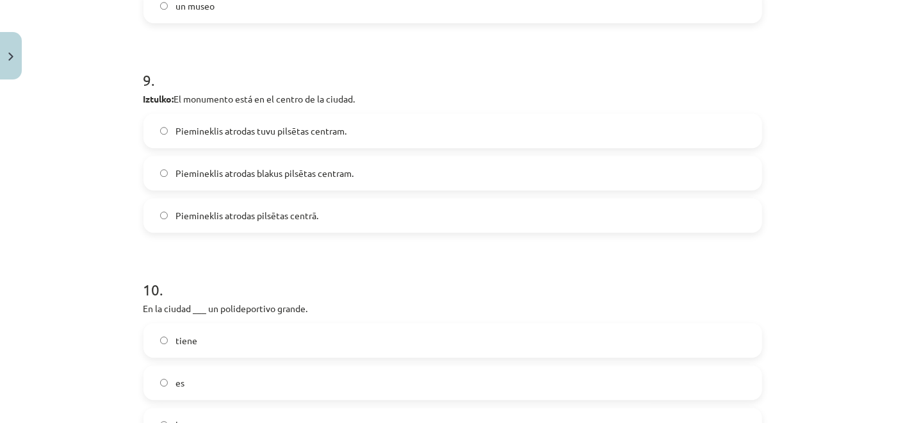
click at [367, 219] on label "Piemineklis atrodas pilsētas centrā." at bounding box center [453, 215] width 616 height 32
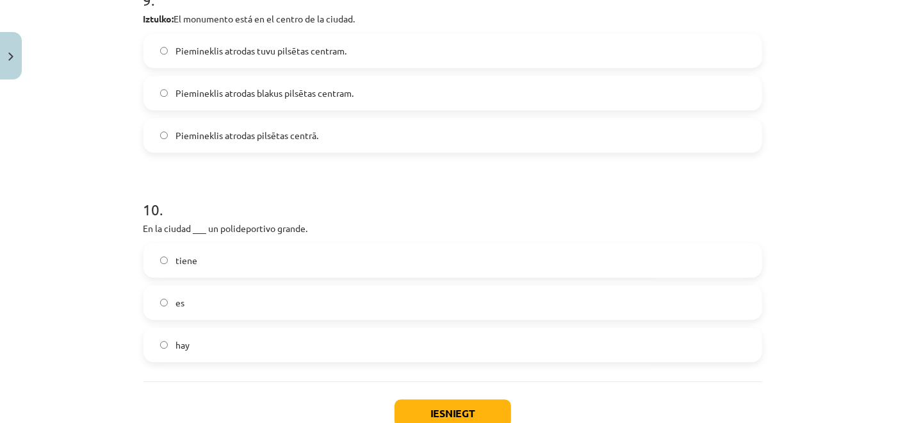
scroll to position [2049, 0]
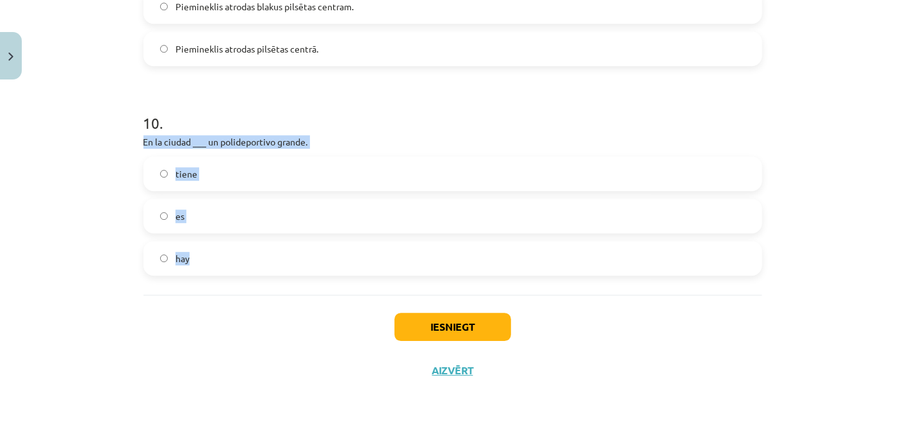
drag, startPoint x: 132, startPoint y: 140, endPoint x: 311, endPoint y: 250, distance: 209.7
click at [245, 257] on label "hay" at bounding box center [453, 258] width 616 height 32
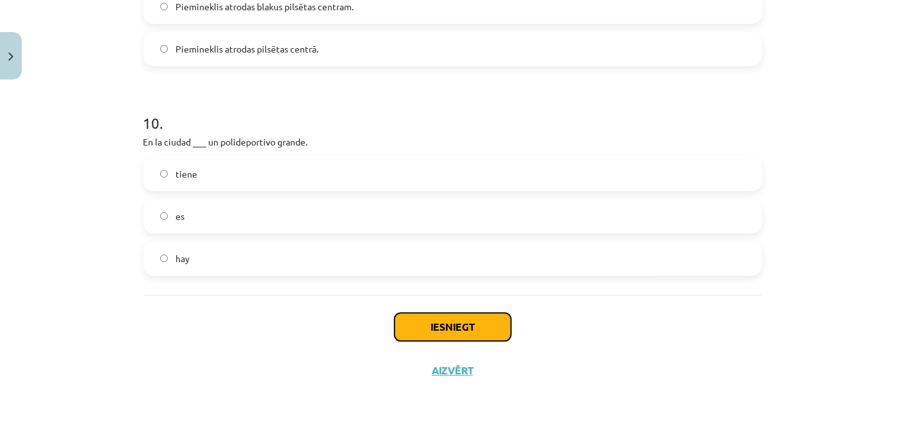
click at [417, 320] on button "Iesniegt" at bounding box center [453, 327] width 117 height 28
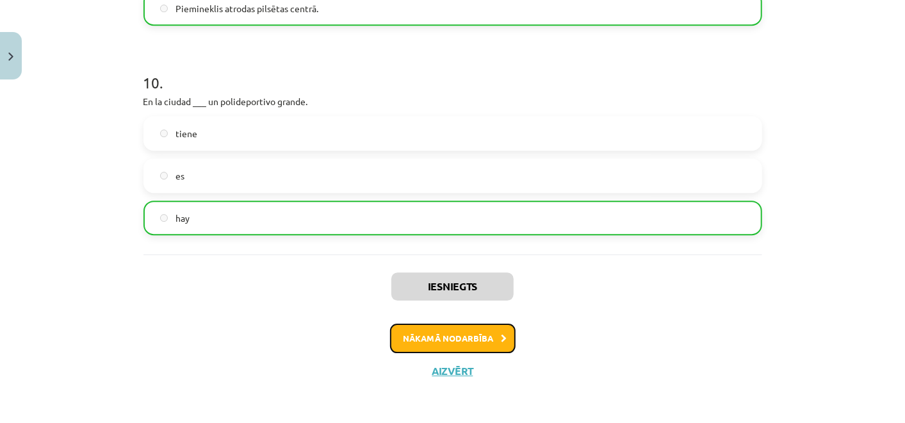
click at [408, 331] on button "Nākamā nodarbība" at bounding box center [453, 338] width 126 height 29
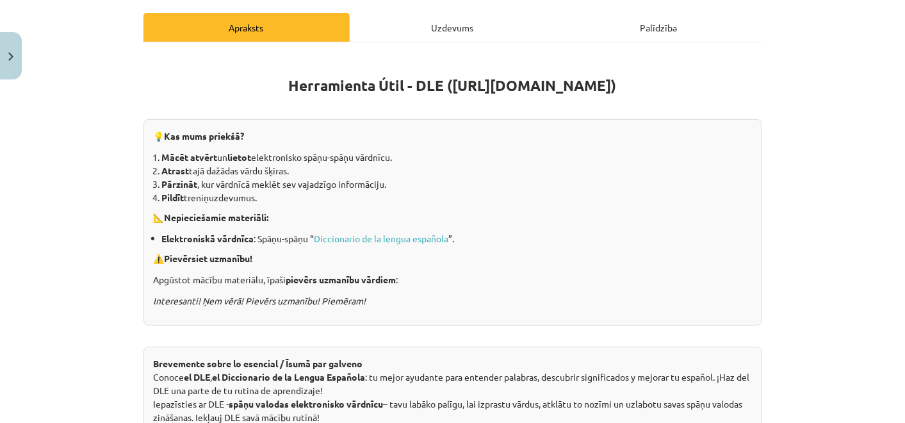
scroll to position [31, 0]
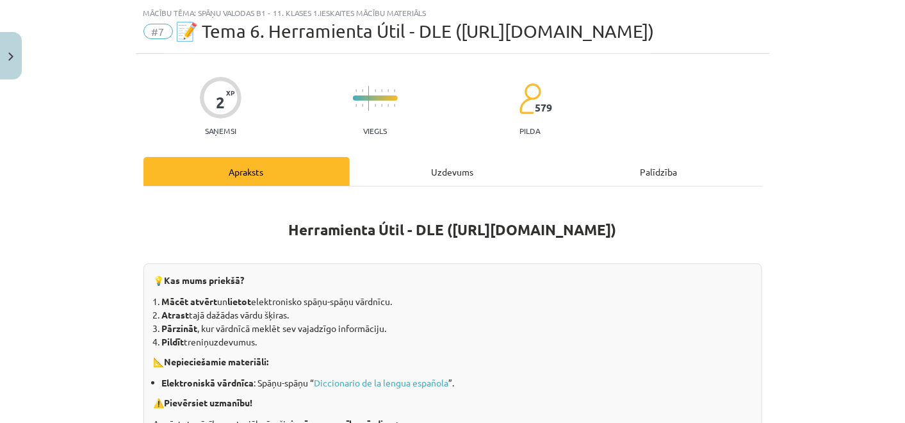
click at [458, 178] on div "Uzdevums" at bounding box center [453, 171] width 206 height 29
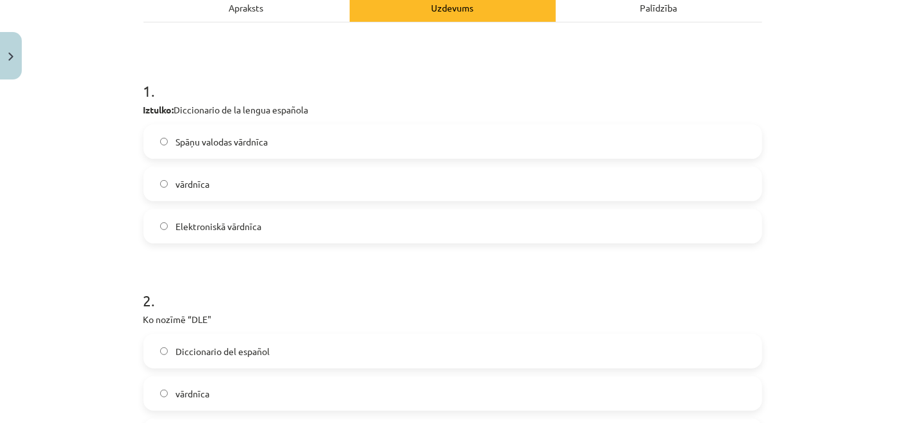
scroll to position [174, 0]
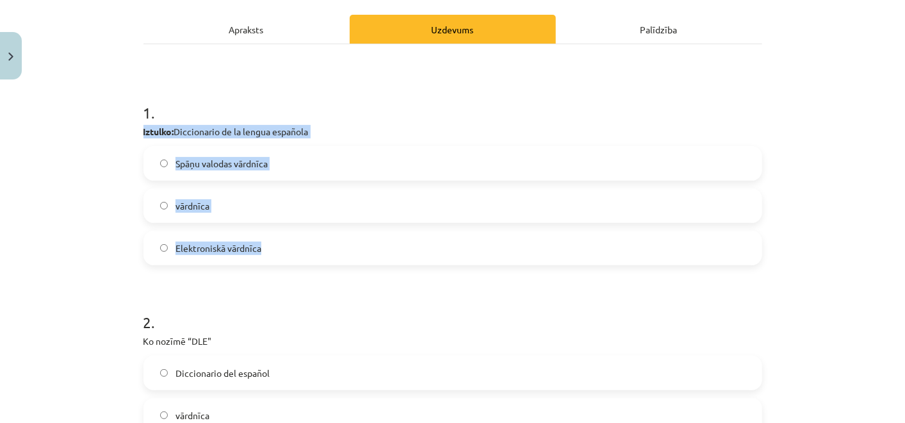
drag, startPoint x: 133, startPoint y: 133, endPoint x: 293, endPoint y: 231, distance: 187.3
click at [293, 231] on div "2 XP Saņemsi Viegls 579 pilda Apraksts Uzdevums Palīdzība 1 . Iztulko: Dicciona…" at bounding box center [453, 252] width 634 height 680
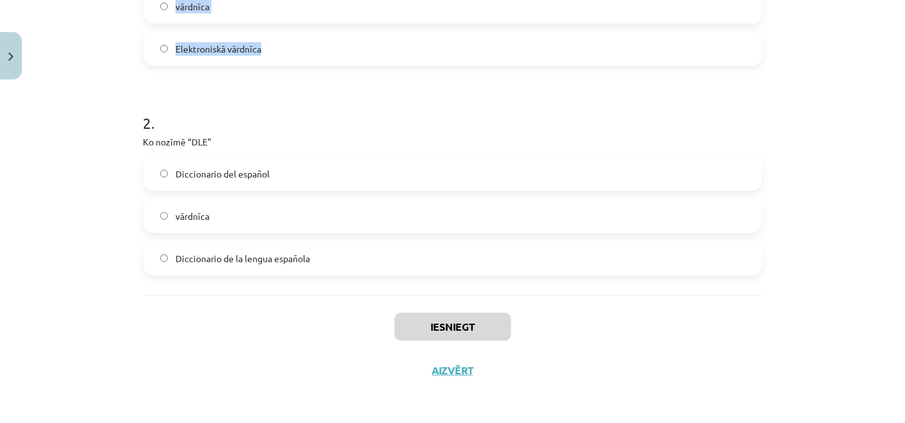
scroll to position [302, 0]
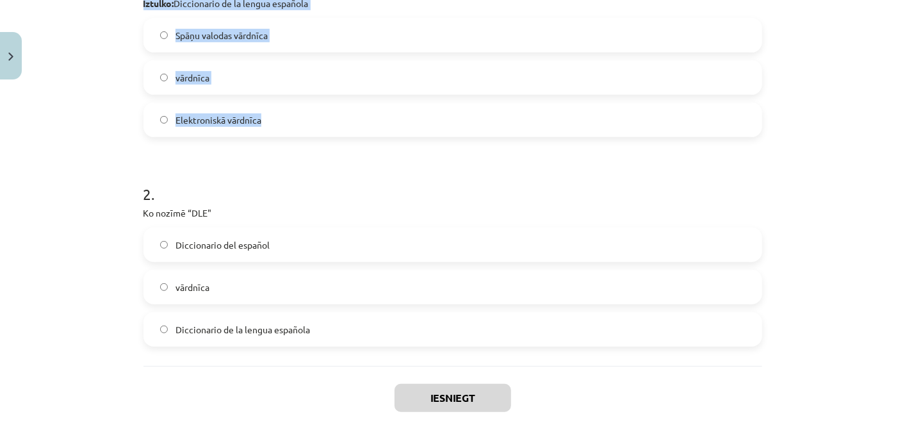
click at [420, 192] on h1 "2 ." at bounding box center [453, 183] width 619 height 40
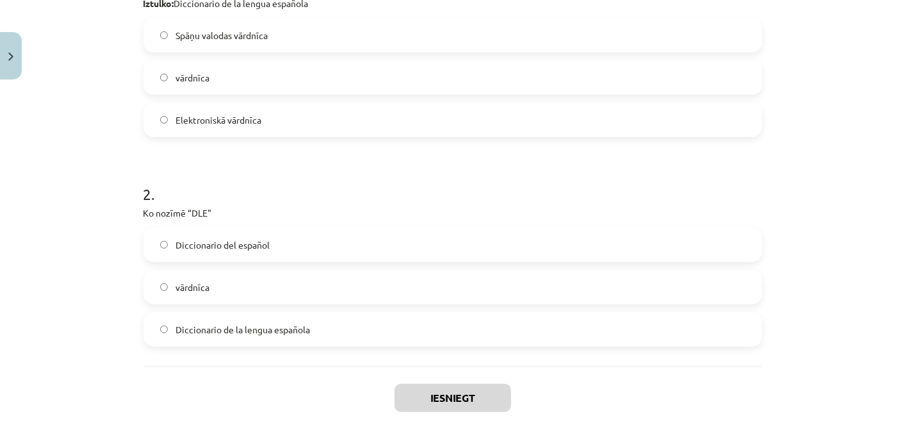
click at [431, 308] on div "Diccionario del español vārdnīca Diccionario de la lengua española" at bounding box center [453, 286] width 619 height 119
click at [428, 308] on div "Diccionario del español vārdnīca Diccionario de la lengua española" at bounding box center [453, 286] width 619 height 119
click at [407, 317] on label "Diccionario de la lengua española" at bounding box center [453, 329] width 616 height 32
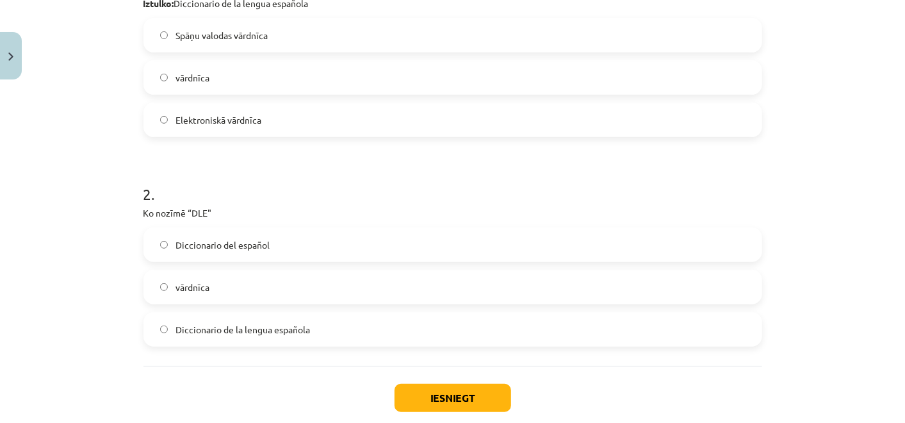
click at [409, 283] on label "vārdnīca" at bounding box center [453, 287] width 616 height 32
click at [405, 242] on label "Diccionario del español" at bounding box center [453, 245] width 616 height 32
click at [410, 309] on div "Diccionario del español vārdnīca Diccionario de la lengua española" at bounding box center [453, 286] width 619 height 119
click at [411, 279] on label "vārdnīca" at bounding box center [453, 287] width 616 height 32
click at [316, 245] on label "Diccionario del español" at bounding box center [453, 245] width 616 height 32
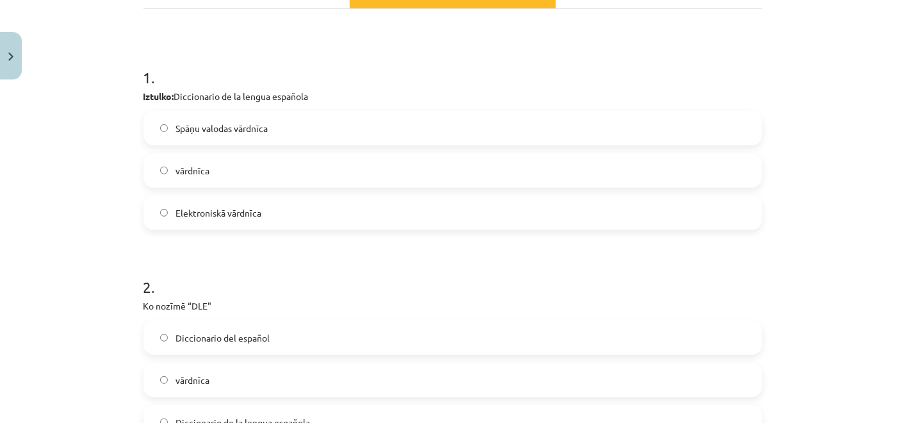
scroll to position [231, 0]
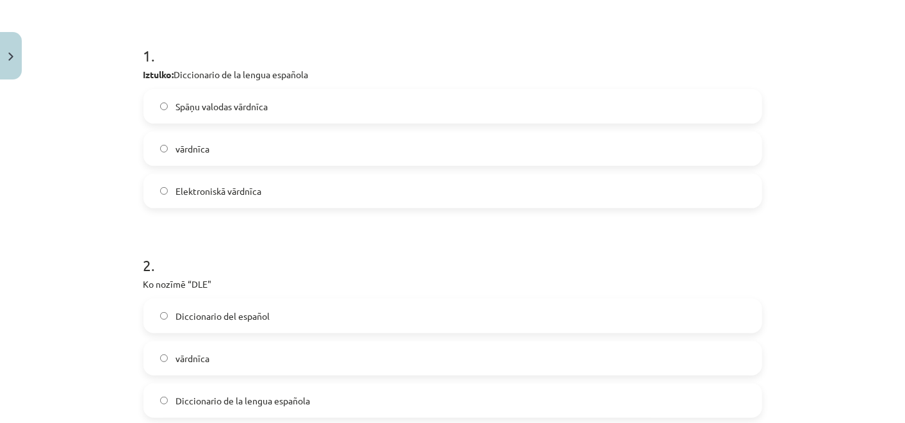
click at [297, 258] on h1 "2 ." at bounding box center [453, 254] width 619 height 40
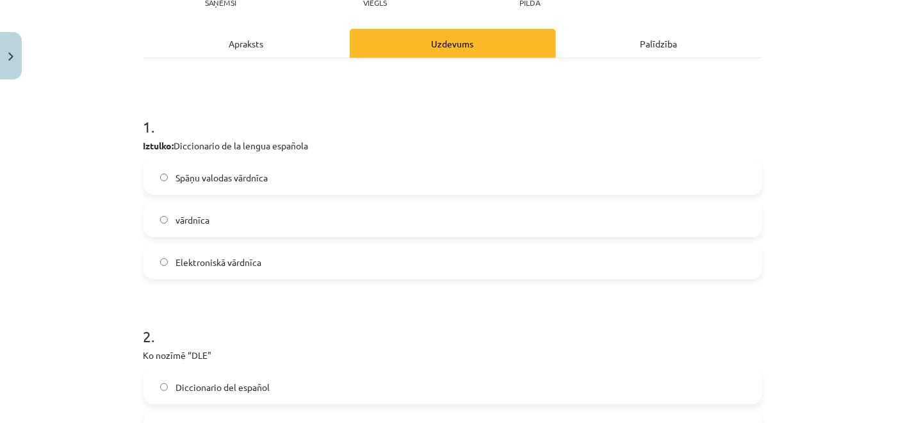
click at [349, 215] on label "vārdnīca" at bounding box center [453, 220] width 616 height 32
click at [342, 174] on label "Spāņu valodas vārdnīca" at bounding box center [453, 177] width 616 height 32
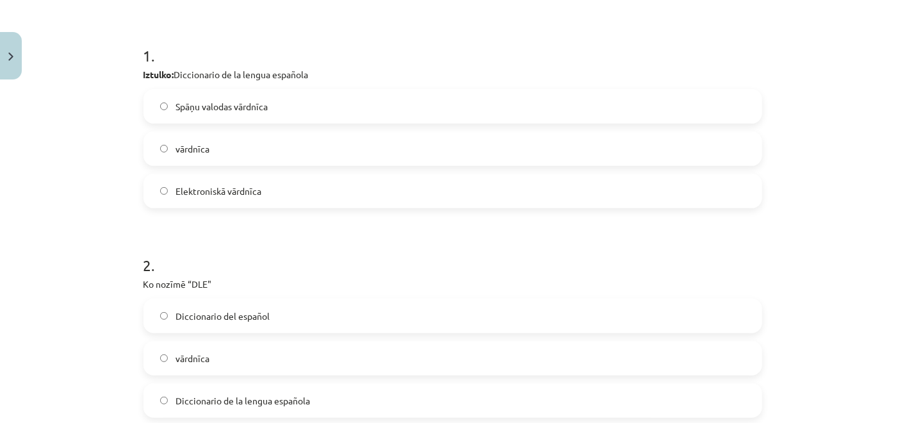
scroll to position [373, 0]
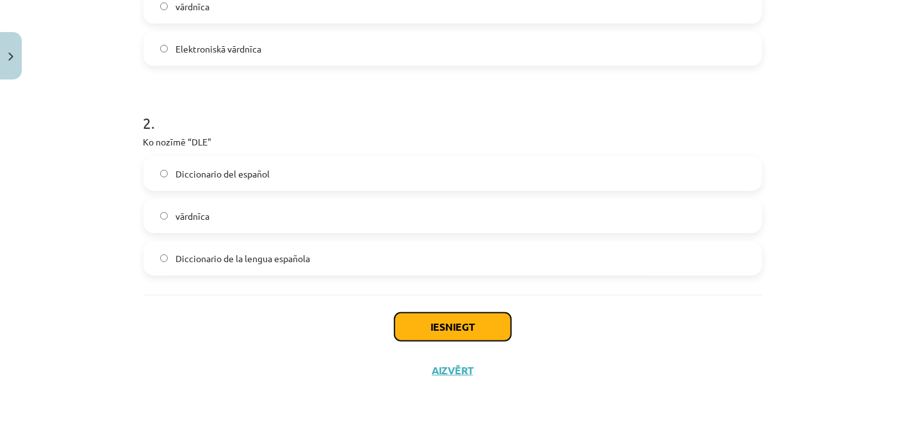
click at [435, 318] on button "Iesniegt" at bounding box center [453, 327] width 117 height 28
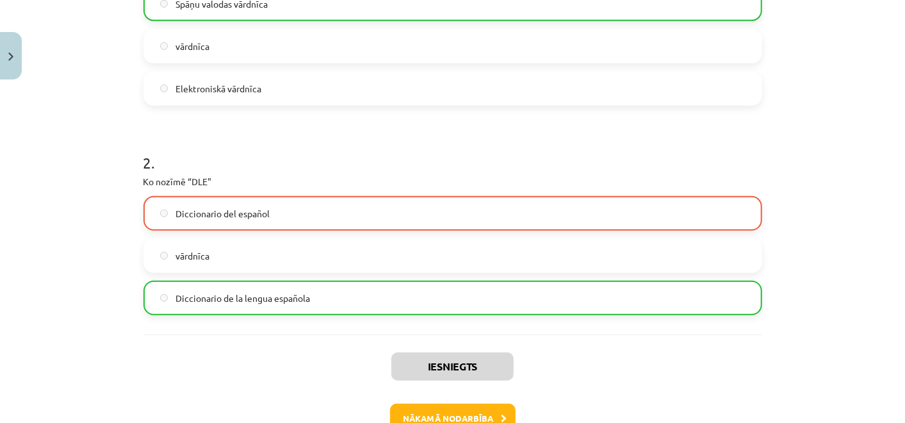
scroll to position [356, 0]
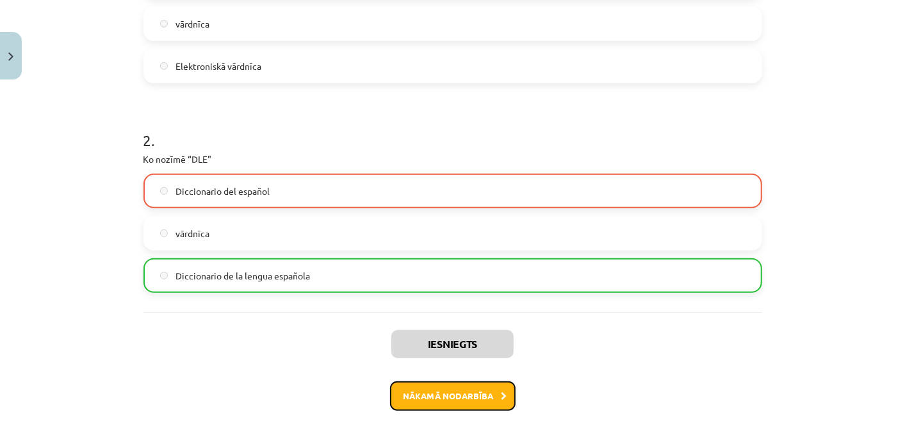
click at [502, 395] on icon at bounding box center [505, 396] width 6 height 8
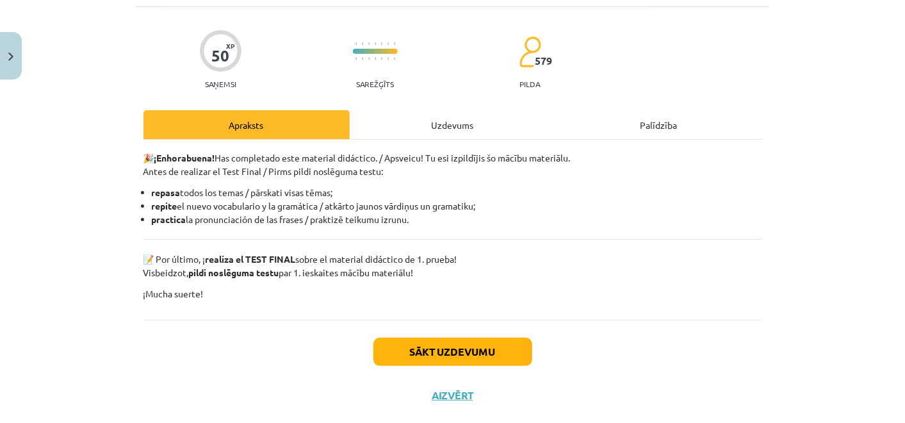
scroll to position [31, 0]
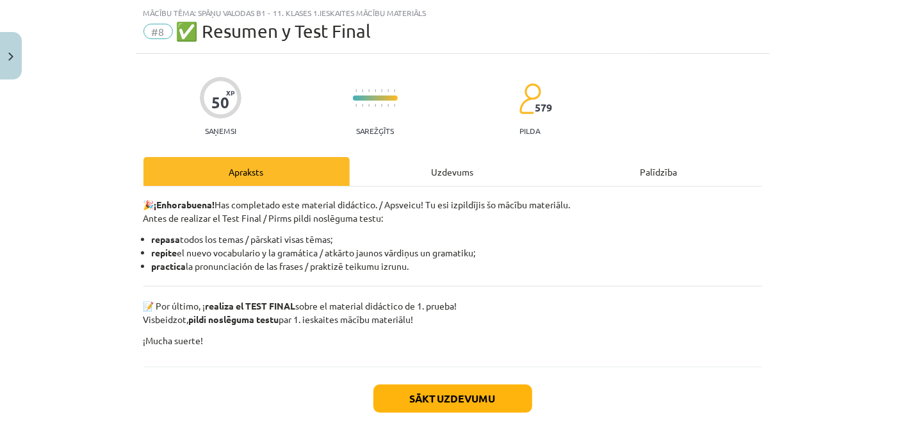
click at [443, 170] on div "Uzdevums" at bounding box center [453, 171] width 206 height 29
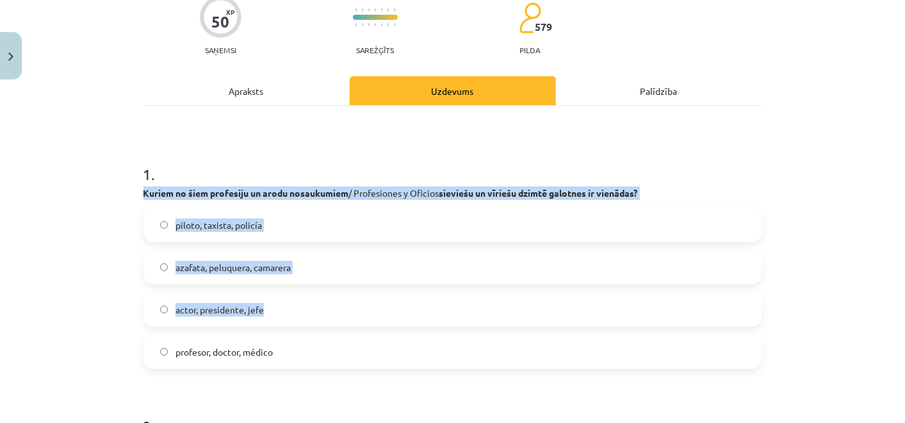
scroll to position [142, 0]
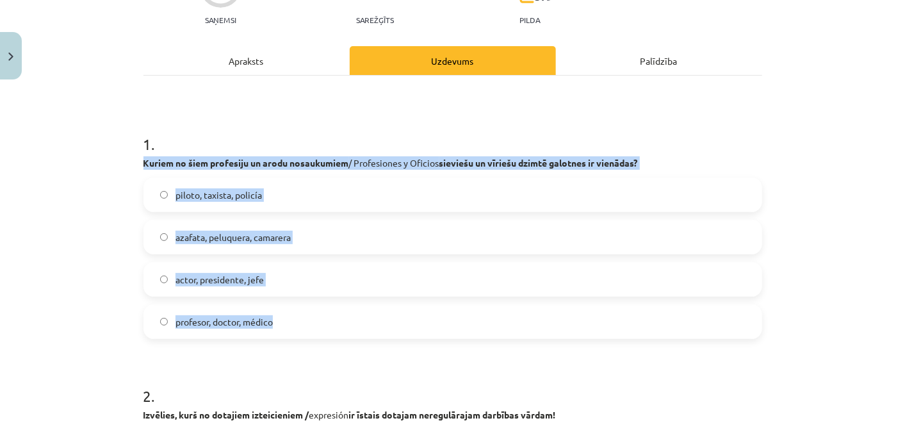
drag, startPoint x: 165, startPoint y: 254, endPoint x: 390, endPoint y: 306, distance: 230.8
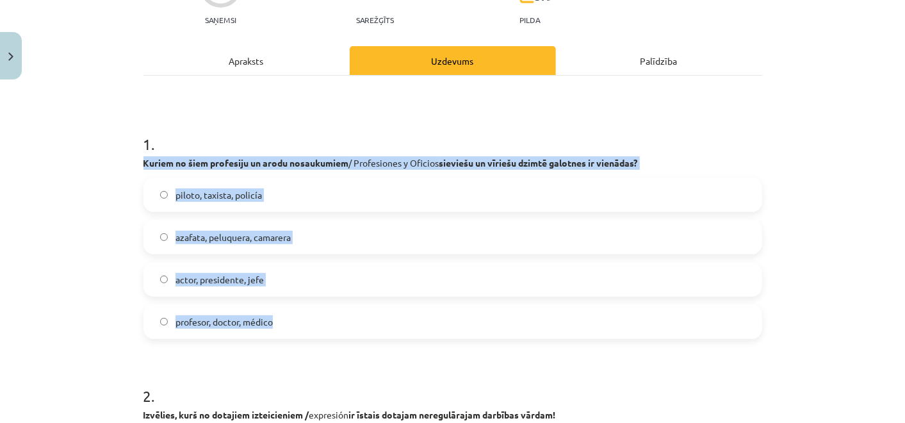
drag, startPoint x: 135, startPoint y: 164, endPoint x: 340, endPoint y: 311, distance: 252.5
click at [302, 195] on label "piloto, taxista, policía" at bounding box center [453, 195] width 616 height 32
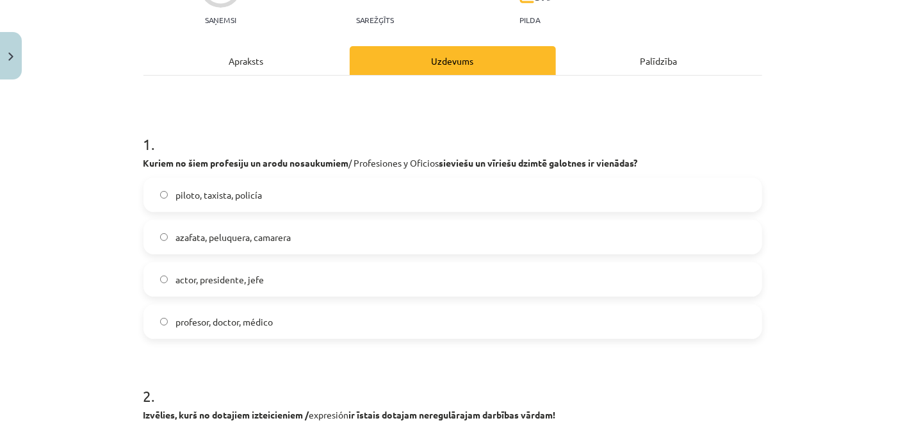
click at [392, 315] on label "profesor, doctor, médico" at bounding box center [453, 322] width 616 height 32
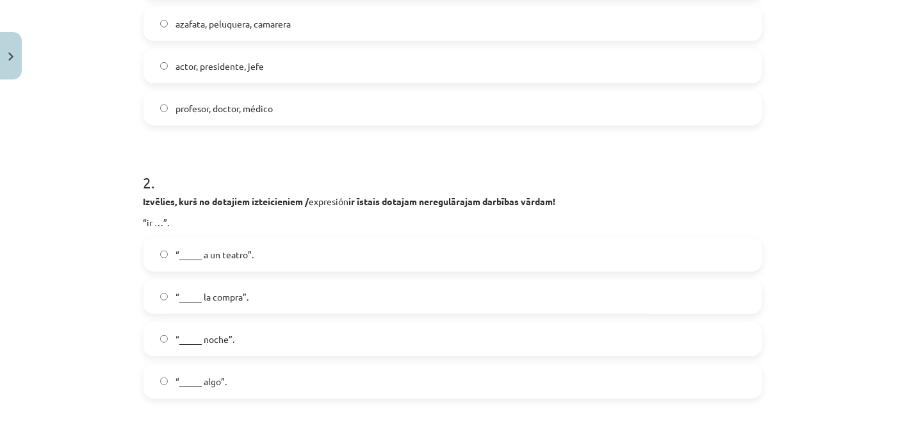
scroll to position [427, 0]
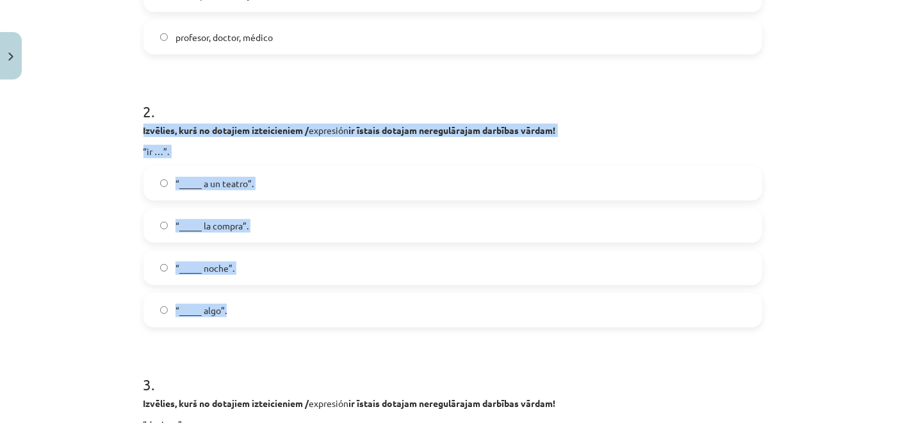
drag, startPoint x: 133, startPoint y: 131, endPoint x: 353, endPoint y: 304, distance: 279.7
click at [274, 235] on label "“_____ la compra”." at bounding box center [453, 226] width 616 height 32
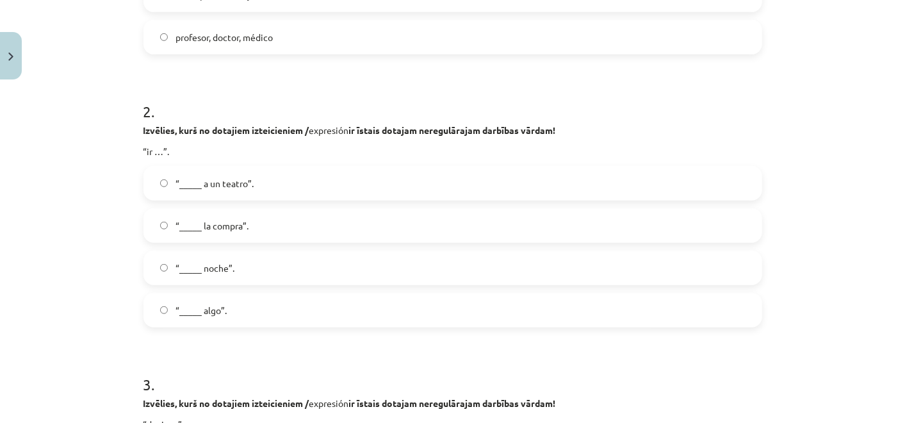
scroll to position [712, 0]
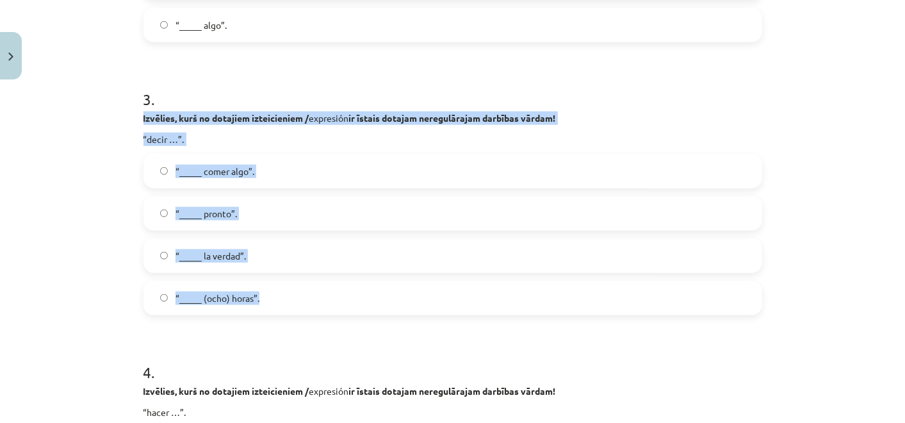
drag, startPoint x: 128, startPoint y: 117, endPoint x: 336, endPoint y: 304, distance: 280.4
click at [336, 304] on div "Mācību tēma: Spāņu valodas b1 - 11. klases 1.ieskaites mācību materiāls #8 ✅ Re…" at bounding box center [452, 211] width 905 height 423
click at [276, 256] on label "“_____ la verdad”." at bounding box center [453, 256] width 616 height 32
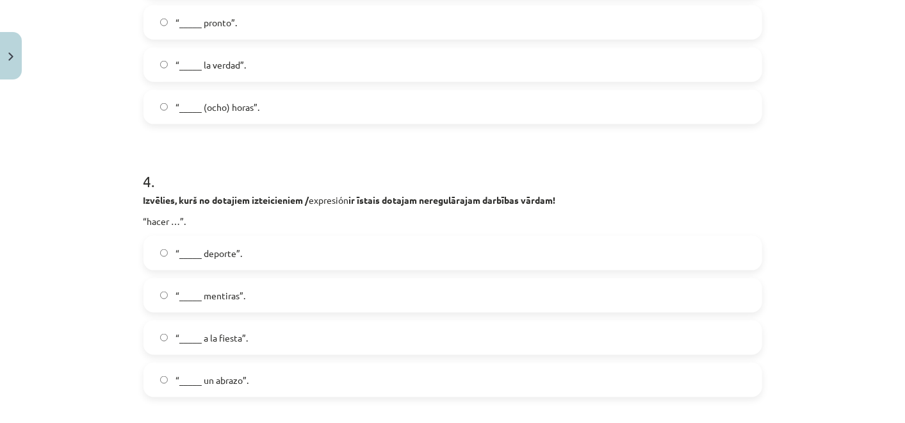
scroll to position [925, 0]
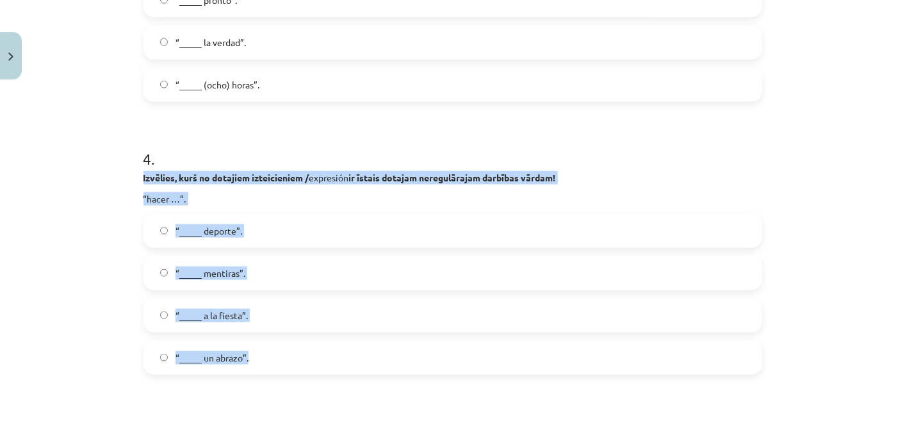
drag, startPoint x: 128, startPoint y: 179, endPoint x: 341, endPoint y: 348, distance: 271.4
click at [341, 348] on div "Mācību tēma: Spāņu valodas b1 - 11. klases 1.ieskaites mācību materiāls #8 ✅ Re…" at bounding box center [452, 211] width 905 height 423
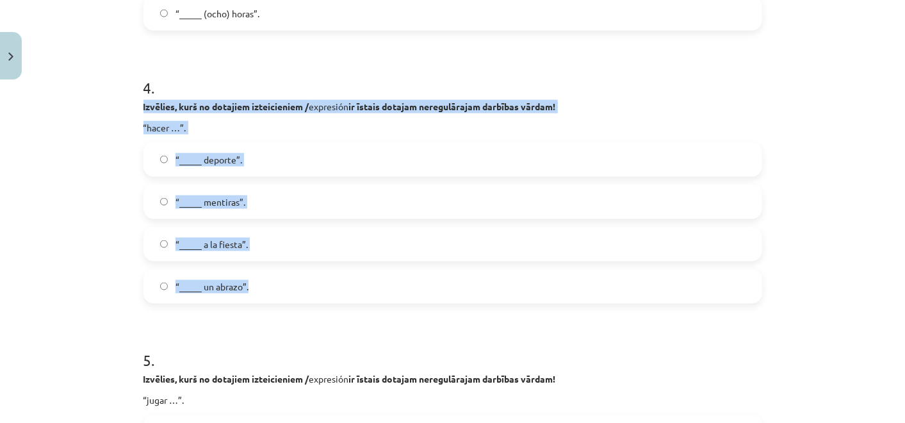
click at [247, 165] on label "“_____ deporte”." at bounding box center [453, 160] width 616 height 32
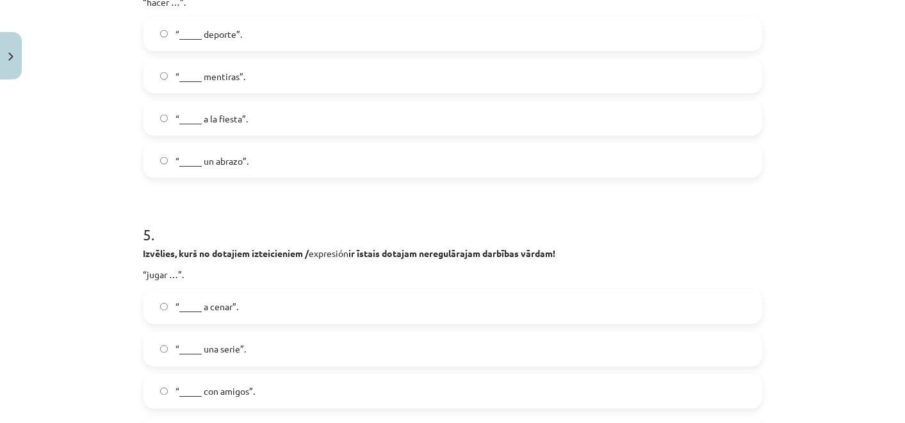
scroll to position [1210, 0]
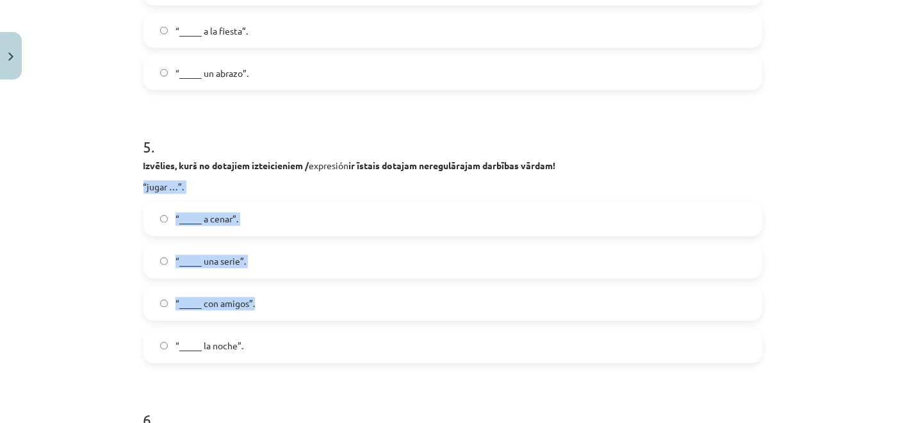
drag, startPoint x: 130, startPoint y: 170, endPoint x: 286, endPoint y: 295, distance: 199.3
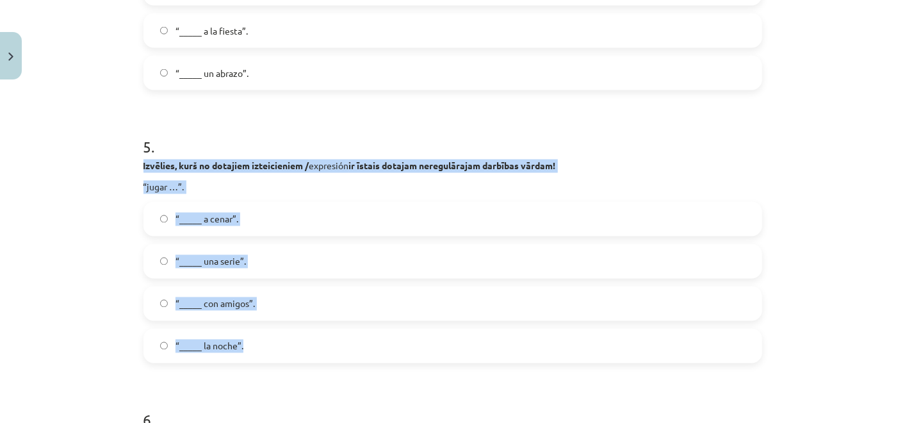
drag, startPoint x: 133, startPoint y: 170, endPoint x: 370, endPoint y: 351, distance: 299.0
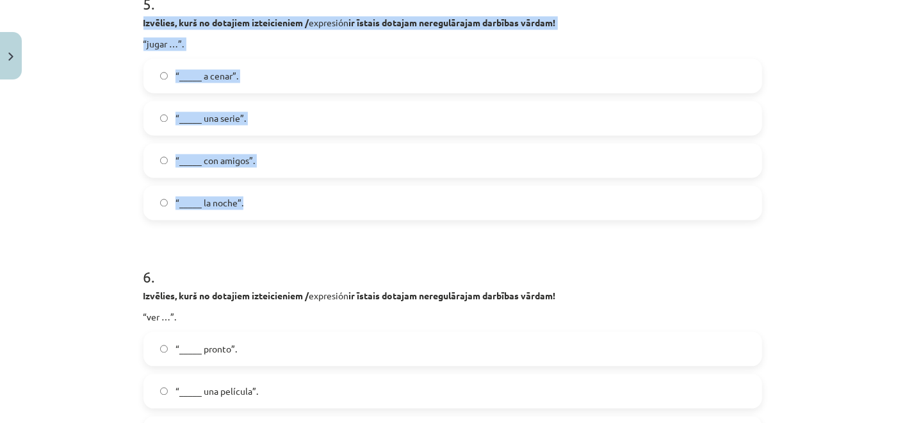
click at [286, 168] on label "“_____ con amigos”." at bounding box center [453, 161] width 616 height 32
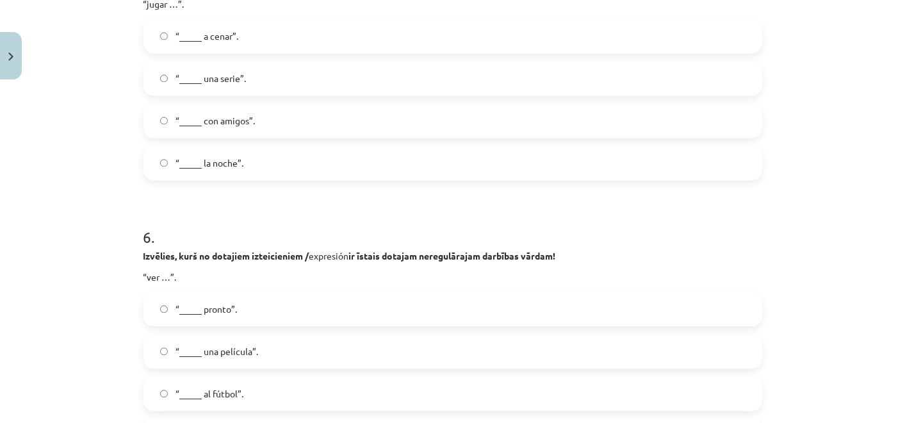
scroll to position [1566, 0]
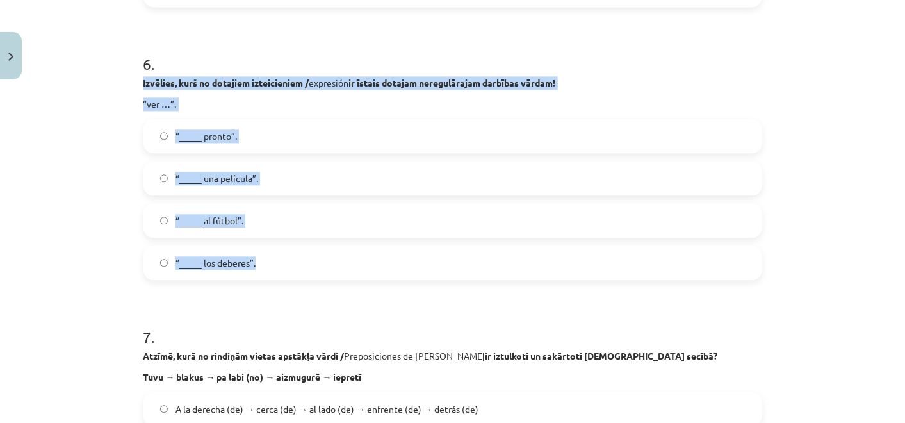
drag, startPoint x: 133, startPoint y: 81, endPoint x: 393, endPoint y: 247, distance: 308.6
click at [393, 247] on div "50 XP Saņemsi Sarežģīts 579 pilda Apraksts Uzdevums Palīdzība 1 . Kuriem no šie…" at bounding box center [453, 420] width 634 height 3802
click at [317, 176] on label "“_____ una película”." at bounding box center [453, 178] width 616 height 32
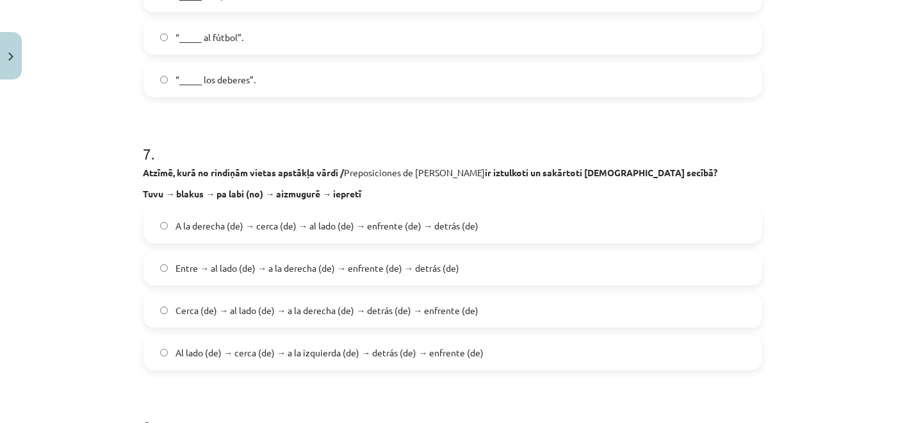
scroll to position [1780, 0]
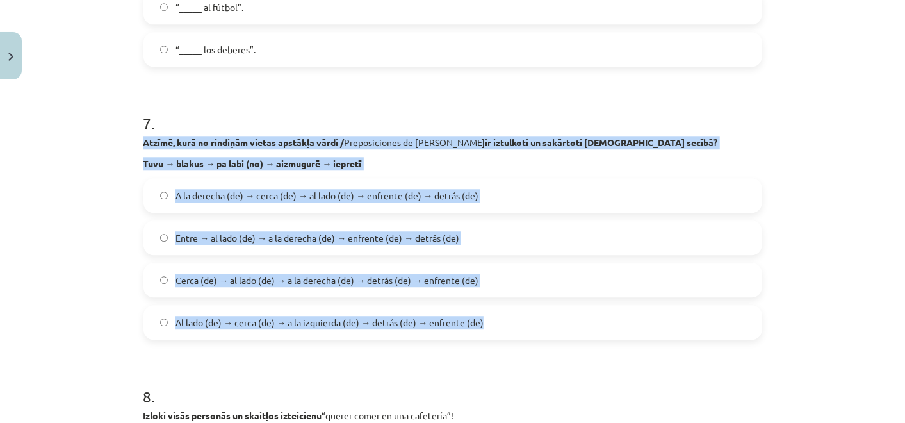
drag, startPoint x: 122, startPoint y: 143, endPoint x: 549, endPoint y: 308, distance: 457.5
click at [549, 308] on div "Mācību tēma: Spāņu valodas b1 - 11. klases 1.ieskaites mācību materiāls #8 ✅ Re…" at bounding box center [452, 211] width 905 height 423
click at [293, 274] on span "Cerca (de) → al lado (de) → a la derecha (de) → detrás (de) → enfrente (de)" at bounding box center [327, 280] width 303 height 13
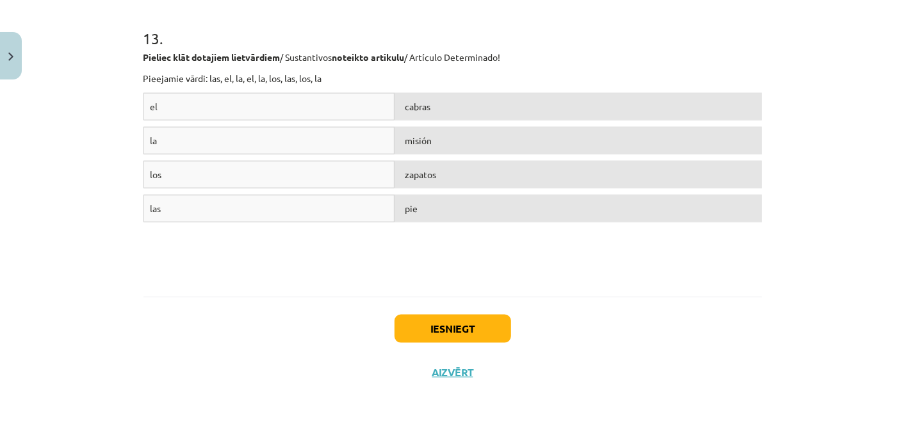
scroll to position [3495, 0]
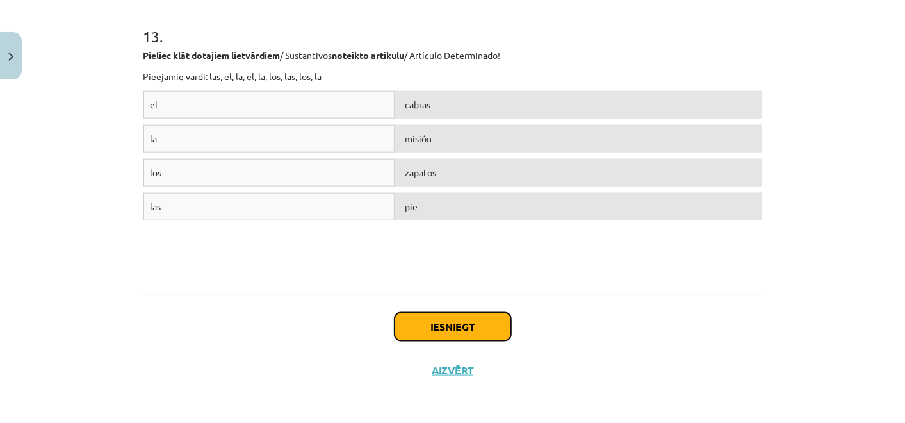
click at [453, 326] on button "Iesniegt" at bounding box center [453, 327] width 117 height 28
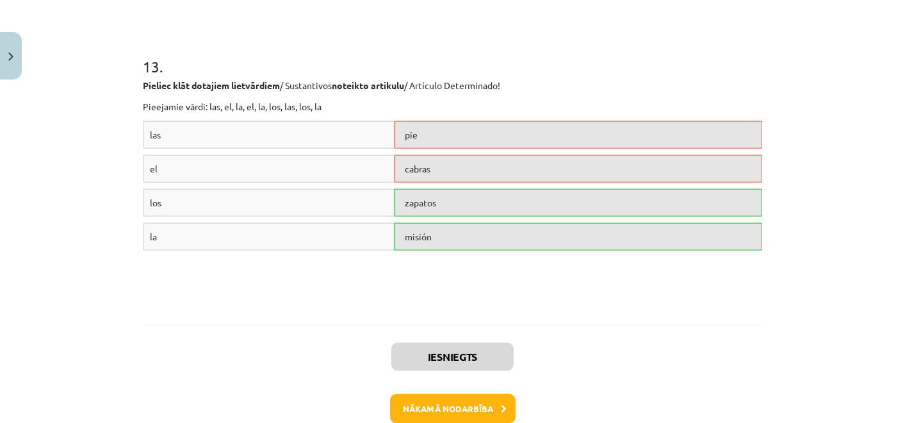
scroll to position [3535, 0]
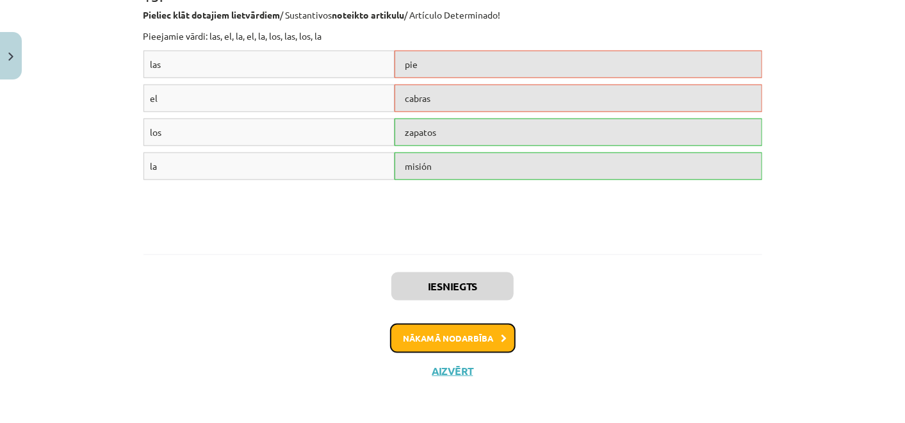
click at [472, 335] on button "Nākamā nodarbība" at bounding box center [453, 338] width 126 height 29
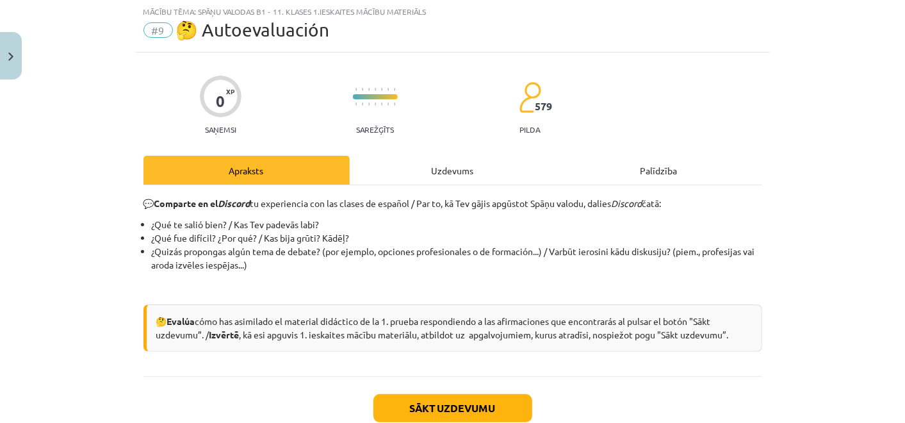
scroll to position [31, 0]
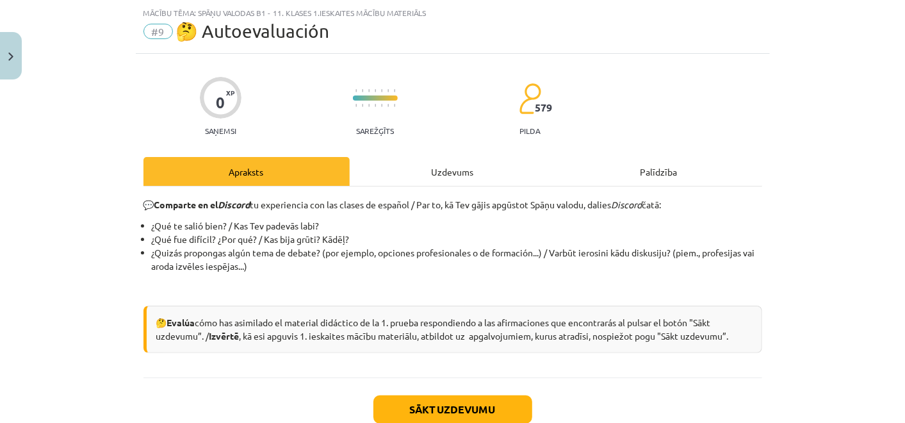
click at [456, 175] on div "Uzdevums" at bounding box center [453, 171] width 206 height 29
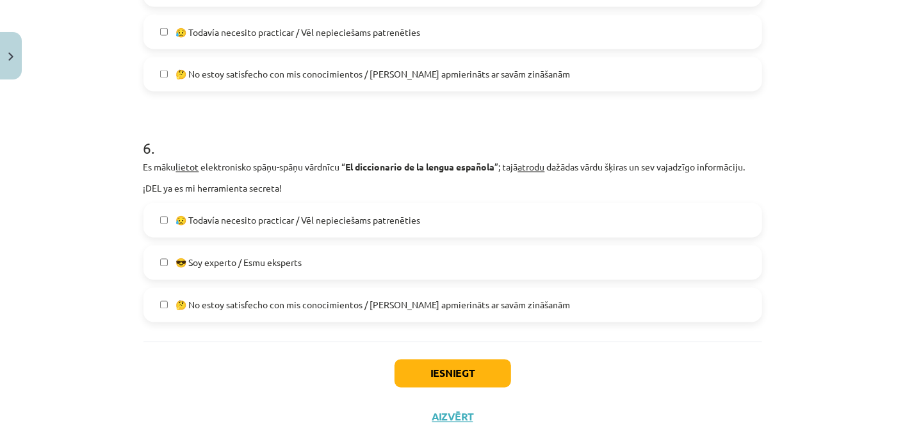
scroll to position [1330, 0]
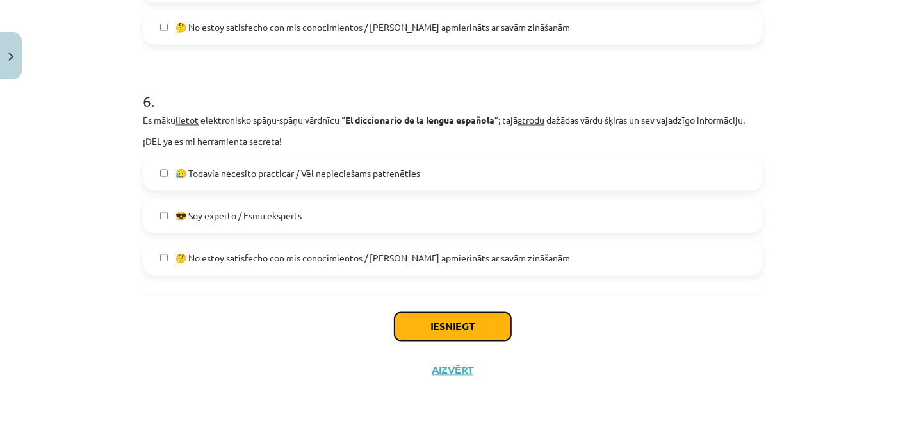
click at [428, 320] on button "Iesniegt" at bounding box center [453, 327] width 117 height 28
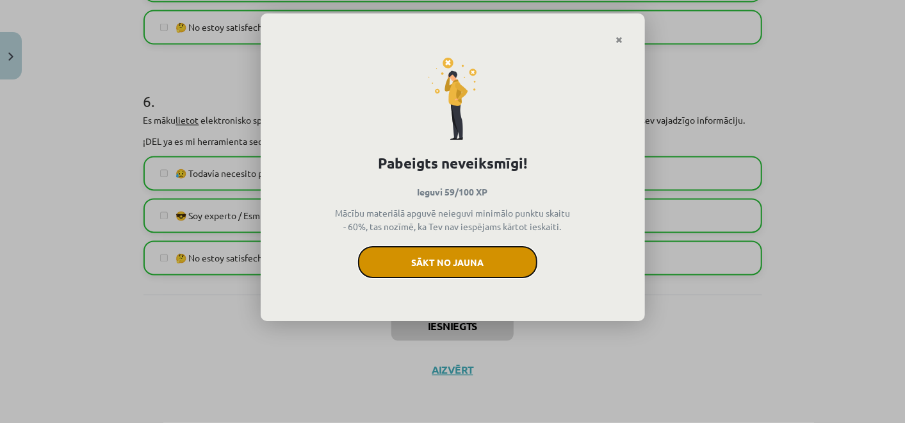
click at [524, 261] on button "Sākt no jauna" at bounding box center [447, 262] width 179 height 32
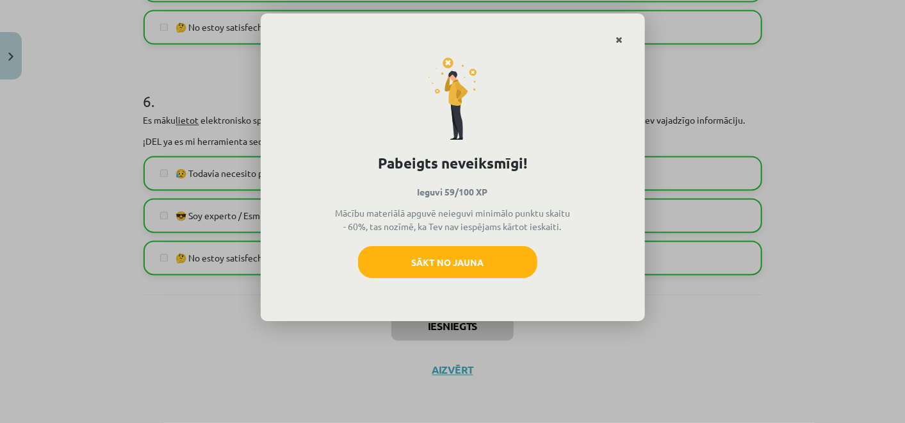
click at [613, 37] on link "Close" at bounding box center [620, 40] width 22 height 25
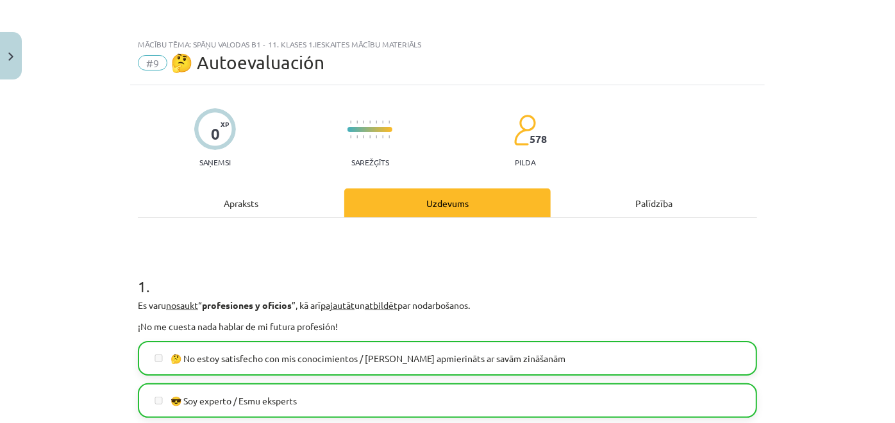
scroll to position [0, 0]
click at [6, 60] on button "Close" at bounding box center [11, 55] width 22 height 47
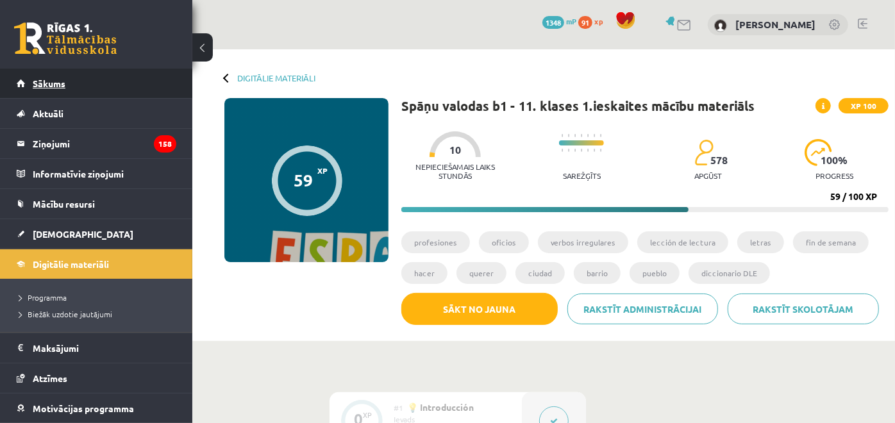
click at [118, 91] on link "Sākums" at bounding box center [97, 83] width 160 height 29
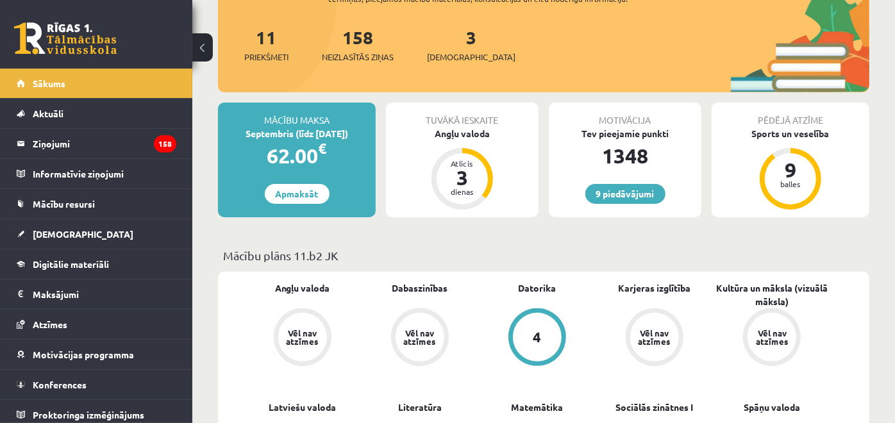
scroll to position [142, 0]
click at [461, 136] on div "Angļu valoda" at bounding box center [462, 134] width 153 height 13
